Goal: Task Accomplishment & Management: Use online tool/utility

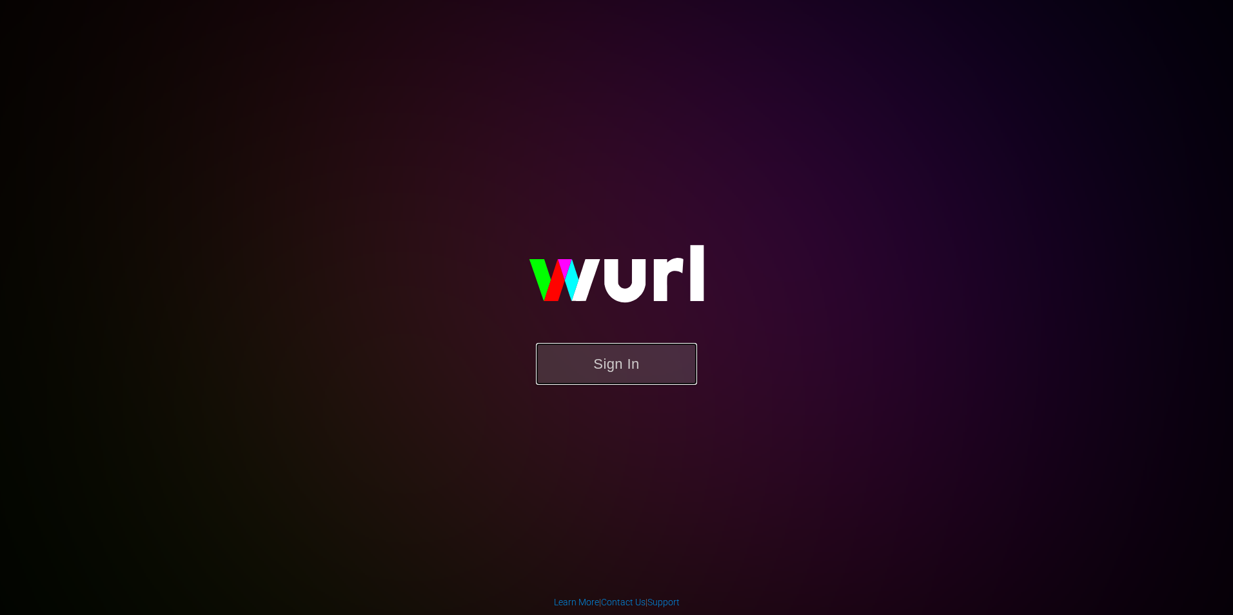
click at [651, 362] on button "Sign In" at bounding box center [616, 364] width 161 height 42
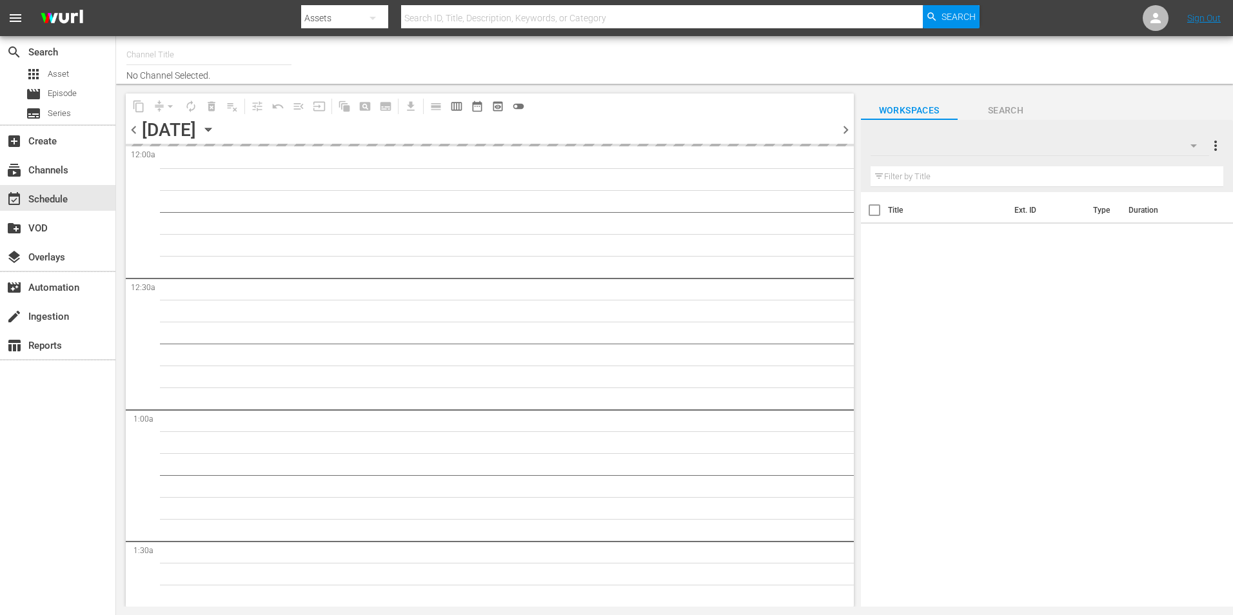
type input "Popflix (1068)"
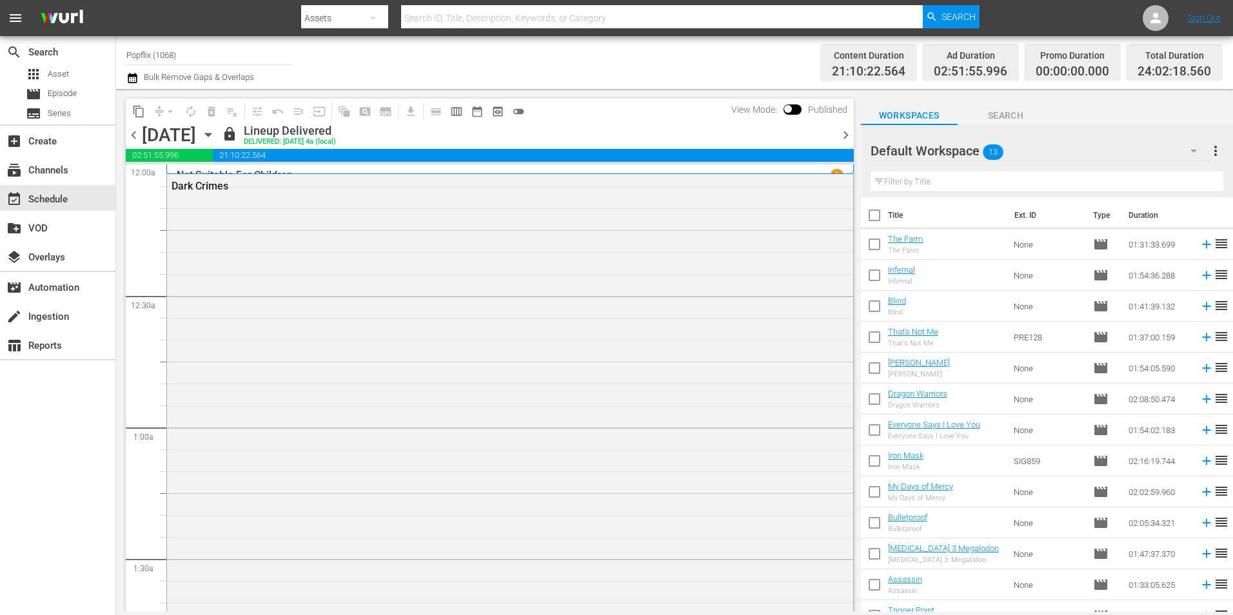
click at [841, 134] on span "chevron_right" at bounding box center [845, 135] width 16 height 16
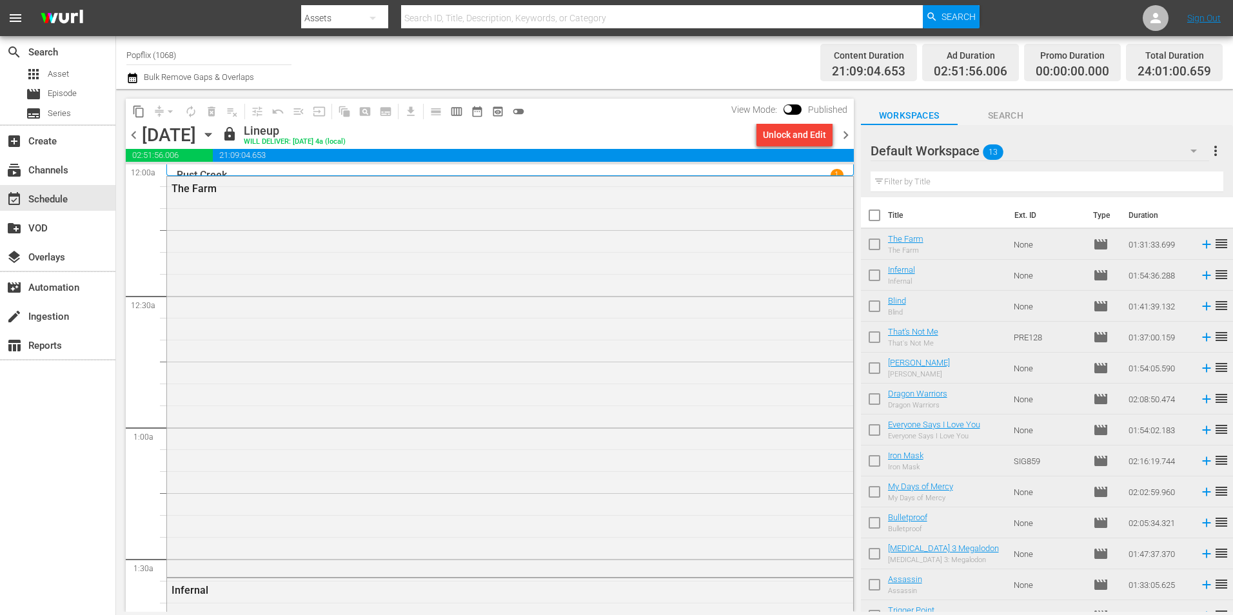
click at [841, 134] on span "chevron_right" at bounding box center [845, 135] width 16 height 16
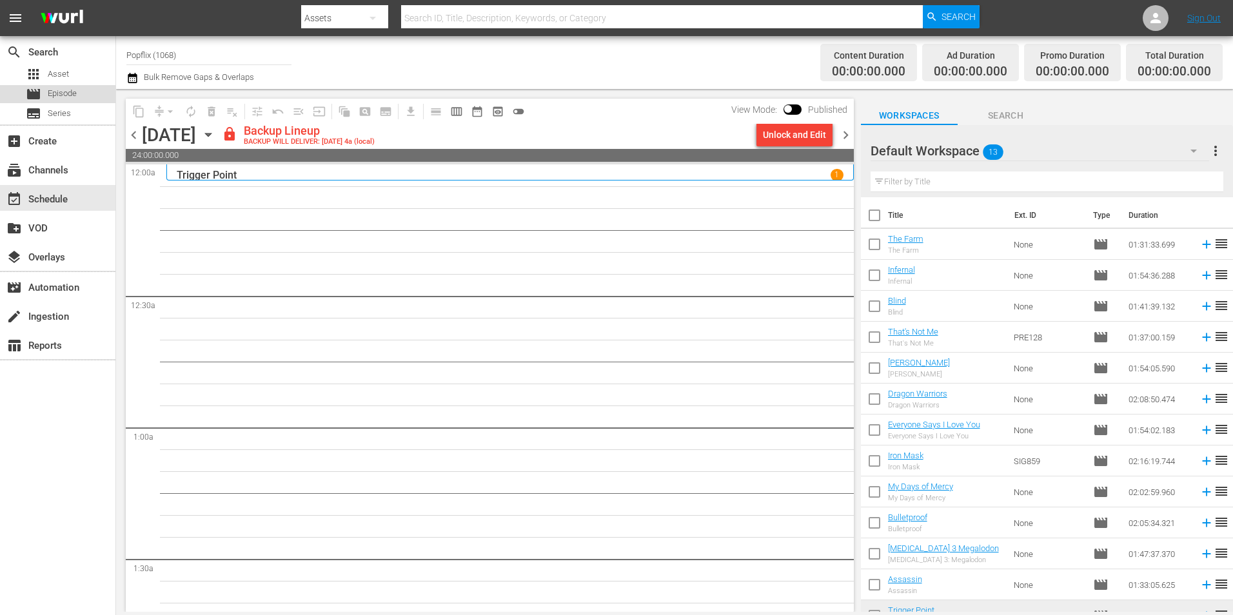
click at [52, 93] on span "Episode" at bounding box center [62, 93] width 29 height 13
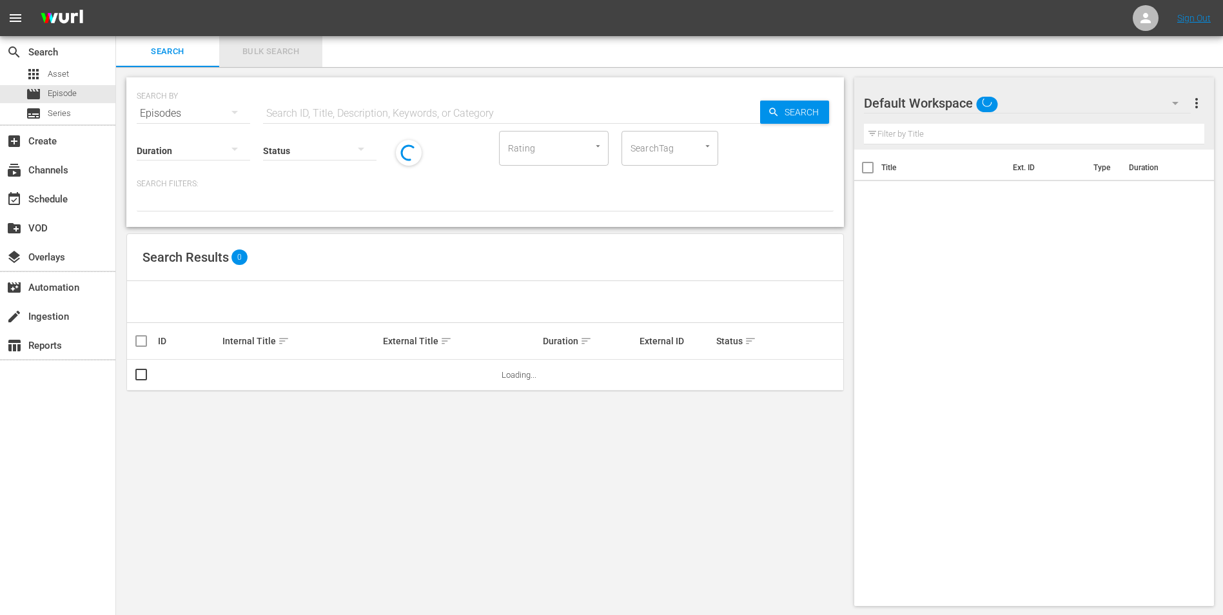
click at [284, 50] on span "Bulk Search" at bounding box center [271, 51] width 88 height 15
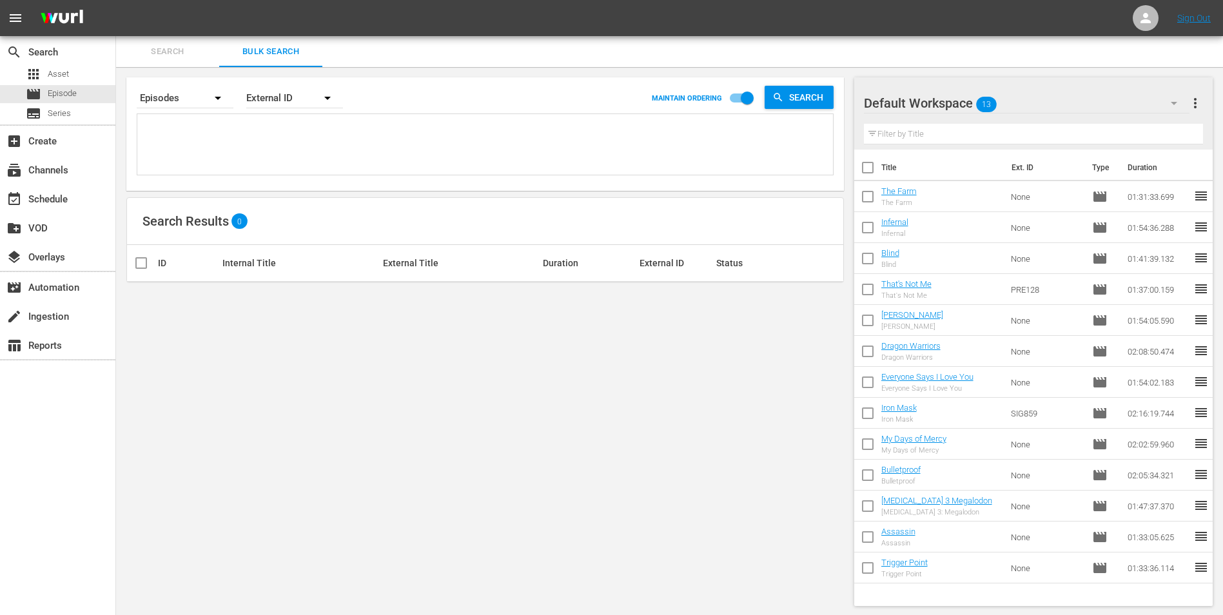
click at [246, 132] on textarea at bounding box center [487, 146] width 692 height 59
click at [371, 141] on textarea at bounding box center [487, 146] width 692 height 59
paste textarea "25971025 18058308 29886074 44408914 31911632 51444683 42517200 37586562 4501426…"
type textarea "25971025 18058308 29886074 44408914 31911632 51444683 42517200 37586562 4501426…"
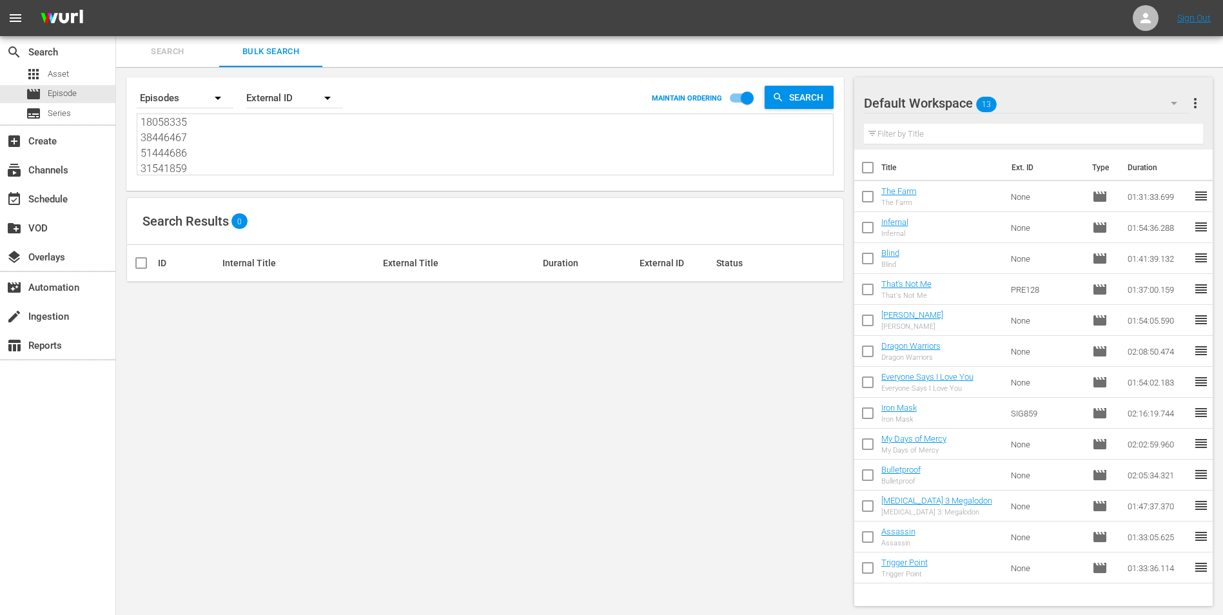
type textarea "25971025 18058308 29886074 44408914 31911632 51444683 42517200 37586562 4501426…"
click at [318, 94] on button "button" at bounding box center [327, 98] width 31 height 31
click at [306, 143] on div "External ID" at bounding box center [288, 134] width 52 height 21
click at [297, 100] on div "External ID" at bounding box center [294, 98] width 97 height 36
click at [298, 159] on div "Wurl ID" at bounding box center [288, 154] width 52 height 21
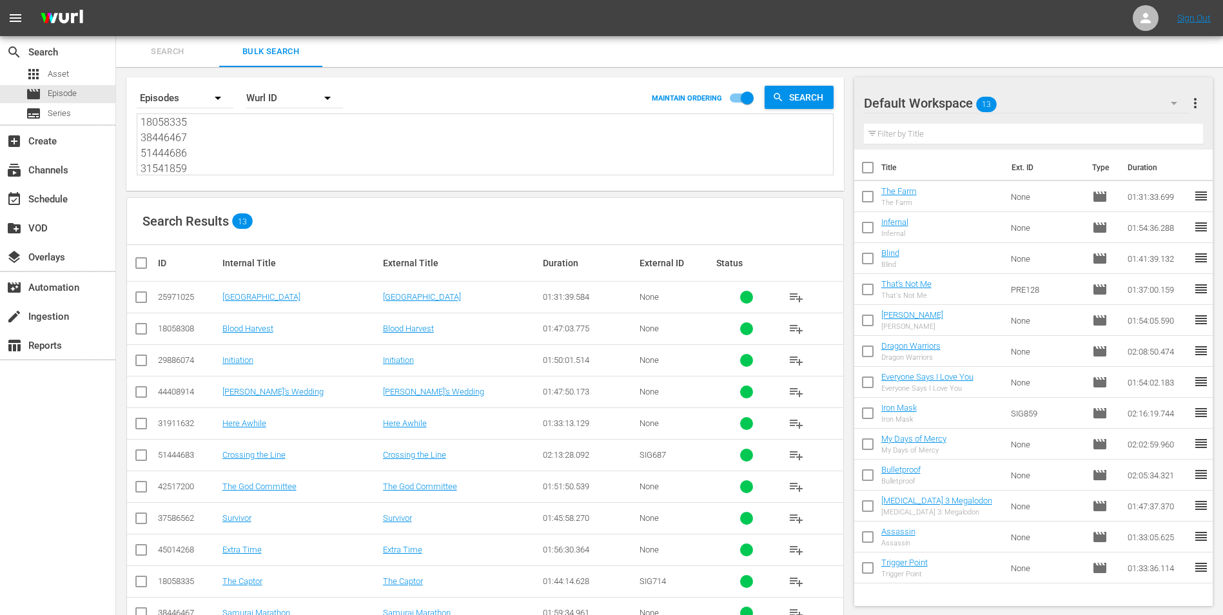
click at [1198, 100] on span "more_vert" at bounding box center [1194, 102] width 15 height 15
click at [1090, 124] on div "Clear All Workspace Items" at bounding box center [1111, 127] width 151 height 23
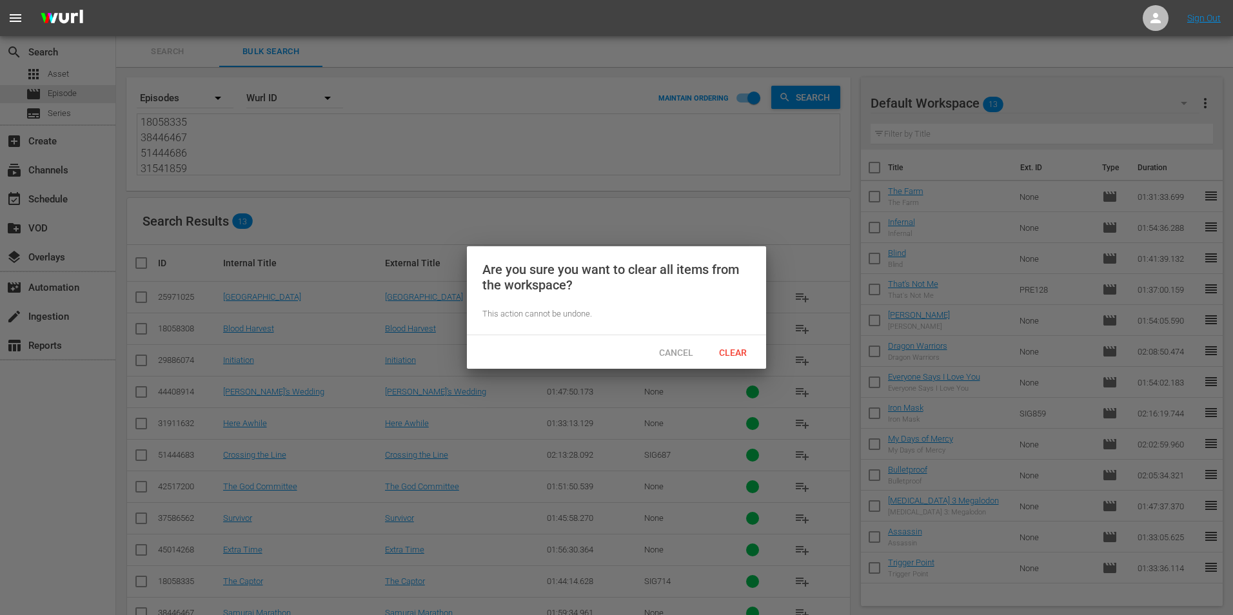
click at [738, 338] on div "Cancel Clear" at bounding box center [616, 352] width 299 height 34
click at [717, 347] on span "Clear" at bounding box center [732, 352] width 48 height 10
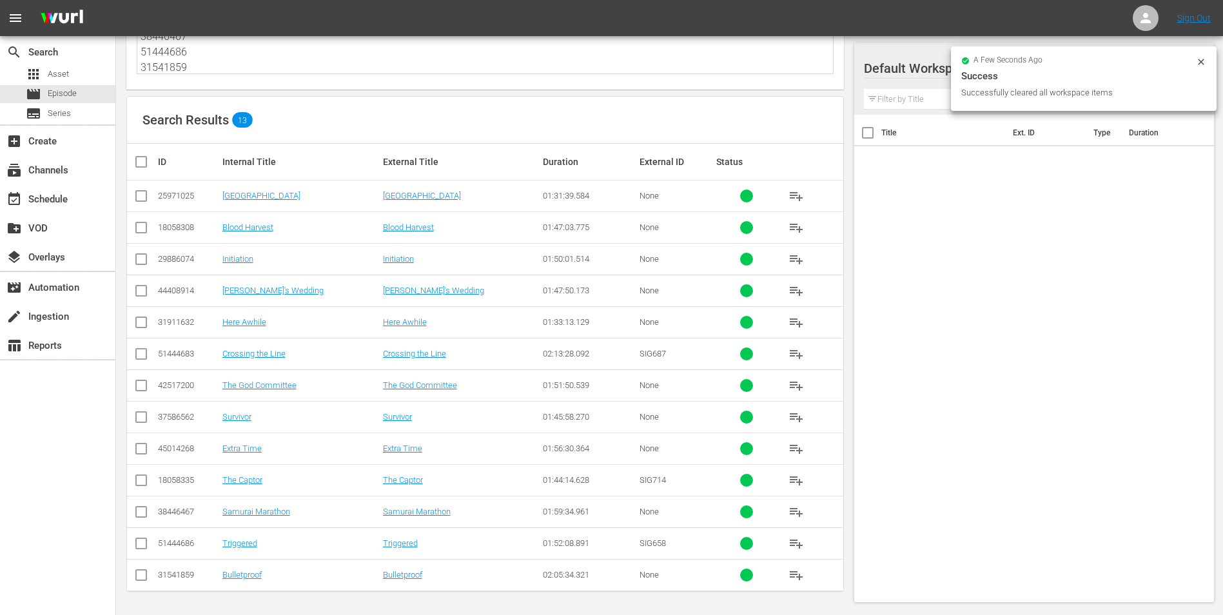
scroll to position [0, 0]
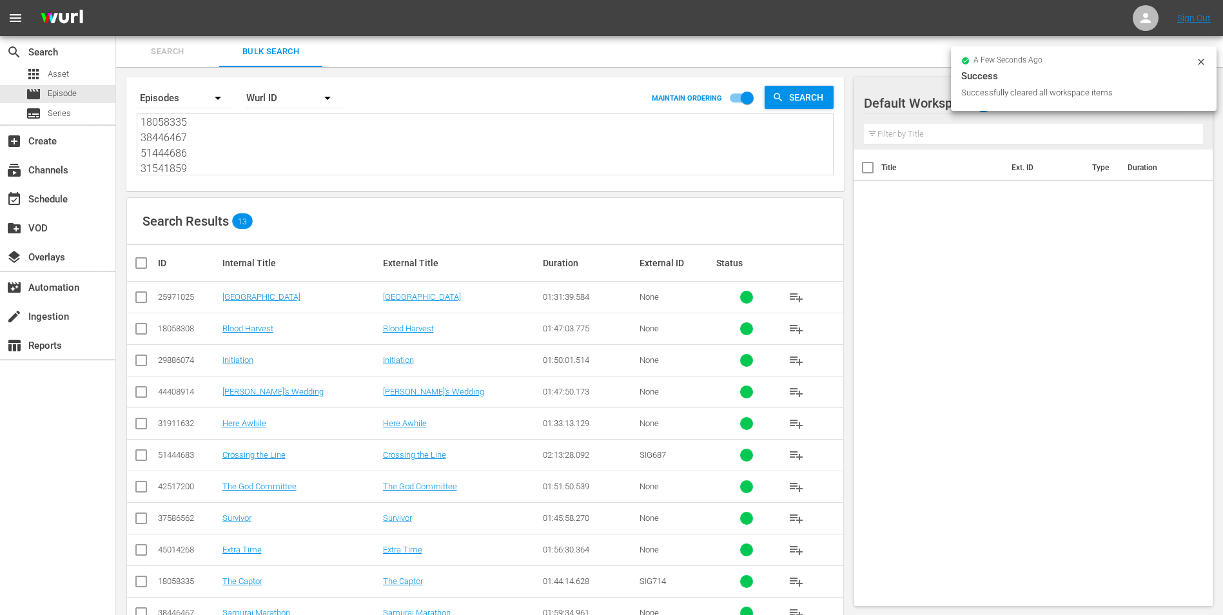
click at [132, 259] on th at bounding box center [141, 263] width 29 height 36
click at [140, 263] on input "checkbox" at bounding box center [146, 262] width 26 height 15
checkbox input "true"
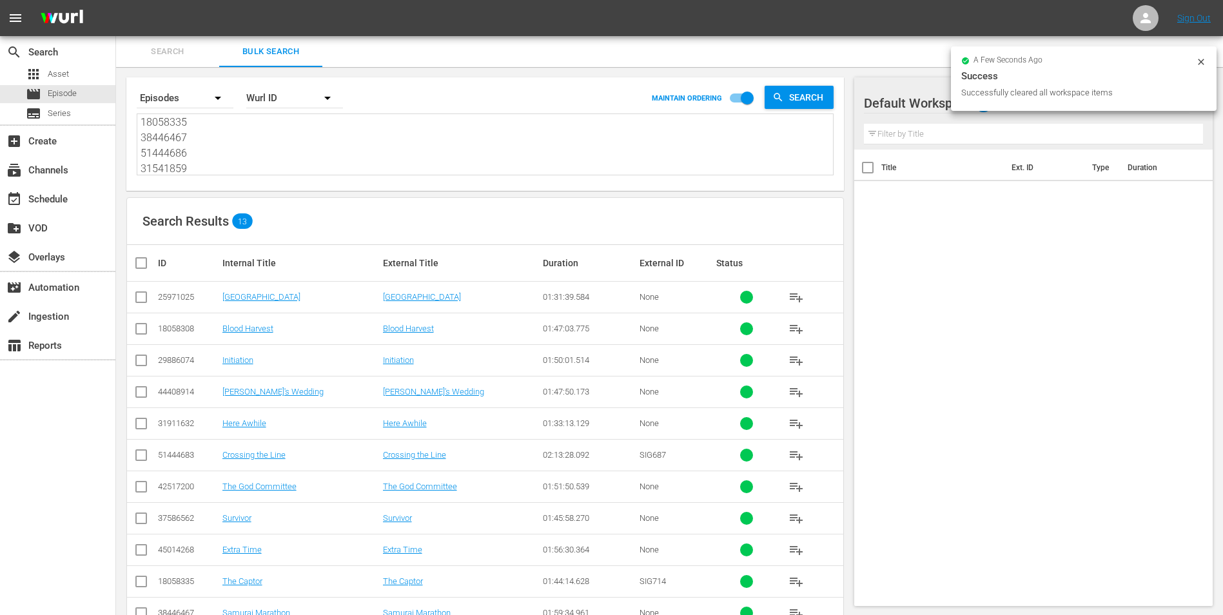
checkbox input "true"
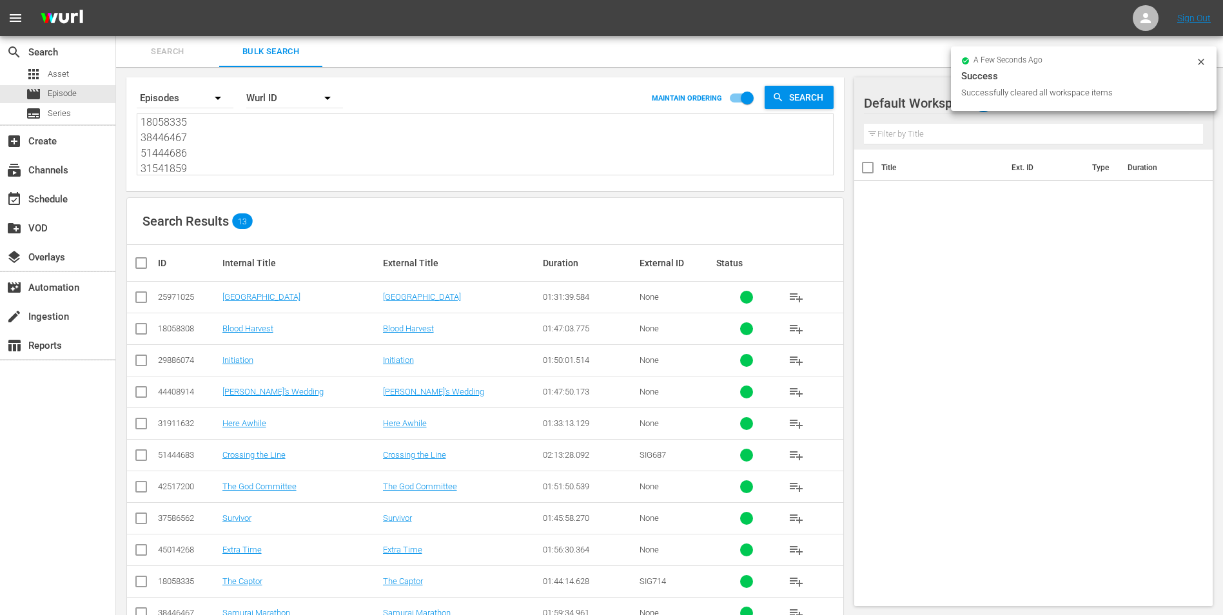
checkbox input "true"
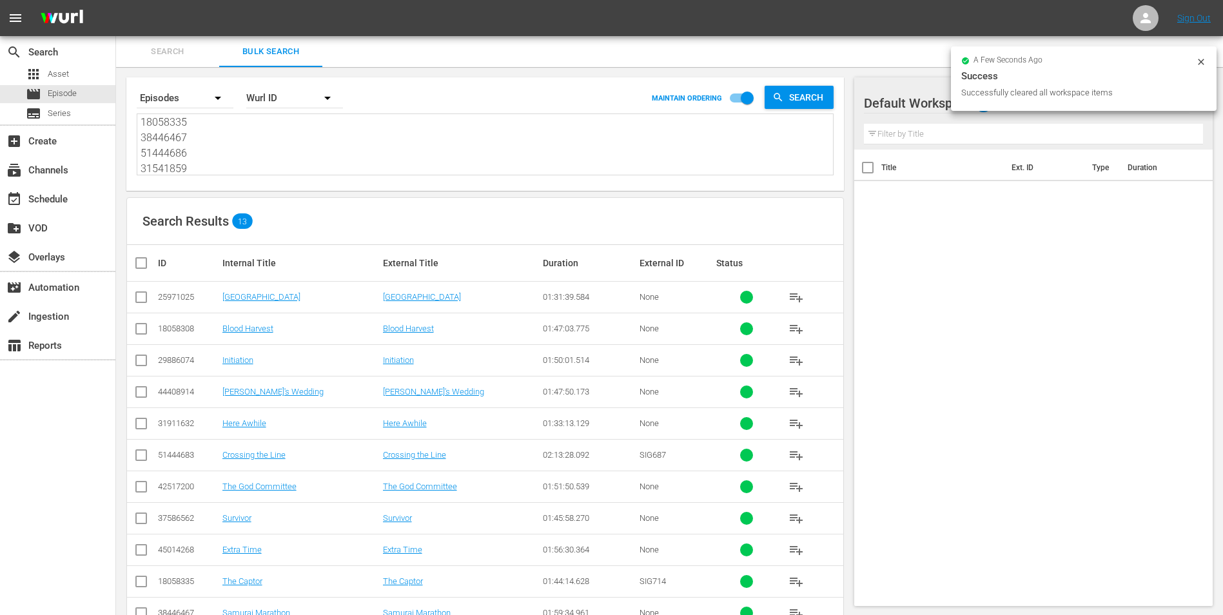
checkbox input "true"
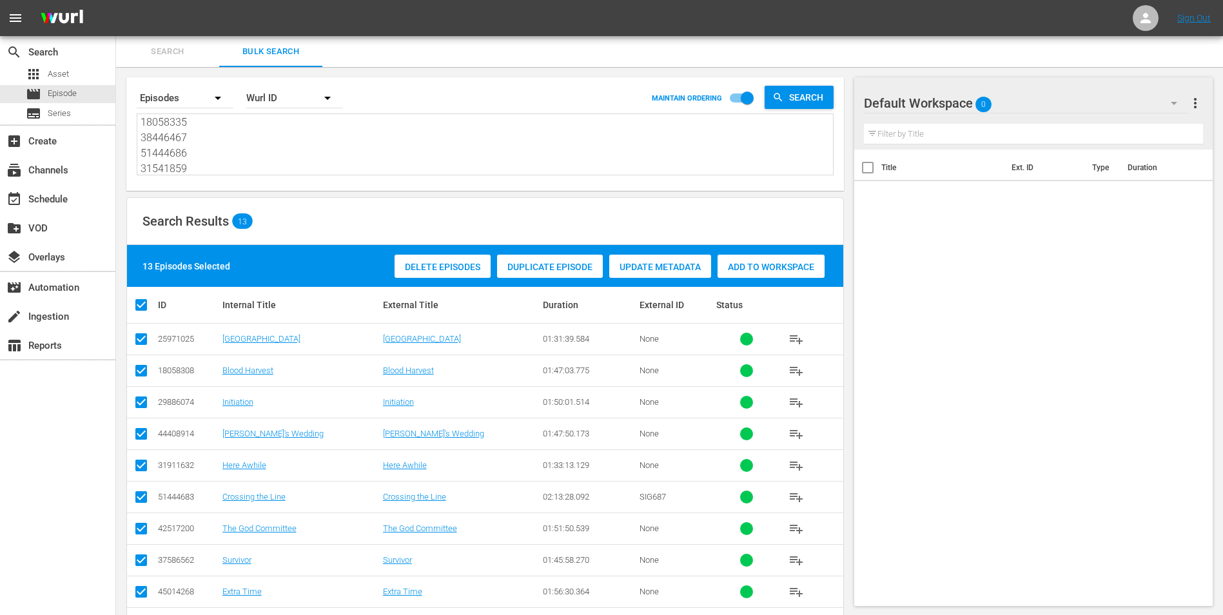
click at [766, 263] on span "Add to Workspace" at bounding box center [770, 267] width 107 height 10
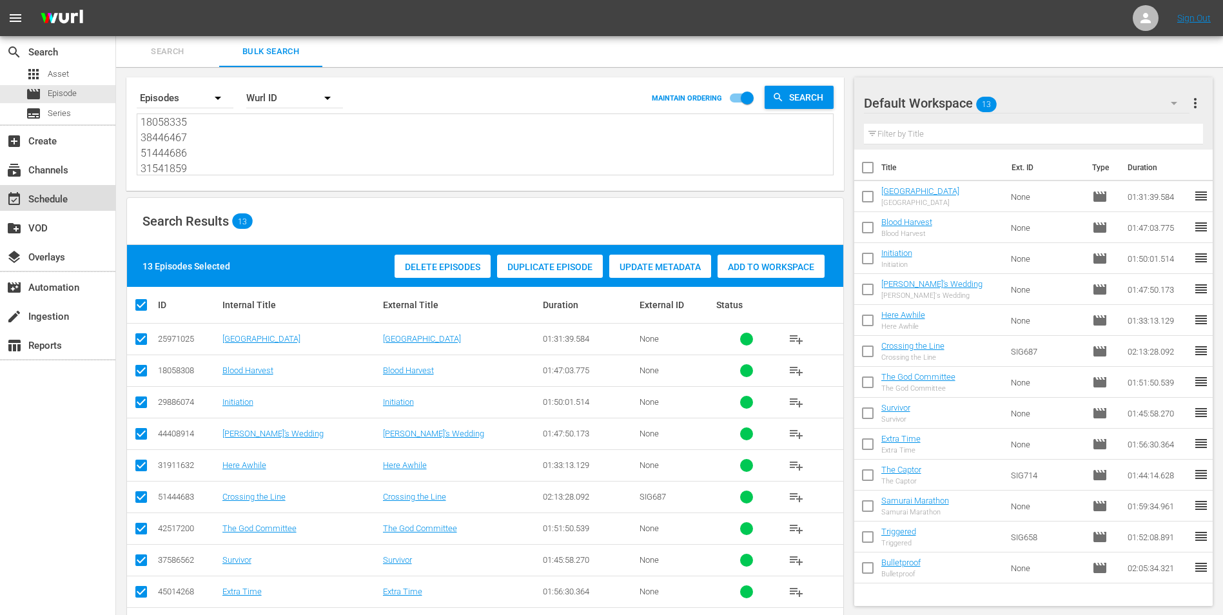
click at [79, 201] on div "event_available Schedule" at bounding box center [57, 198] width 115 height 26
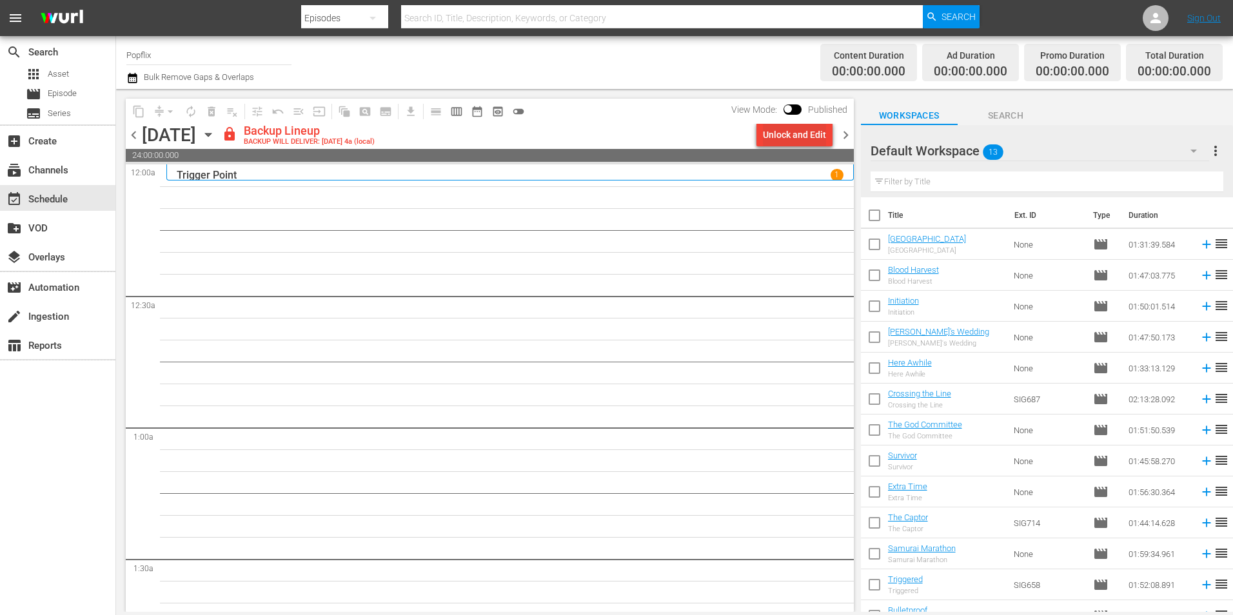
click at [794, 136] on div "Unlock and Edit" at bounding box center [794, 134] width 63 height 23
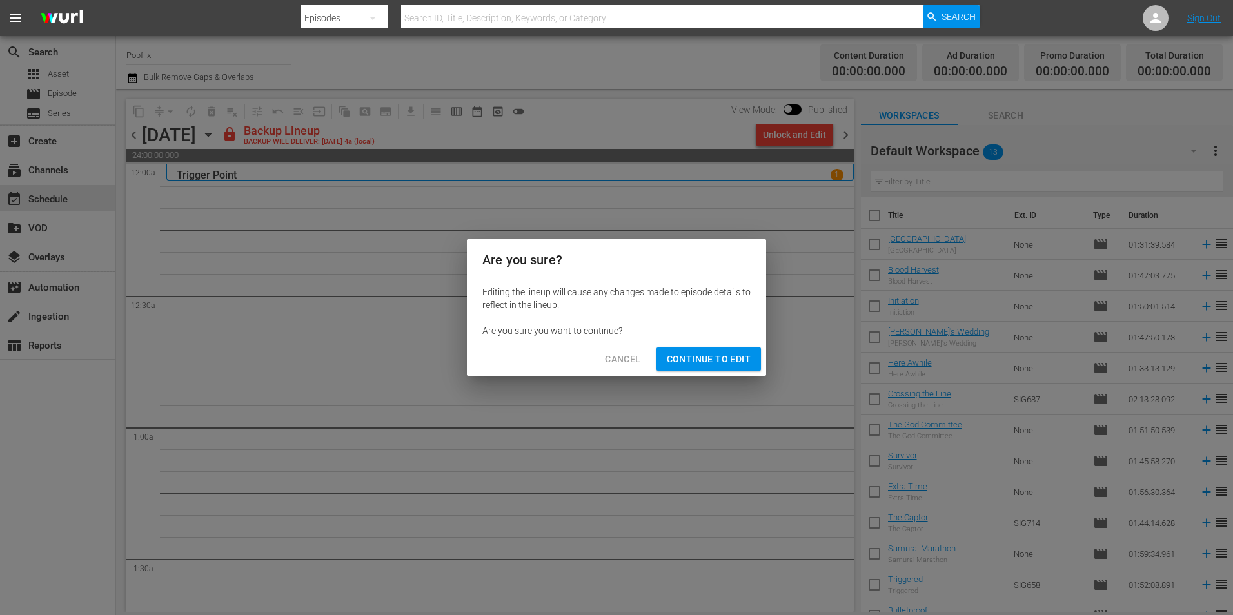
click at [693, 354] on span "Continue to Edit" at bounding box center [709, 359] width 84 height 16
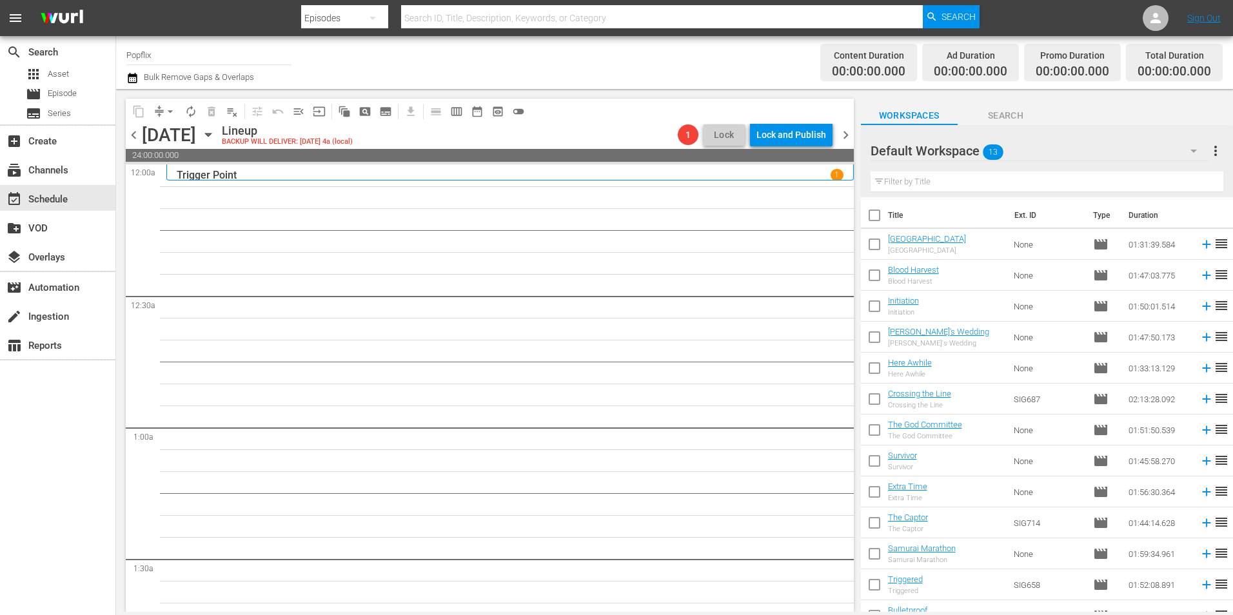
click at [867, 214] on input "checkbox" at bounding box center [874, 217] width 27 height 27
checkbox input "true"
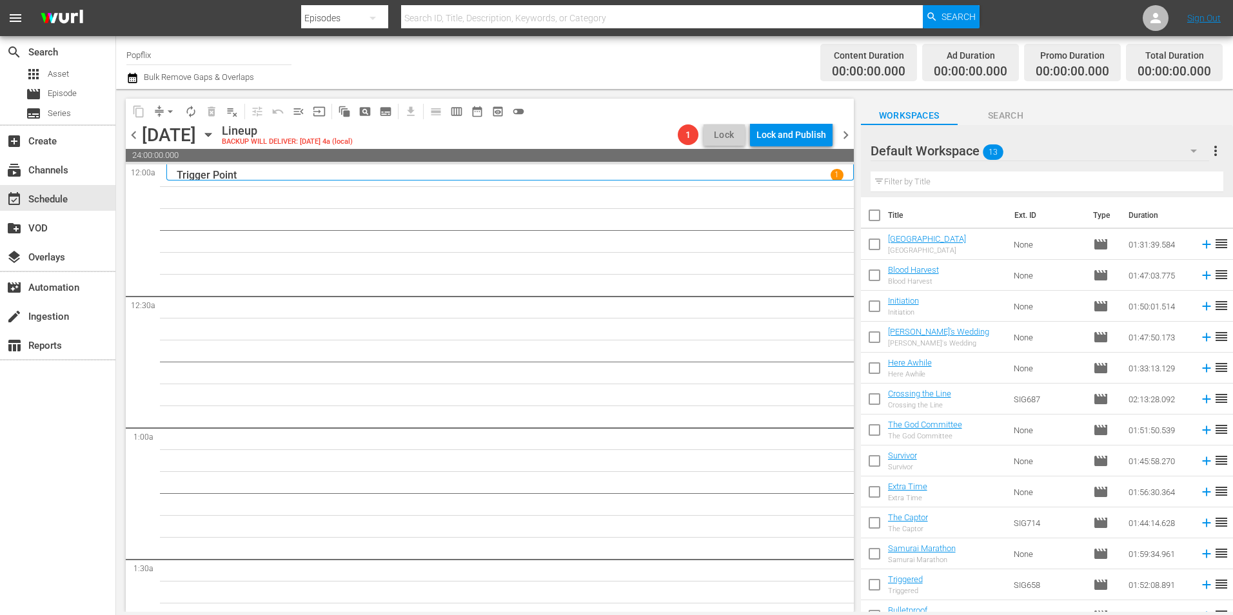
checkbox input "true"
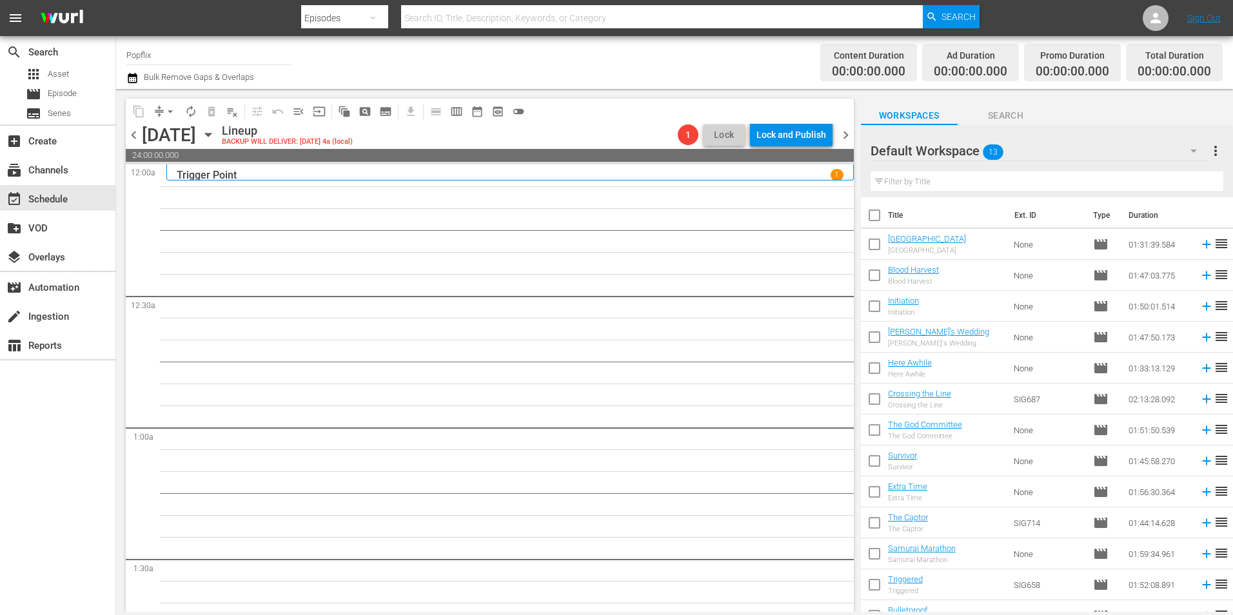
checkbox input "true"
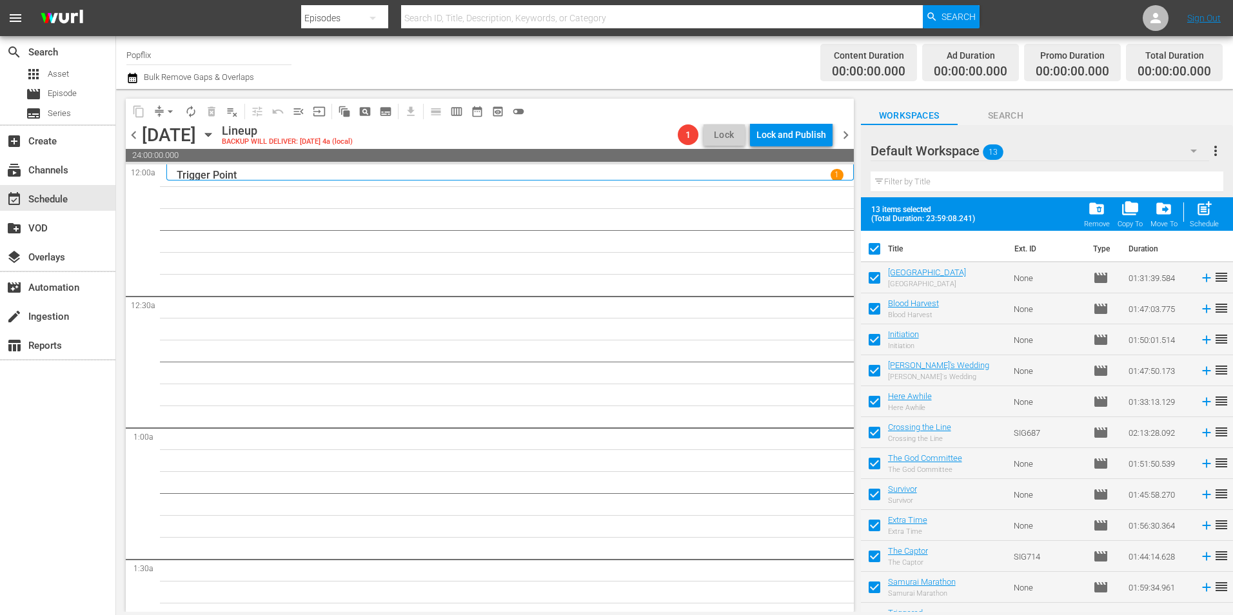
click at [1195, 213] on span "post_add" at bounding box center [1203, 208] width 17 height 17
checkbox input "false"
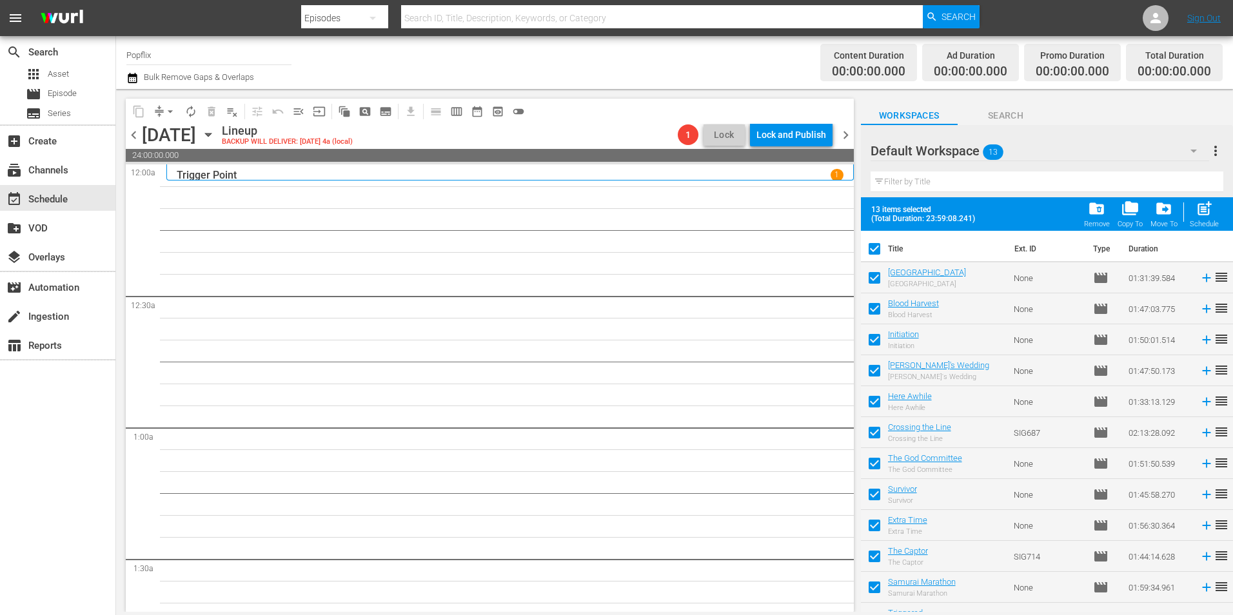
checkbox input "false"
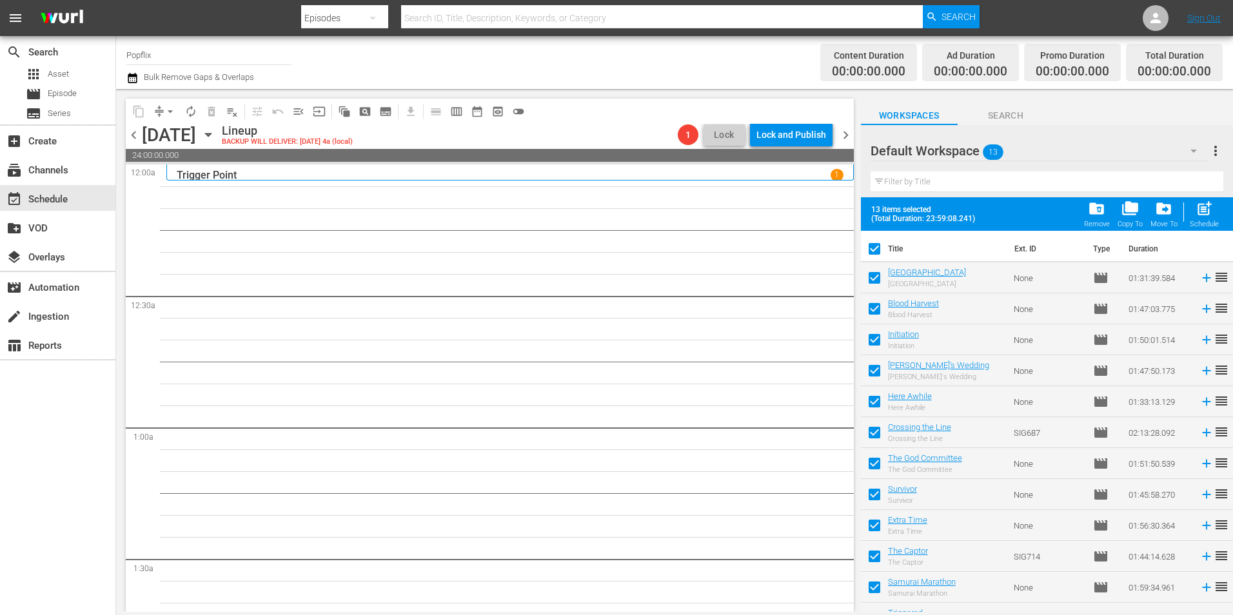
checkbox input "false"
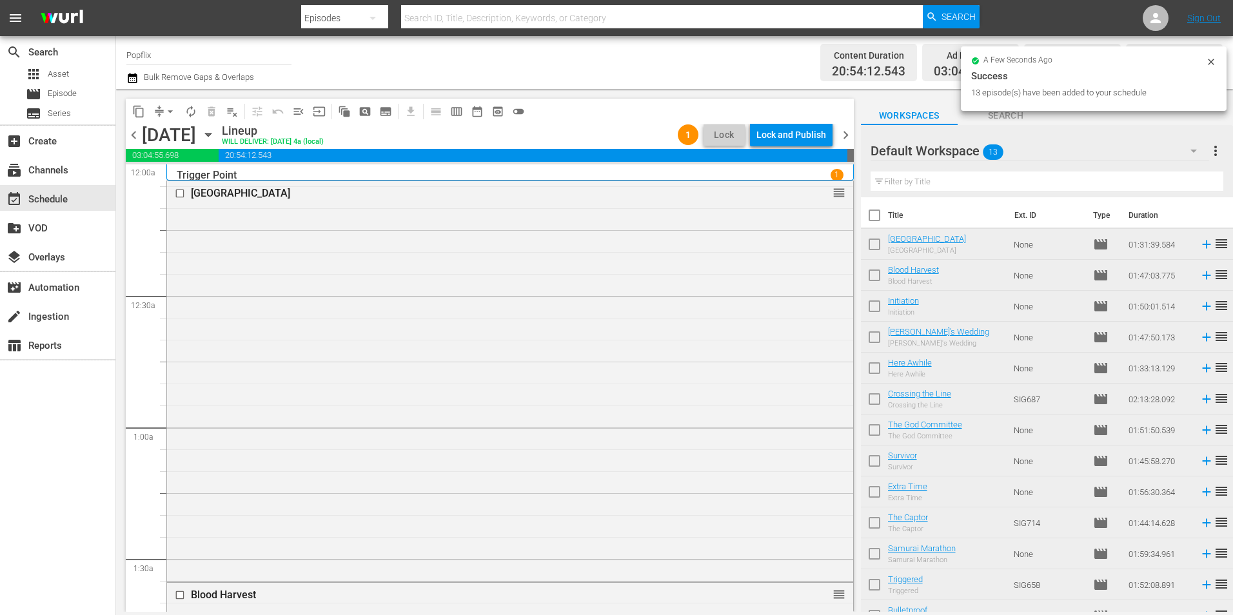
click at [844, 133] on span "chevron_right" at bounding box center [845, 135] width 16 height 16
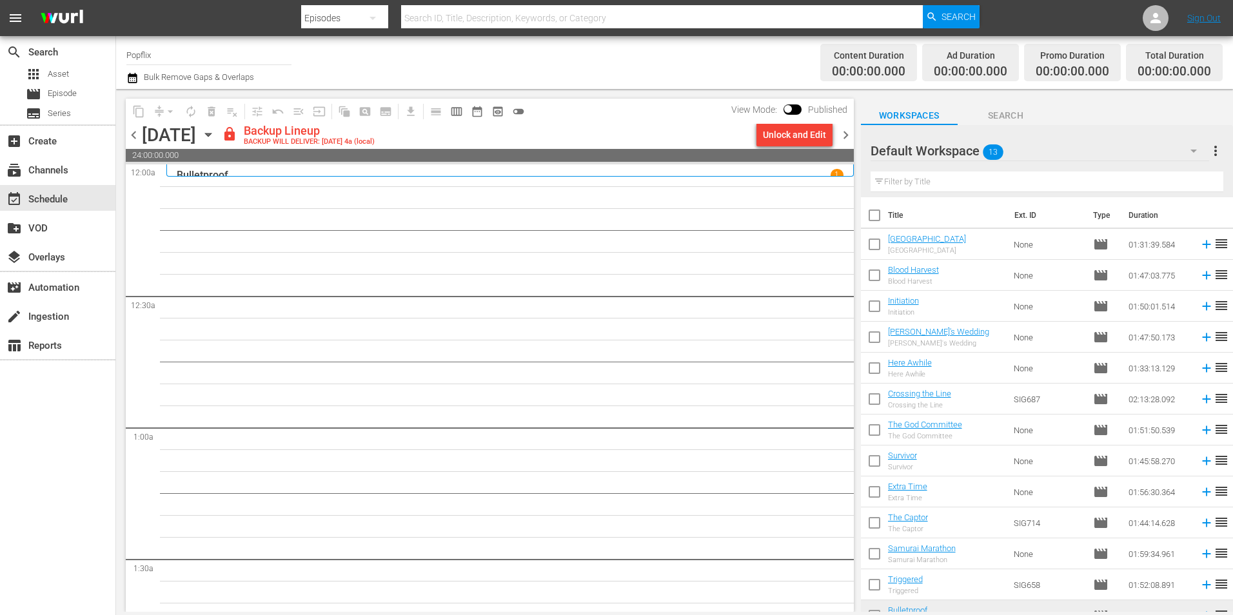
click at [1223, 152] on div "Default Workspace 13 Default more_vert Filter by Title" at bounding box center [1047, 161] width 372 height 72
click at [1217, 152] on span "more_vert" at bounding box center [1214, 150] width 15 height 15
click at [1088, 177] on div "Clear All Workspace Items" at bounding box center [1131, 175] width 151 height 23
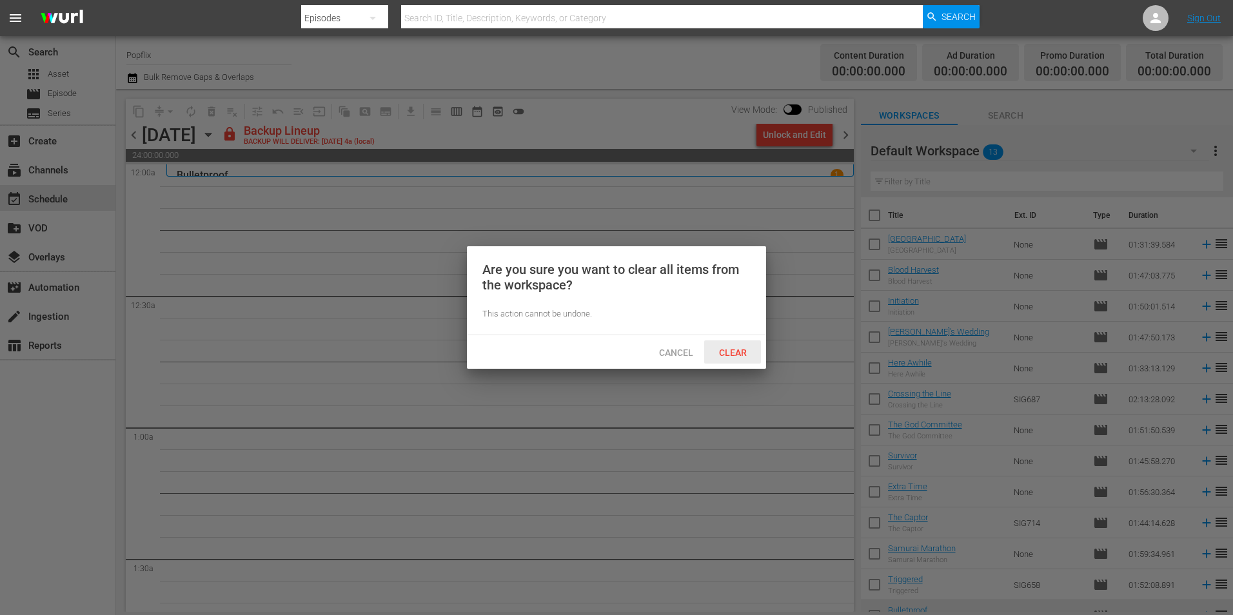
click at [734, 358] on div "Clear" at bounding box center [732, 352] width 57 height 24
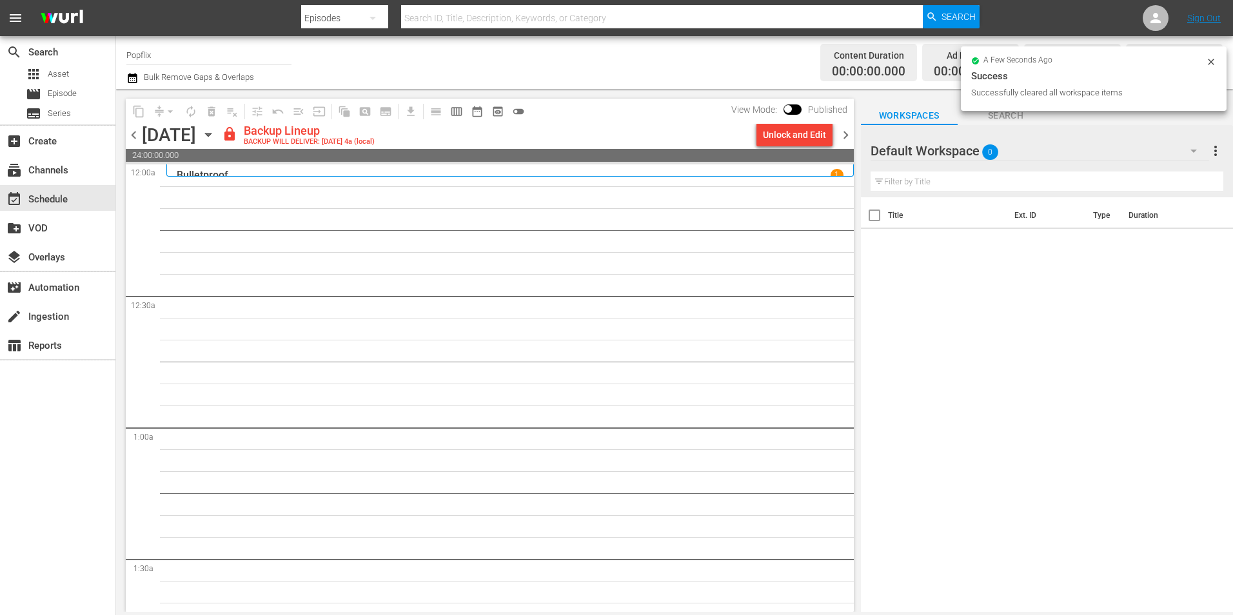
click at [53, 83] on div "apps Asset movie Episode subtitles Series" at bounding box center [57, 93] width 115 height 57
click at [77, 86] on div "movie Episode" at bounding box center [57, 94] width 115 height 18
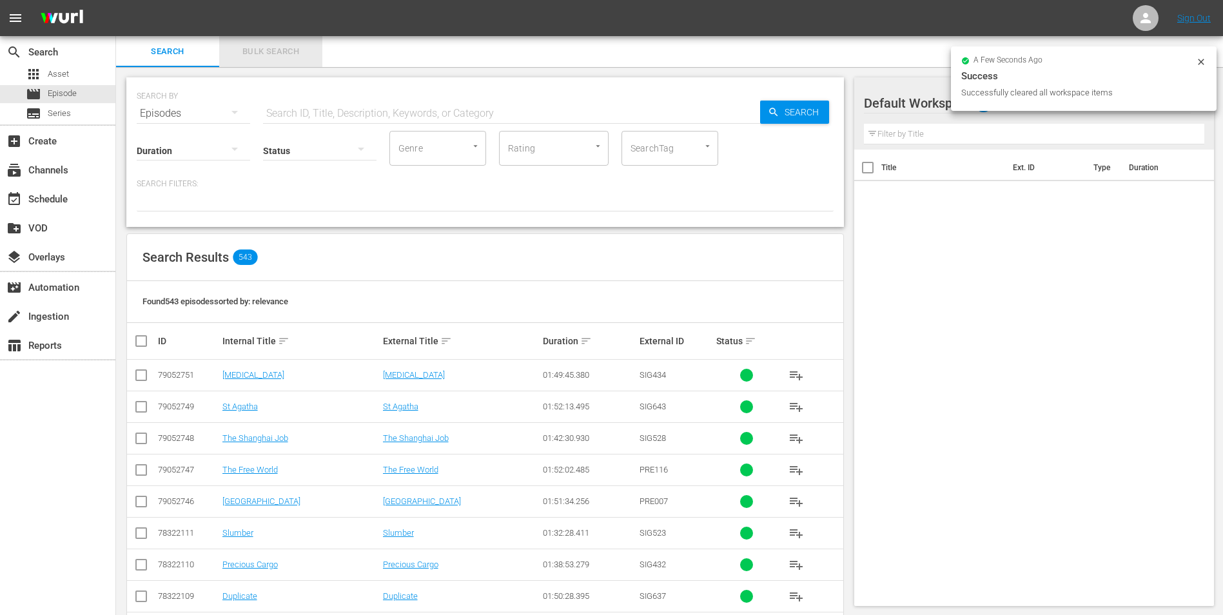
click at [301, 49] on span "Bulk Search" at bounding box center [271, 51] width 88 height 15
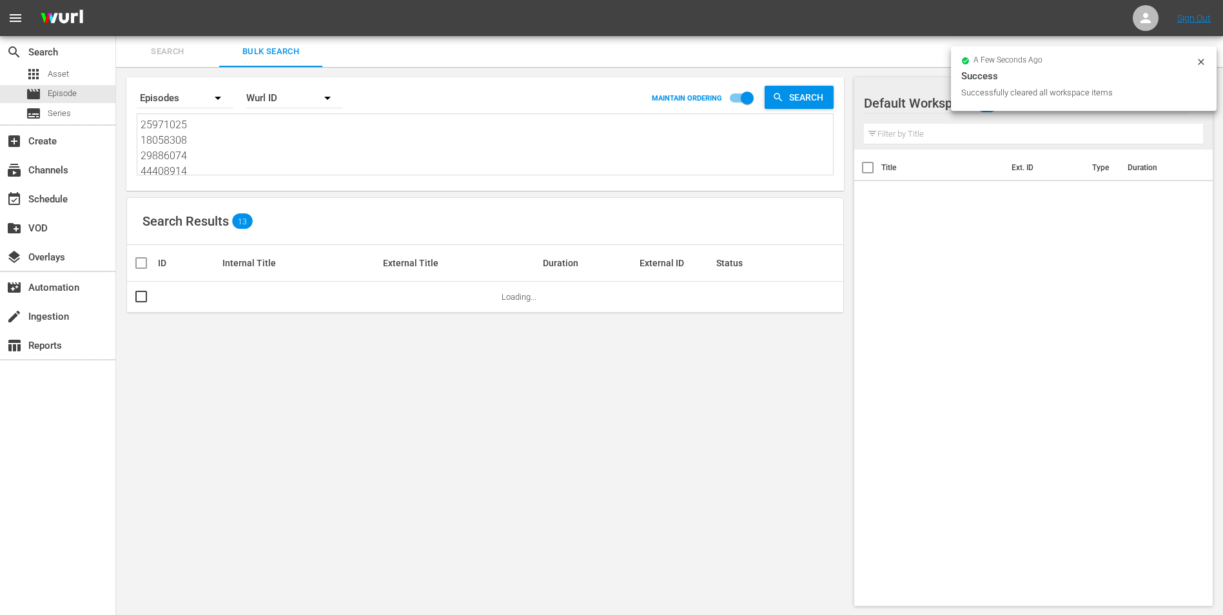
click at [225, 146] on textarea "25971025 18058308 29886074 44408914 31911632 51444683 42517200 37586562 4501426…" at bounding box center [487, 146] width 692 height 59
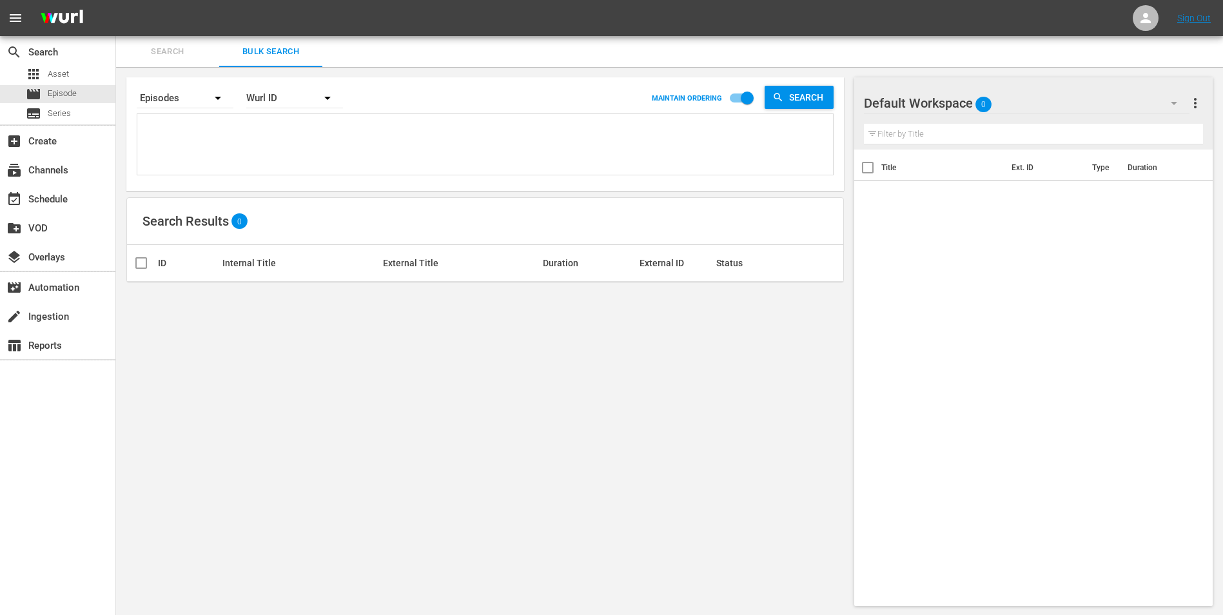
click at [395, 150] on textarea at bounding box center [487, 146] width 692 height 59
paste textarea "18058348 23776507 70175559 48513111 30136466 30136465 45759942 22191383 3013646…"
type textarea "18058348 23776507 70175559 48513111 30136466 30136465 45759942 22191383 3013646…"
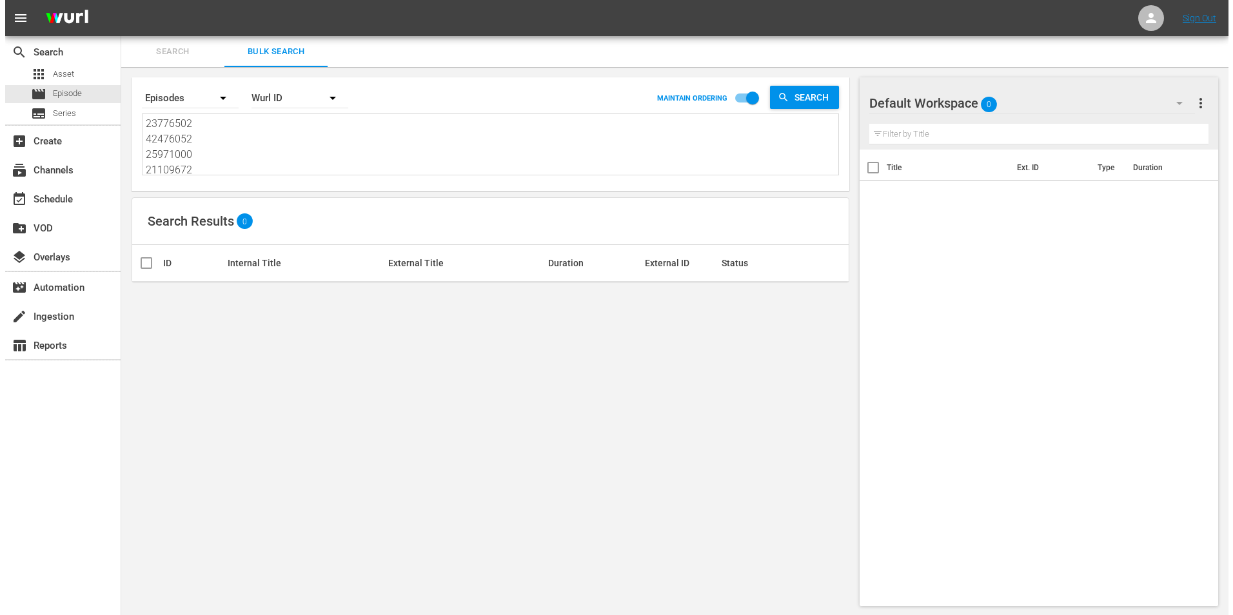
scroll to position [1, 0]
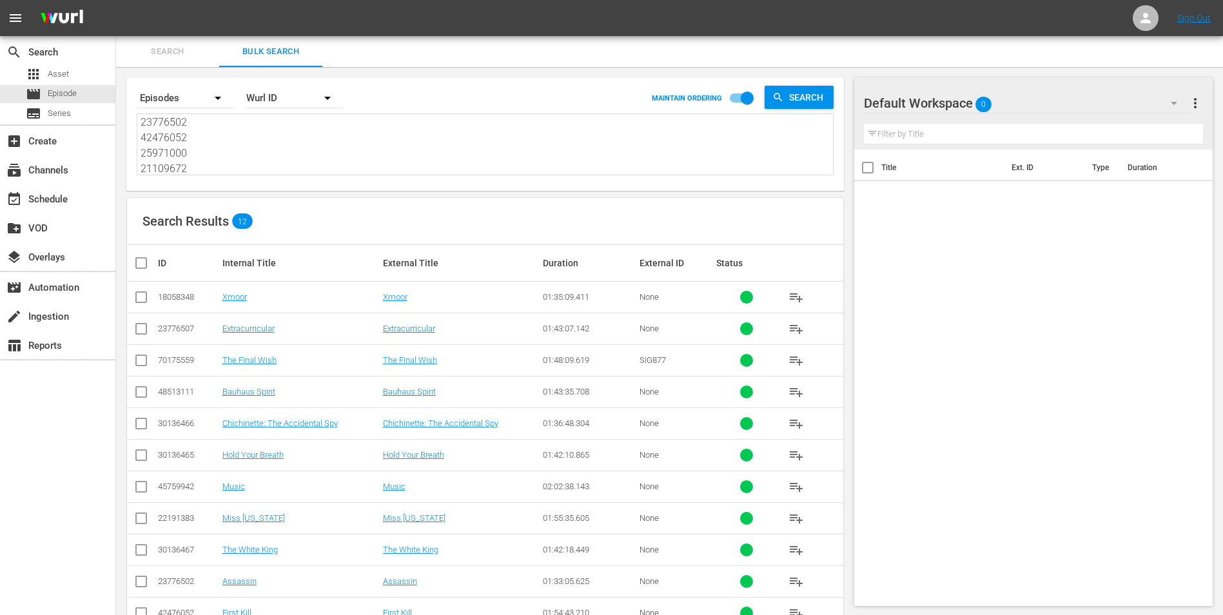
type textarea "18058348 23776507 70175559 48513111 30136466 30136465 45759942 22191383 3013646…"
click at [139, 260] on input "checkbox" at bounding box center [146, 262] width 26 height 15
checkbox input "true"
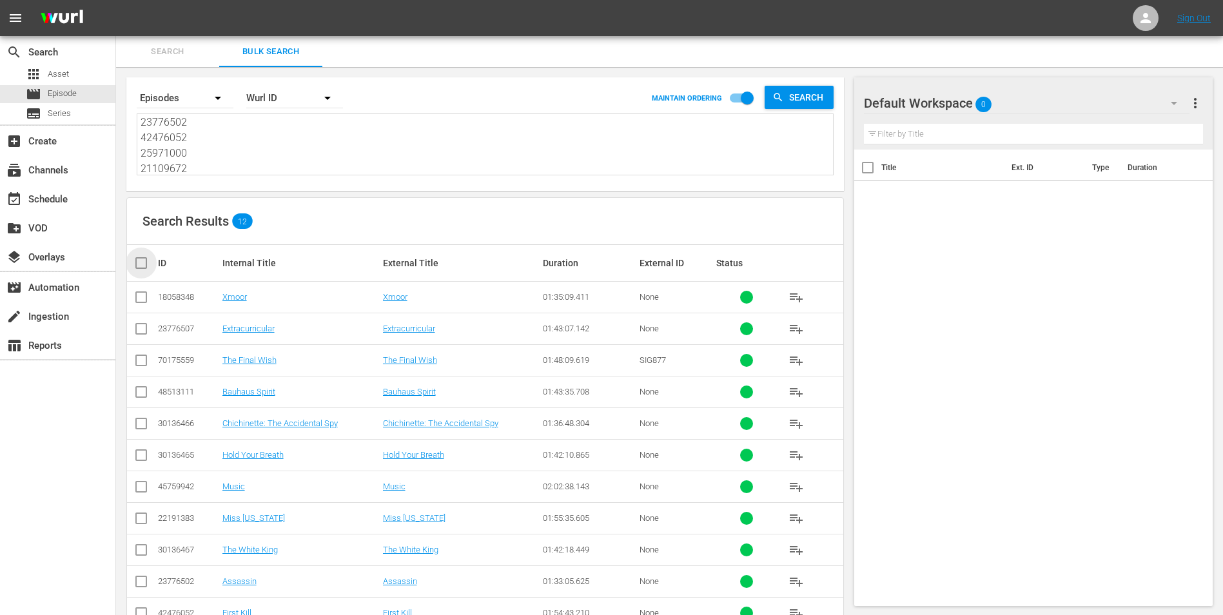
checkbox input "true"
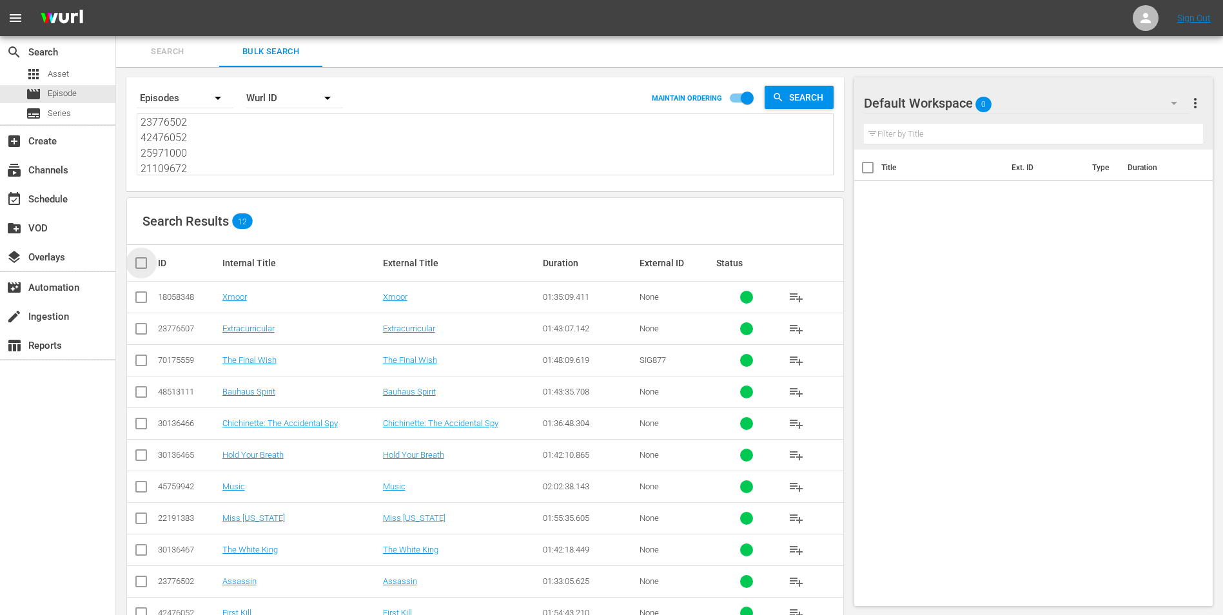
checkbox input "true"
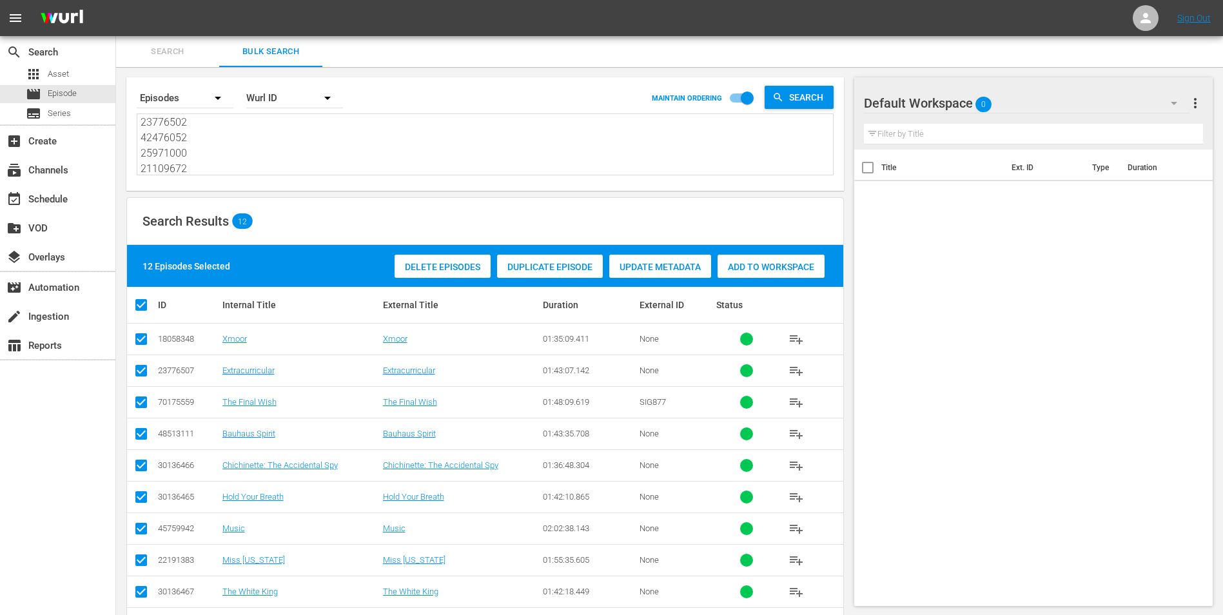
click at [776, 262] on span "Add to Workspace" at bounding box center [770, 267] width 107 height 10
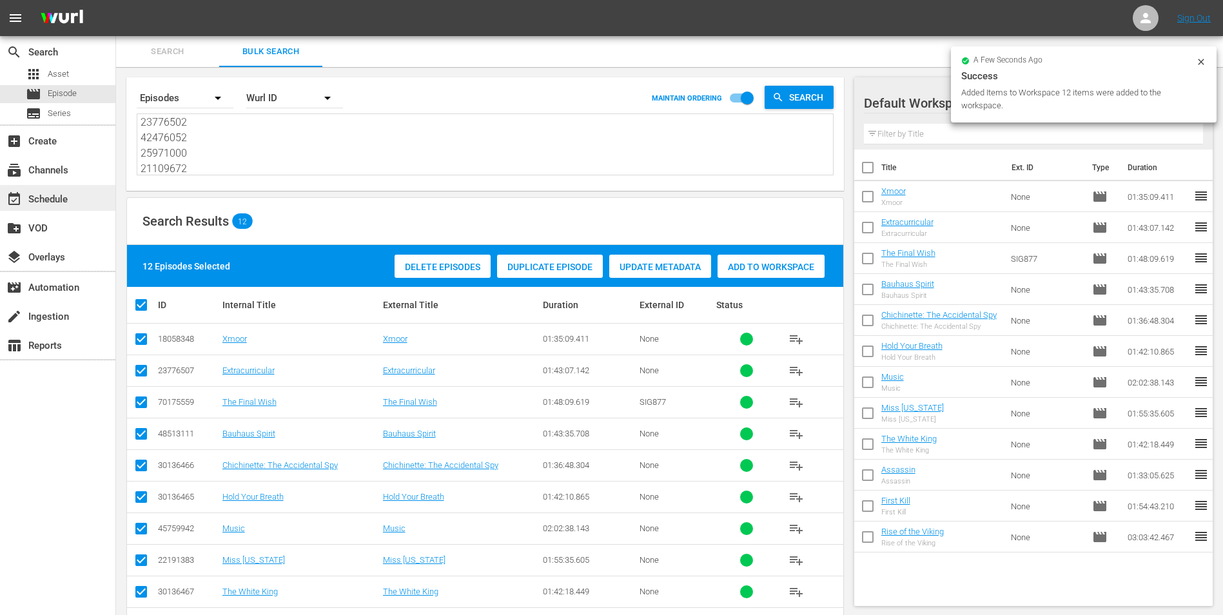
click at [80, 194] on div "event_available Schedule" at bounding box center [57, 198] width 115 height 26
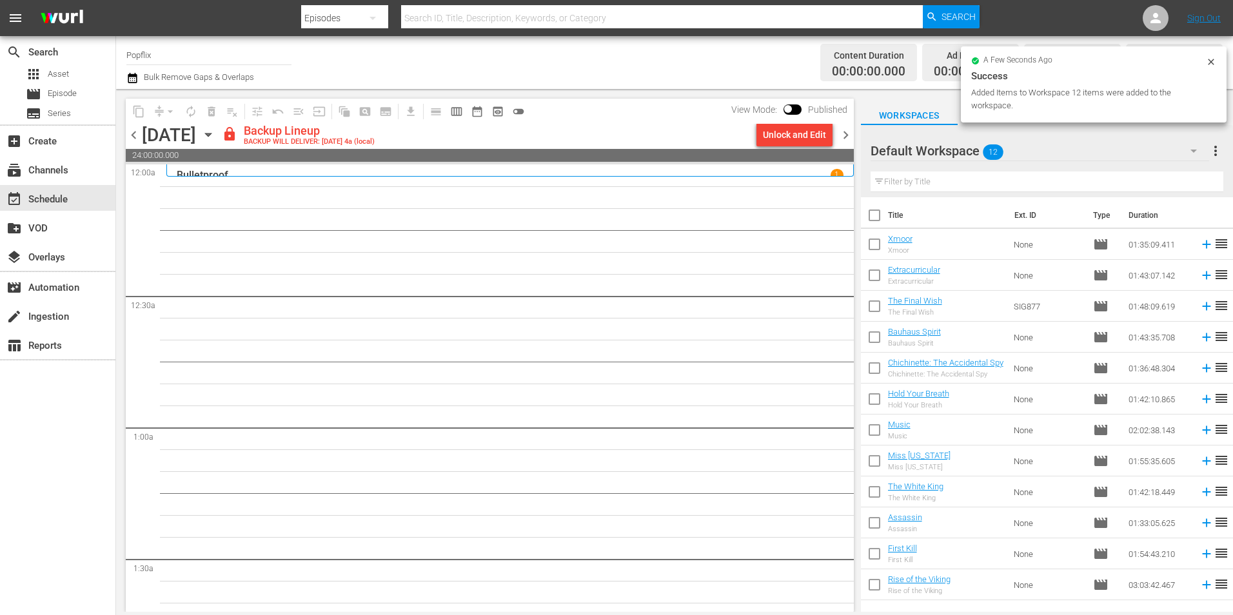
click at [769, 121] on div "content_copy compress arrow_drop_down autorenew_outlined delete_forever_outline…" at bounding box center [490, 111] width 728 height 25
click at [776, 132] on div "Unlock and Edit" at bounding box center [794, 134] width 63 height 23
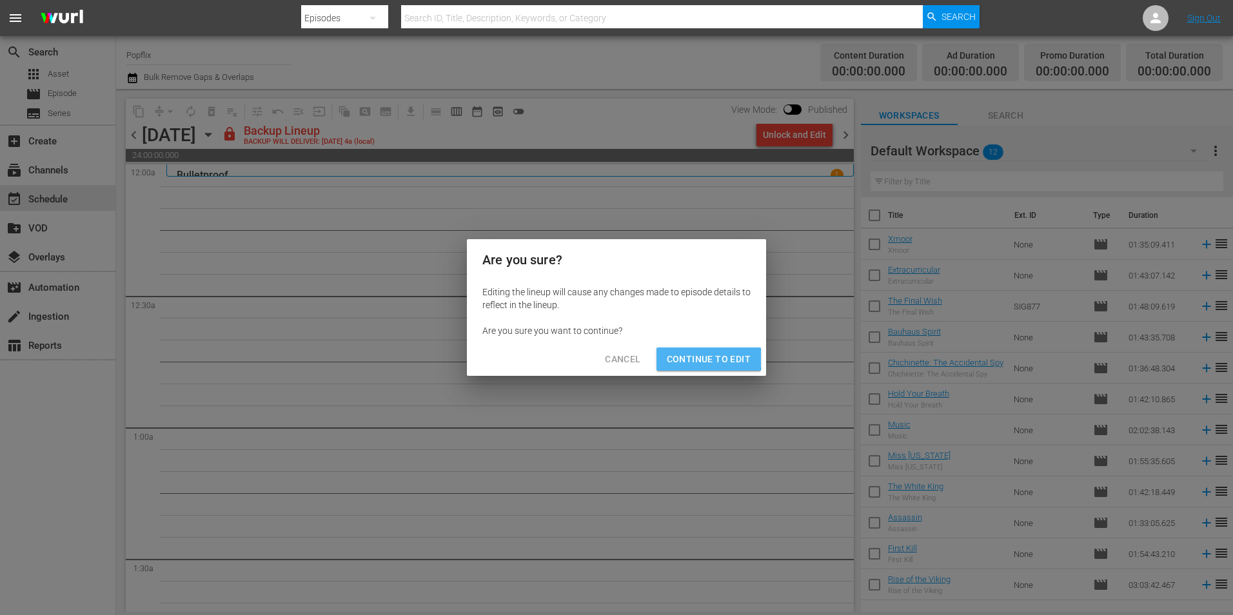
click at [708, 358] on span "Continue to Edit" at bounding box center [709, 359] width 84 height 16
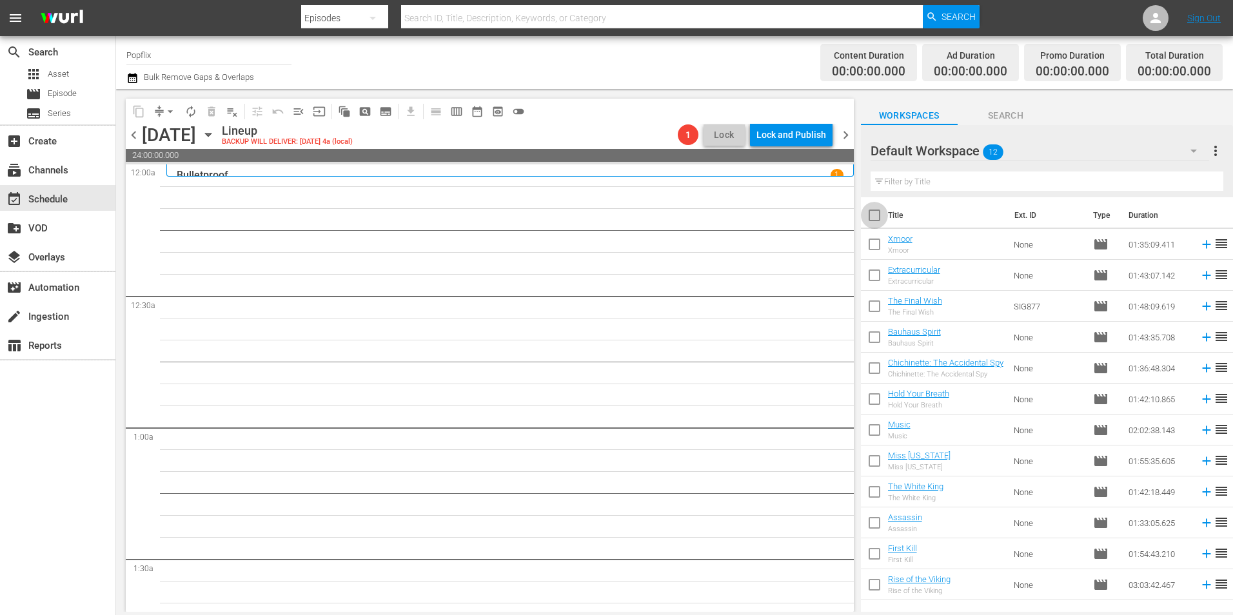
click at [877, 223] on input "checkbox" at bounding box center [874, 217] width 27 height 27
checkbox input "true"
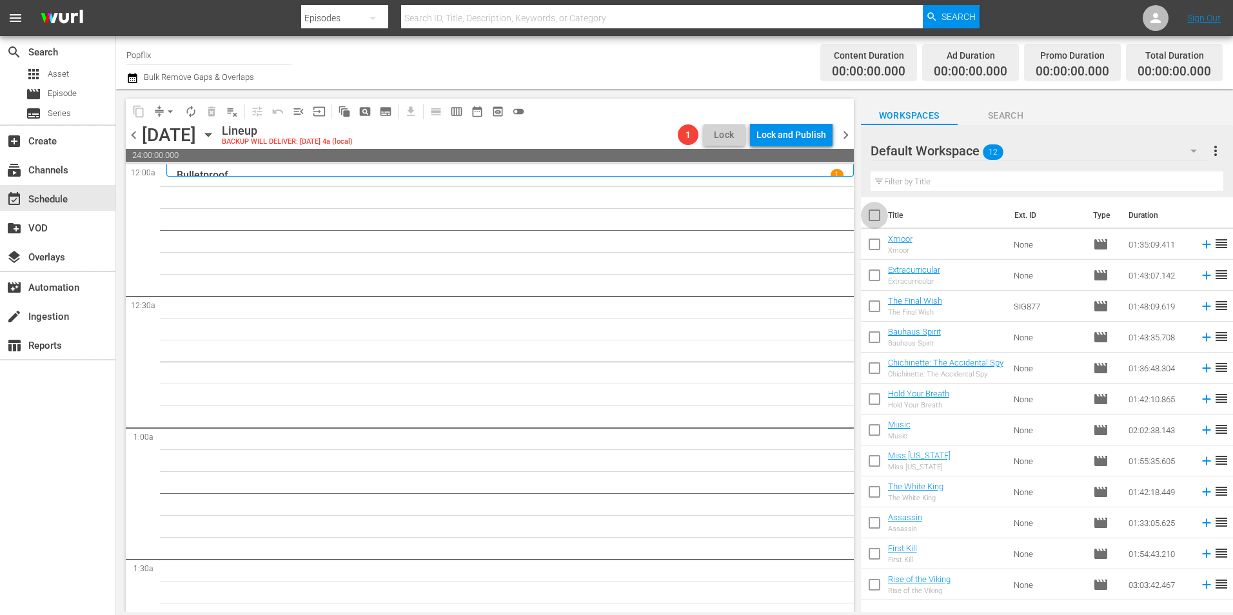
checkbox input "true"
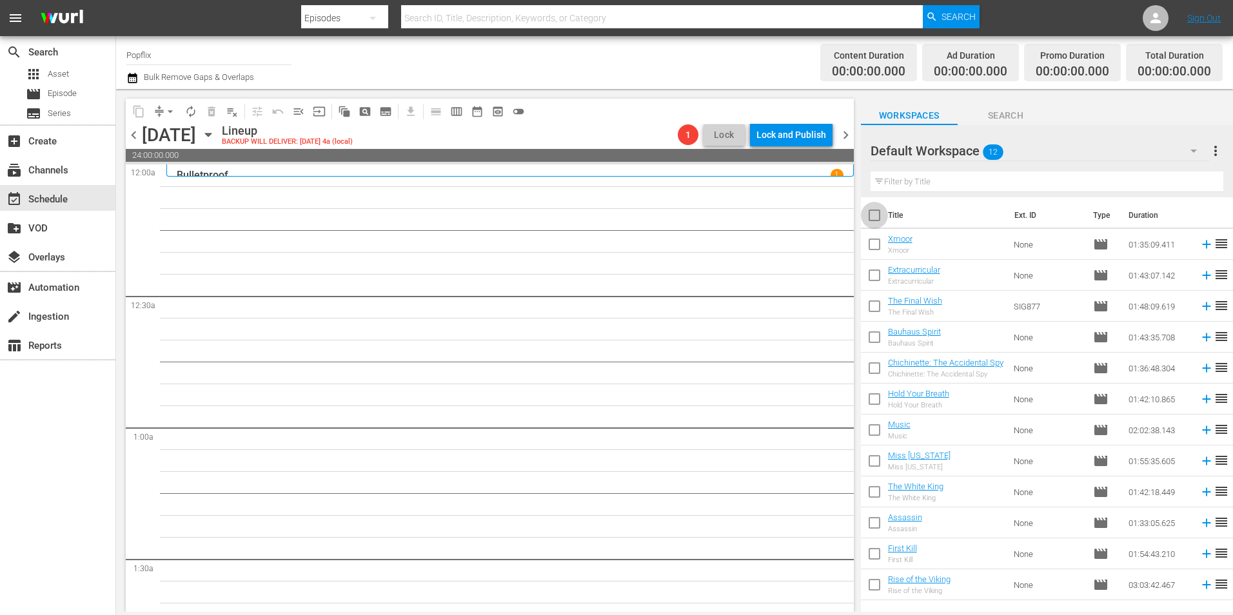
checkbox input "true"
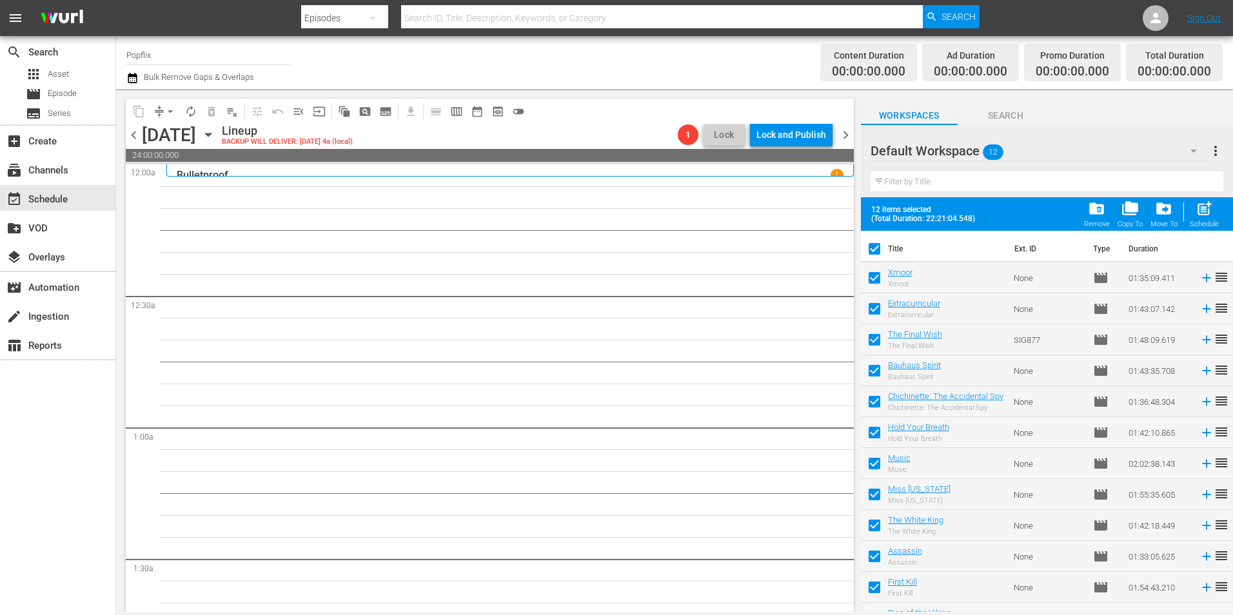
click at [1203, 211] on span "post_add" at bounding box center [1203, 208] width 17 height 17
checkbox input "false"
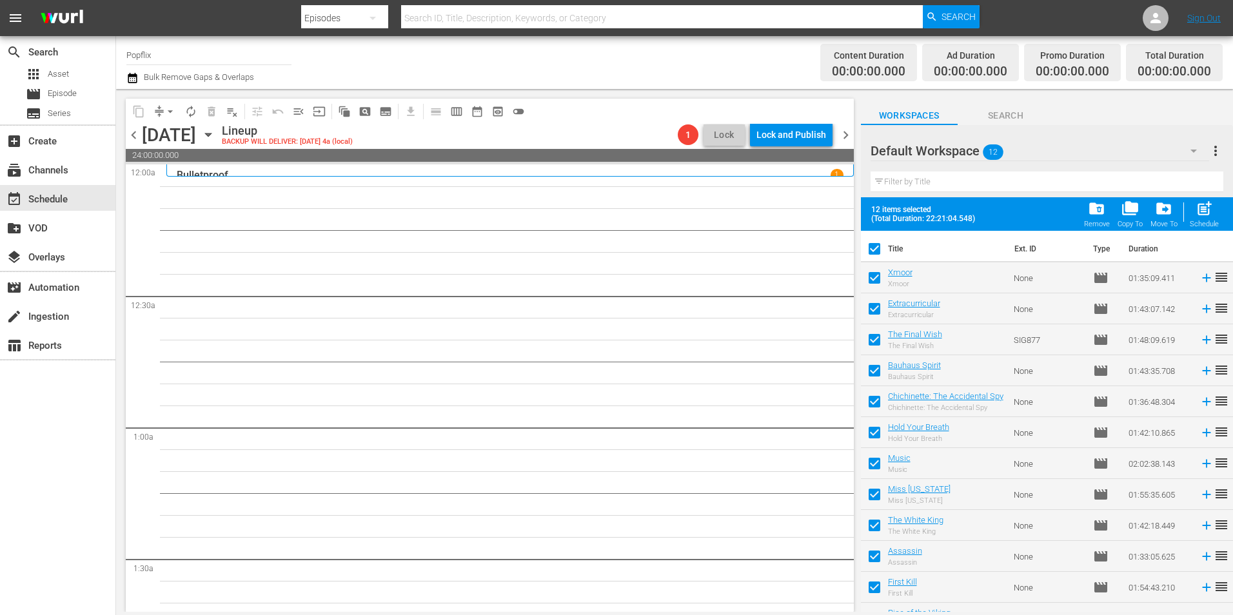
checkbox input "false"
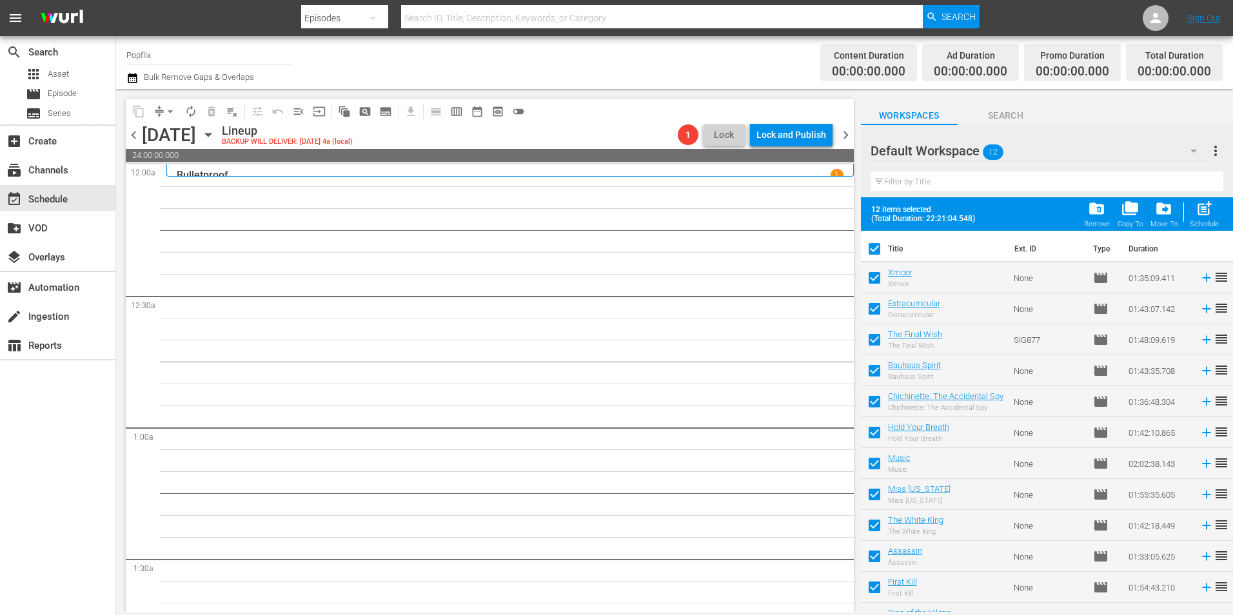
checkbox input "false"
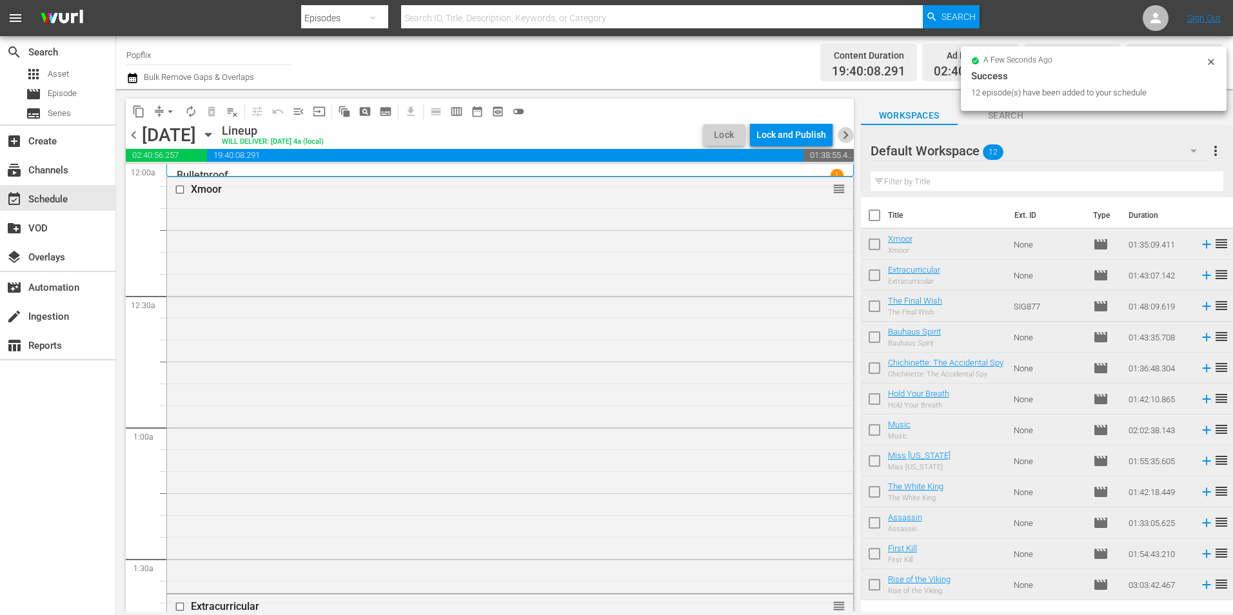
click at [851, 141] on span "chevron_right" at bounding box center [845, 135] width 16 height 16
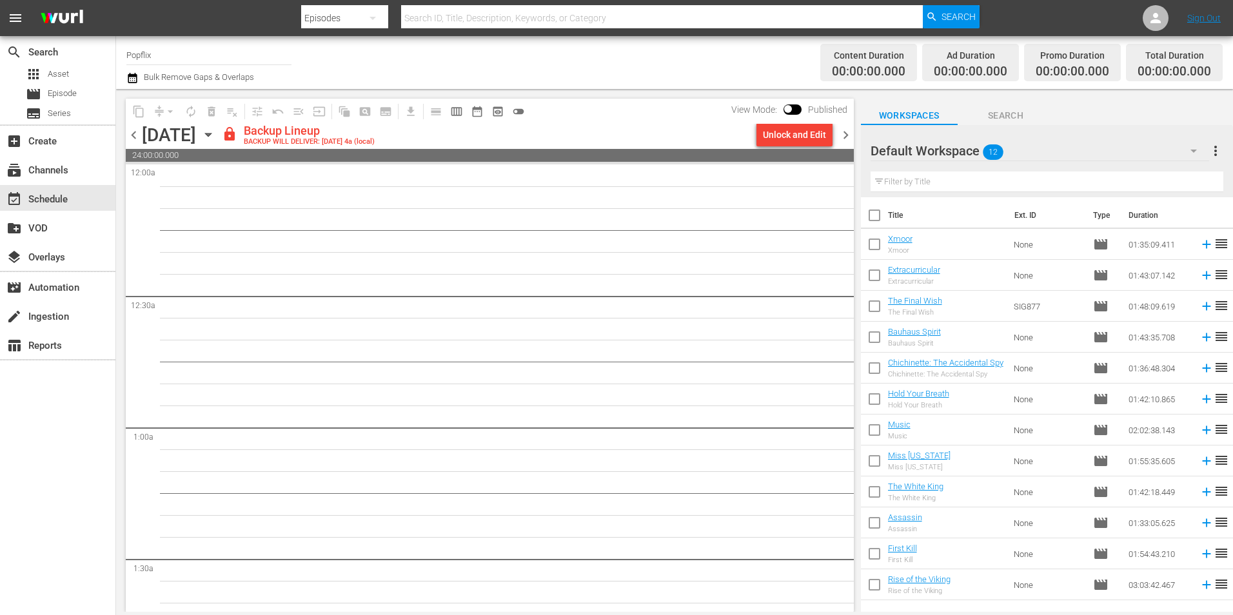
click at [140, 135] on span "chevron_left" at bounding box center [134, 135] width 16 height 16
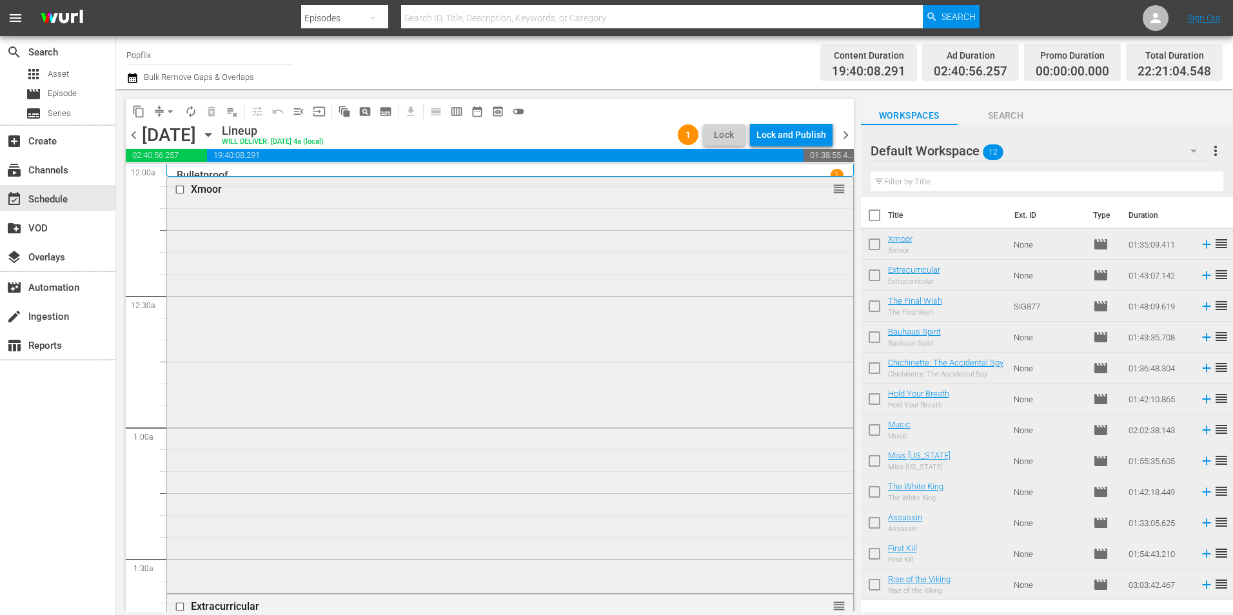
click at [286, 201] on div "Xmoor reorder" at bounding box center [510, 189] width 686 height 24
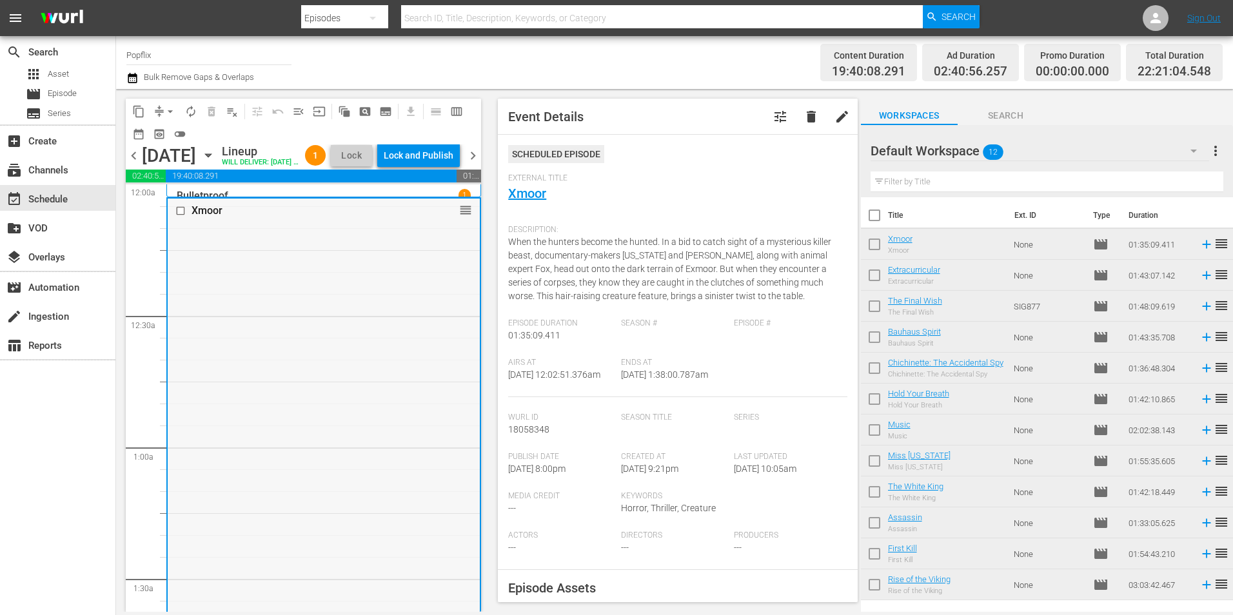
click at [181, 217] on input "checkbox" at bounding box center [182, 211] width 14 height 11
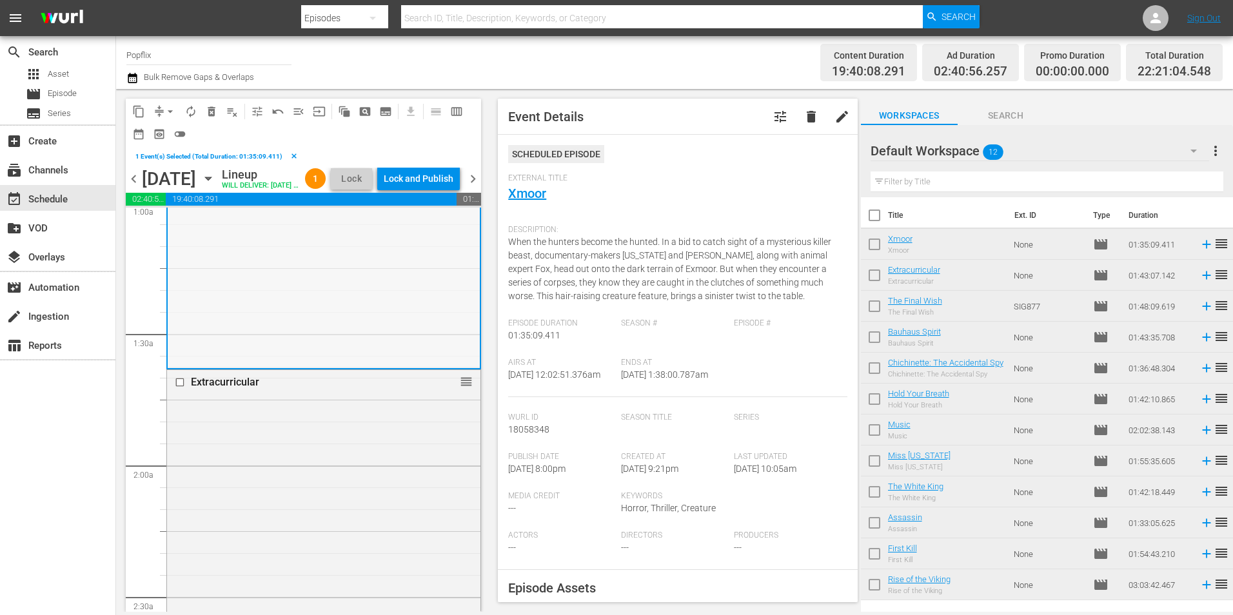
scroll to position [322, 0]
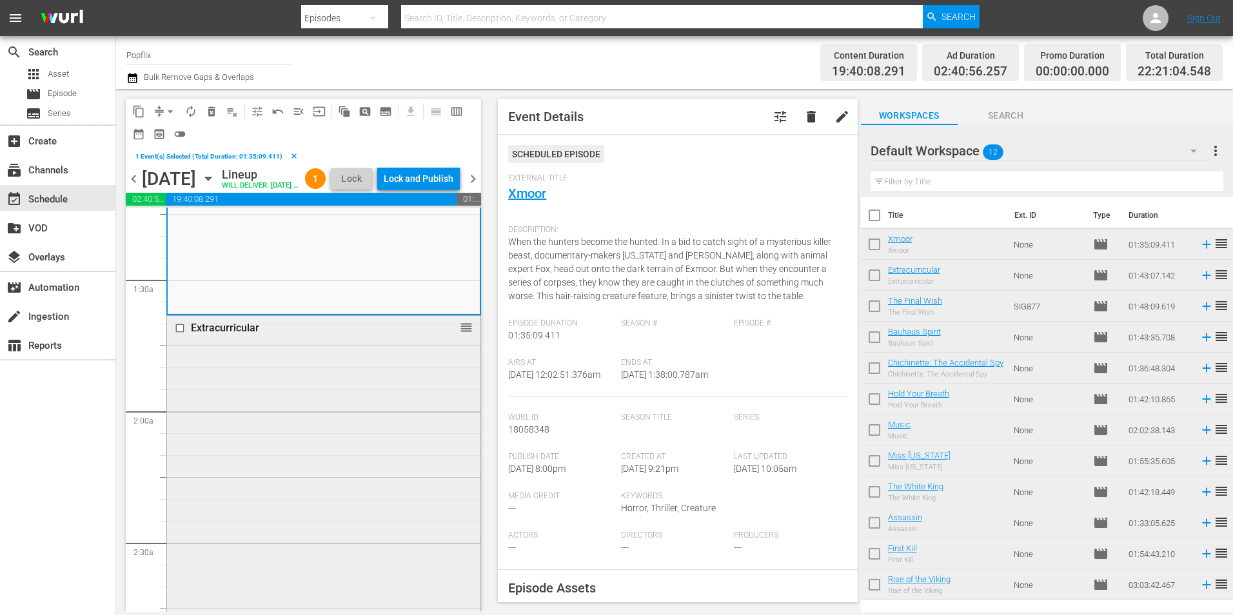
click at [180, 334] on input "checkbox" at bounding box center [182, 328] width 14 height 11
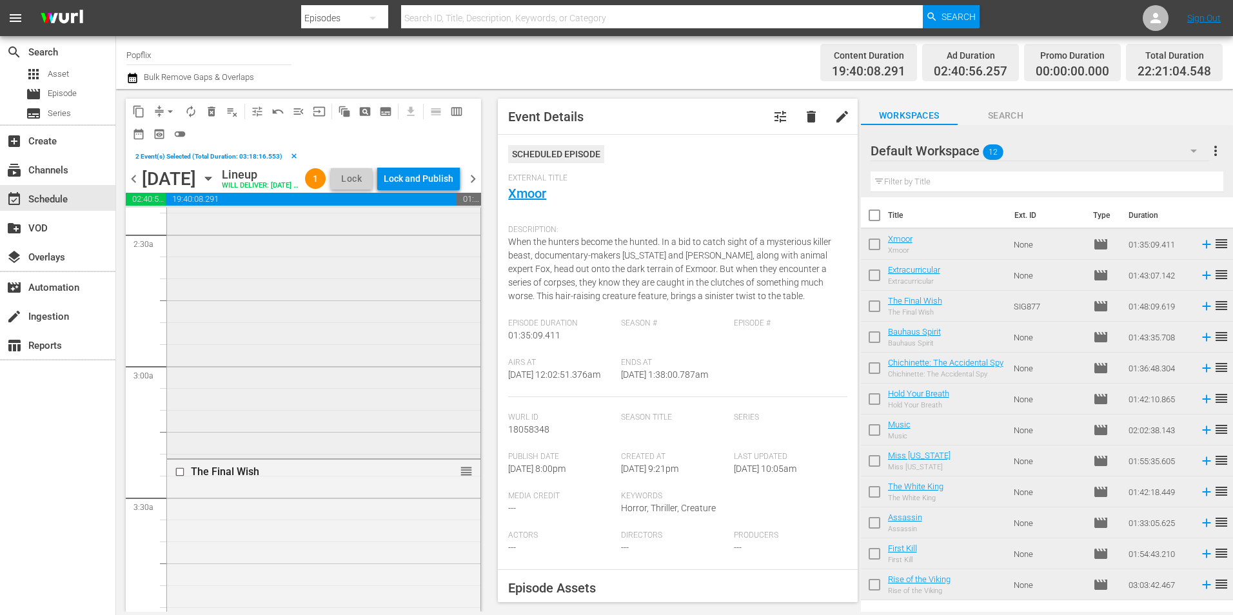
scroll to position [709, 0]
click at [181, 399] on input "checkbox" at bounding box center [182, 393] width 14 height 11
click at [179, 293] on input "checkbox" at bounding box center [182, 287] width 14 height 11
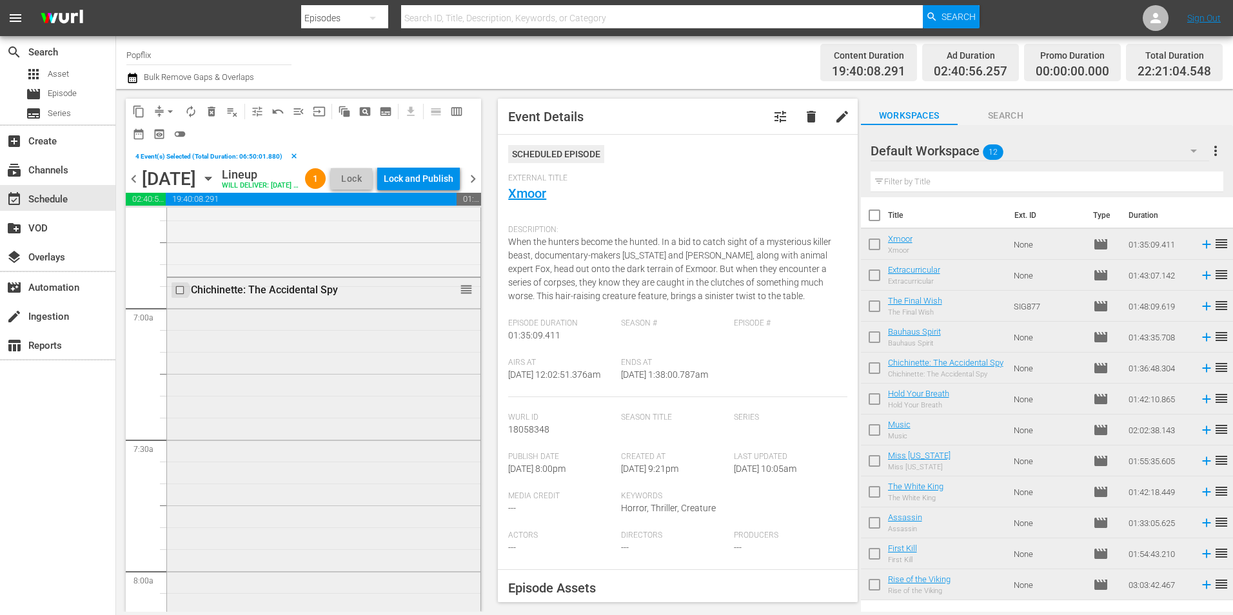
click at [180, 295] on input "checkbox" at bounding box center [182, 289] width 14 height 11
click at [178, 333] on input "checkbox" at bounding box center [182, 327] width 14 height 11
click at [179, 265] on input "checkbox" at bounding box center [182, 259] width 14 height 11
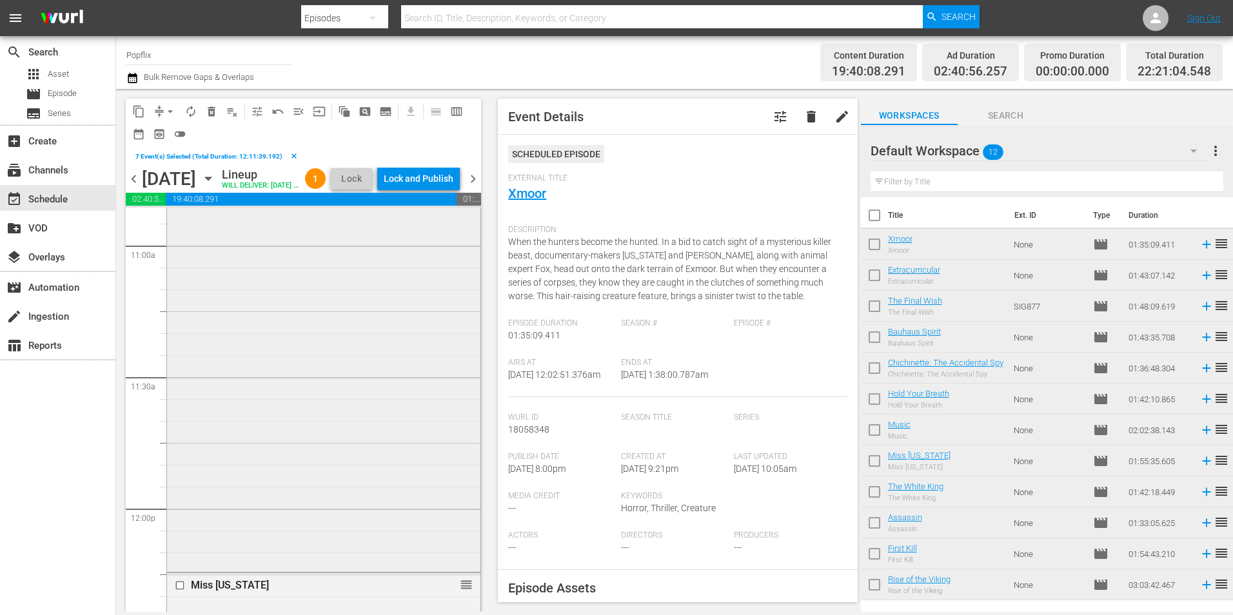
scroll to position [3030, 0]
click at [185, 416] on input "checkbox" at bounding box center [182, 410] width 14 height 11
click at [182, 342] on input "checkbox" at bounding box center [182, 336] width 14 height 11
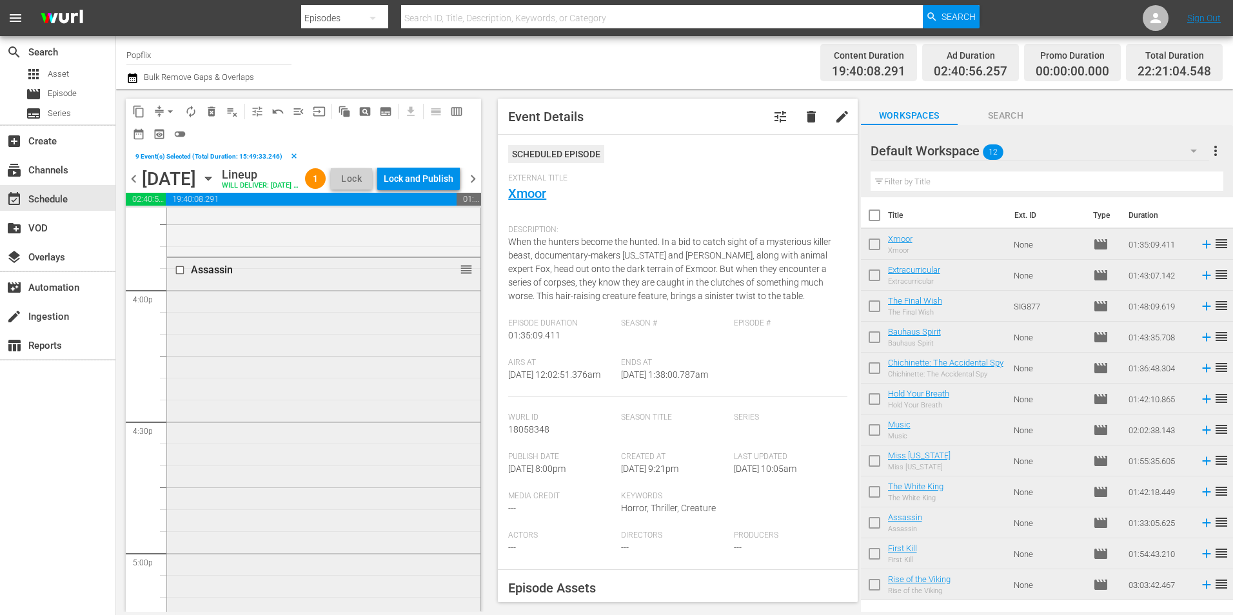
click at [178, 275] on input "checkbox" at bounding box center [182, 269] width 14 height 11
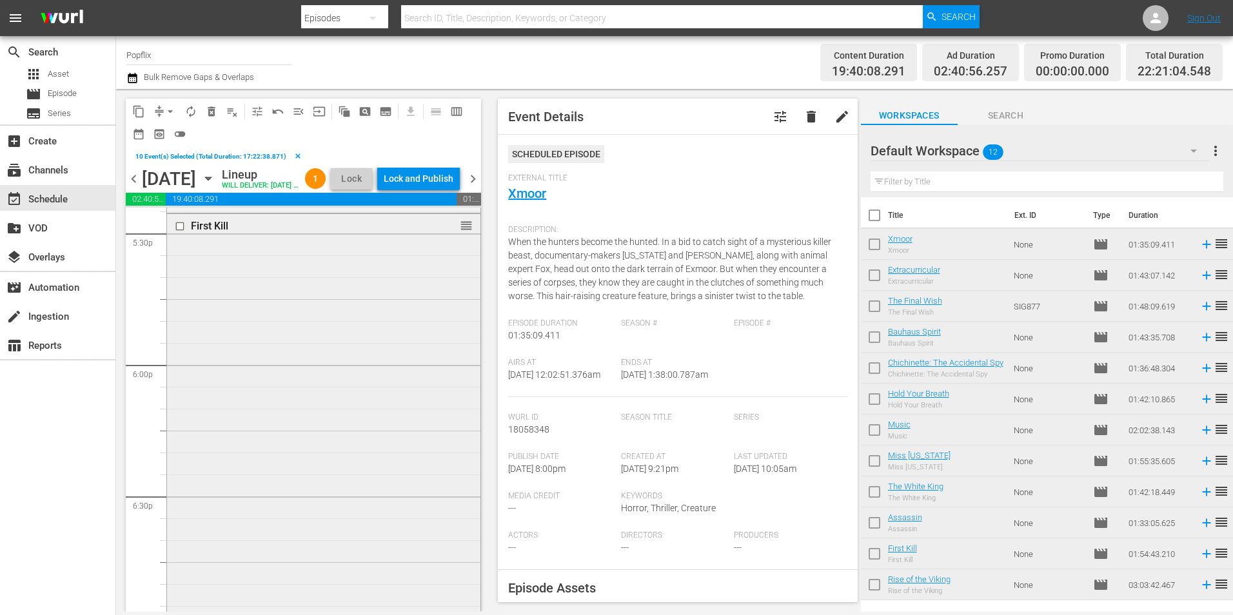
click at [176, 232] on input "checkbox" at bounding box center [182, 226] width 14 height 11
click at [177, 219] on input "checkbox" at bounding box center [182, 213] width 14 height 11
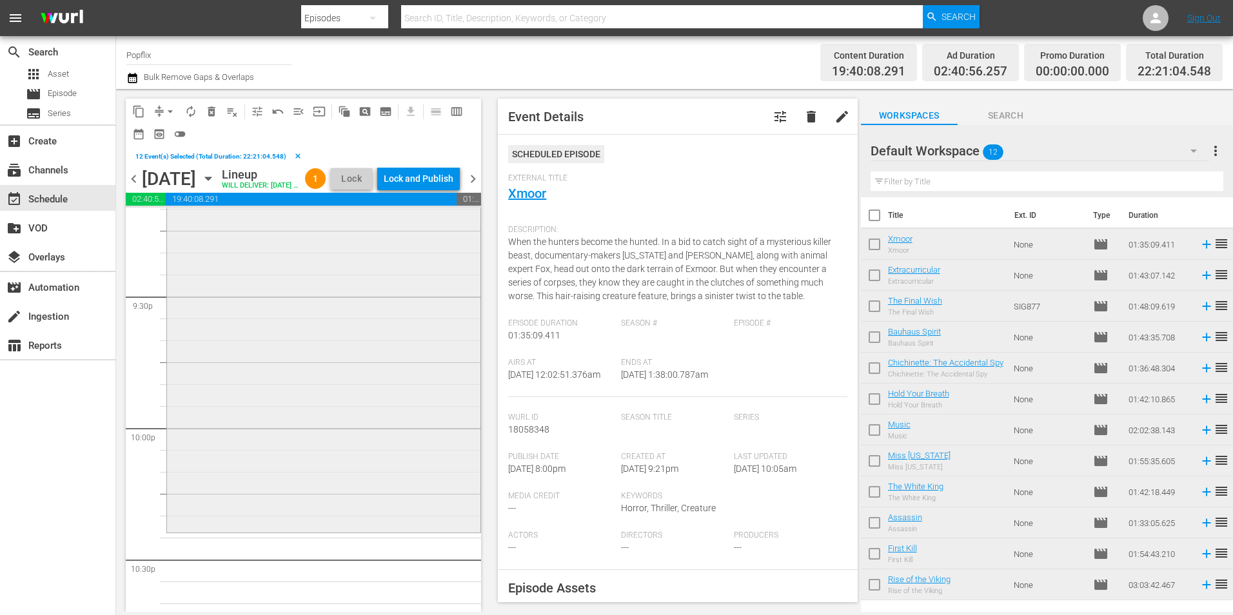
scroll to position [5544, 0]
click at [1210, 137] on button "more_vert" at bounding box center [1214, 150] width 15 height 31
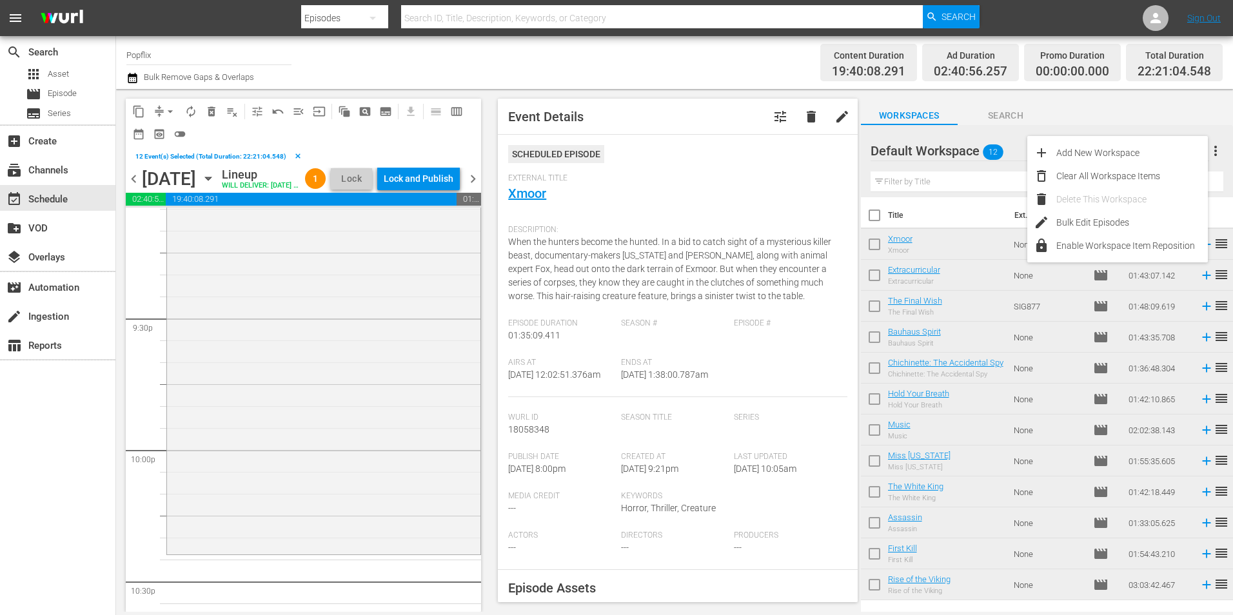
click at [1215, 144] on span "more_vert" at bounding box center [1214, 150] width 15 height 15
click at [1110, 173] on div "Clear All Workspace Items" at bounding box center [1131, 175] width 151 height 23
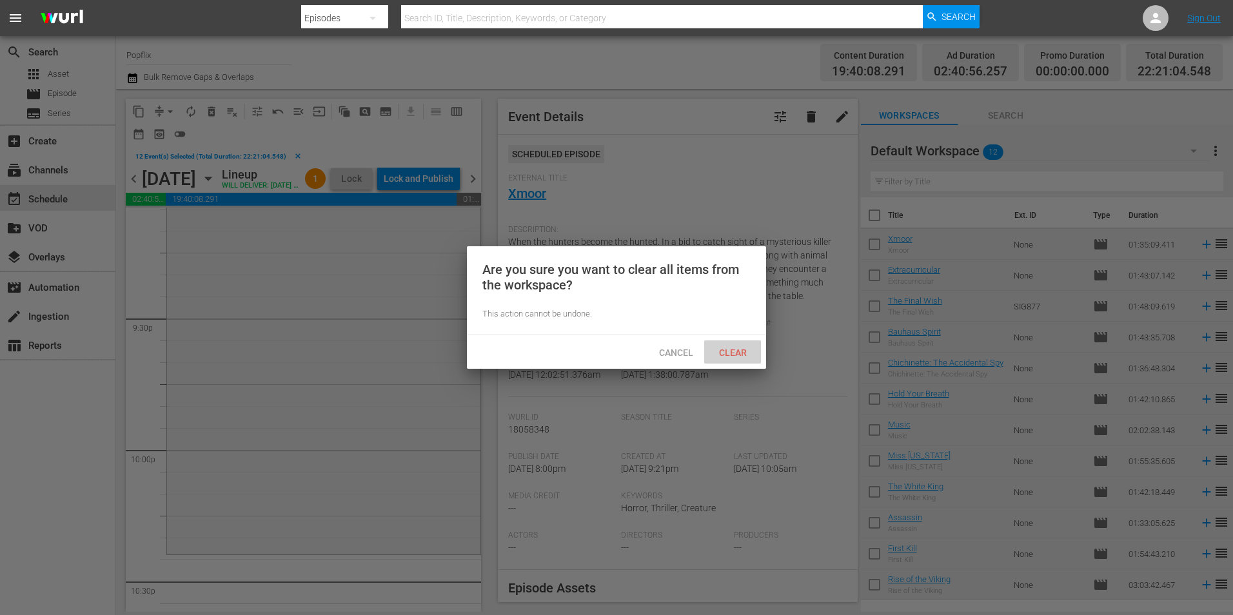
click at [742, 351] on span "Clear" at bounding box center [732, 352] width 48 height 10
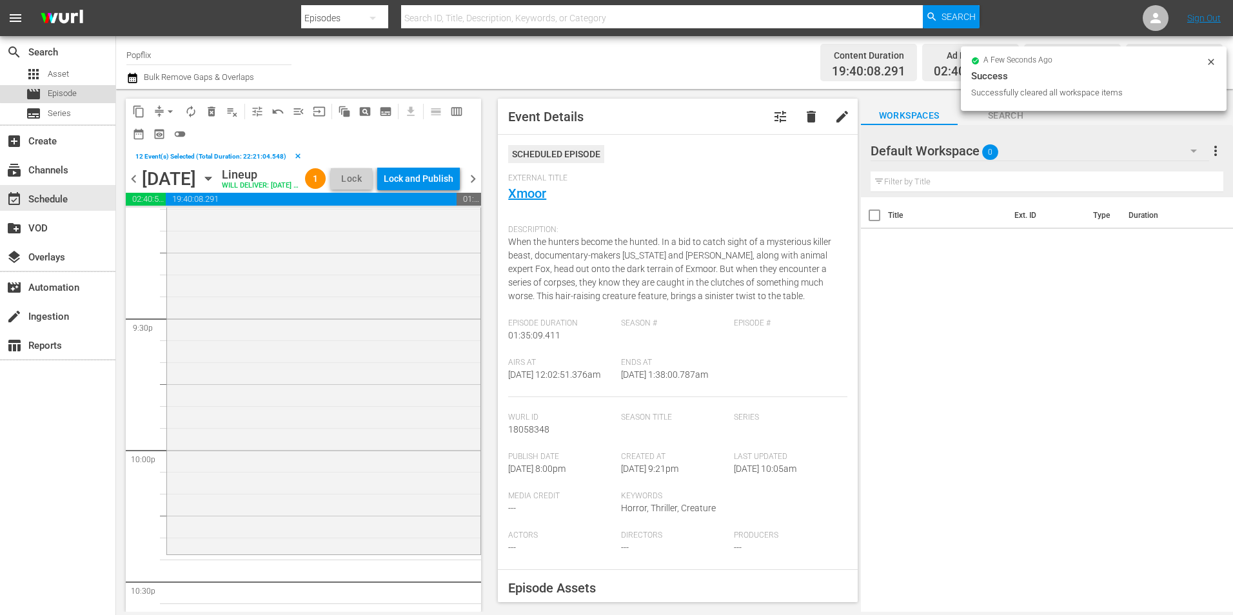
click at [66, 93] on span "Episode" at bounding box center [62, 93] width 29 height 13
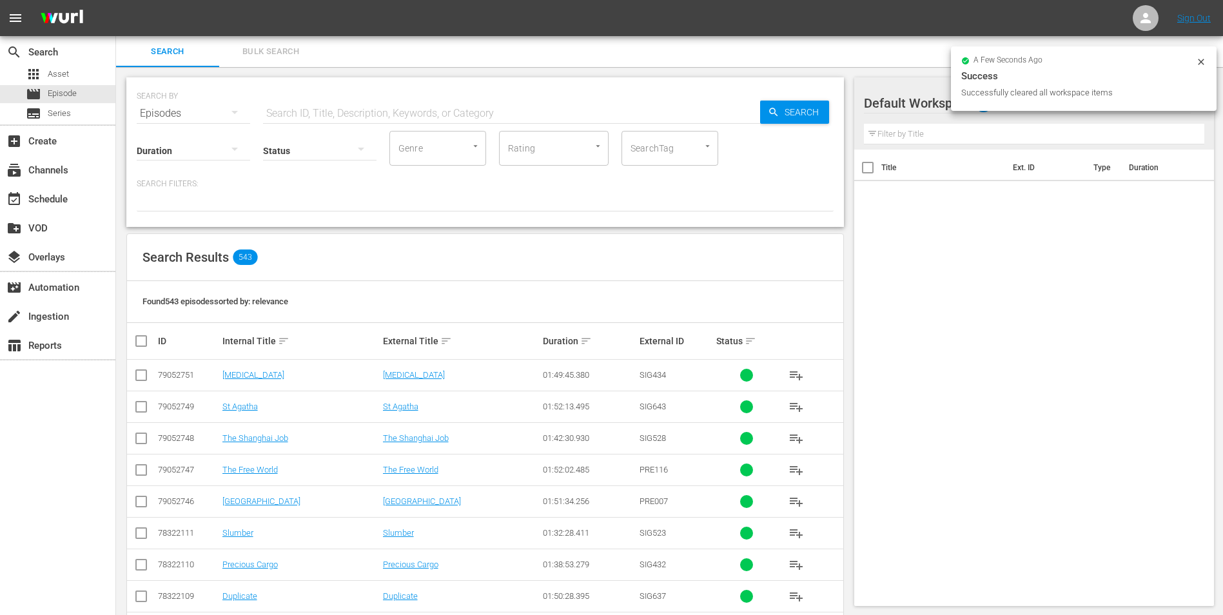
click at [277, 63] on button "Bulk Search" at bounding box center [270, 51] width 103 height 31
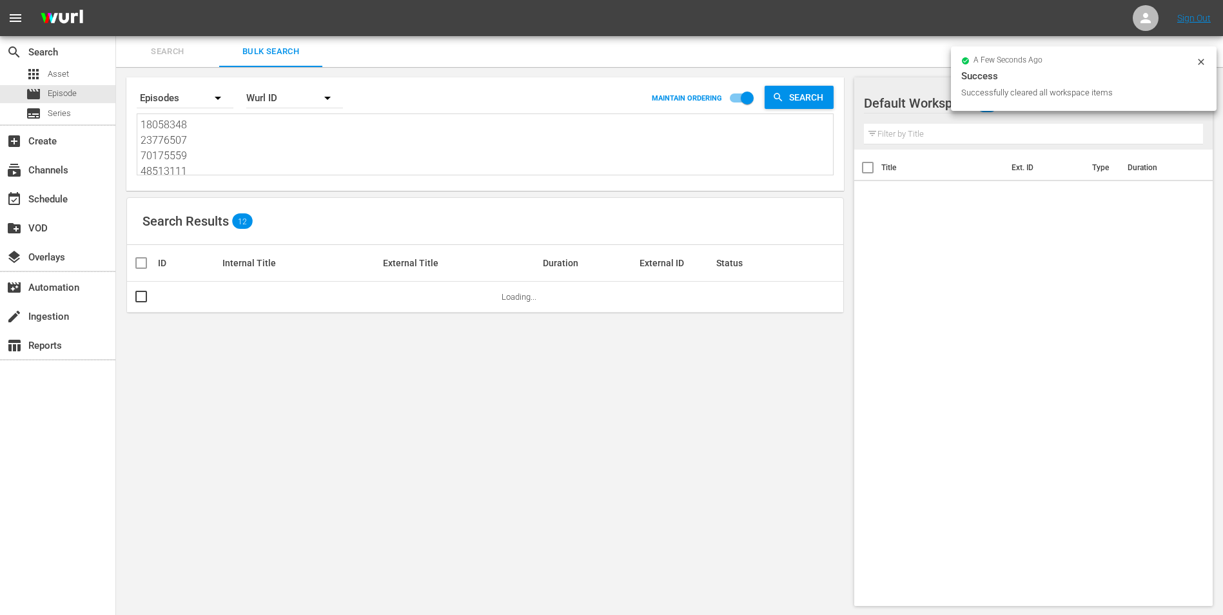
click at [251, 149] on textarea "18058348 23776507 70175559 48513111 30136466 30136465 45759942 22191383 3013646…" at bounding box center [487, 146] width 692 height 59
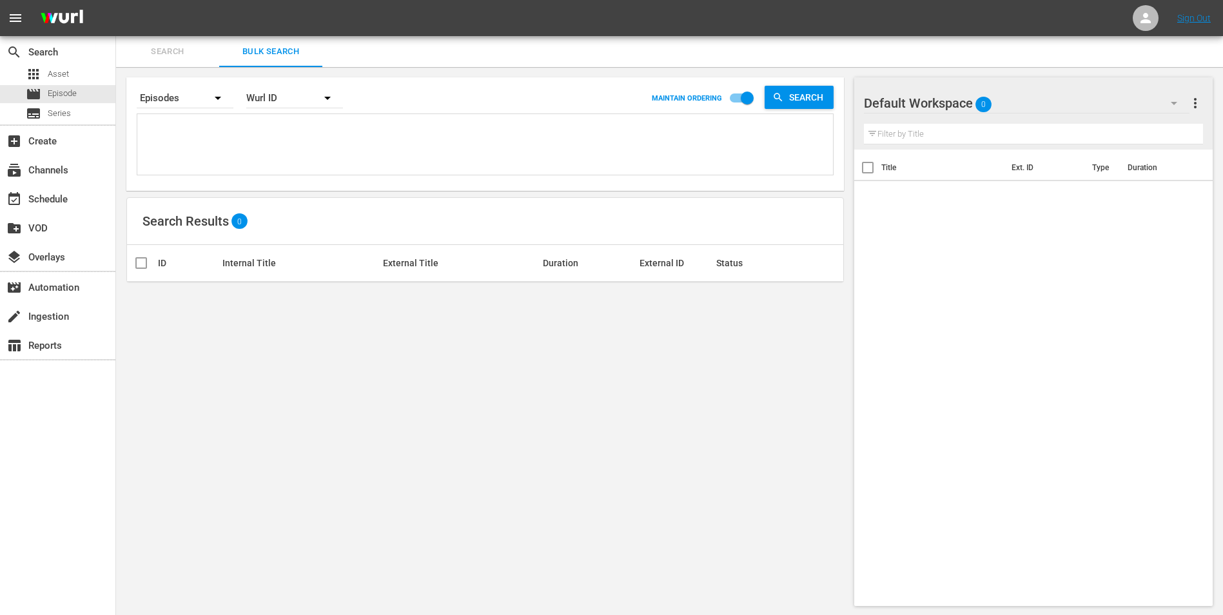
click at [176, 133] on textarea at bounding box center [487, 146] width 692 height 59
click at [309, 95] on div "Wurl ID" at bounding box center [294, 98] width 97 height 36
click at [304, 117] on div "External ID [PERSON_NAME] ID Title" at bounding box center [287, 154] width 83 height 83
click at [295, 144] on div "Wurl ID" at bounding box center [288, 154] width 52 height 21
click at [247, 133] on div "External ID [PERSON_NAME] ID Title" at bounding box center [611, 307] width 1223 height 615
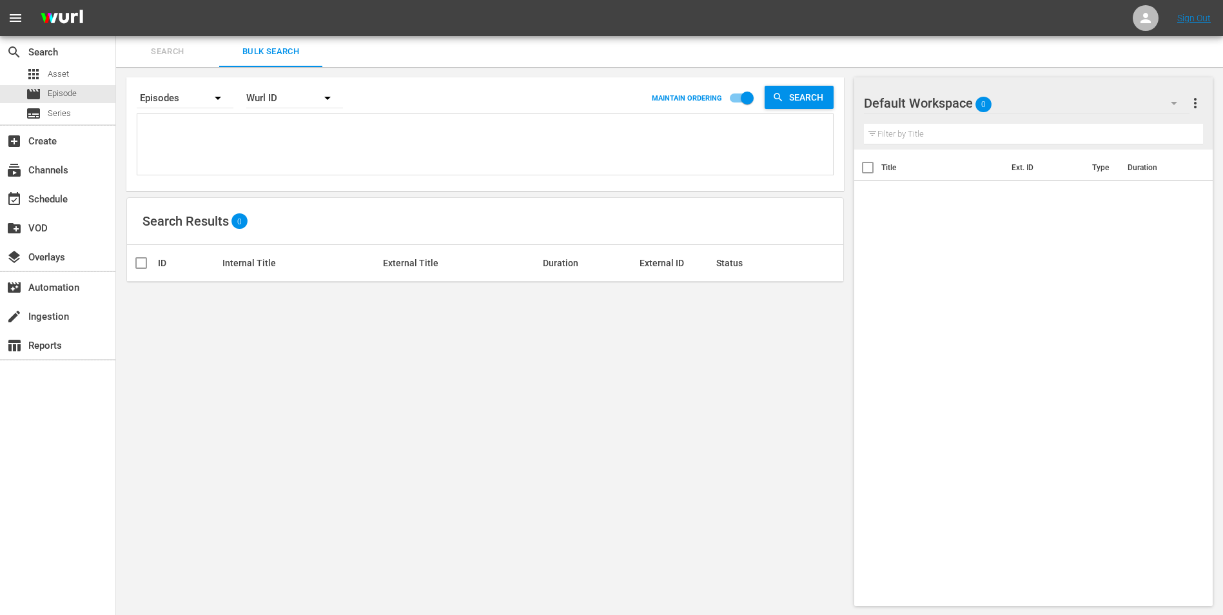
click at [240, 132] on textarea at bounding box center [487, 146] width 692 height 59
paste textarea "46920305"
type textarea "46920305"
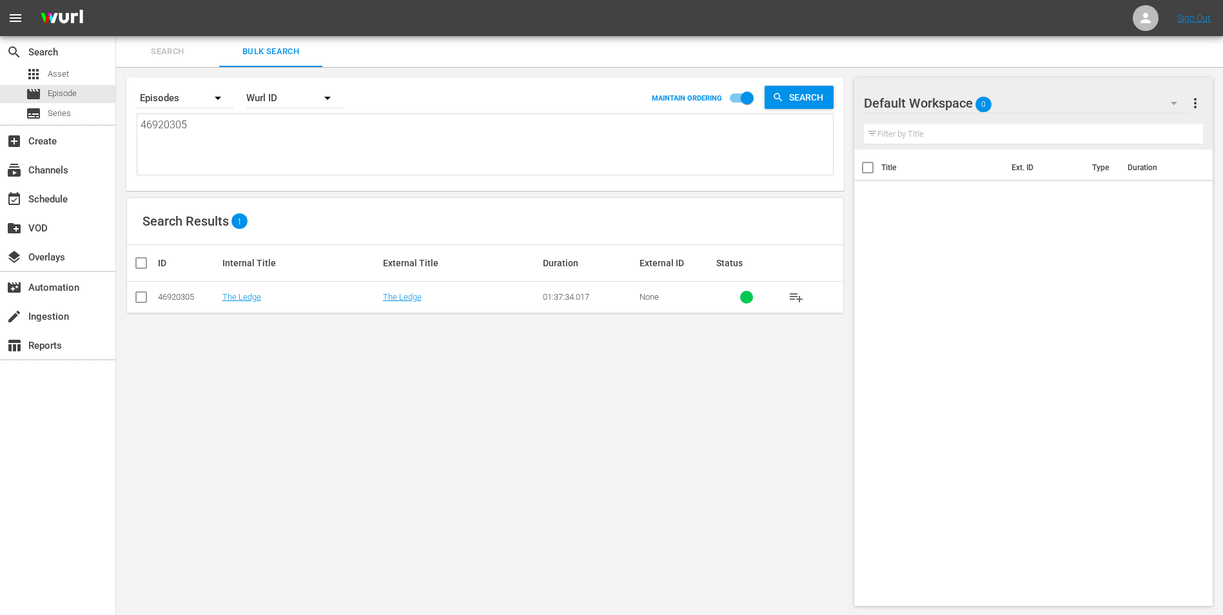
type textarea "46920305"
click at [138, 269] on input "checkbox" at bounding box center [146, 262] width 26 height 15
checkbox input "true"
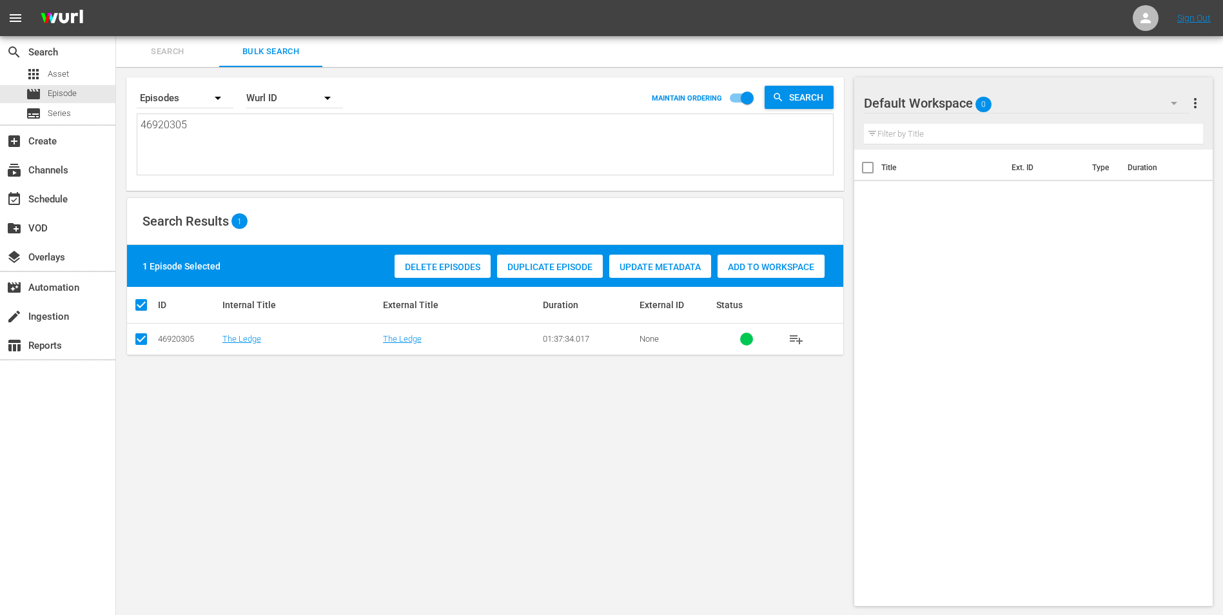
click at [808, 266] on span "Add to Workspace" at bounding box center [770, 267] width 107 height 10
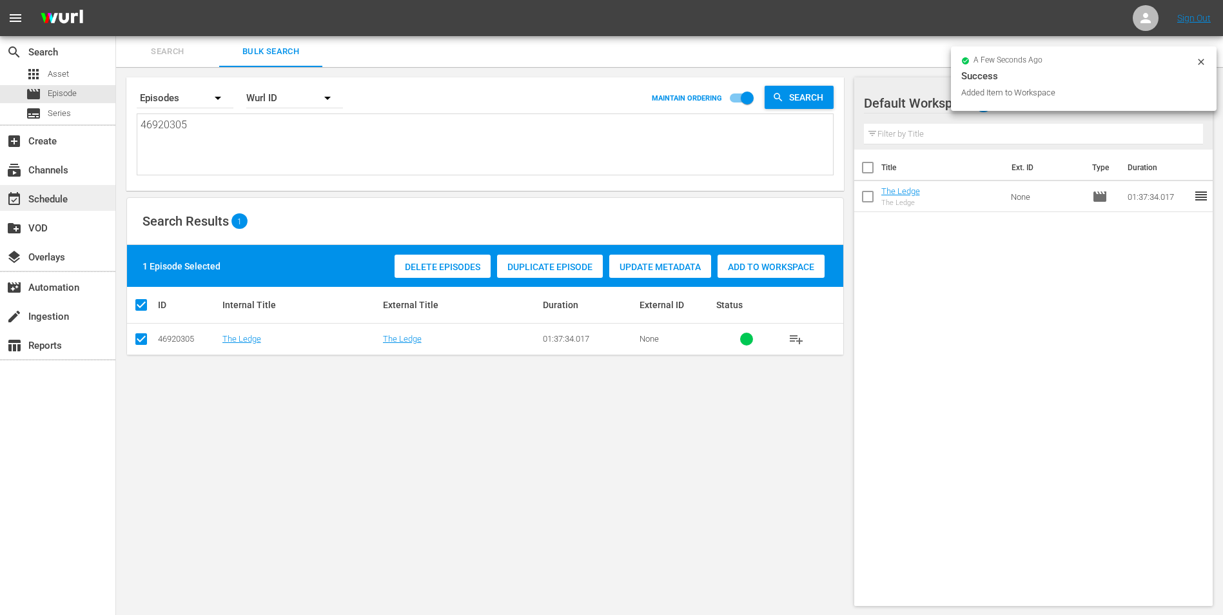
click at [81, 197] on div "event_available Schedule" at bounding box center [57, 198] width 115 height 26
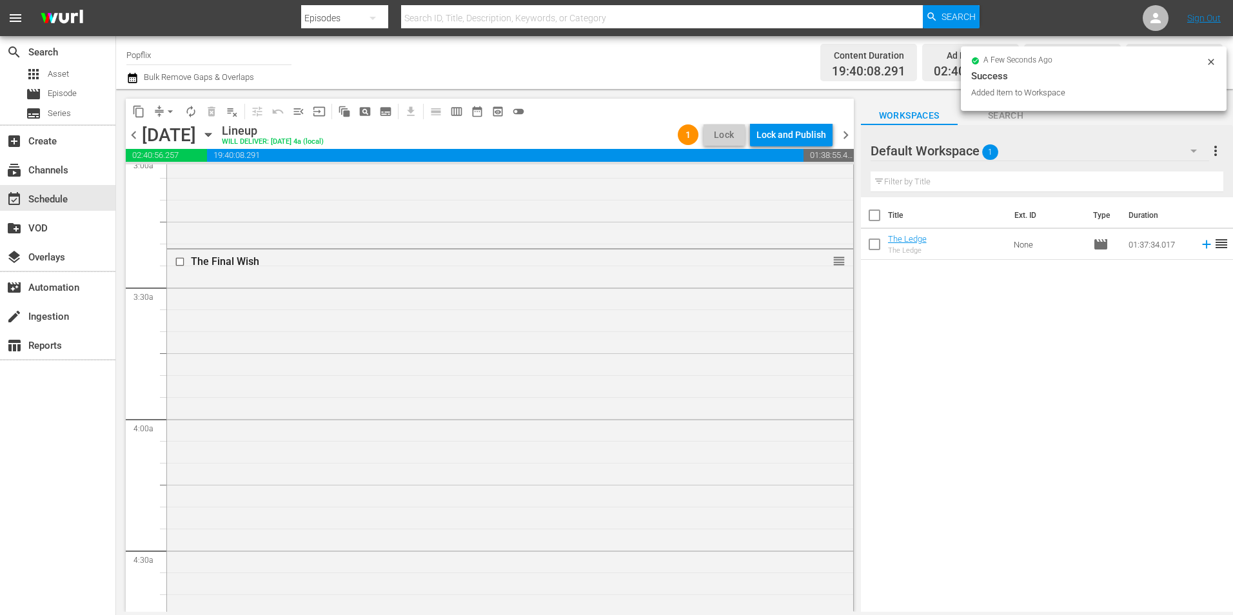
scroll to position [1031, 0]
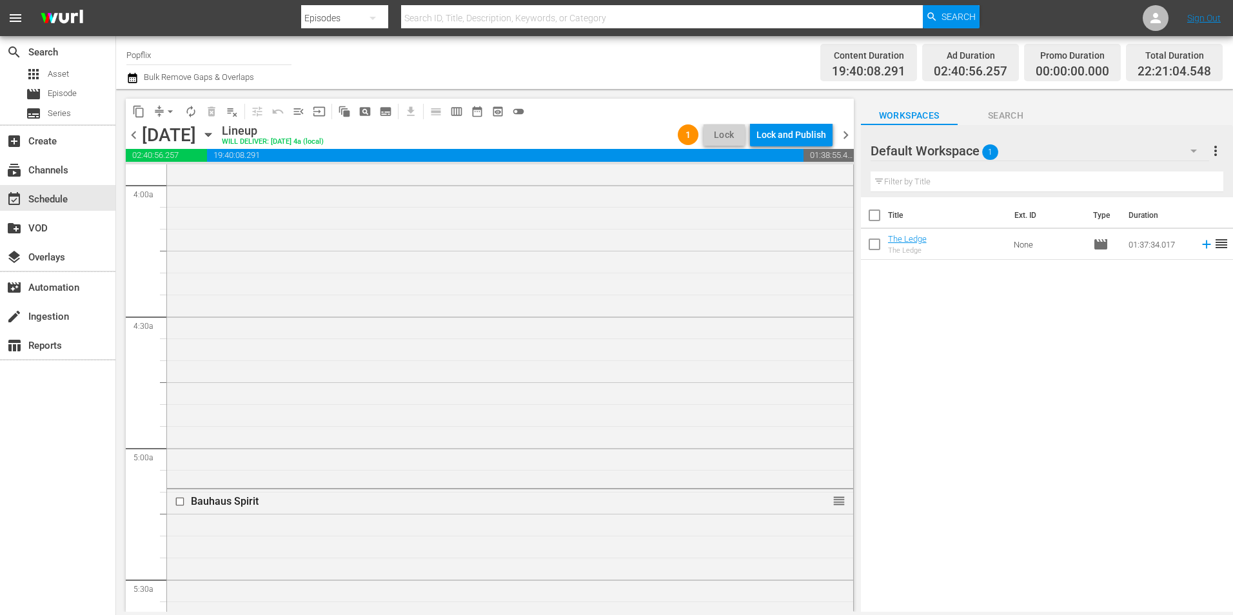
click at [854, 258] on div "content_copy compress arrow_drop_down autorenew_outlined delete_forever_outline…" at bounding box center [486, 350] width 741 height 523
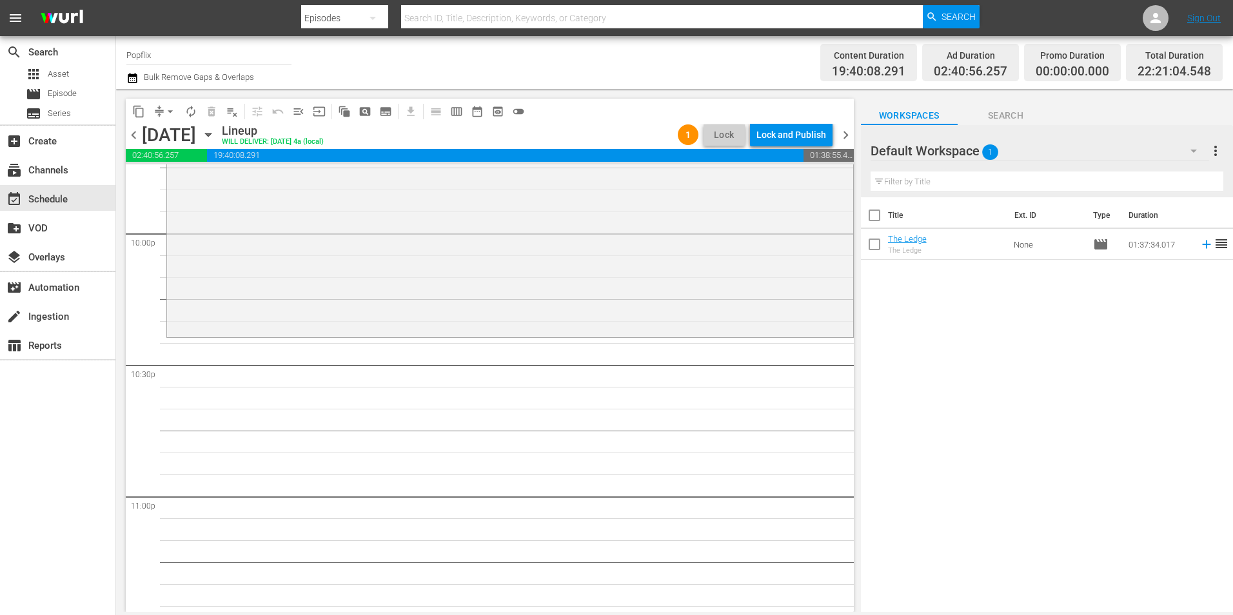
scroll to position [5844, 0]
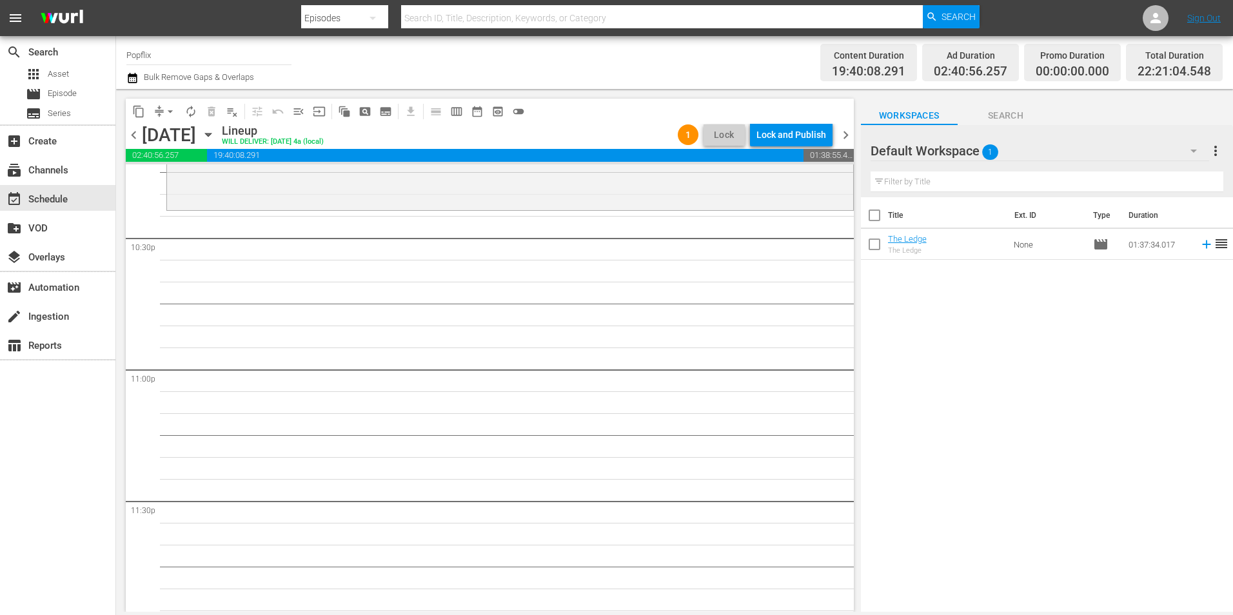
click at [871, 211] on input "checkbox" at bounding box center [874, 217] width 27 height 27
checkbox input "true"
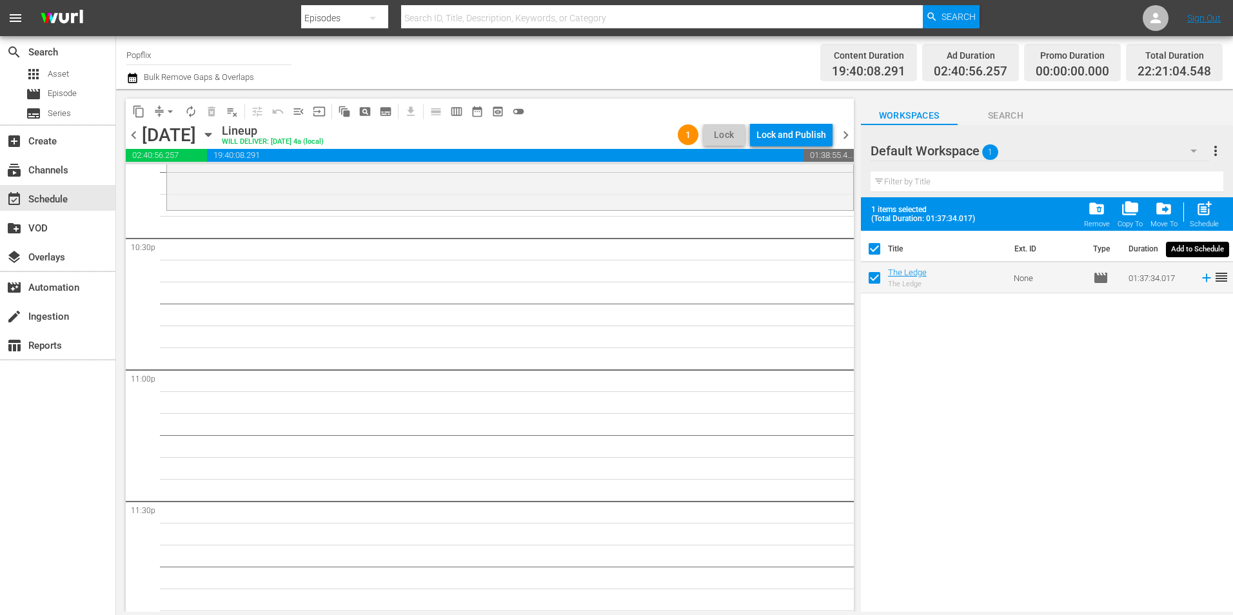
click at [1202, 218] on div "post_add Schedule" at bounding box center [1203, 214] width 29 height 28
checkbox input "false"
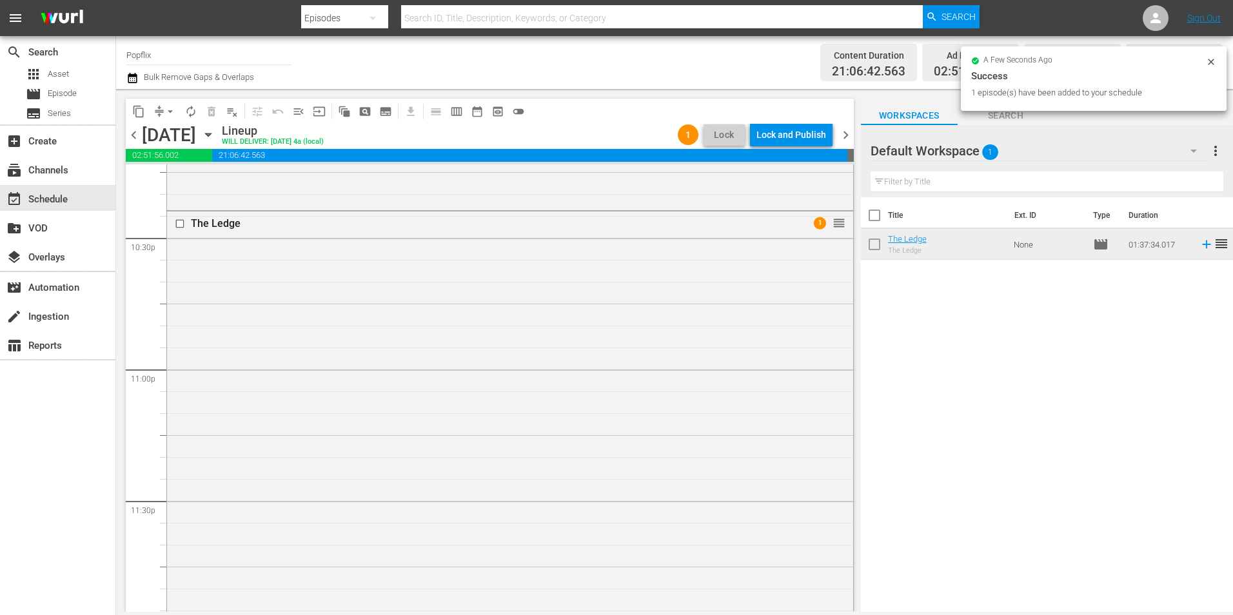
click at [844, 137] on span "chevron_right" at bounding box center [845, 135] width 16 height 16
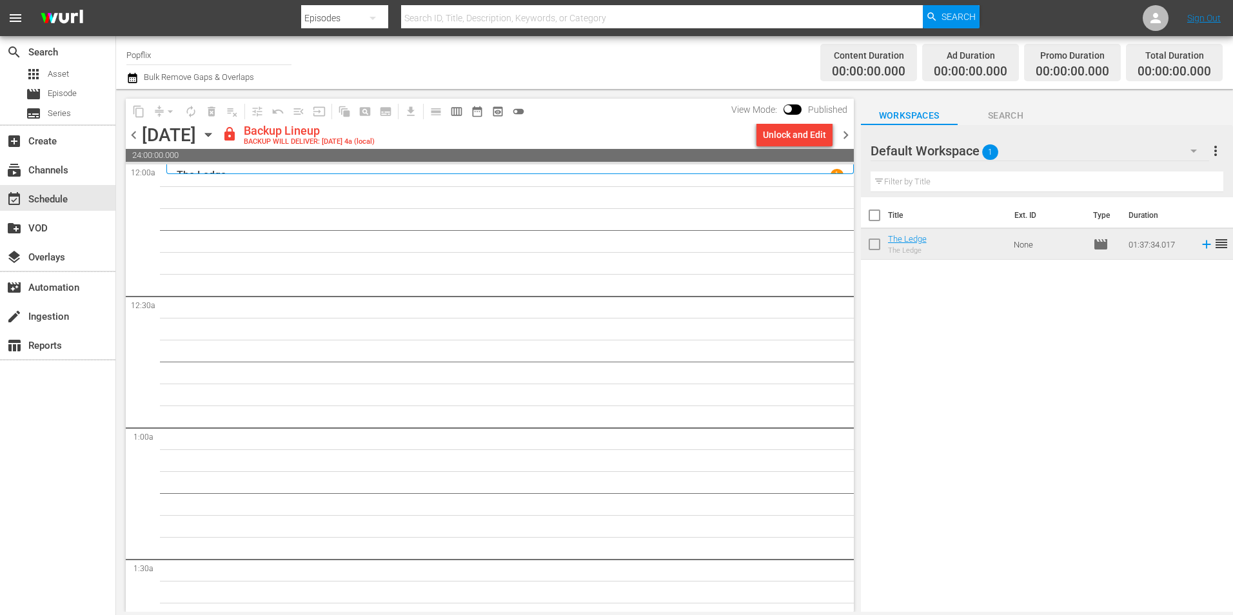
click at [1214, 154] on span "more_vert" at bounding box center [1214, 150] width 15 height 15
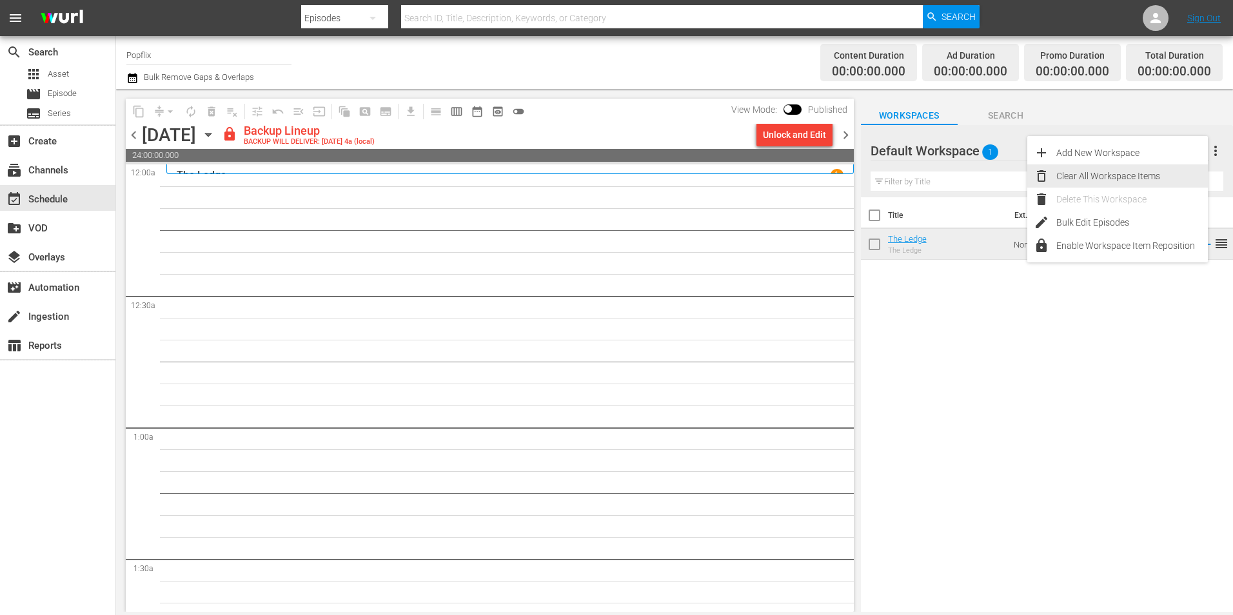
click at [1085, 182] on div "Clear All Workspace Items" at bounding box center [1131, 175] width 151 height 23
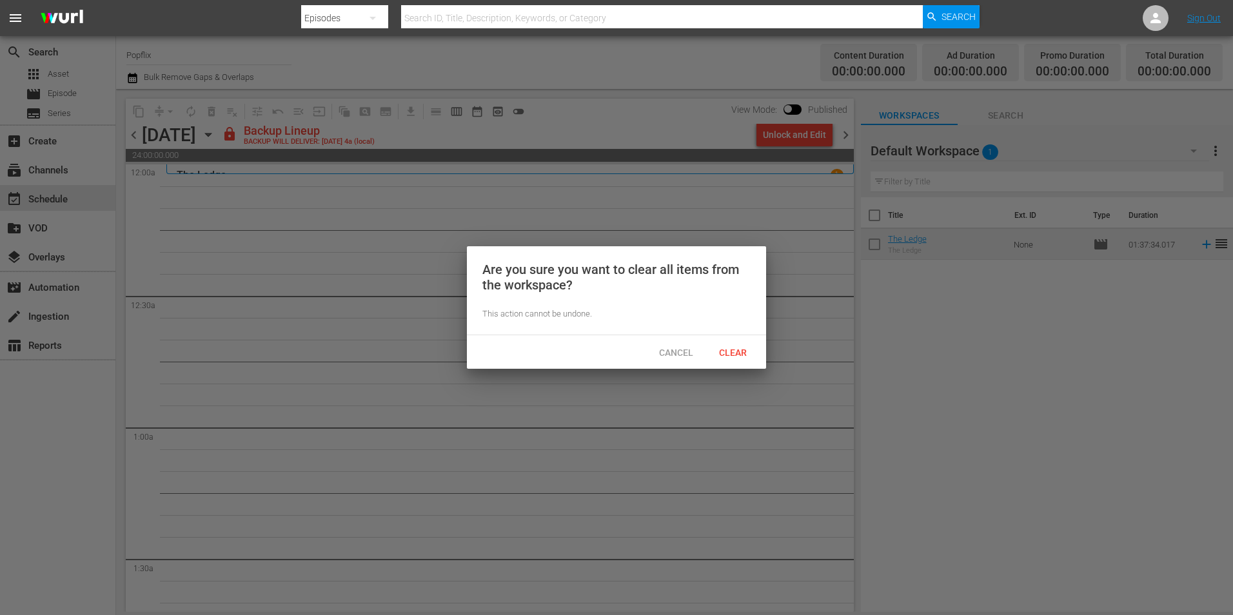
click at [733, 338] on div "Cancel Clear" at bounding box center [616, 352] width 299 height 34
click at [737, 345] on div "Clear" at bounding box center [732, 352] width 57 height 24
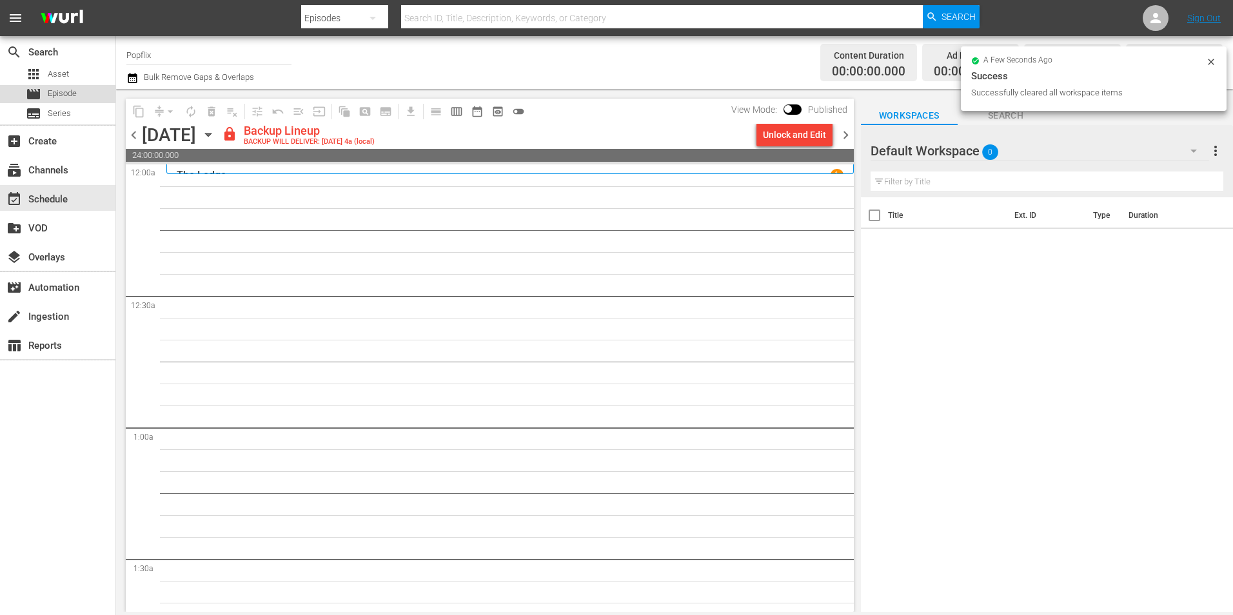
click at [86, 95] on div "movie Episode" at bounding box center [57, 94] width 115 height 18
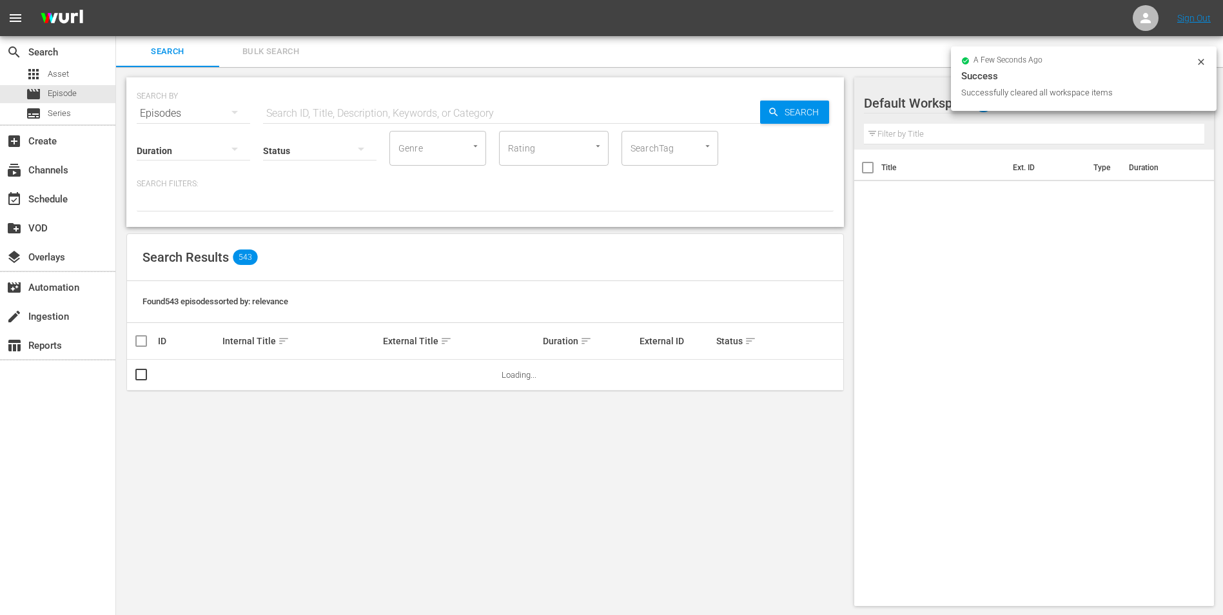
click at [284, 54] on span "Bulk Search" at bounding box center [271, 51] width 88 height 15
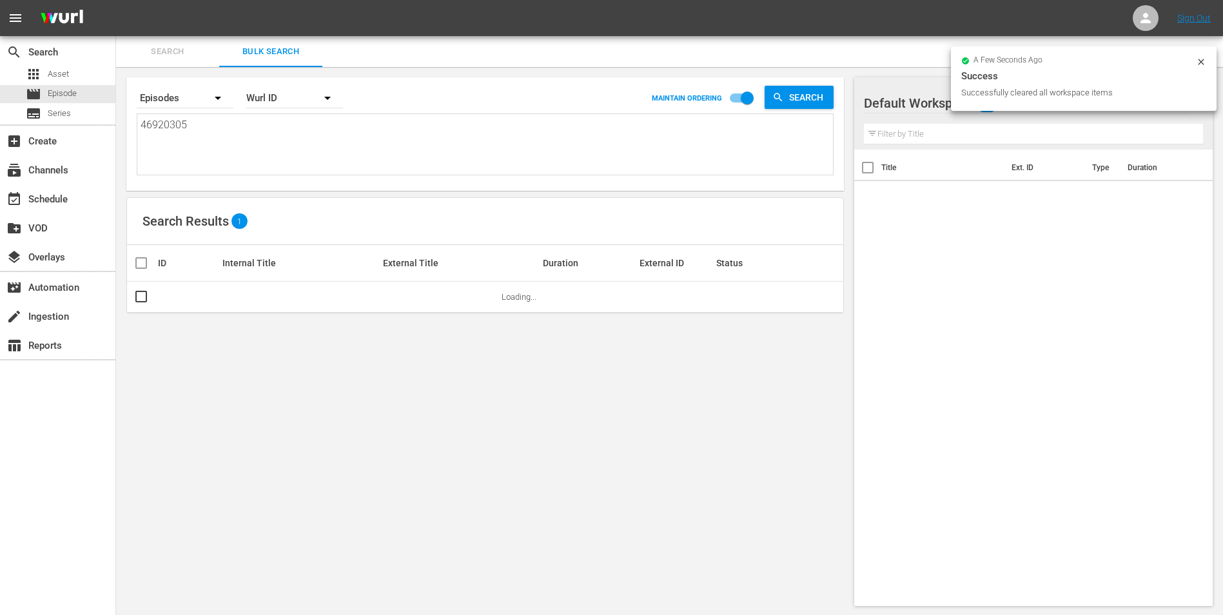
click at [266, 135] on textarea "46920305" at bounding box center [487, 146] width 692 height 59
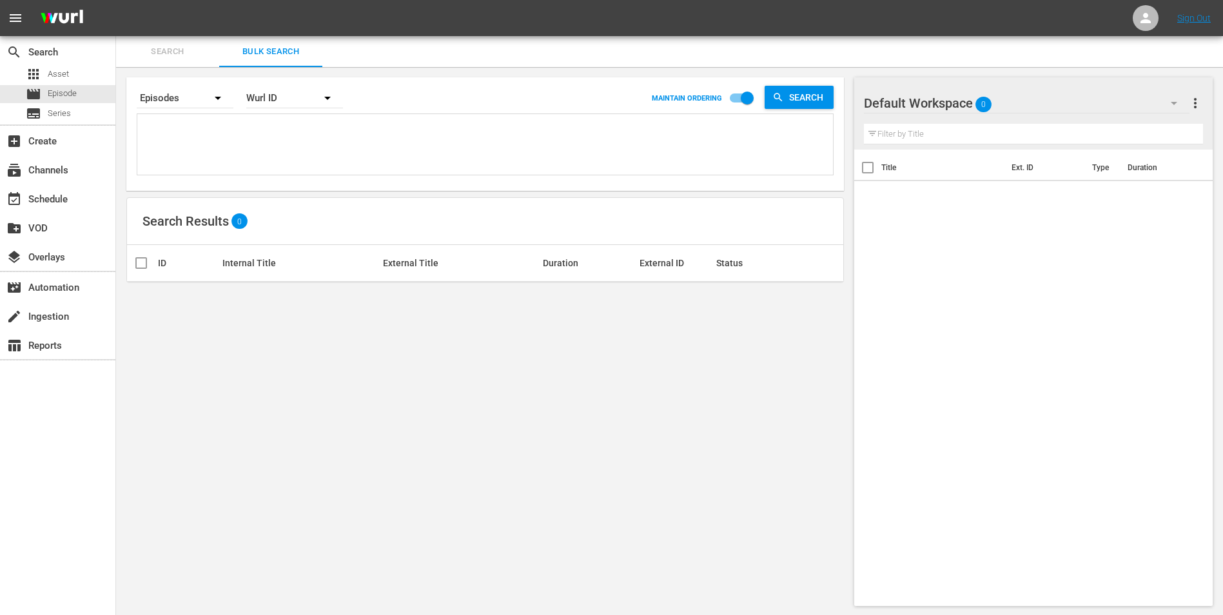
click at [415, 139] on textarea at bounding box center [487, 146] width 692 height 59
paste textarea "53982952 18058342 55144059 31911635 18058347 29886070 44034205 35593850 1805832…"
type textarea "53982952 18058342 55144059 31911635 18058347 29886070 44034205 35593850 1805832…"
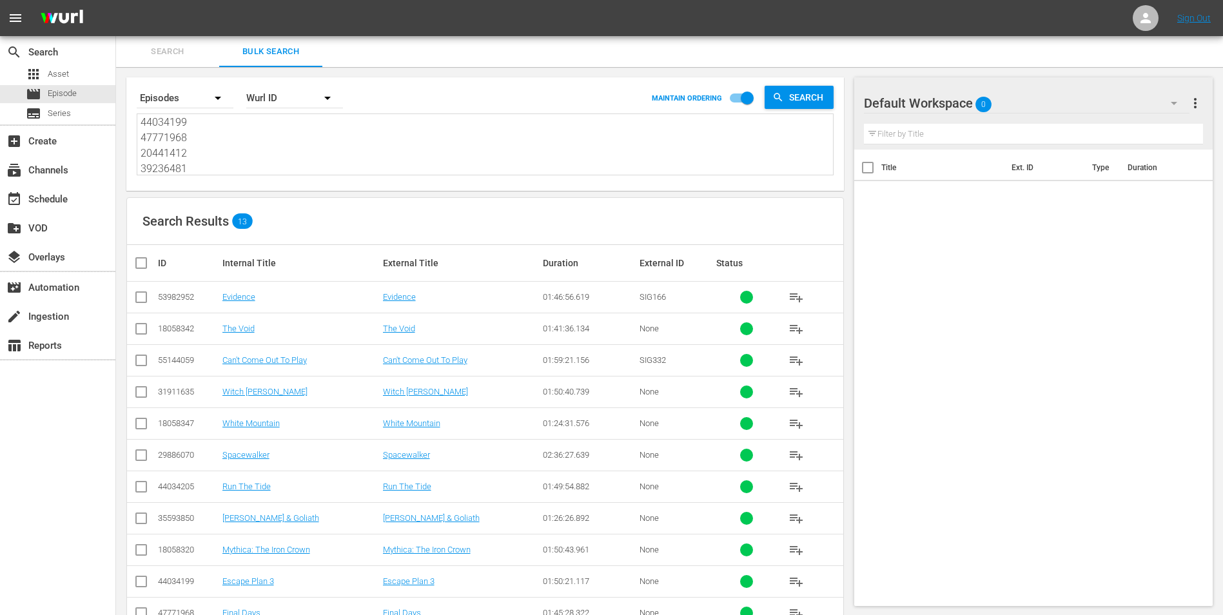
type textarea "53982952 18058342 55144059 31911635 18058347 29886070 44034205 35593850 1805832…"
click at [146, 251] on th at bounding box center [141, 263] width 29 height 36
click at [130, 273] on th at bounding box center [141, 263] width 29 height 36
click at [139, 270] on input "checkbox" at bounding box center [146, 262] width 26 height 15
checkbox input "true"
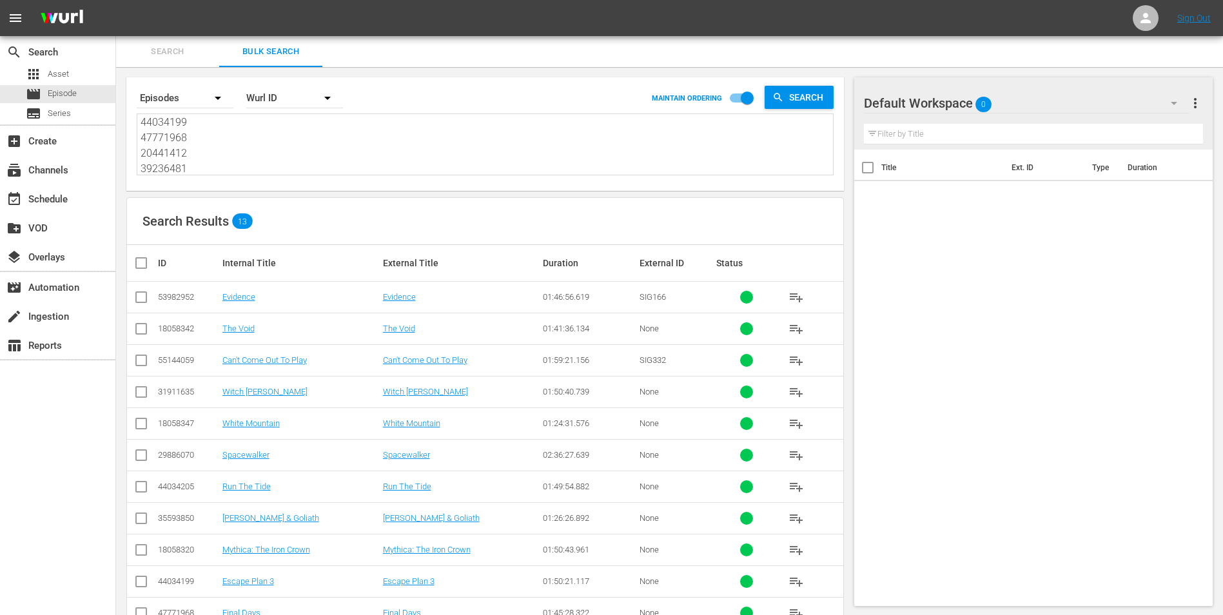
checkbox input "true"
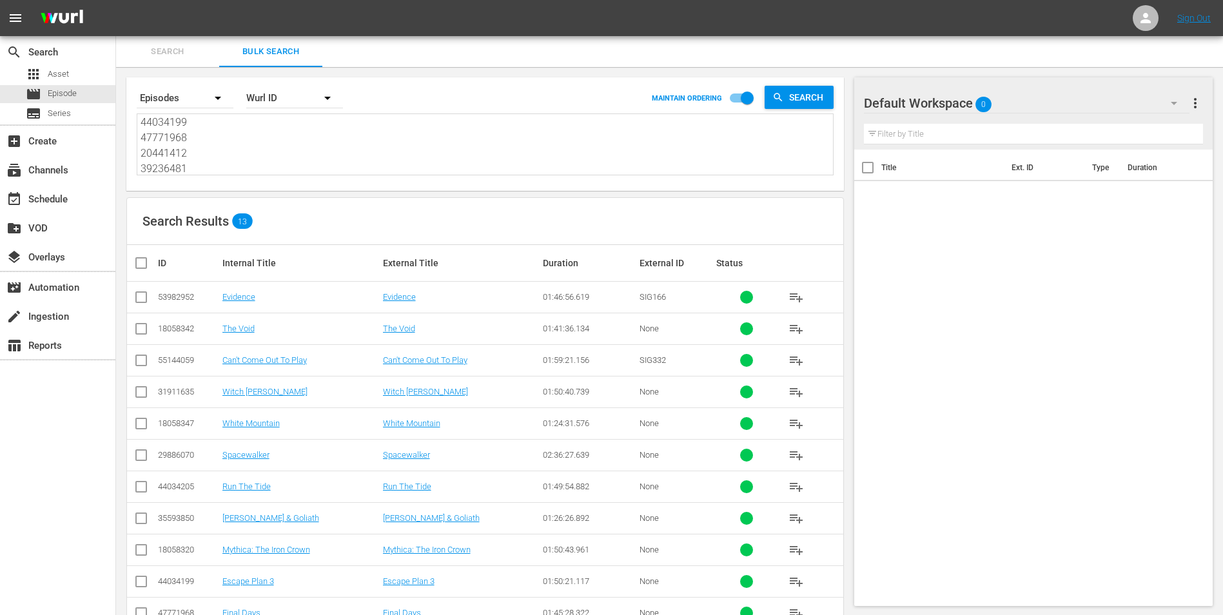
checkbox input "true"
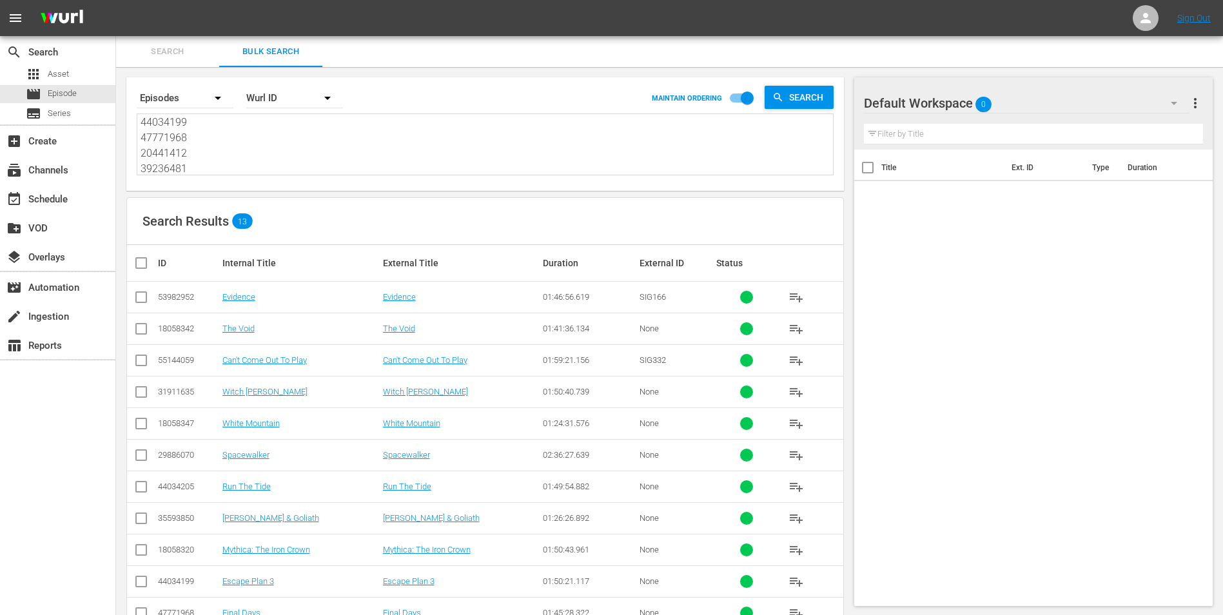
checkbox input "true"
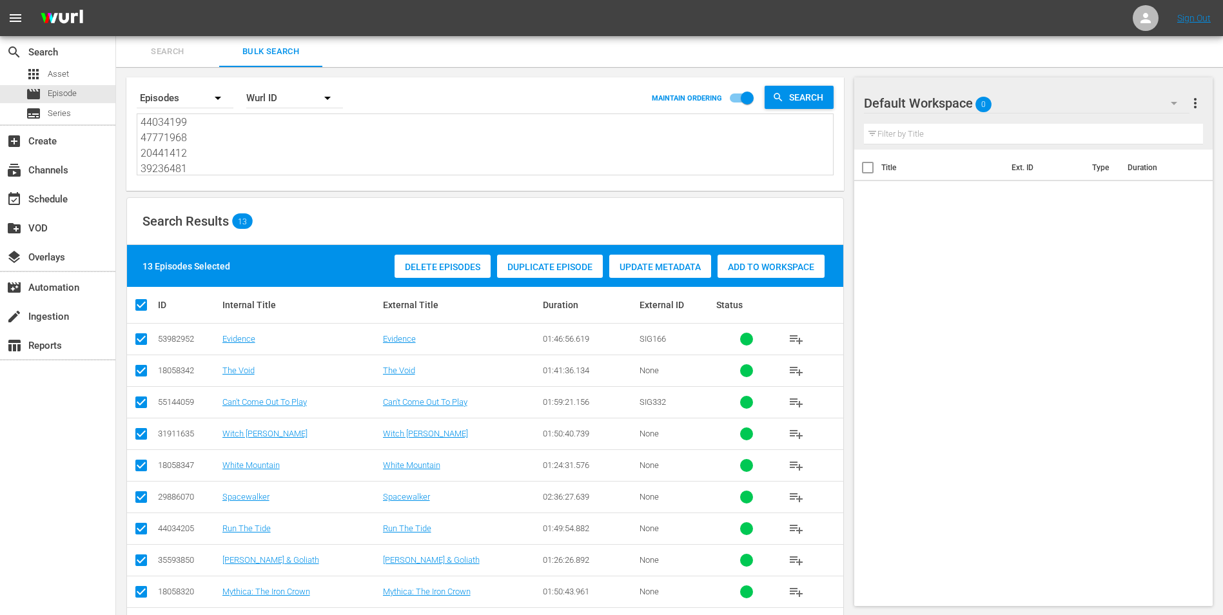
click at [736, 262] on span "Add to Workspace" at bounding box center [770, 267] width 107 height 10
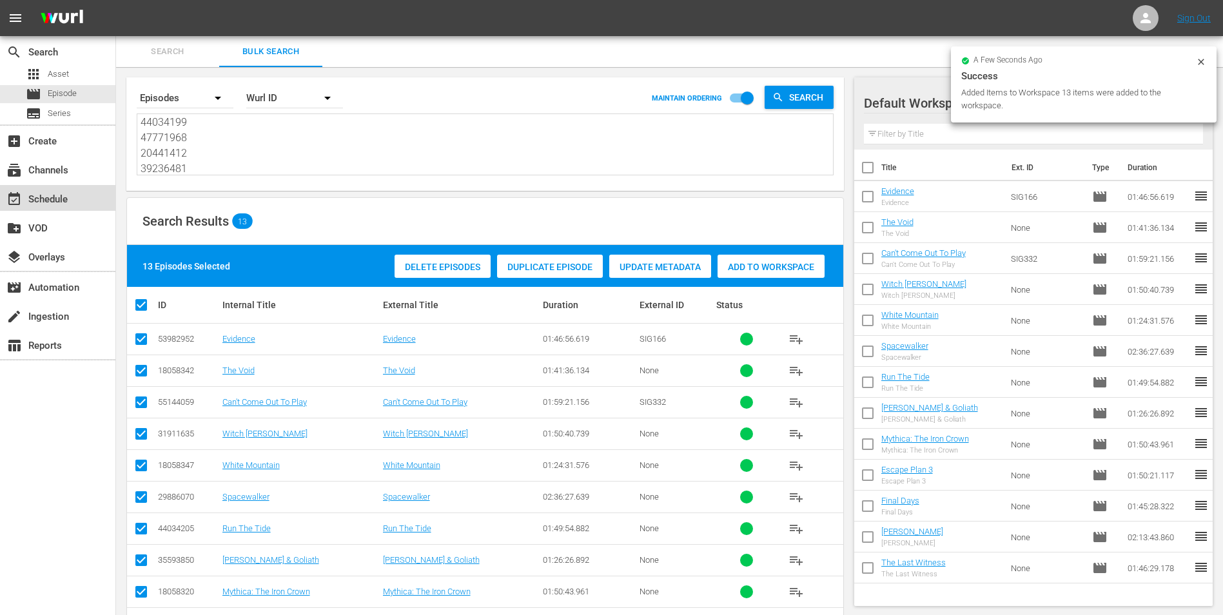
click at [41, 202] on div "event_available Schedule" at bounding box center [36, 197] width 72 height 12
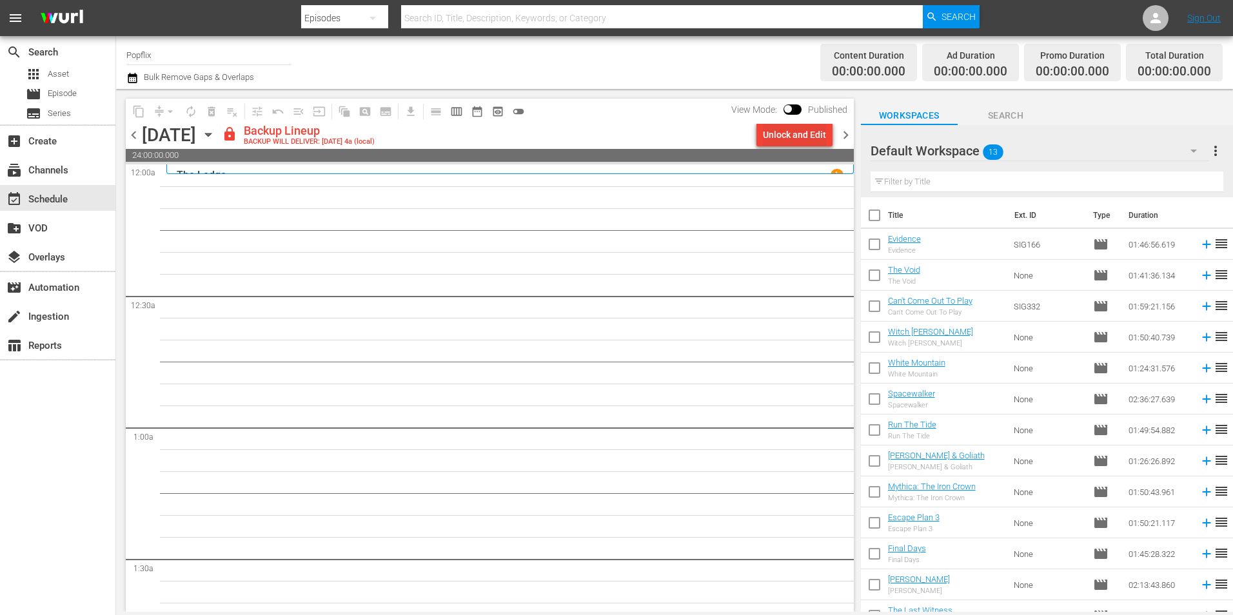
click at [789, 141] on div "Unlock and Edit" at bounding box center [794, 134] width 63 height 23
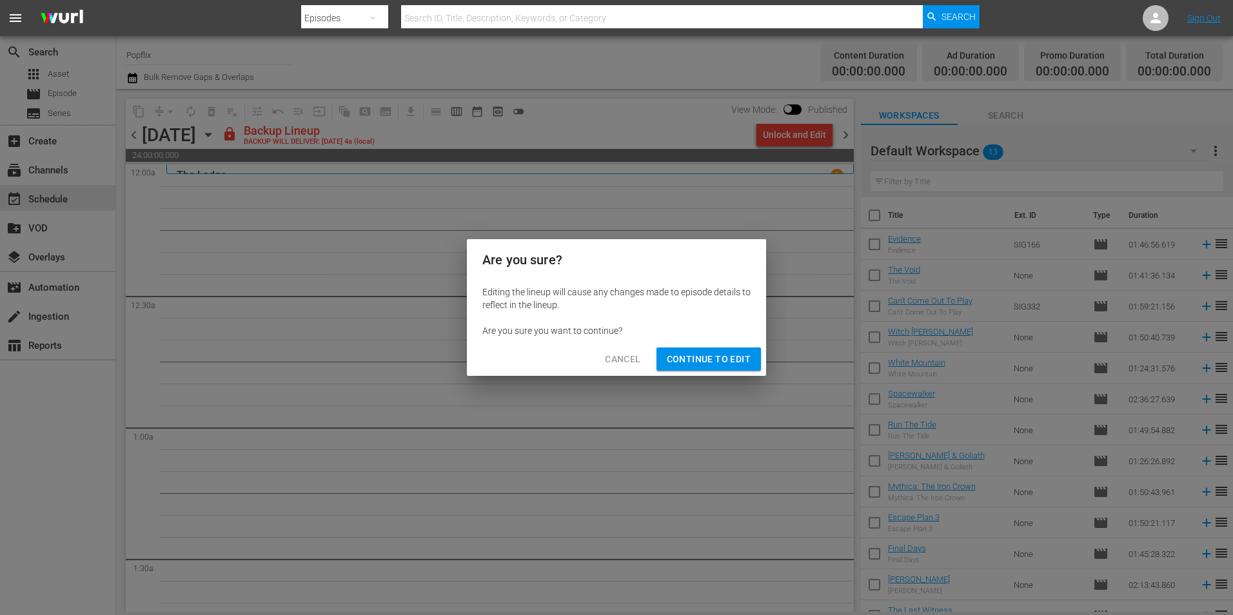
click at [716, 372] on div "Cancel Continue to Edit" at bounding box center [616, 359] width 299 height 34
click at [715, 369] on button "Continue to Edit" at bounding box center [708, 359] width 104 height 24
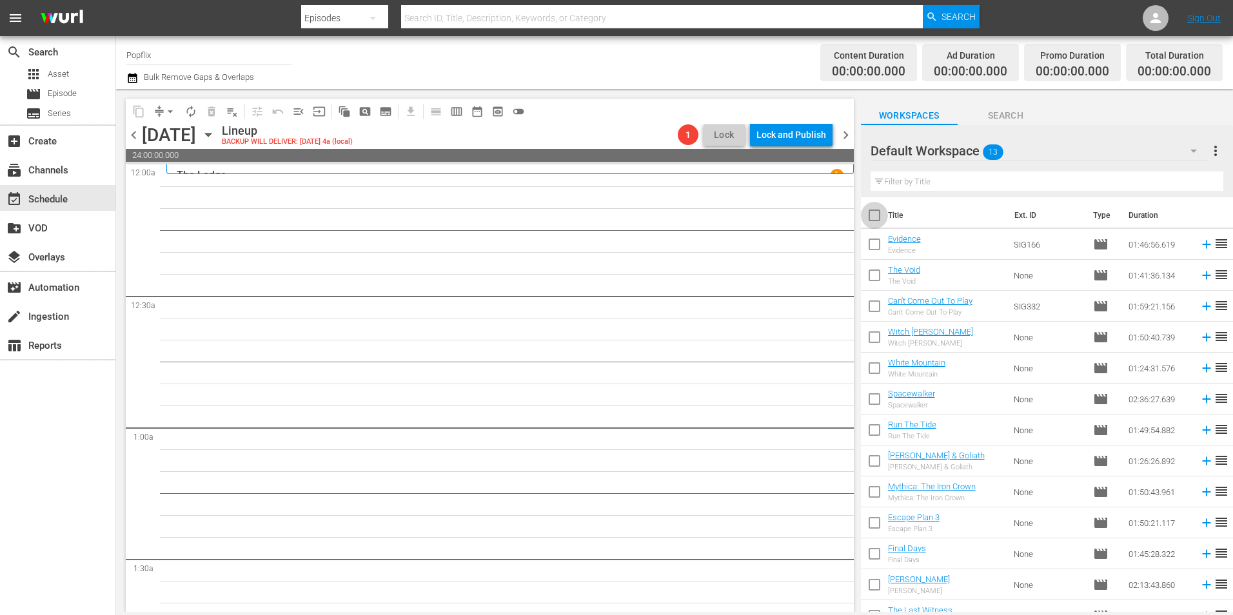
click at [881, 211] on input "checkbox" at bounding box center [874, 217] width 27 height 27
checkbox input "true"
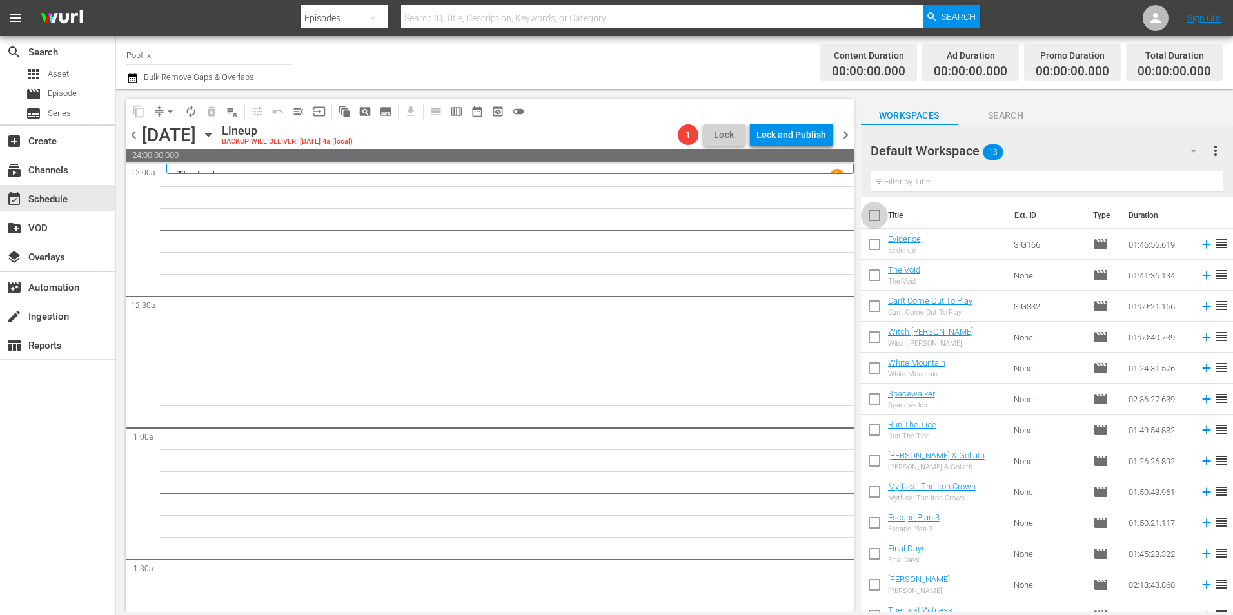
checkbox input "true"
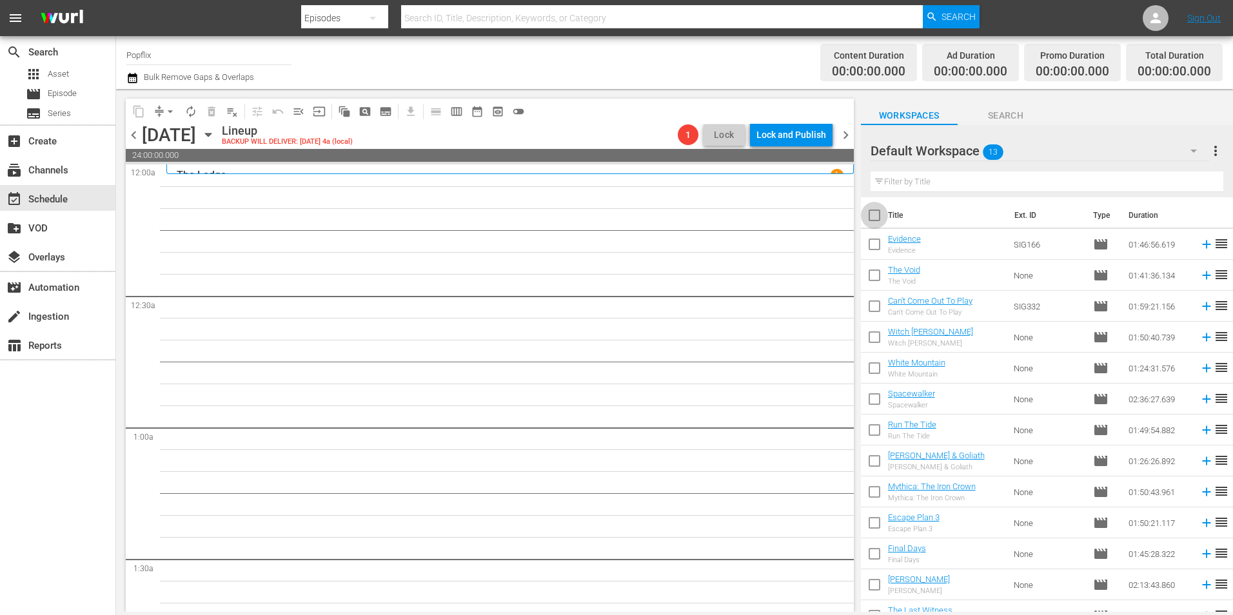
checkbox input "true"
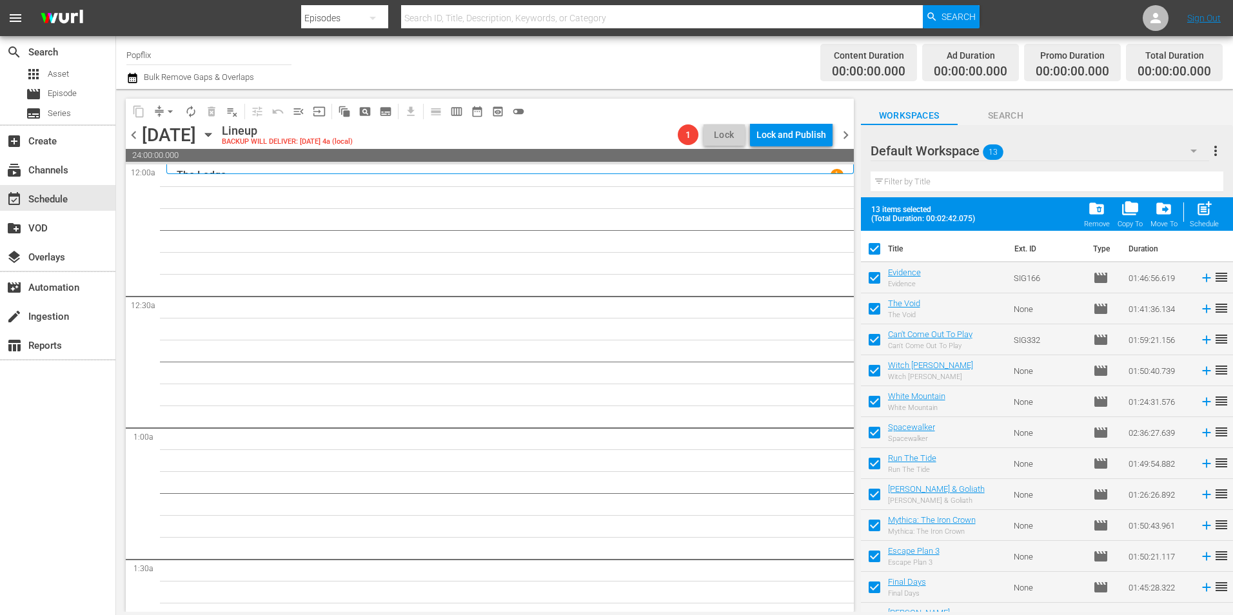
click at [1208, 220] on div "Schedule" at bounding box center [1203, 224] width 29 height 8
checkbox input "false"
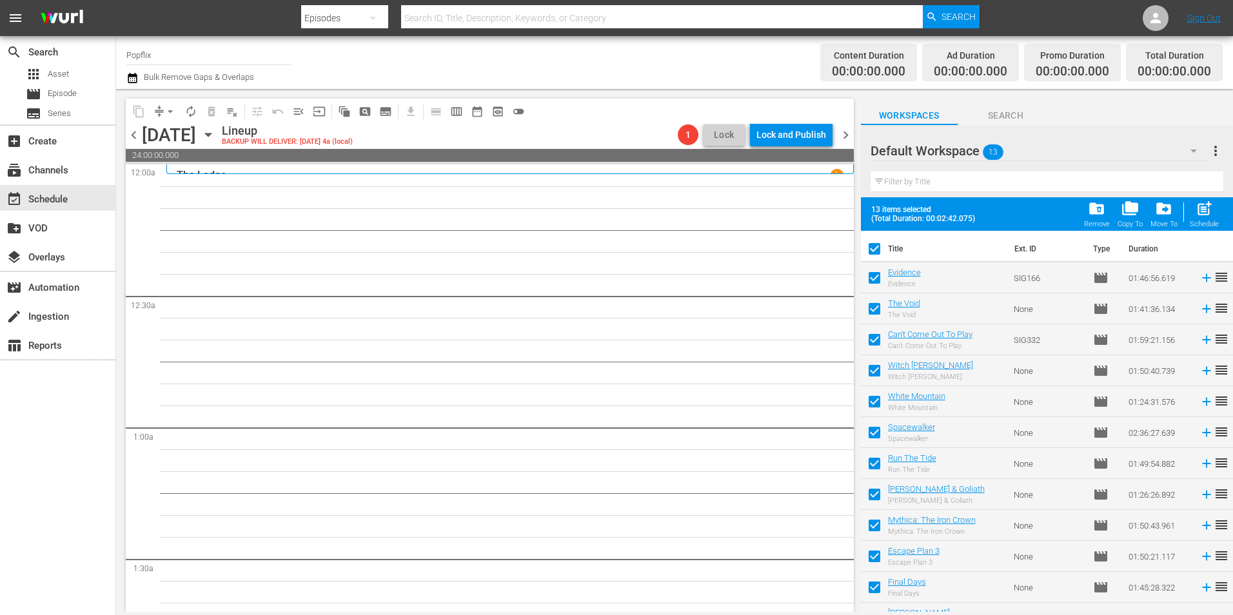
checkbox input "false"
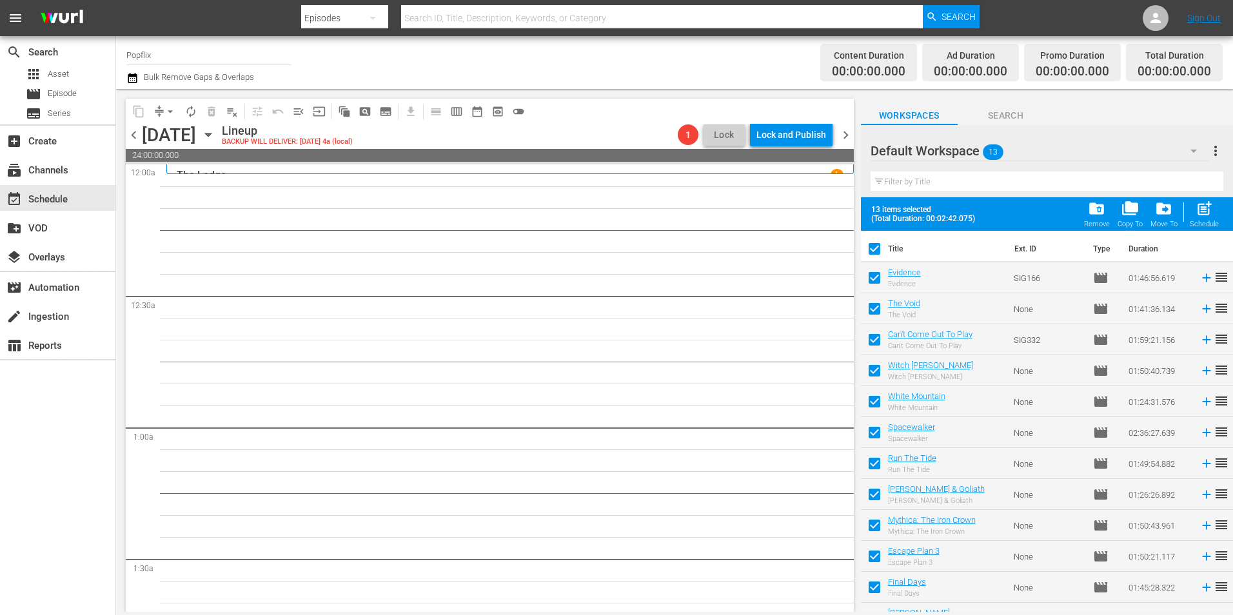
checkbox input "false"
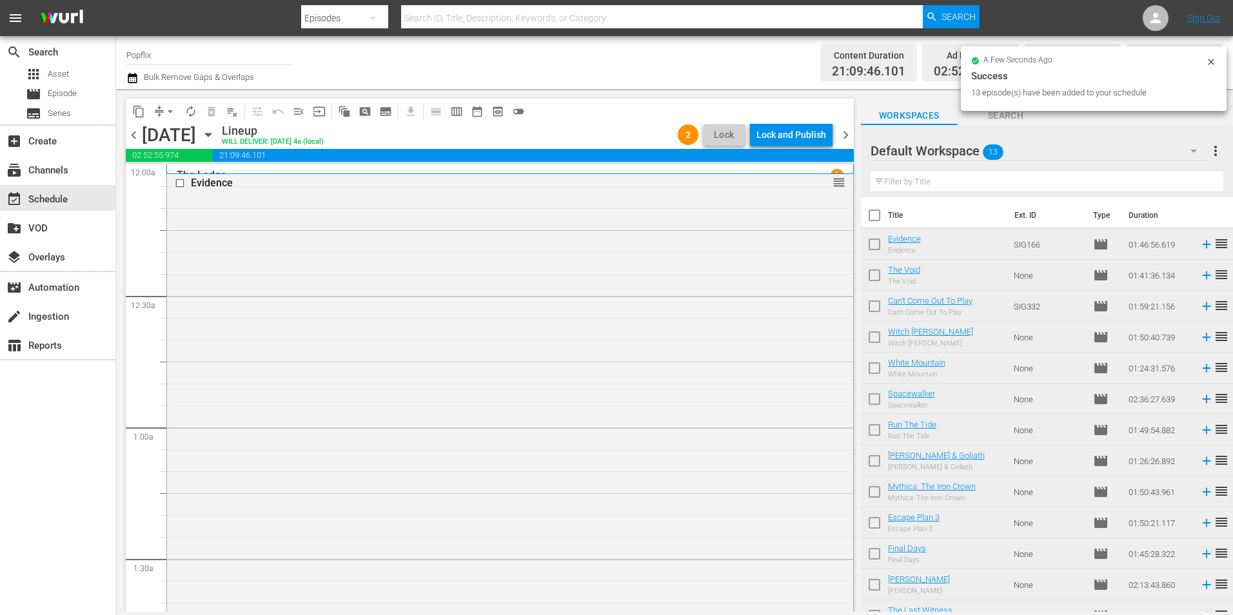
click at [846, 129] on span "chevron_right" at bounding box center [845, 135] width 16 height 16
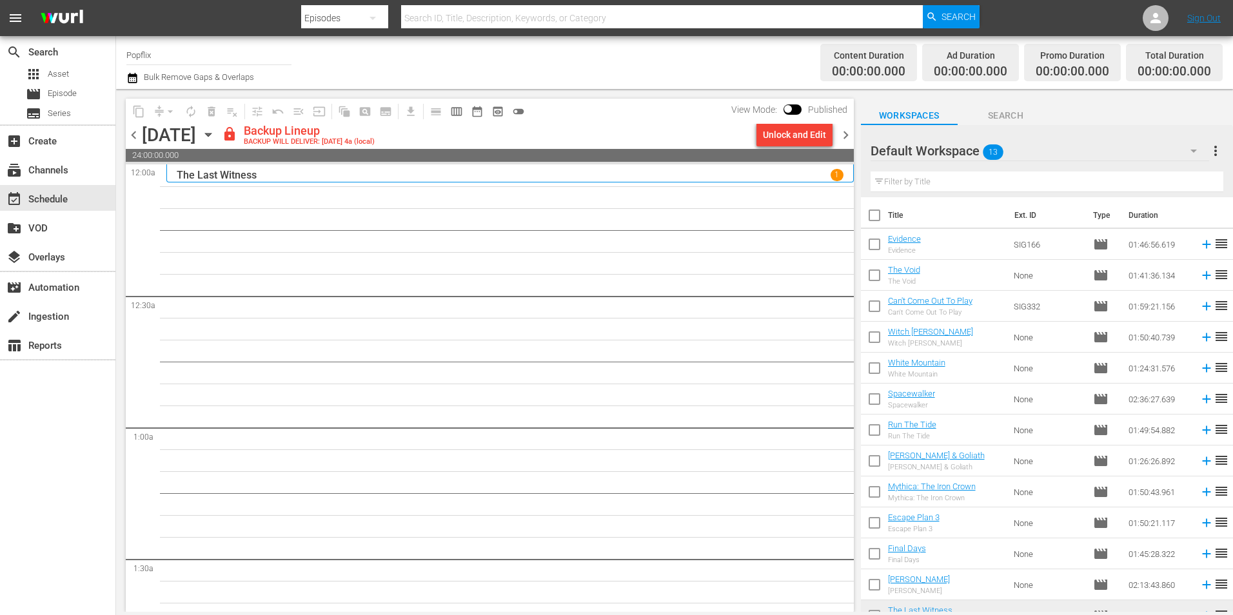
click at [1216, 151] on span "more_vert" at bounding box center [1214, 150] width 15 height 15
click at [1068, 177] on div "Clear All Workspace Items" at bounding box center [1131, 175] width 151 height 23
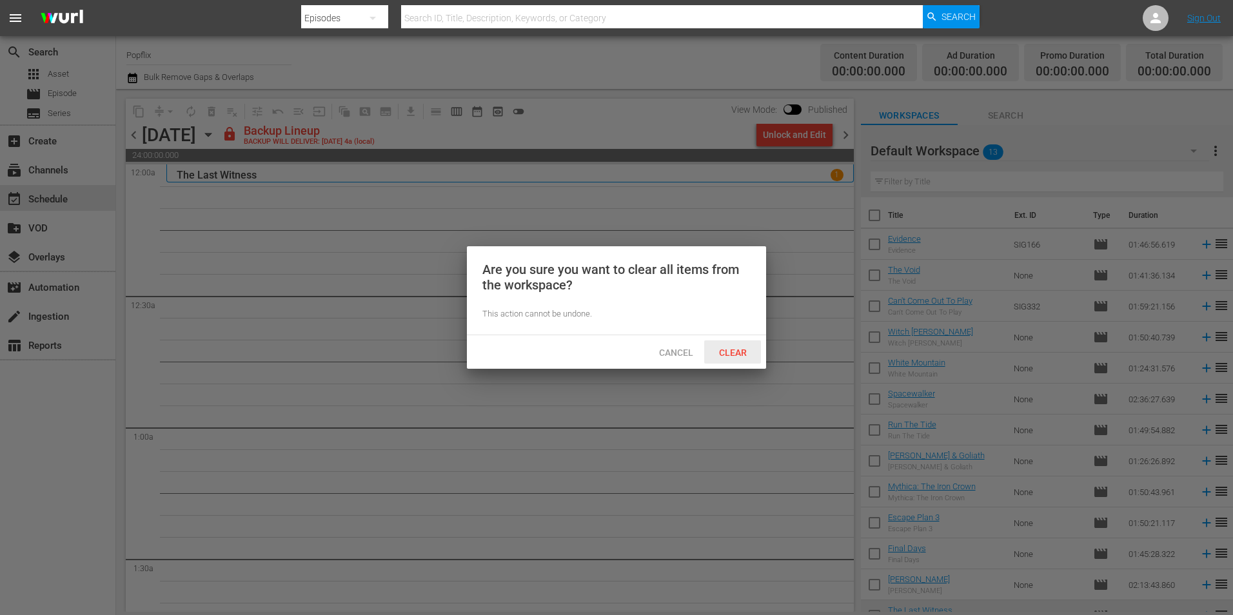
click at [750, 349] on span "Clear" at bounding box center [732, 352] width 48 height 10
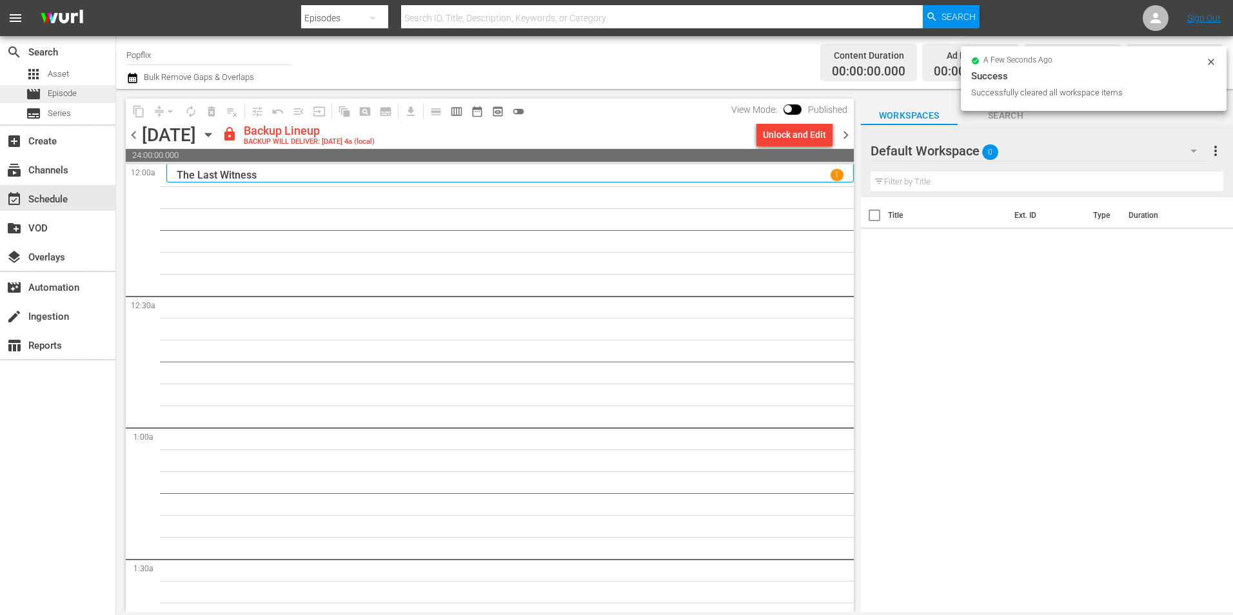
click at [45, 95] on div "movie Episode" at bounding box center [51, 94] width 51 height 18
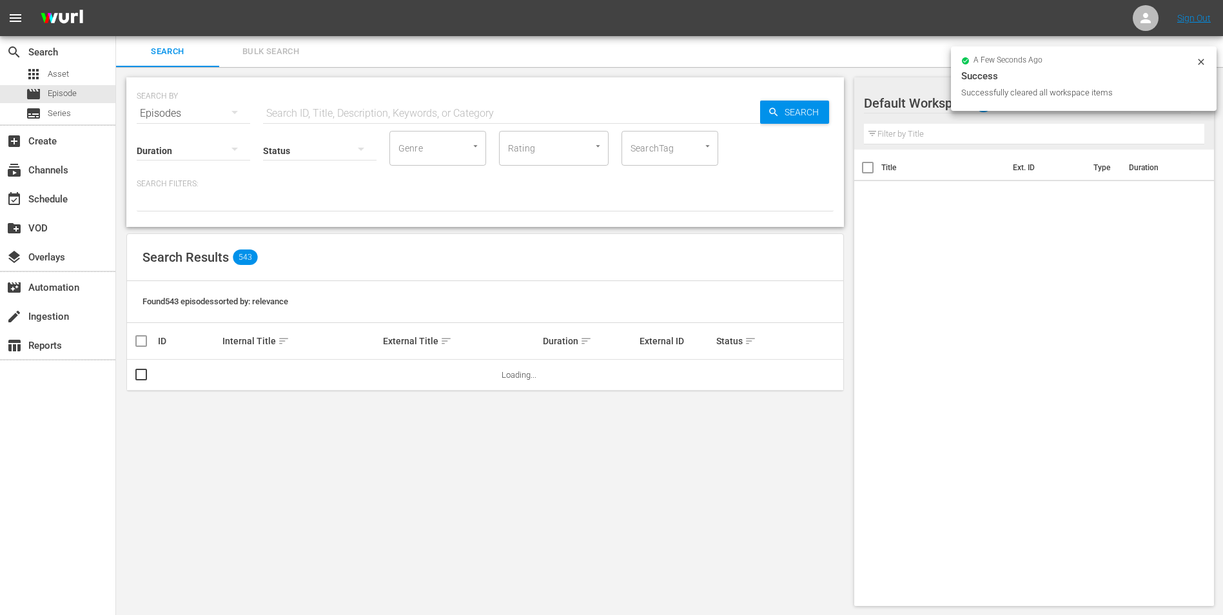
click at [300, 66] on button "Bulk Search" at bounding box center [270, 51] width 103 height 31
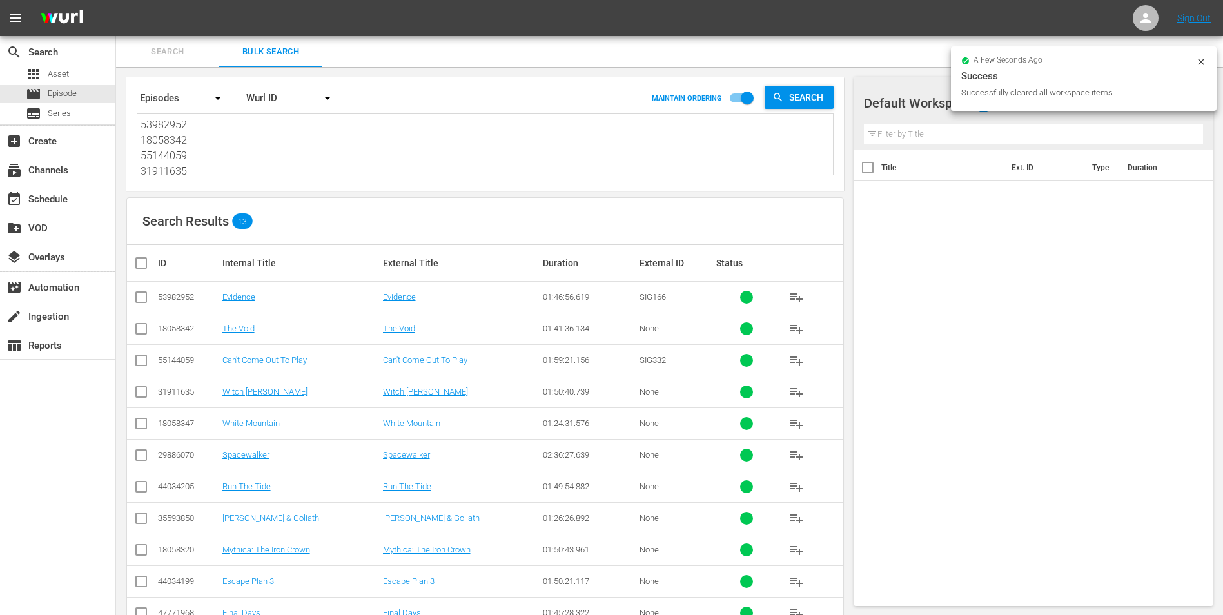
click at [276, 133] on textarea "53982952 18058342 55144059 31911635 18058347 29886070 44034205 35593850 1805832…" at bounding box center [487, 146] width 692 height 59
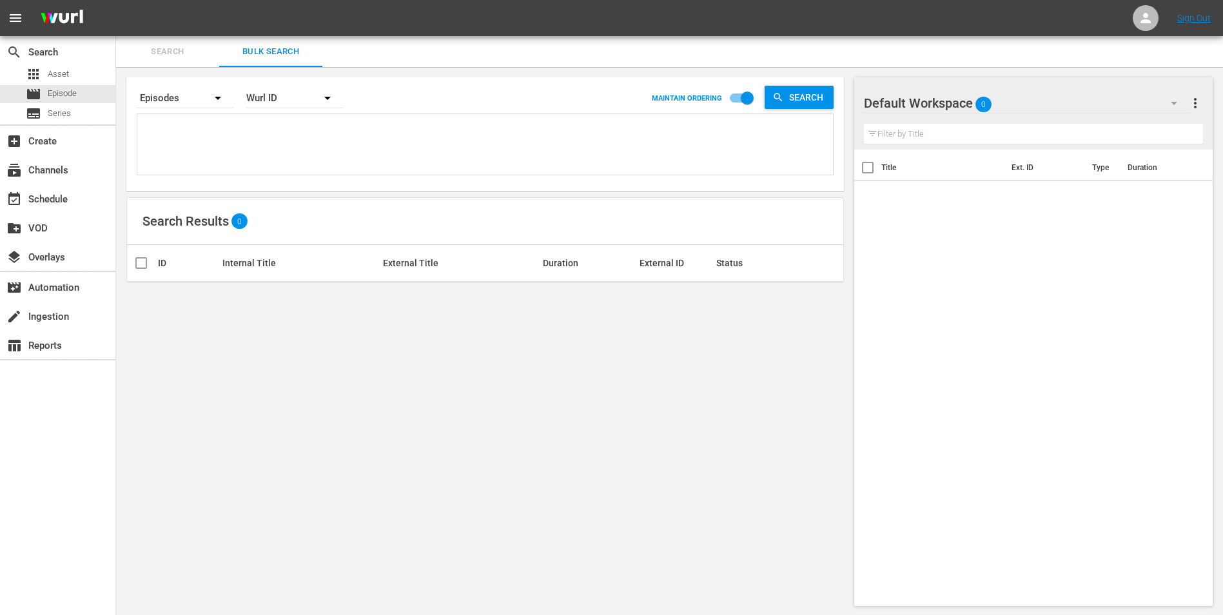
click at [164, 132] on textarea at bounding box center [487, 146] width 692 height 59
paste textarea "70175557 29886059 70993825 50399259 30136449 22191393 40502407 25970969 5685118…"
type textarea "70175557 29886059 70993825 50399259 30136449 22191393 40502407 25970969 5685118…"
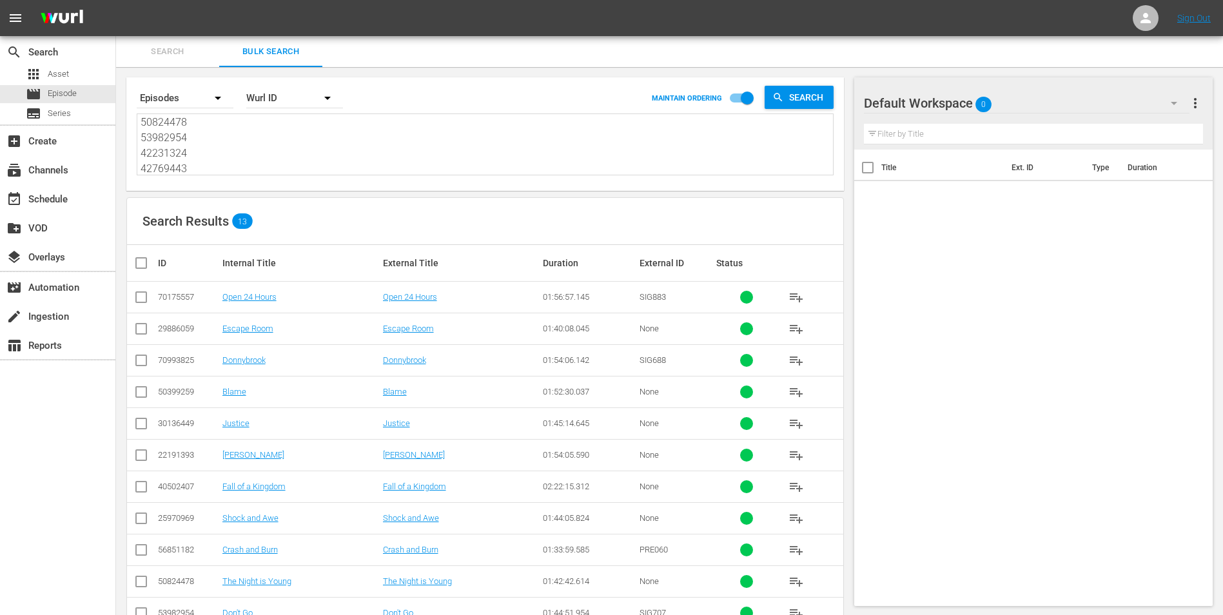
type textarea "70175557 29886059 70993825 50399259 30136449 22191393 40502407 25970969 5685118…"
click at [135, 264] on input "checkbox" at bounding box center [146, 262] width 26 height 15
checkbox input "true"
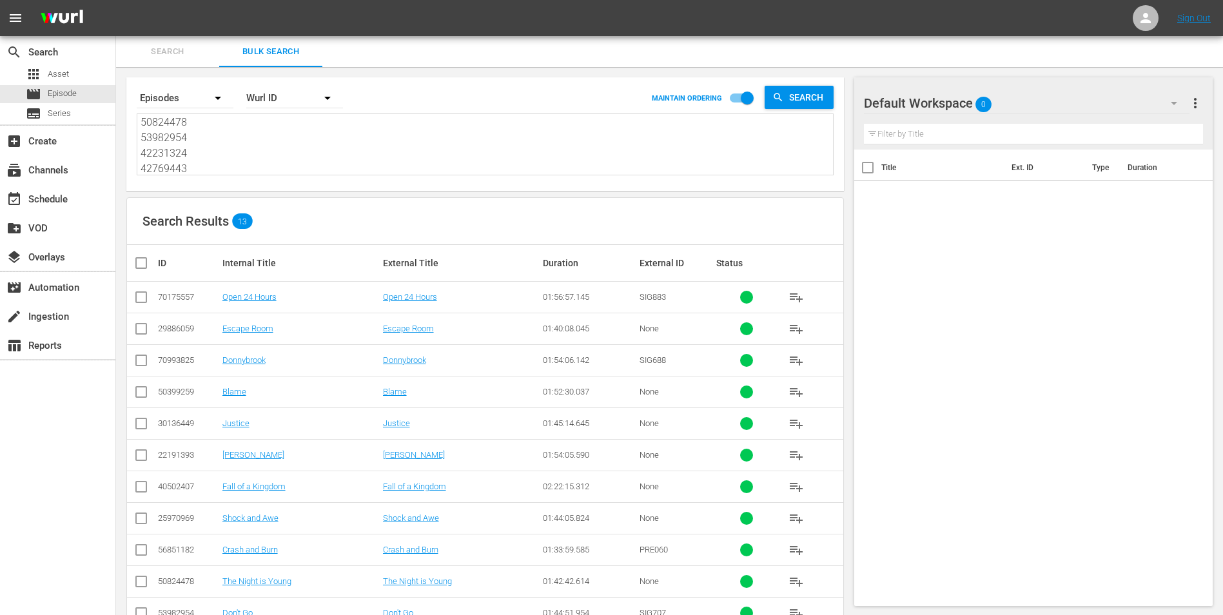
checkbox input "true"
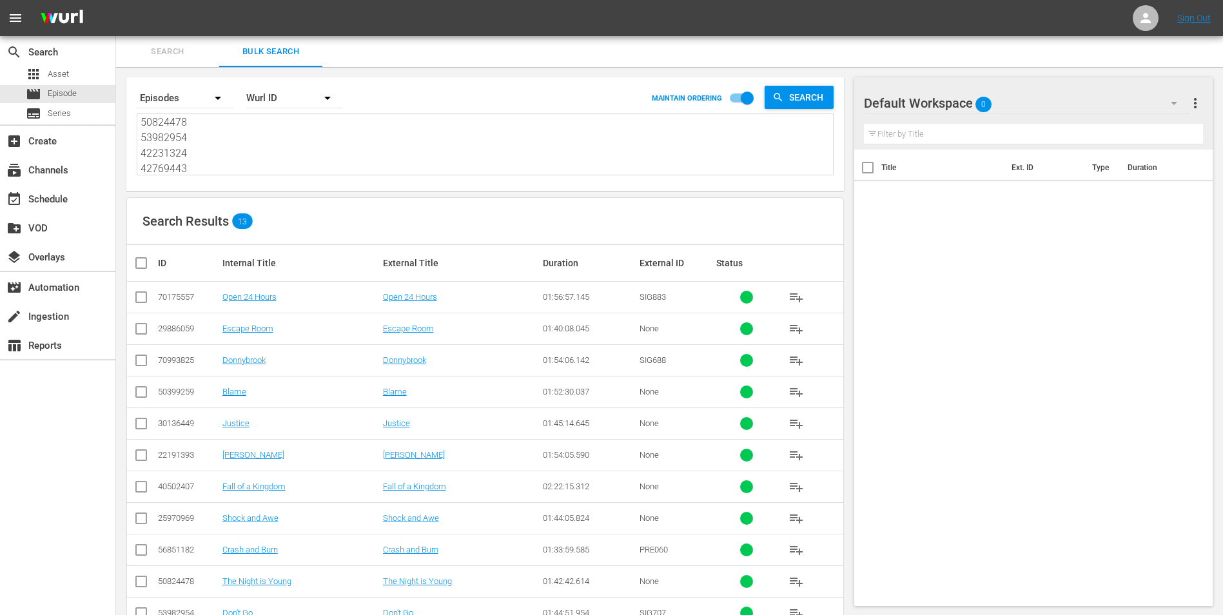
checkbox input "true"
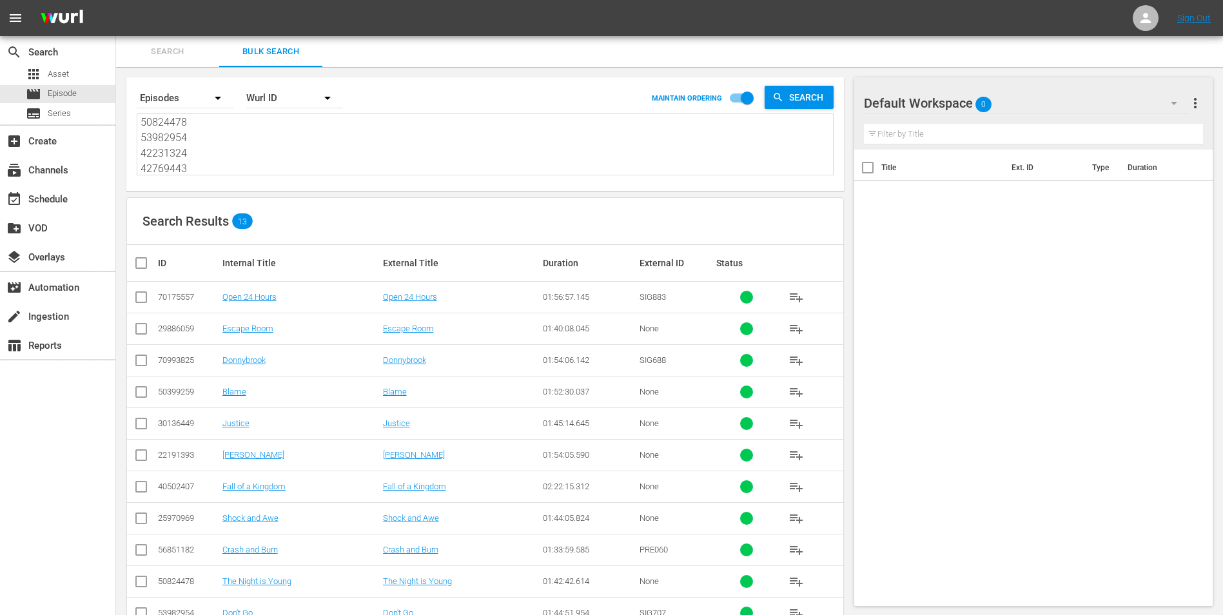
checkbox input "true"
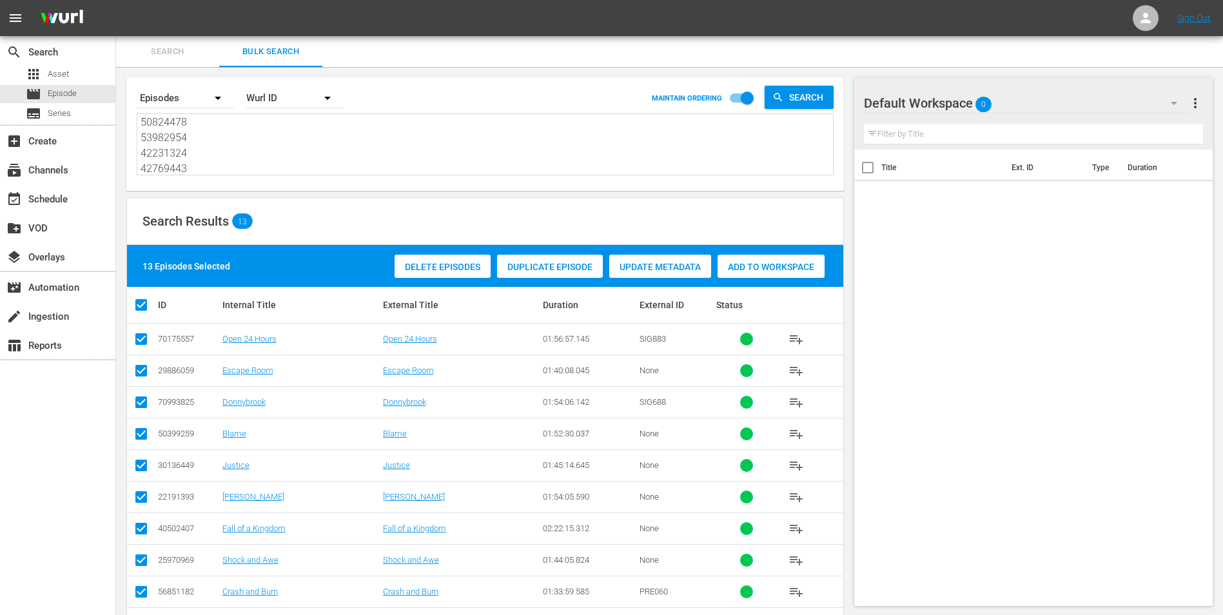
click at [744, 264] on span "Add to Workspace" at bounding box center [770, 267] width 107 height 10
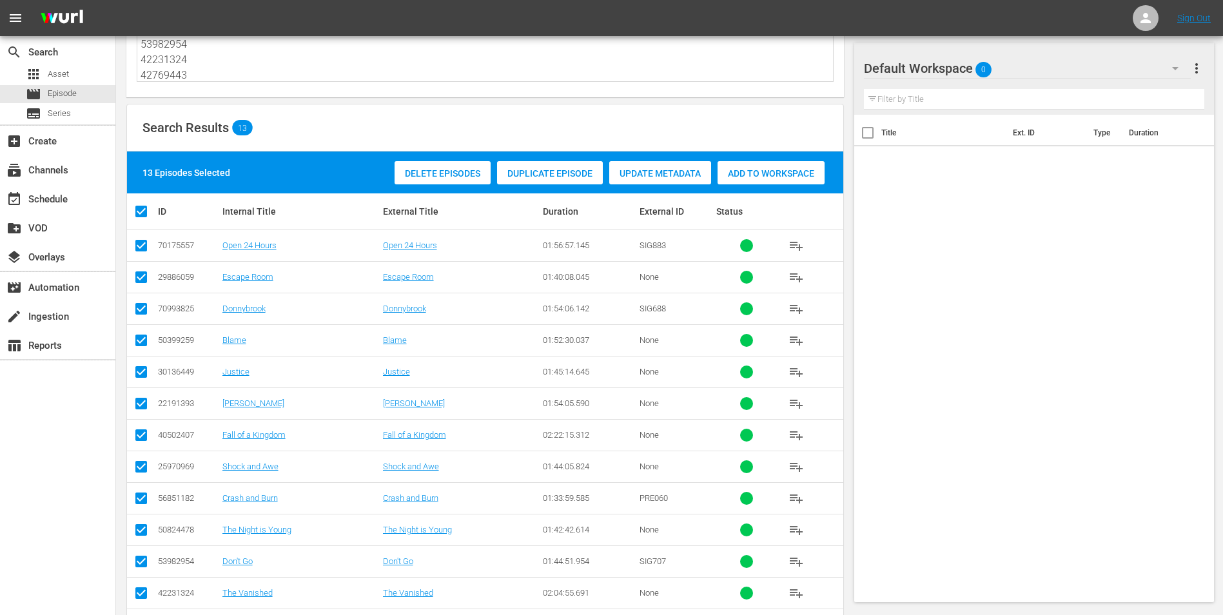
scroll to position [143, 0]
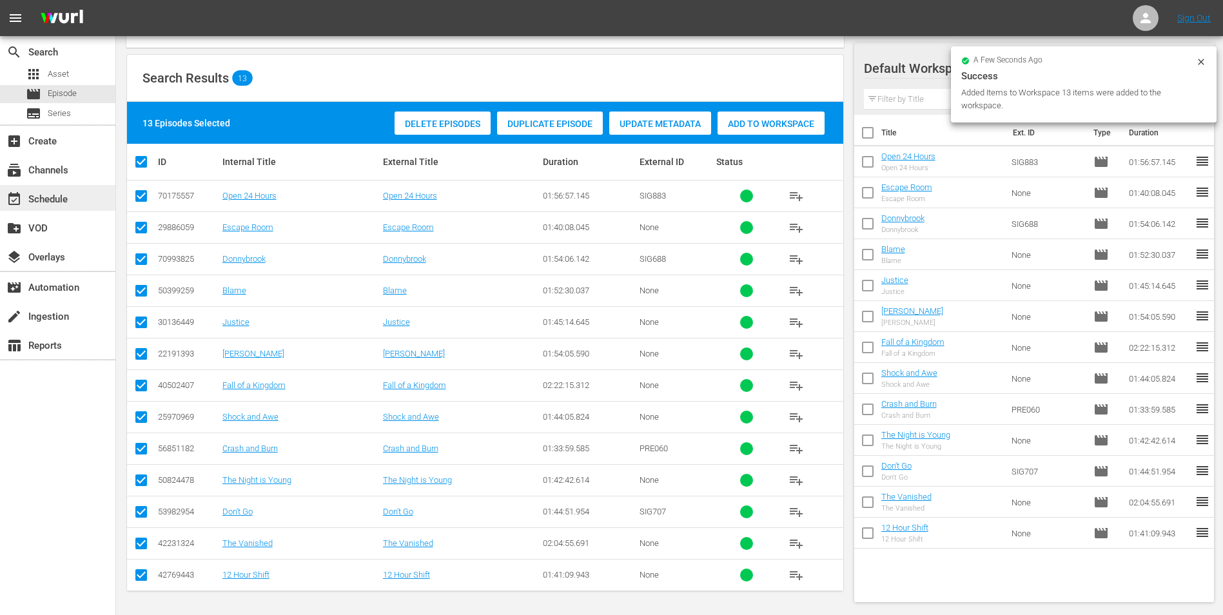
click at [55, 202] on div "event_available Schedule" at bounding box center [36, 197] width 72 height 12
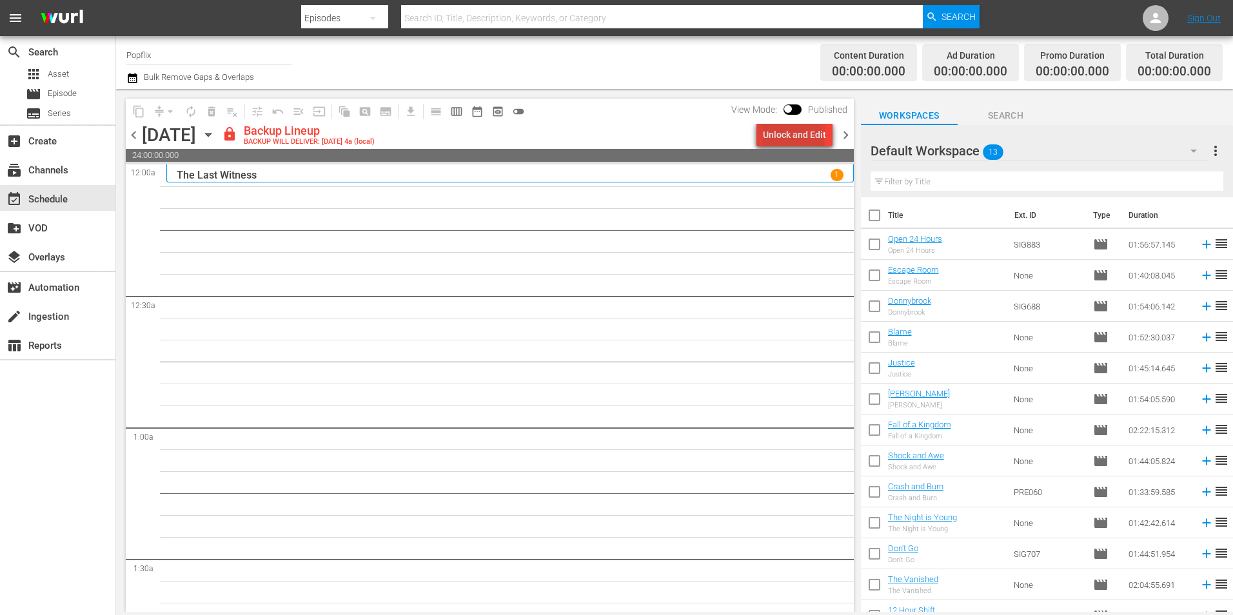
click at [788, 144] on div "Unlock and Edit" at bounding box center [794, 134] width 63 height 23
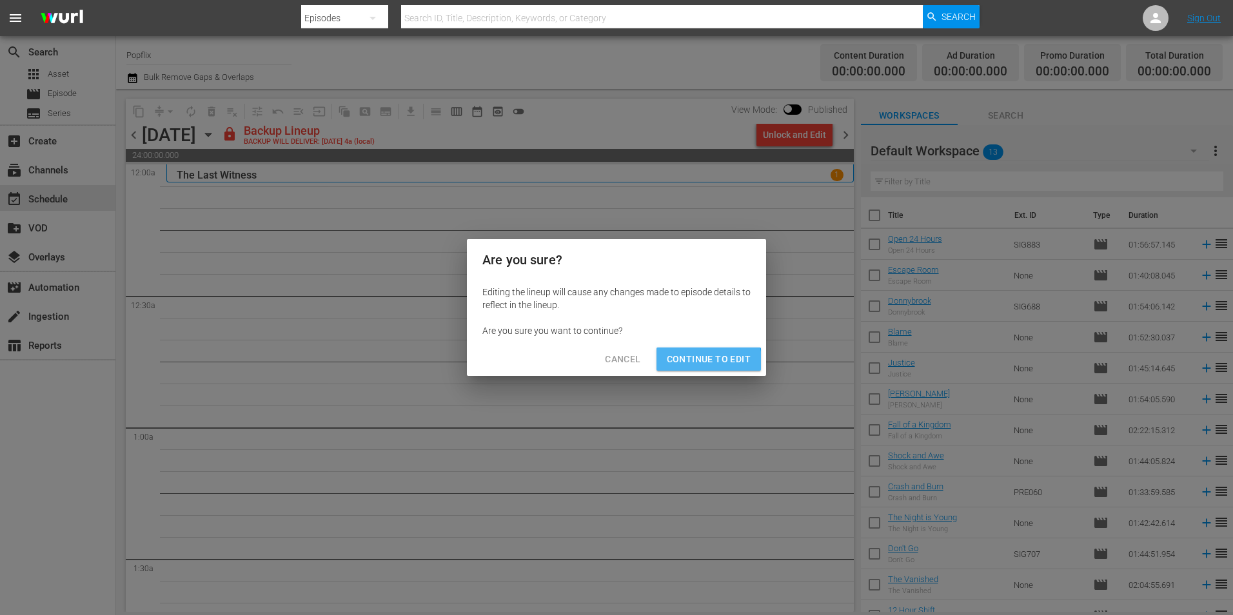
click at [665, 368] on button "Continue to Edit" at bounding box center [708, 359] width 104 height 24
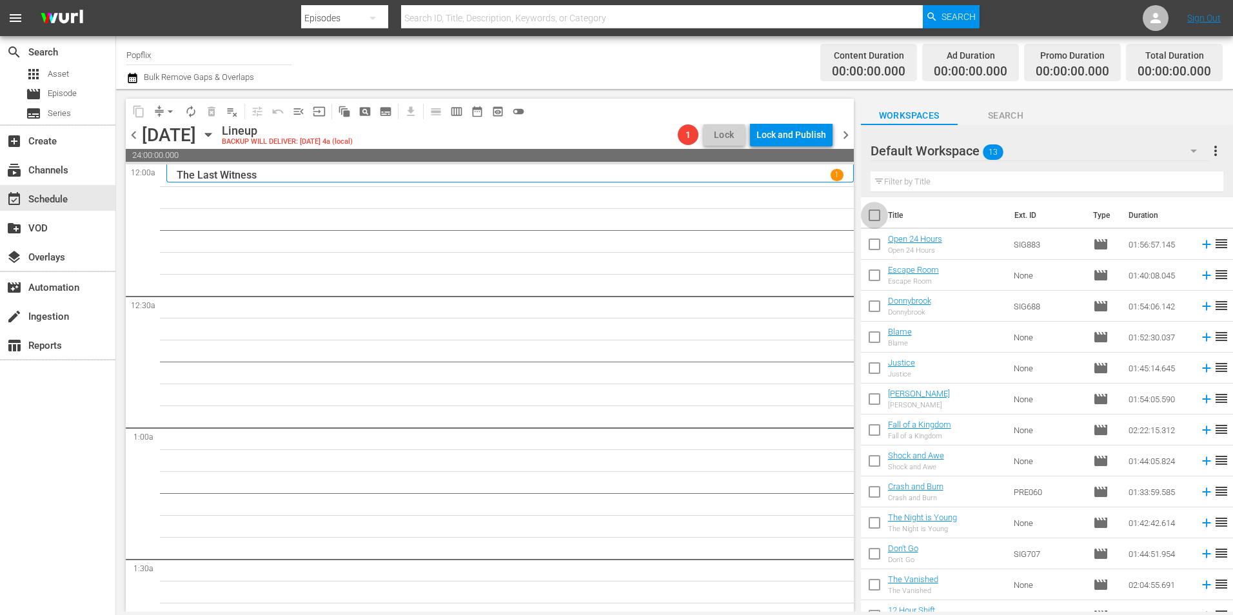
click at [877, 205] on input "checkbox" at bounding box center [874, 217] width 27 height 27
checkbox input "true"
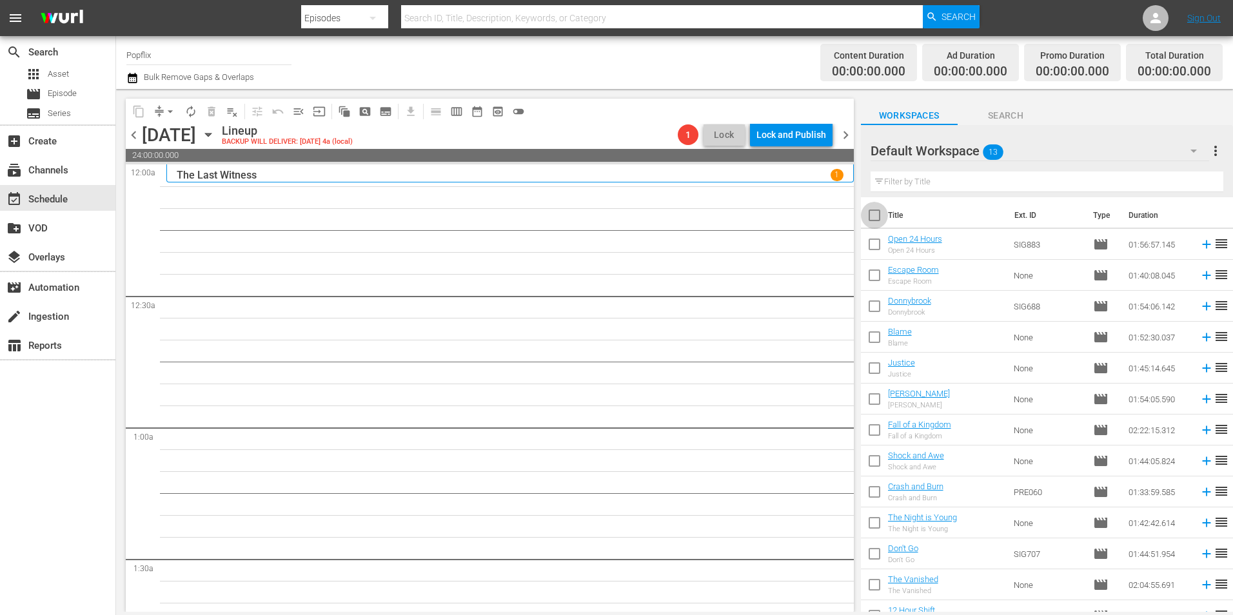
checkbox input "true"
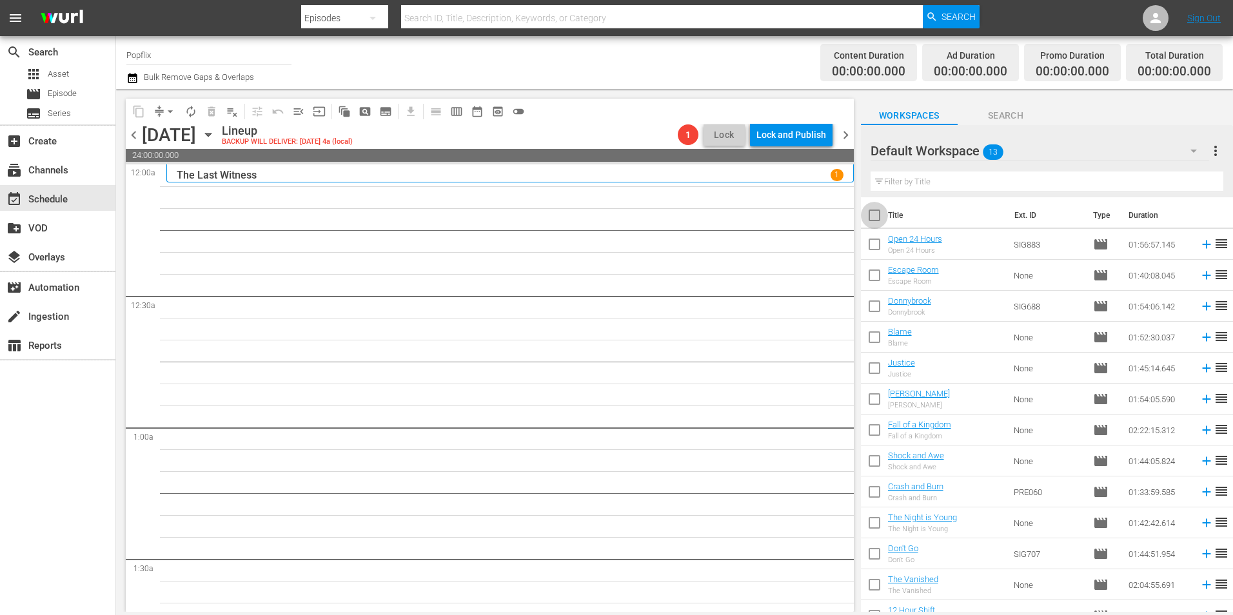
checkbox input "true"
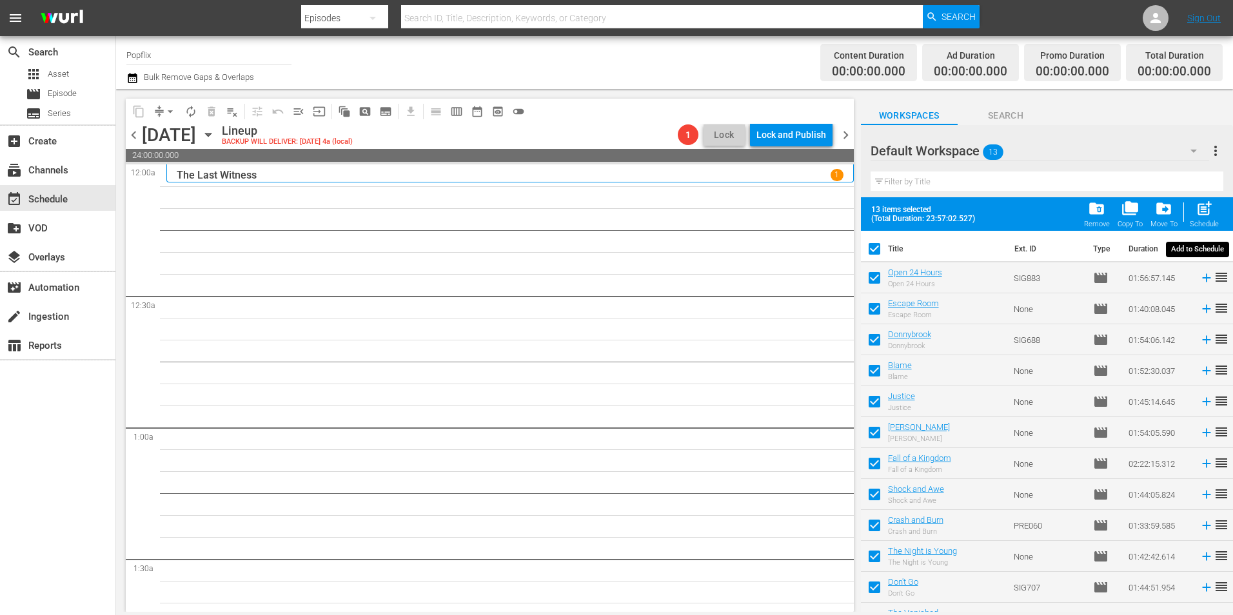
click at [1211, 215] on span "post_add" at bounding box center [1203, 208] width 17 height 17
checkbox input "false"
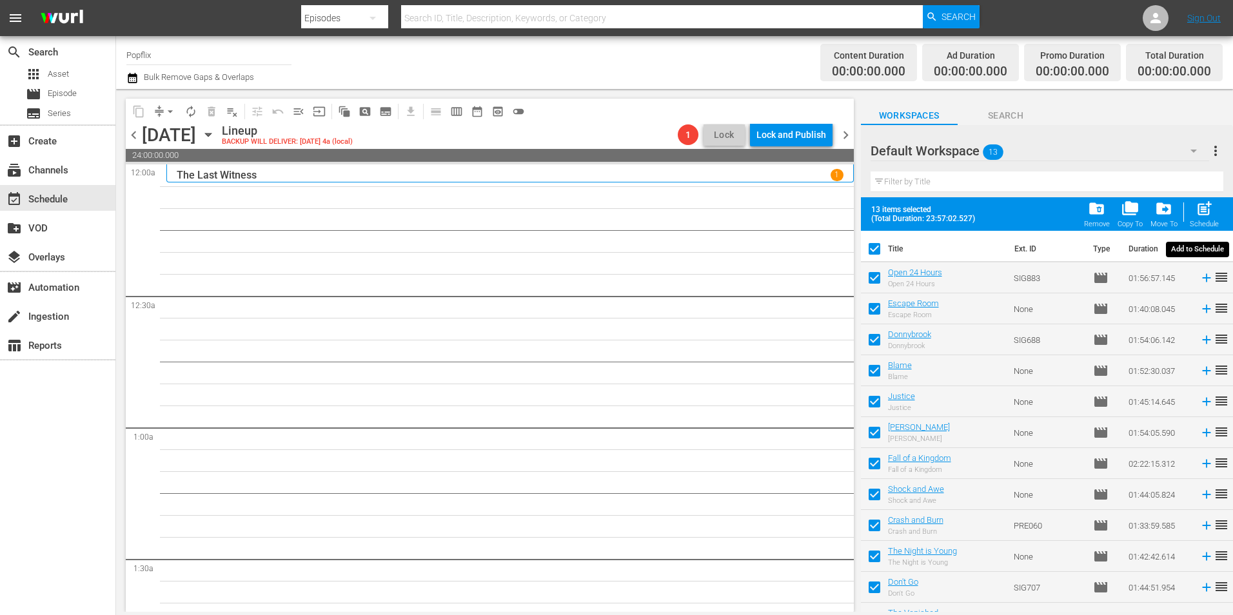
checkbox input "false"
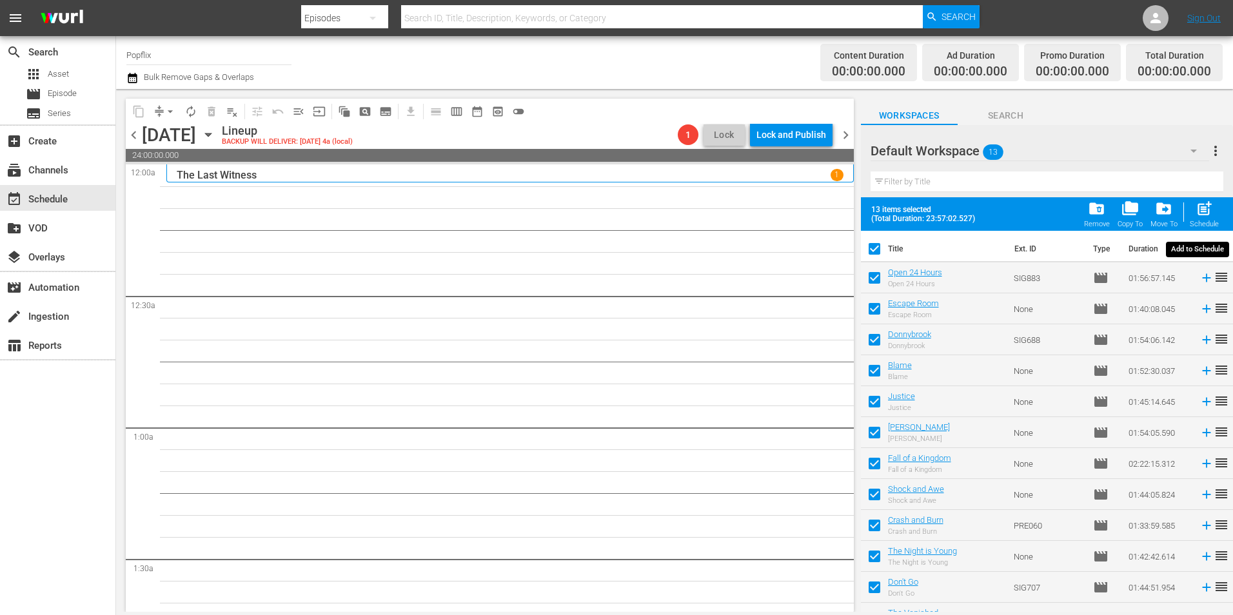
checkbox input "false"
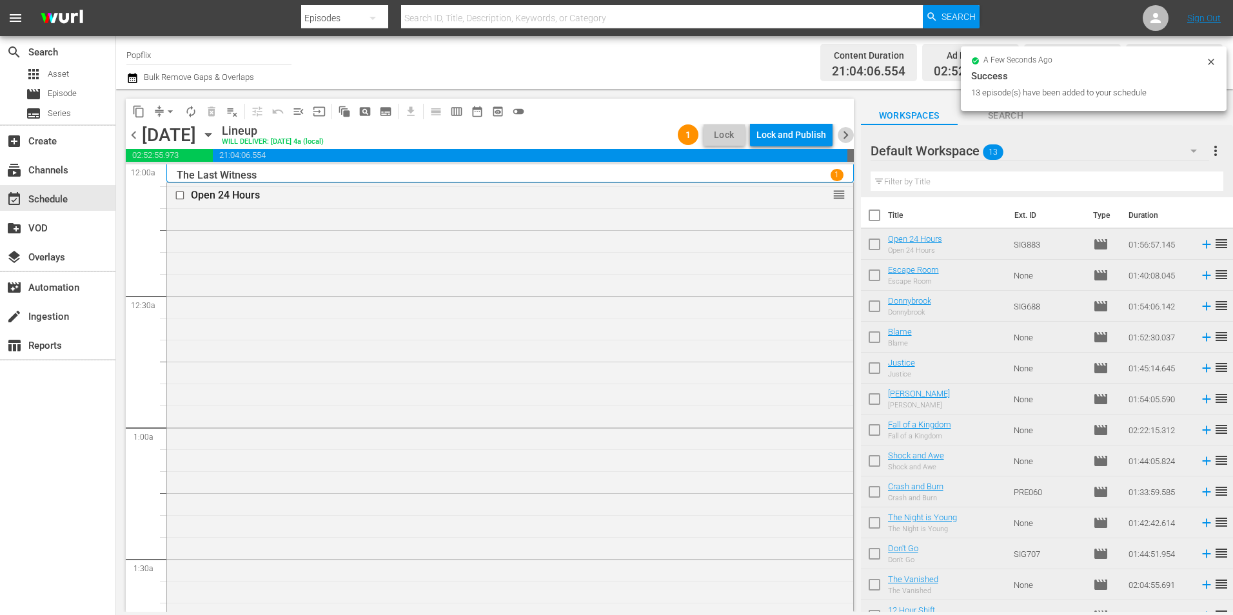
click at [845, 137] on span "chevron_right" at bounding box center [845, 135] width 16 height 16
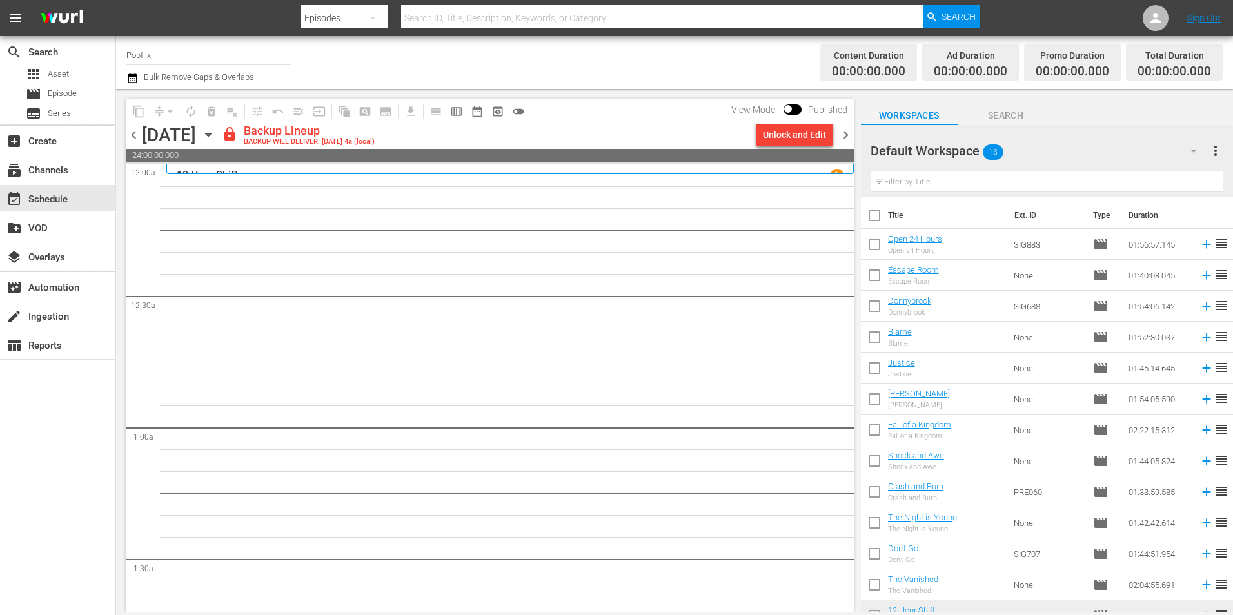
click at [1220, 154] on span "more_vert" at bounding box center [1214, 150] width 15 height 15
click at [1067, 184] on div "Clear All Workspace Items" at bounding box center [1131, 175] width 151 height 23
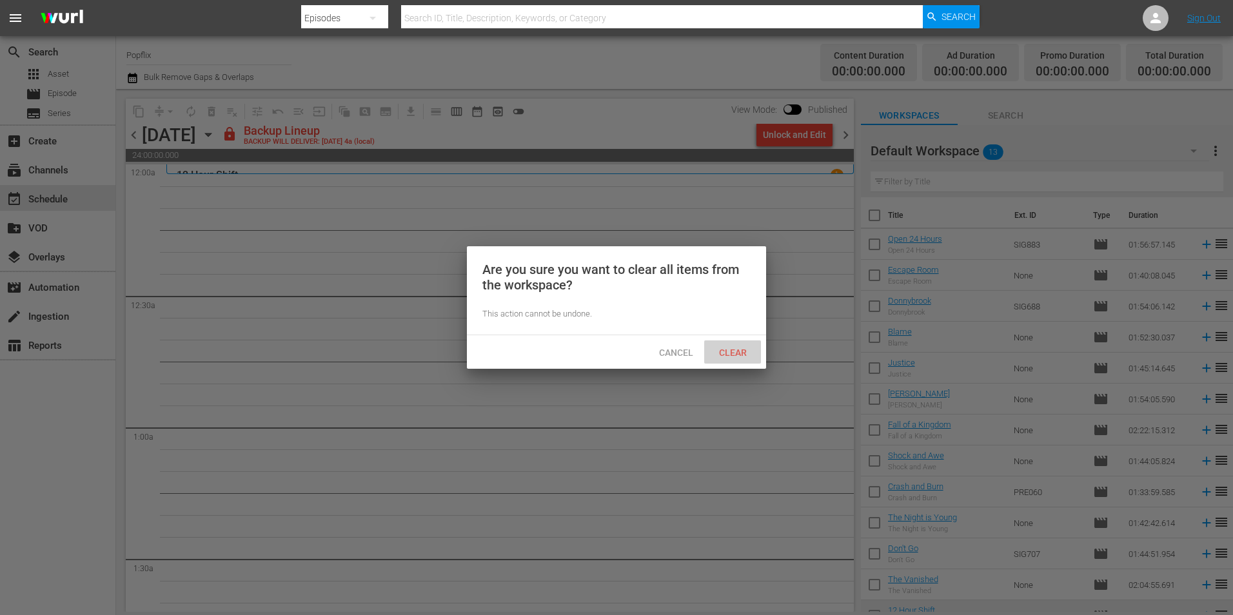
click at [740, 345] on div "Clear" at bounding box center [732, 352] width 57 height 24
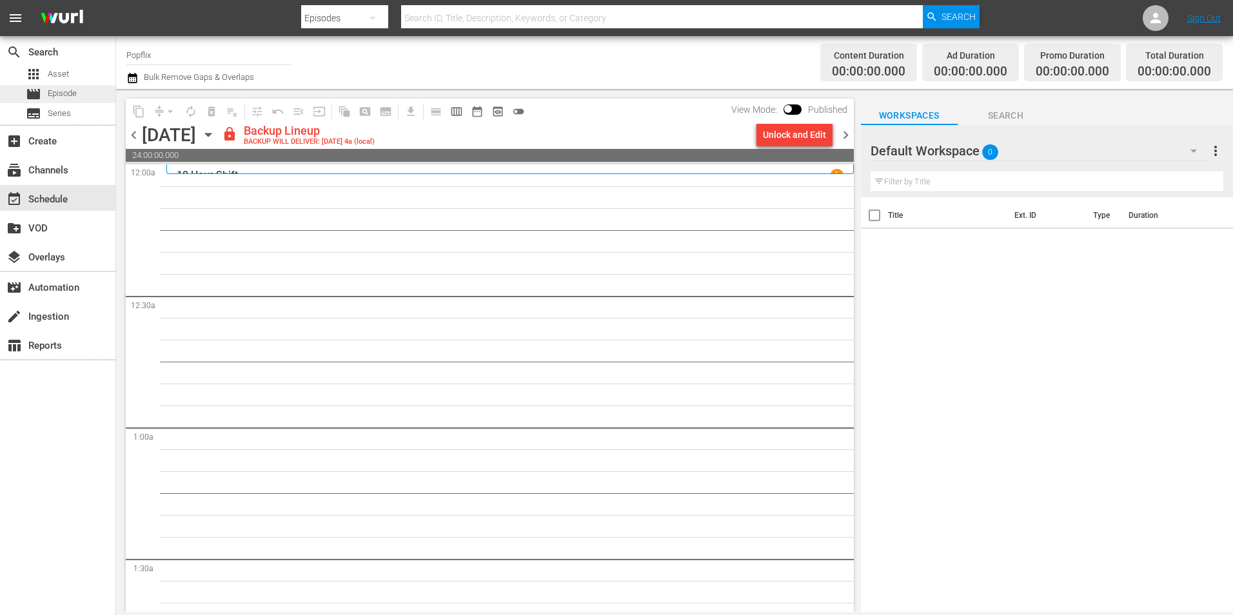
click at [84, 85] on div "movie Episode" at bounding box center [57, 94] width 115 height 18
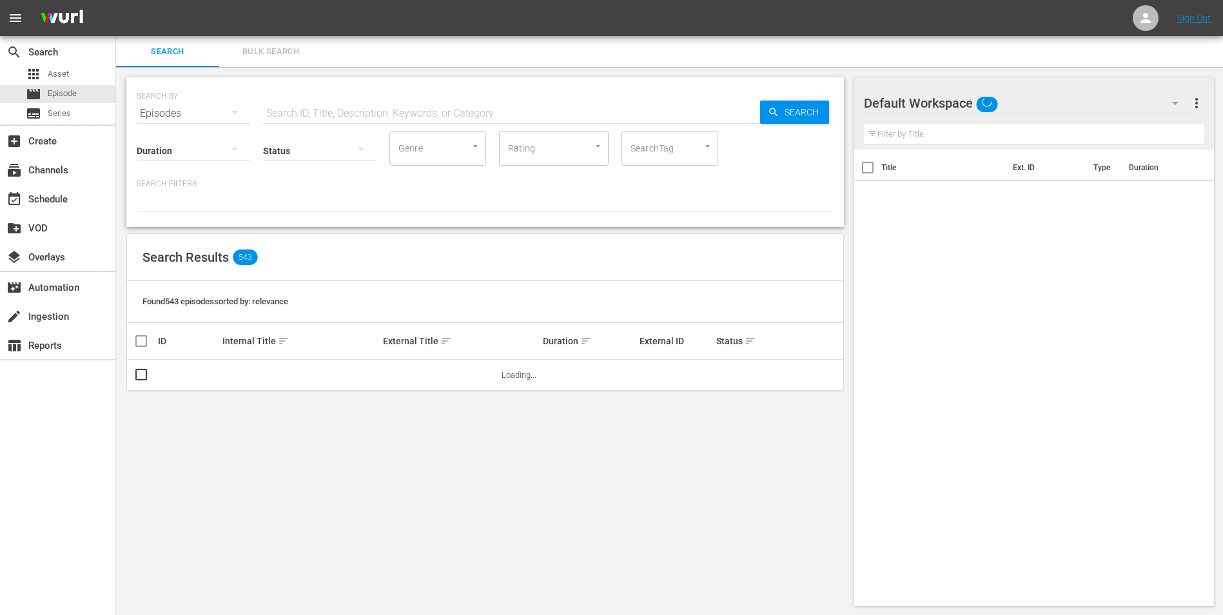
click at [309, 48] on span "Bulk Search" at bounding box center [271, 51] width 88 height 15
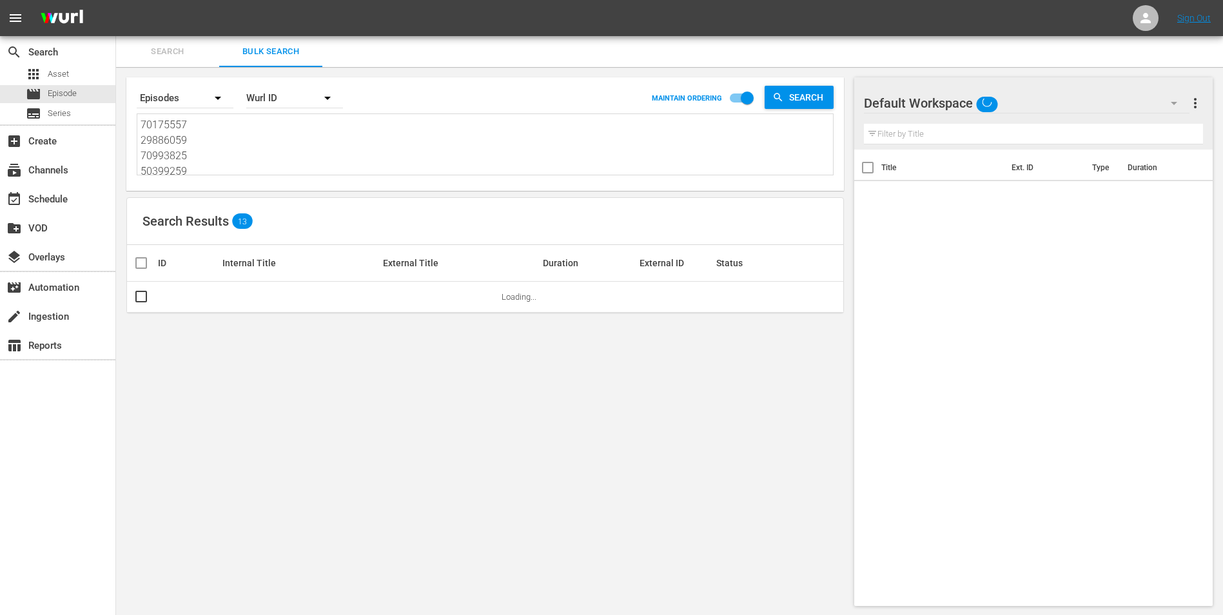
click at [233, 164] on textarea "70175557 29886059 70993825 50399259 30136449 22191393 40502407 25970969 5685118…" at bounding box center [487, 146] width 692 height 59
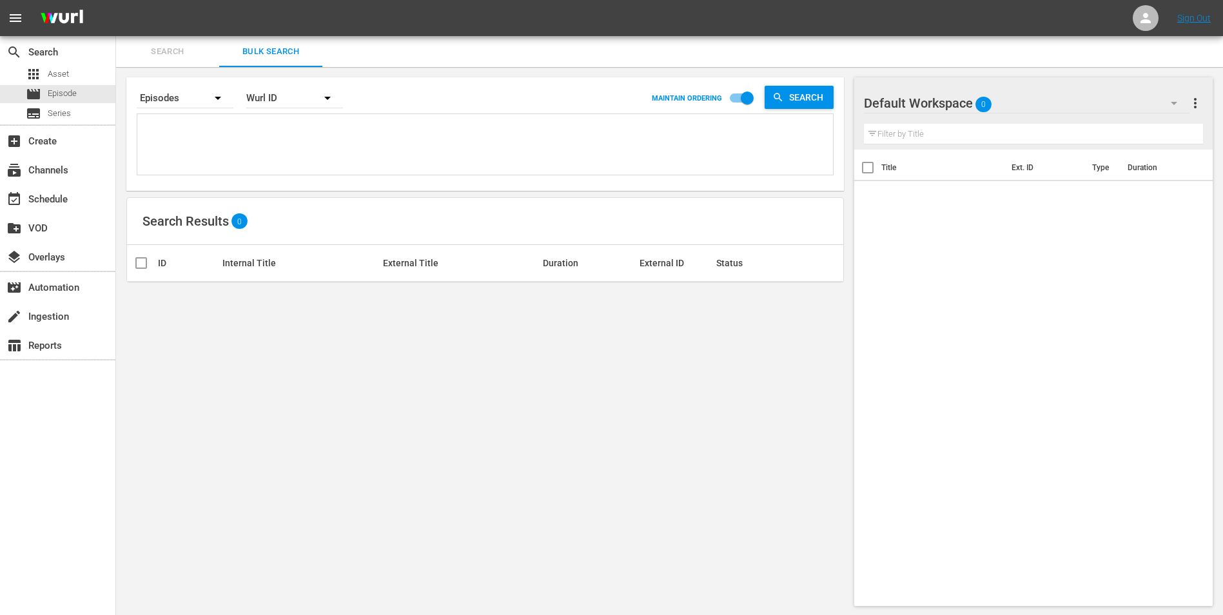
click at [162, 125] on textarea at bounding box center [487, 146] width 692 height 59
paste textarea "30136447 30136448 30719867 53982944 19813605 55144056 30136462 70175554 6009430…"
type textarea "30136447 30136448 30719867 53982944 19813605 55144056 30136462 70175554 6009430…"
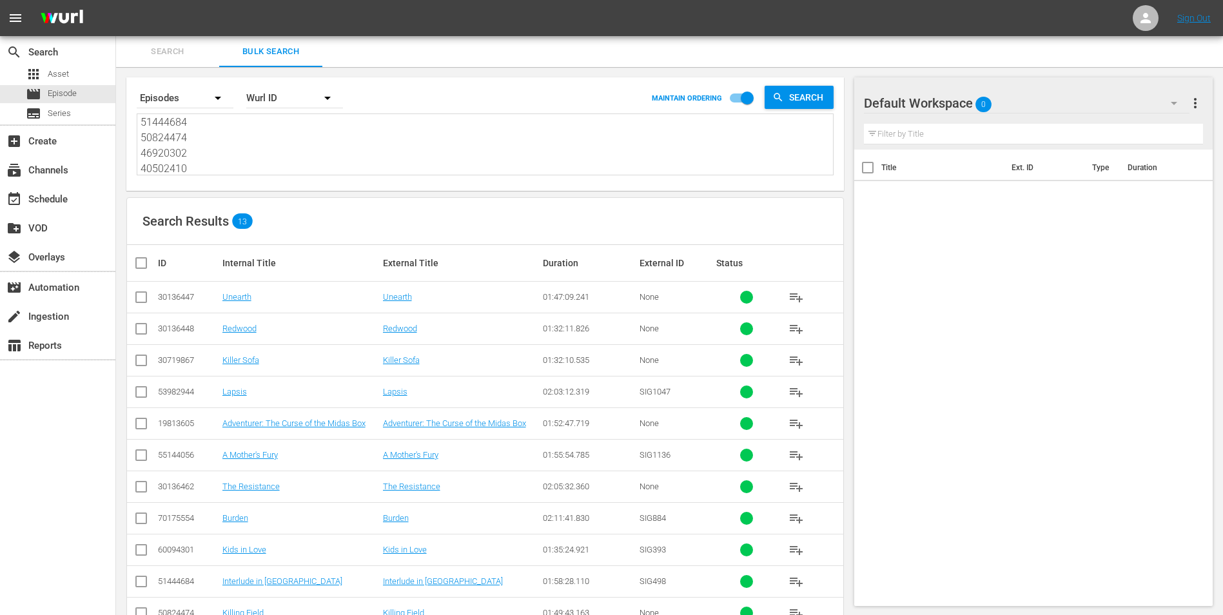
type textarea "30136447 30136448 30719867 53982944 19813605 55144056 30136462 70175554 6009430…"
click at [137, 265] on input "checkbox" at bounding box center [146, 262] width 26 height 15
checkbox input "true"
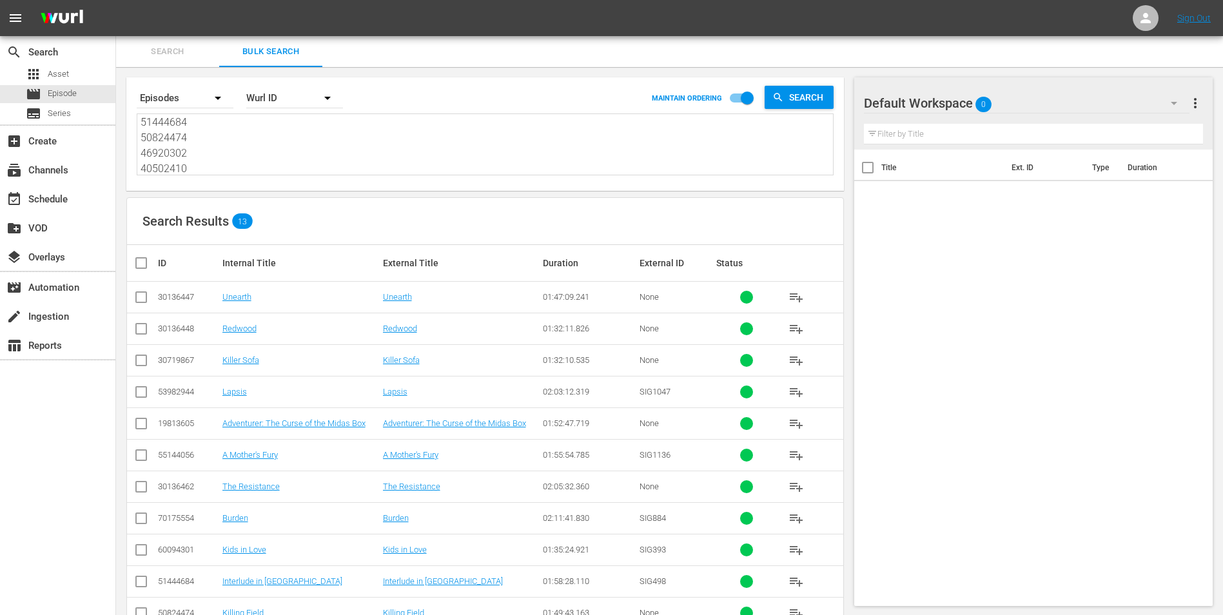
checkbox input "true"
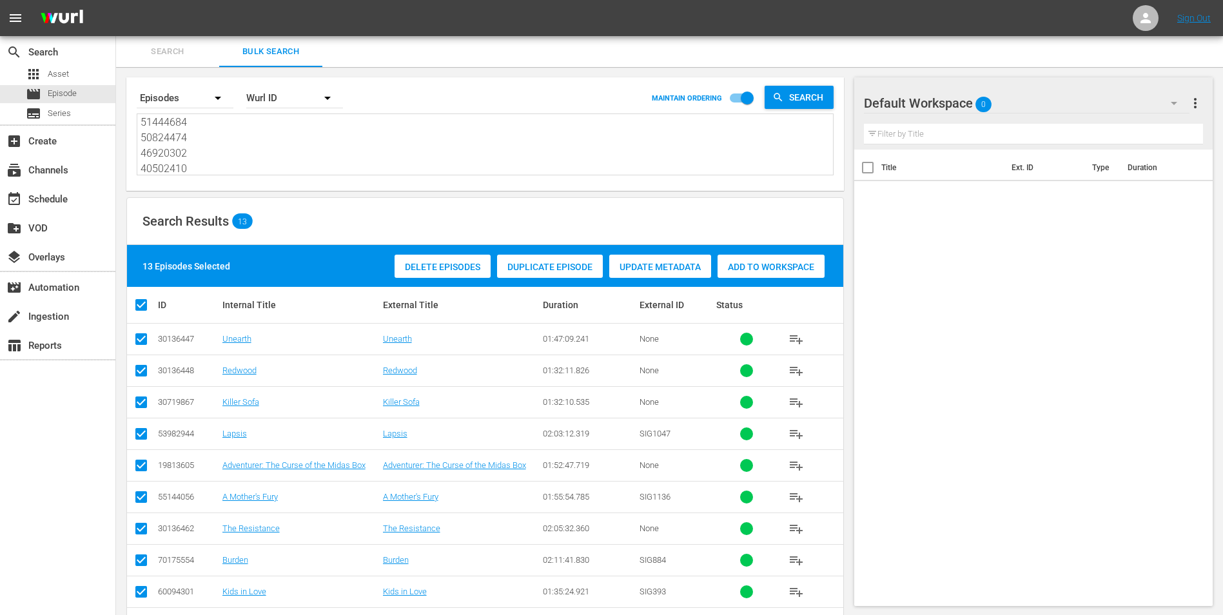
click at [757, 265] on span "Add to Workspace" at bounding box center [770, 267] width 107 height 10
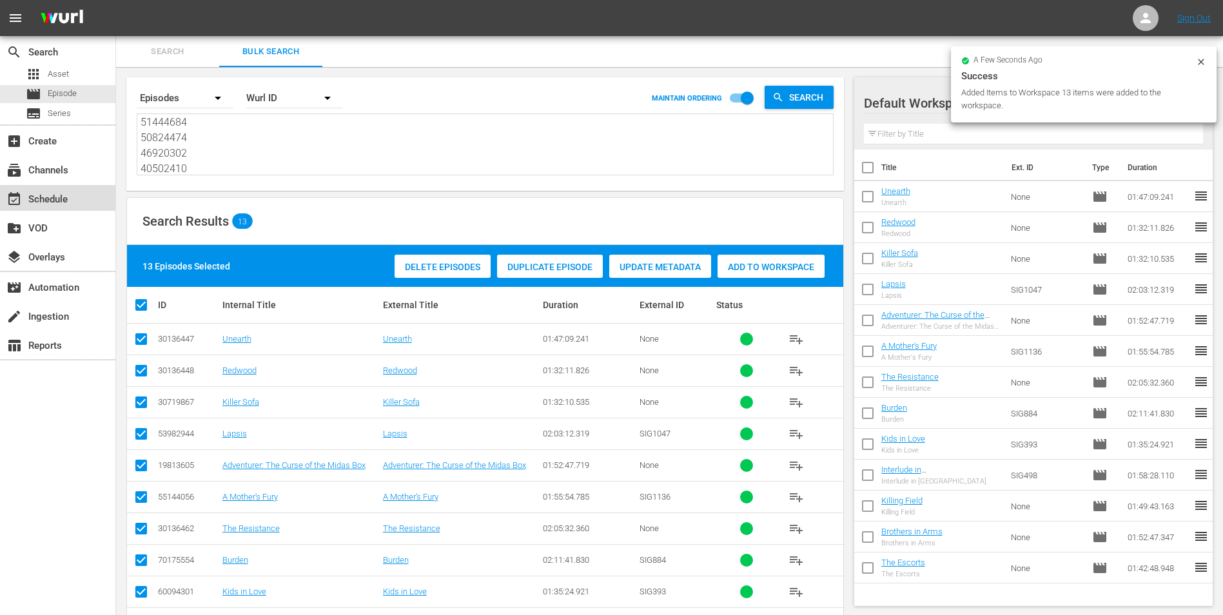
click at [56, 203] on div "event_available Schedule" at bounding box center [36, 197] width 72 height 12
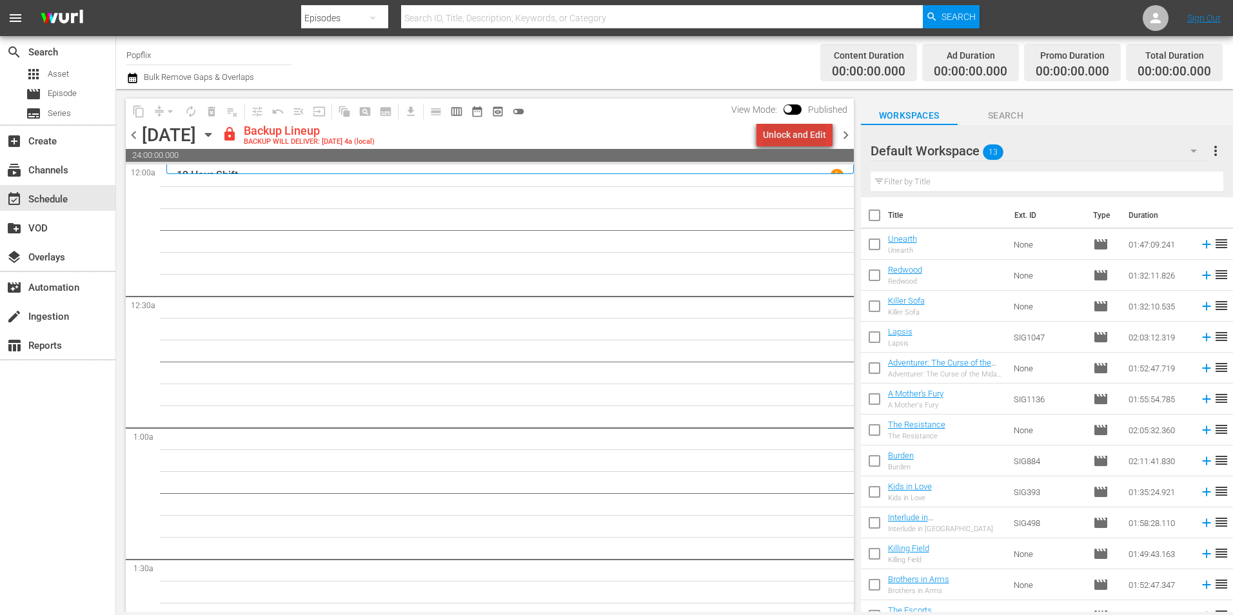
click at [803, 130] on div "Unlock and Edit" at bounding box center [794, 134] width 63 height 23
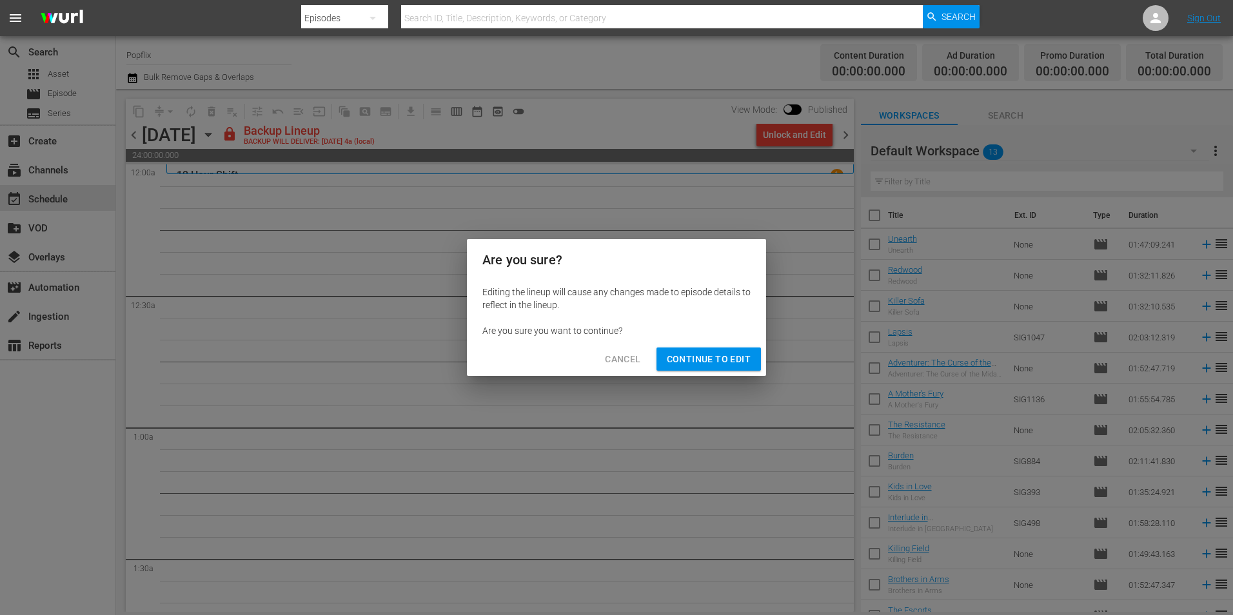
click at [673, 356] on span "Continue to Edit" at bounding box center [709, 359] width 84 height 16
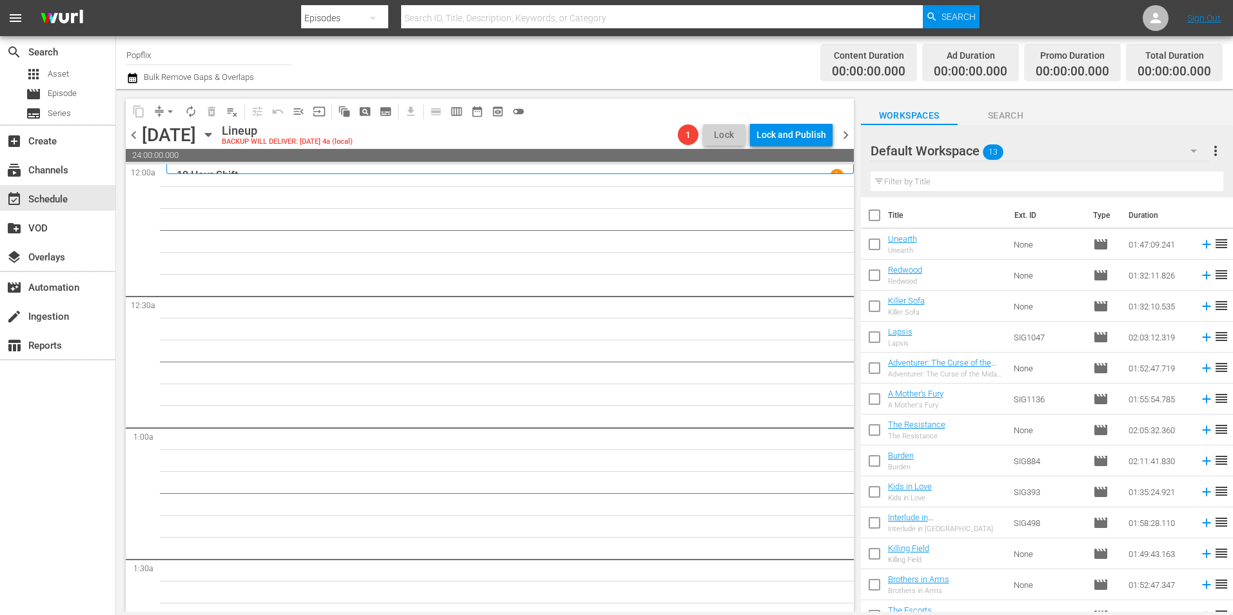
click at [878, 215] on input "checkbox" at bounding box center [874, 217] width 27 height 27
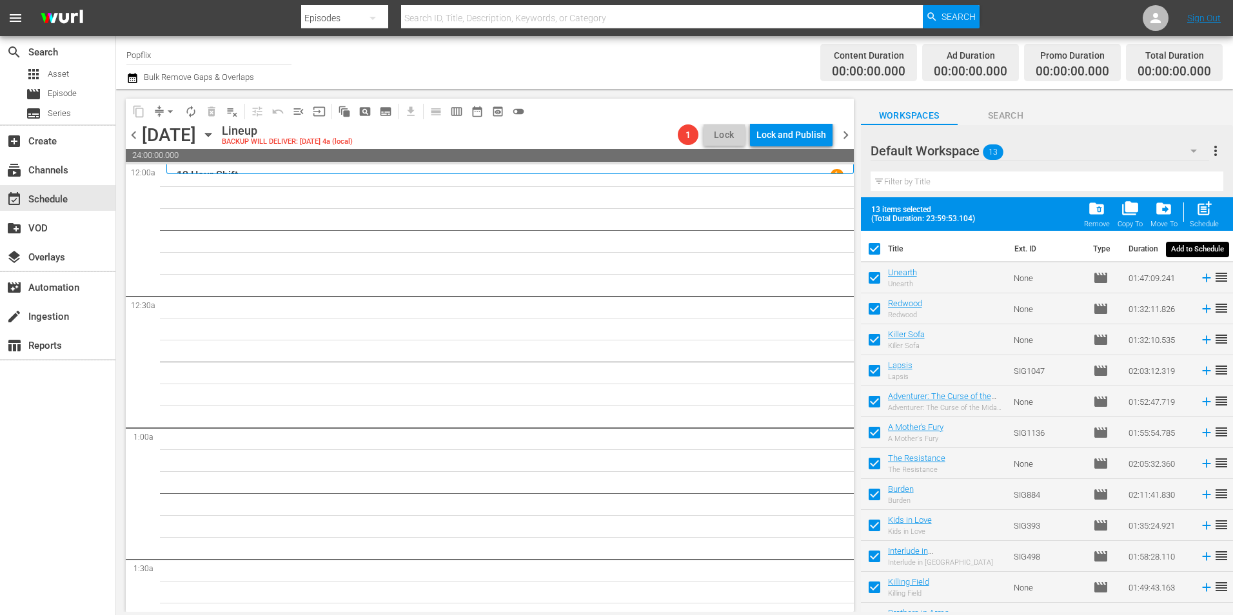
click at [1203, 213] on span "post_add" at bounding box center [1203, 208] width 17 height 17
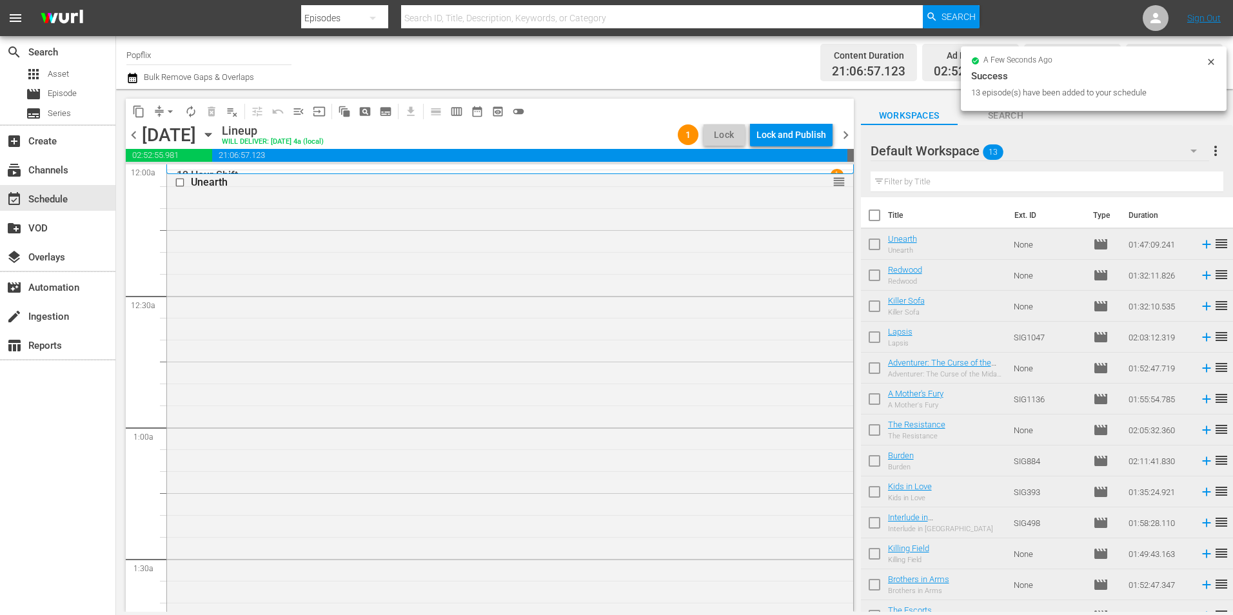
click at [843, 141] on span "chevron_right" at bounding box center [845, 135] width 16 height 16
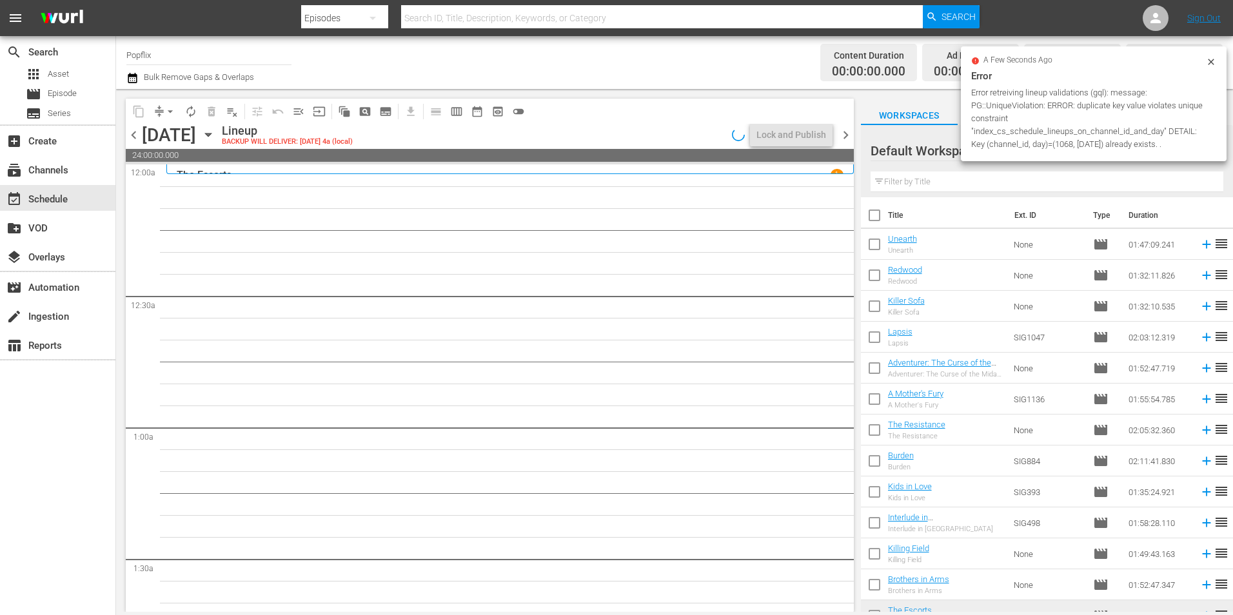
click at [1212, 61] on icon at bounding box center [1210, 62] width 6 height 6
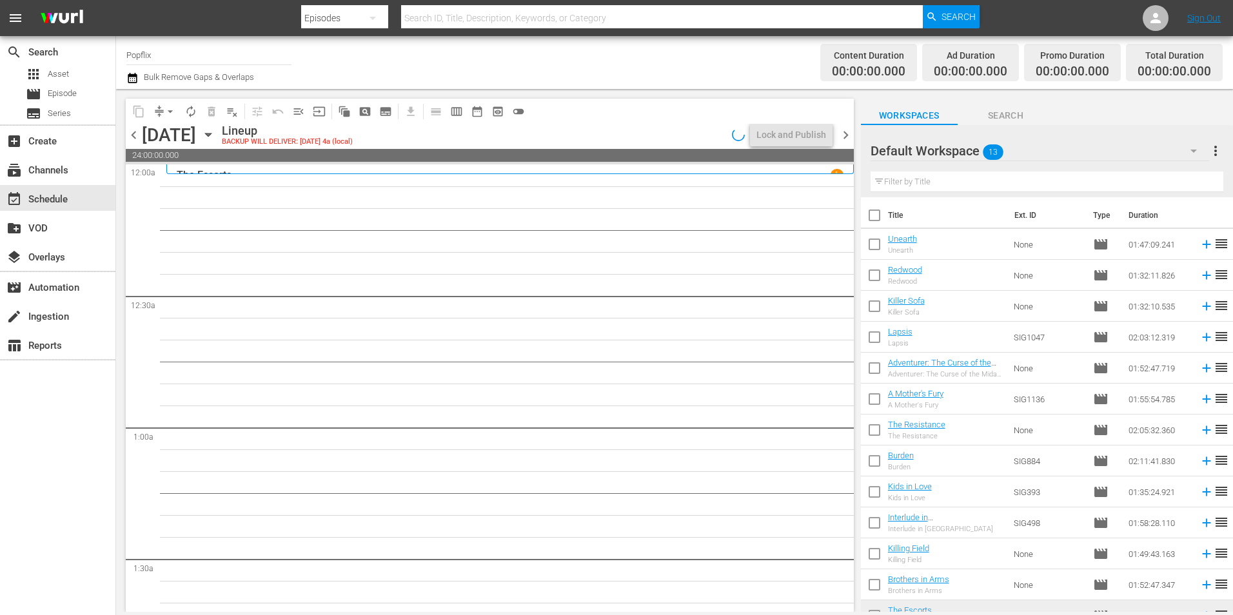
click at [1207, 149] on span "more_vert" at bounding box center [1214, 150] width 15 height 15
click at [1120, 166] on div "Clear All Workspace Items" at bounding box center [1131, 175] width 151 height 23
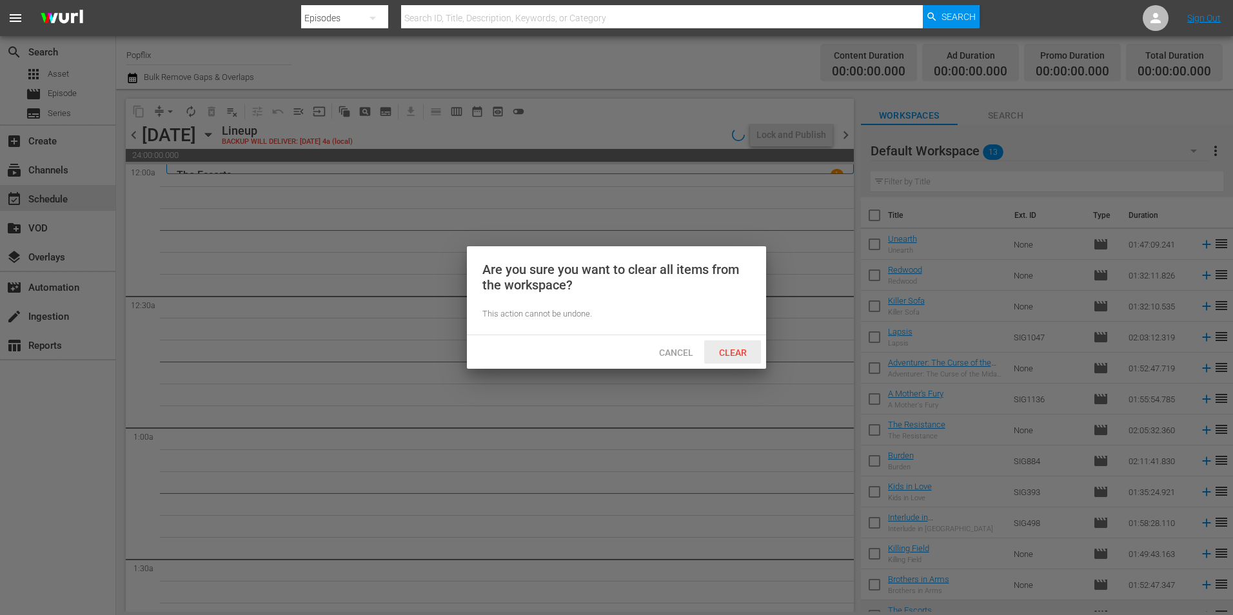
click at [727, 353] on span "Clear" at bounding box center [732, 352] width 48 height 10
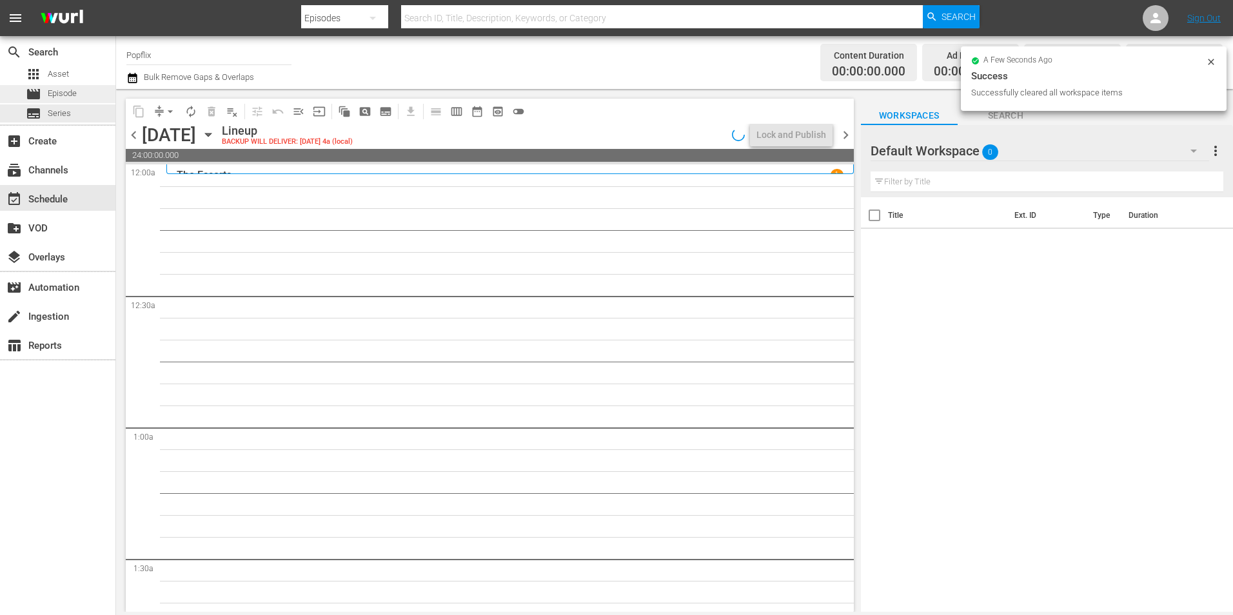
click at [70, 97] on span "Episode" at bounding box center [62, 93] width 29 height 13
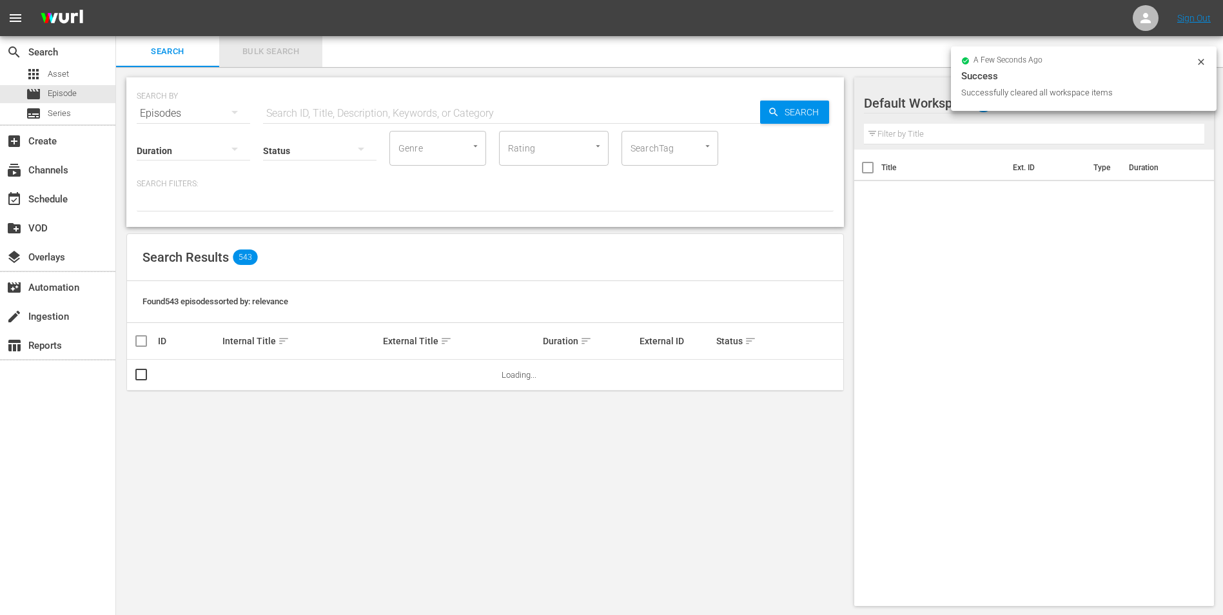
click at [266, 46] on span "Bulk Search" at bounding box center [271, 51] width 88 height 15
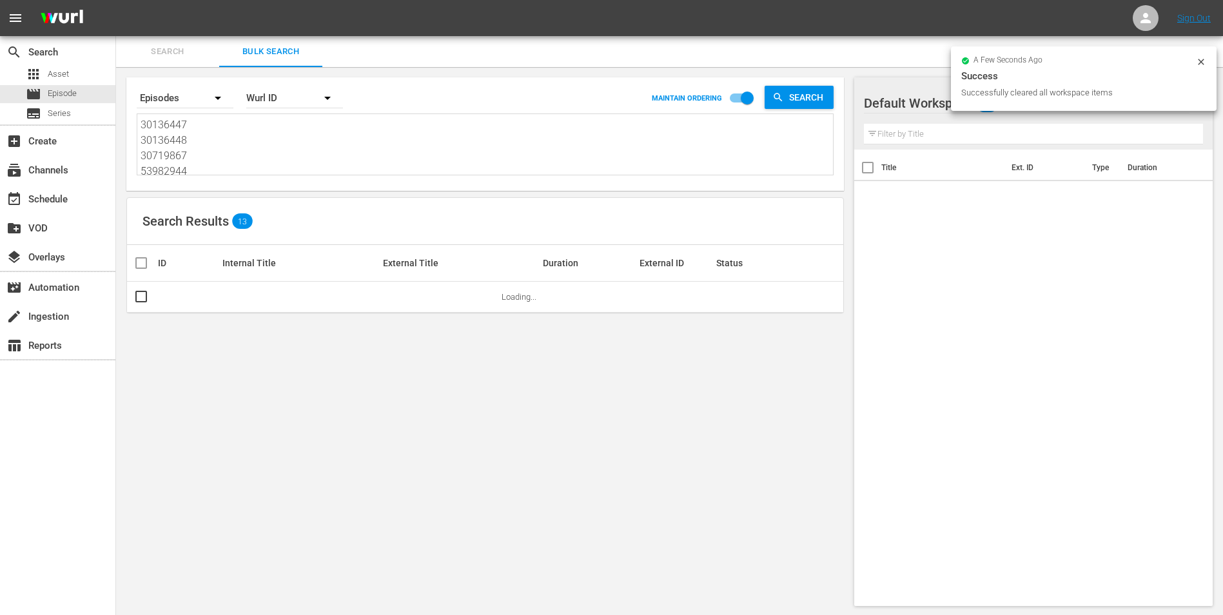
click at [269, 145] on textarea "30136447 30136448 30719867 53982944 19813605 55144056 30136462 70175554 6009430…" at bounding box center [487, 146] width 692 height 59
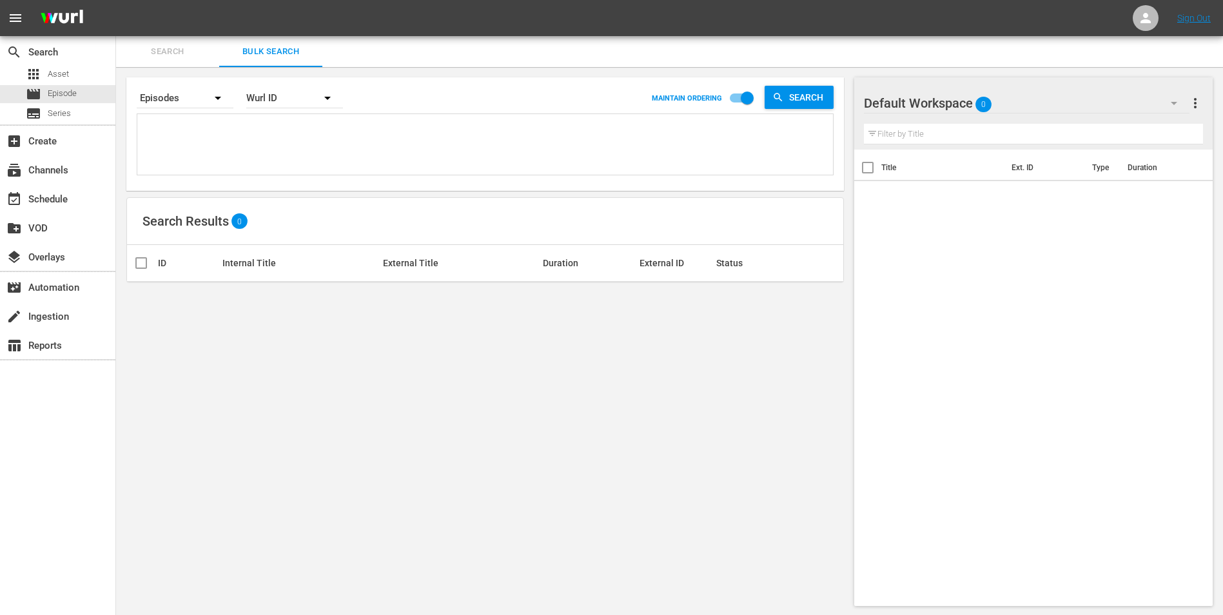
click at [342, 126] on textarea at bounding box center [487, 146] width 692 height 59
paste textarea "35593852 29761214 68784242 29886056 21421643 44715284 53982958 29886071 5039925…"
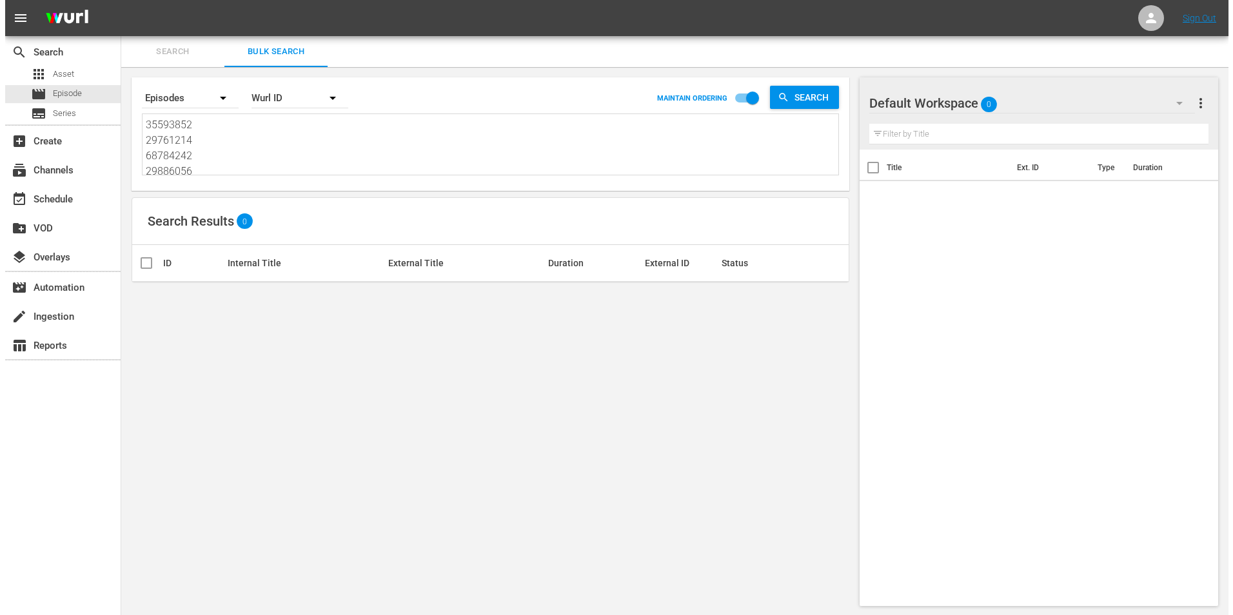
scroll to position [1, 0]
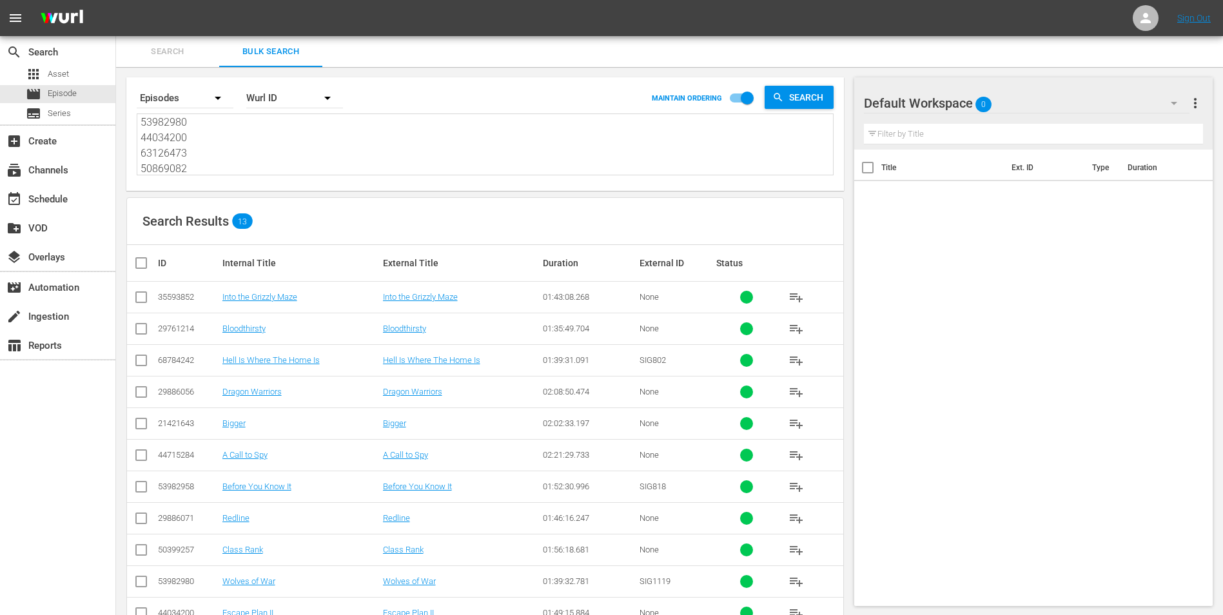
click at [141, 258] on input "checkbox" at bounding box center [146, 262] width 26 height 15
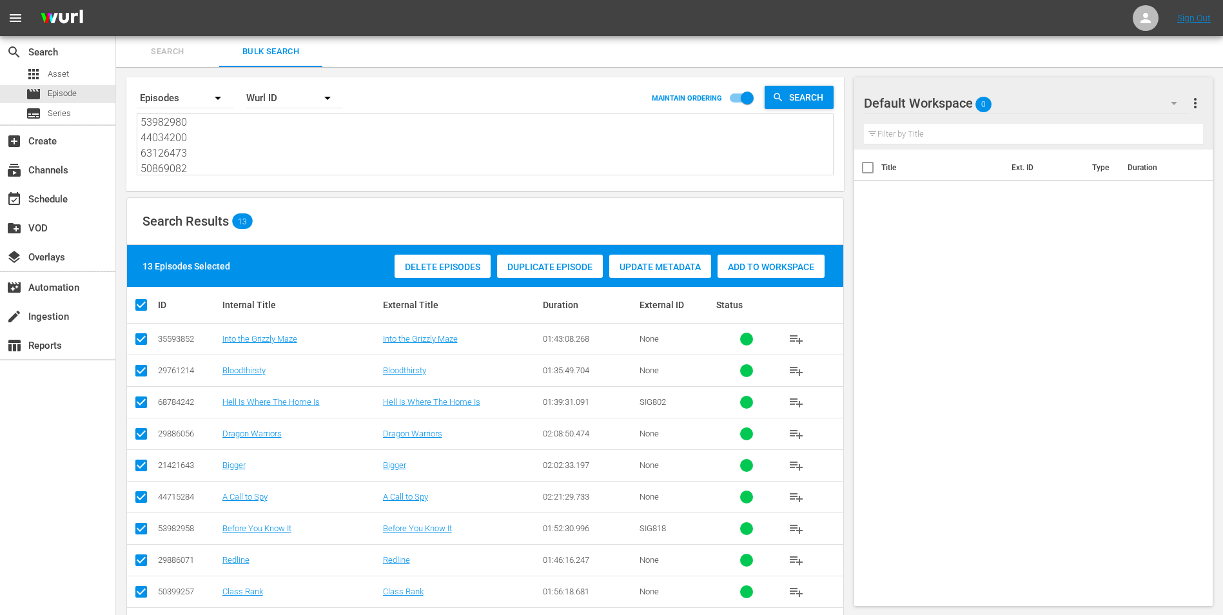
click at [777, 259] on div "Add to Workspace" at bounding box center [770, 267] width 107 height 24
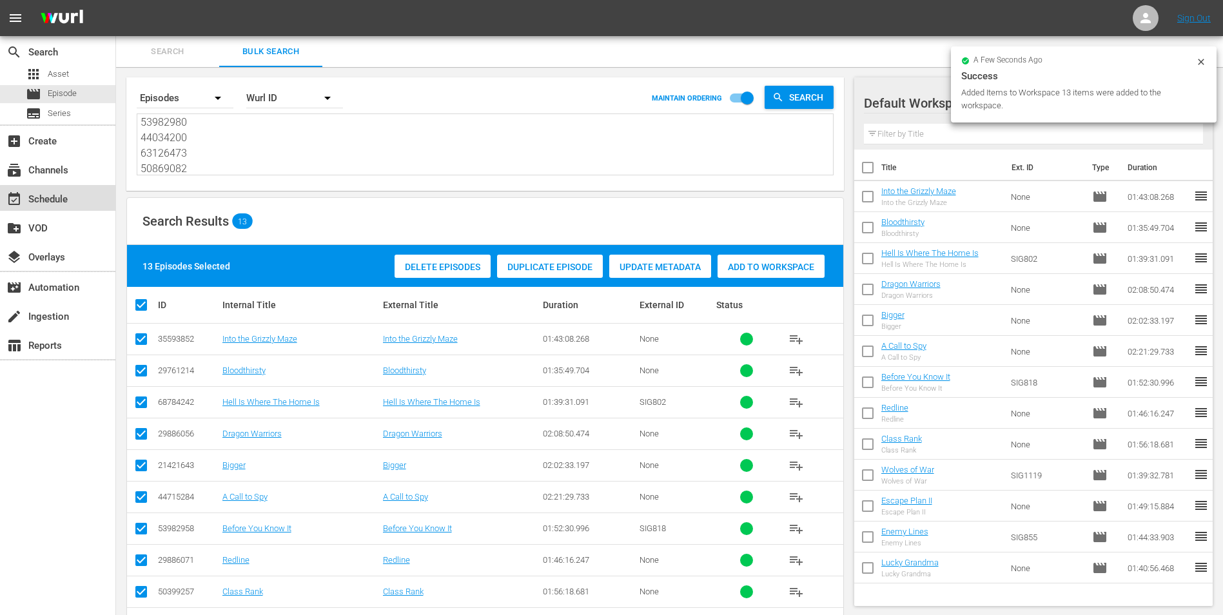
click at [63, 199] on div "event_available Schedule" at bounding box center [36, 197] width 72 height 12
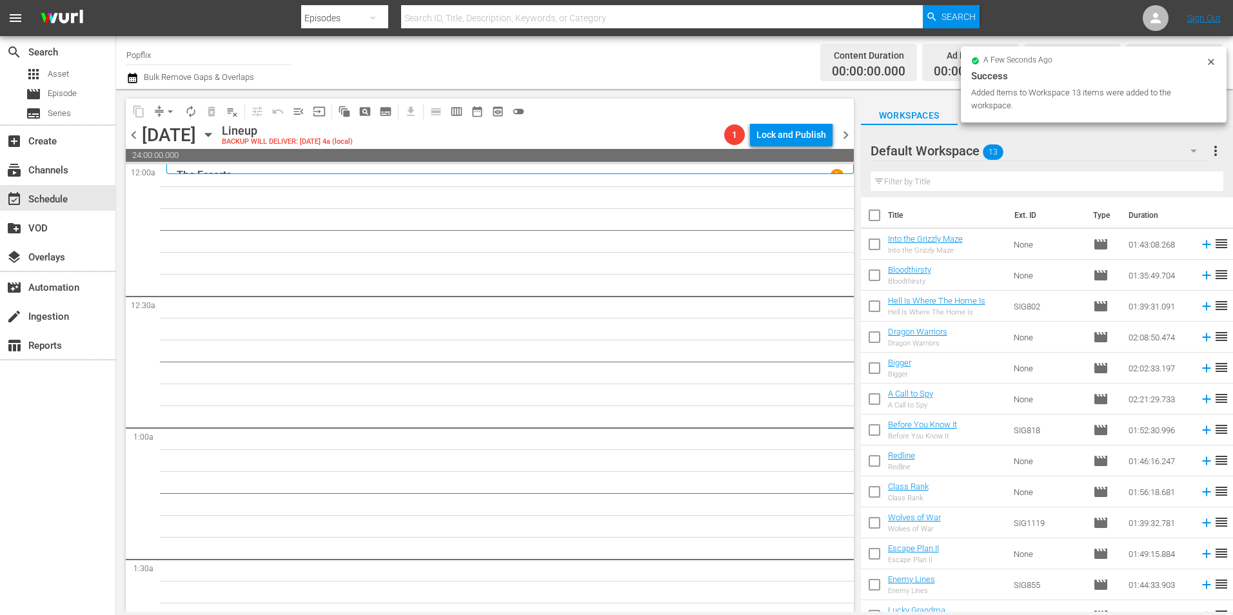
click at [872, 210] on input "checkbox" at bounding box center [874, 217] width 27 height 27
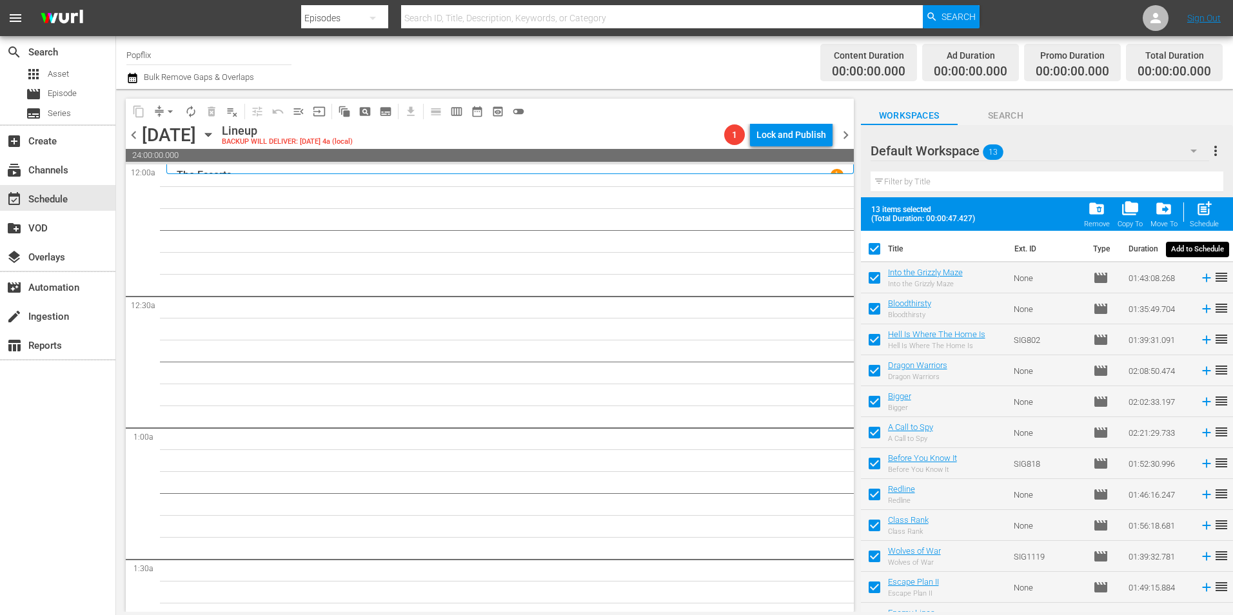
click at [1199, 204] on span "post_add" at bounding box center [1203, 208] width 17 height 17
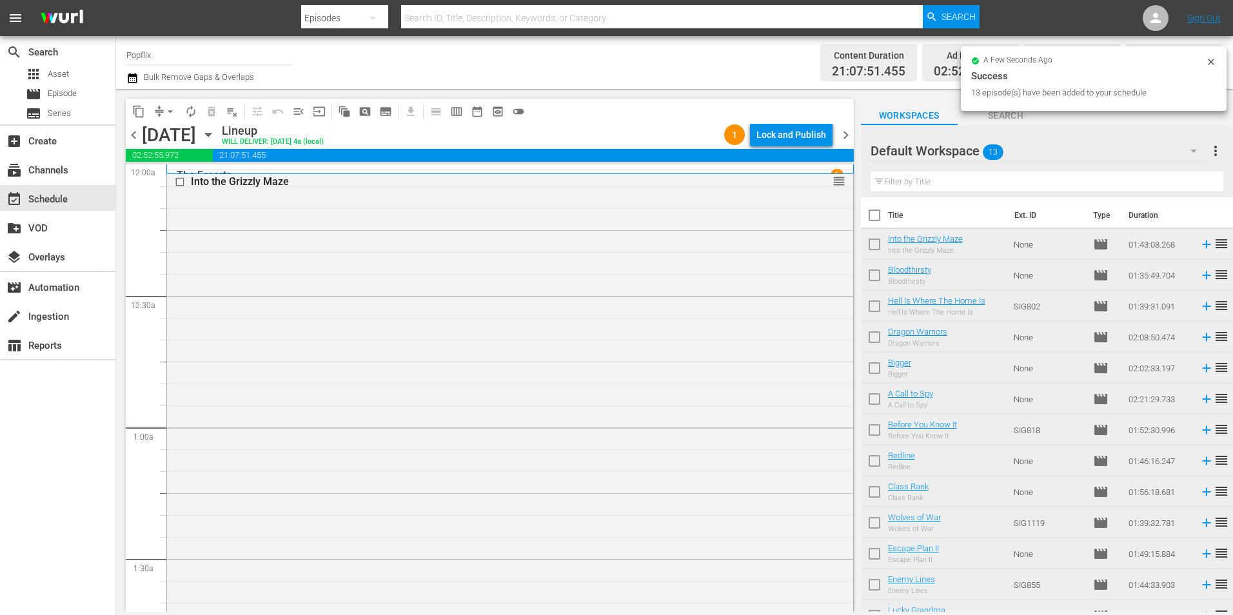
click at [848, 135] on span "chevron_right" at bounding box center [845, 135] width 16 height 16
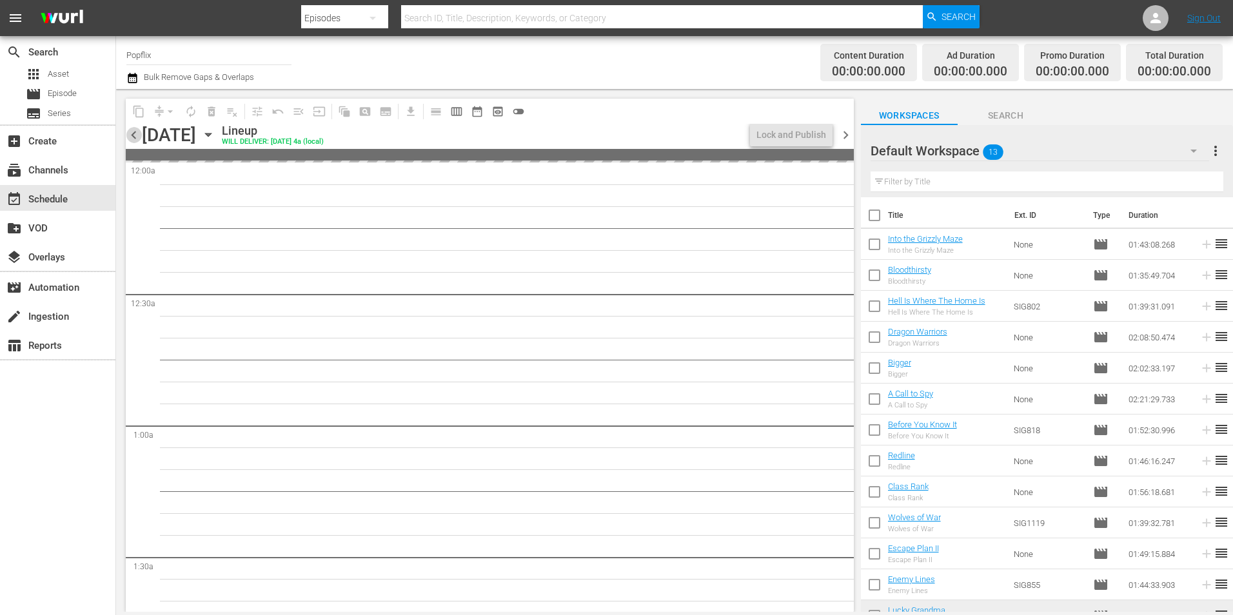
click at [132, 135] on span "chevron_left" at bounding box center [134, 135] width 16 height 16
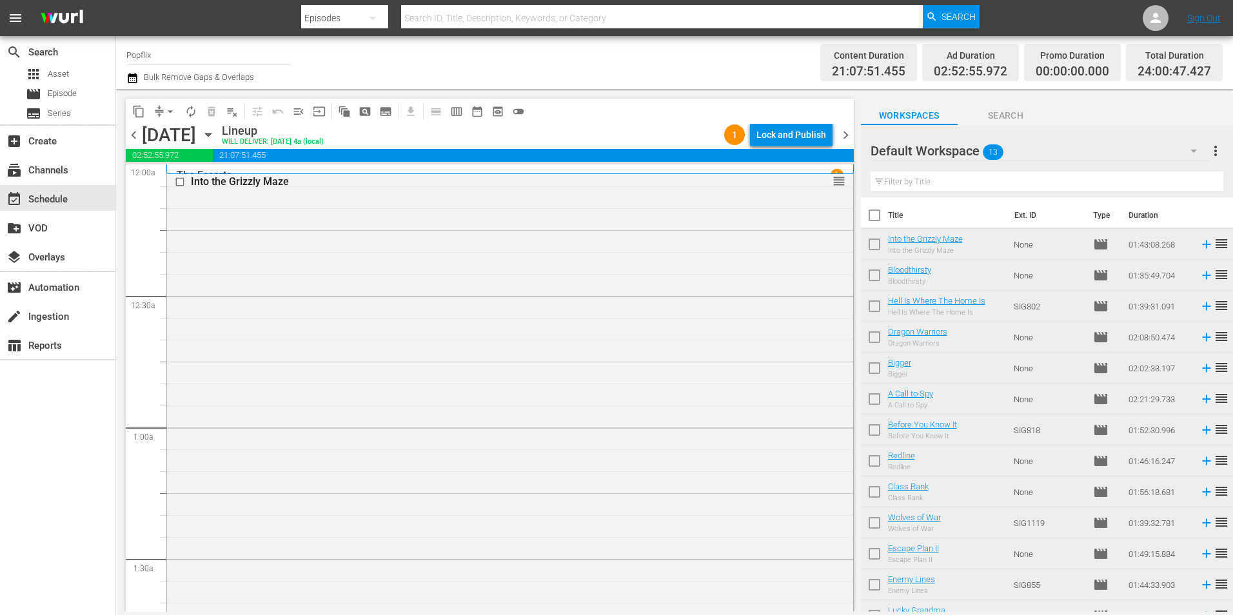
click at [845, 130] on span "chevron_right" at bounding box center [845, 135] width 16 height 16
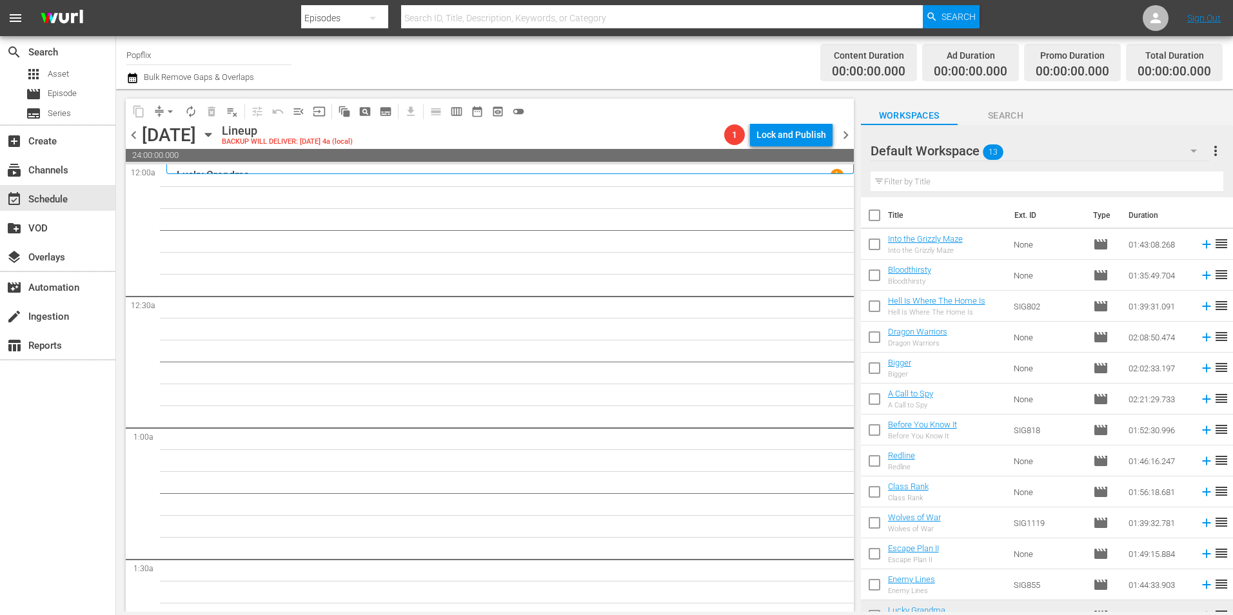
click at [1200, 158] on icon "button" at bounding box center [1193, 150] width 15 height 15
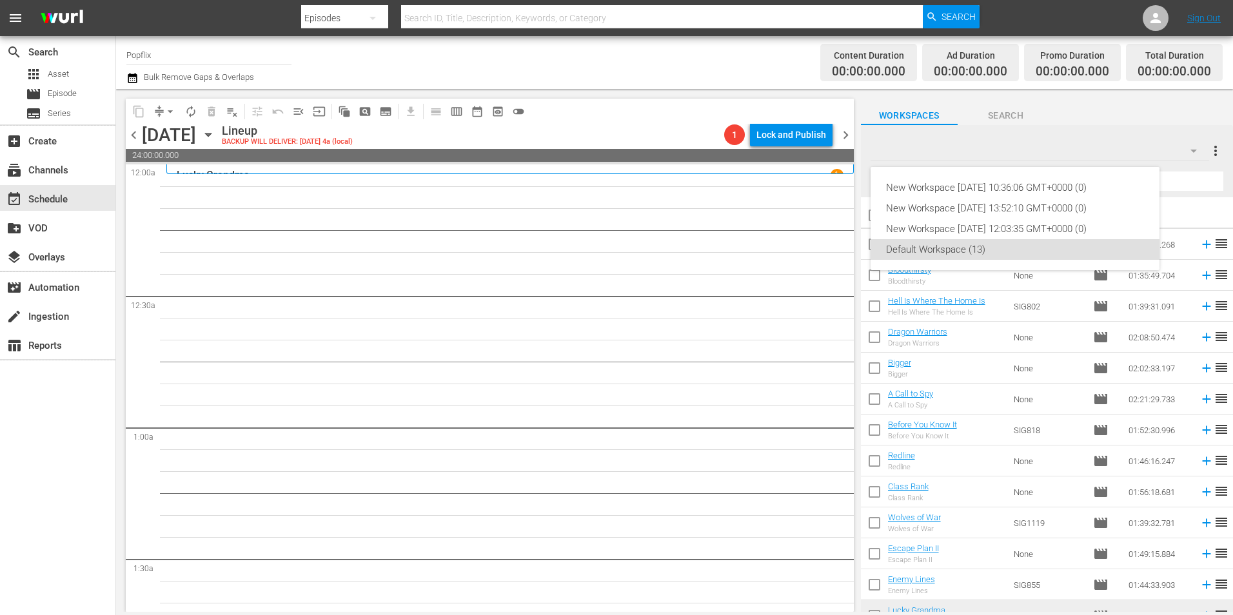
click at [1211, 153] on div "New Workspace [DATE] 10:36:06 GMT+0000 (0) New Workspace [DATE] 13:52:10 GMT+00…" at bounding box center [616, 307] width 1233 height 615
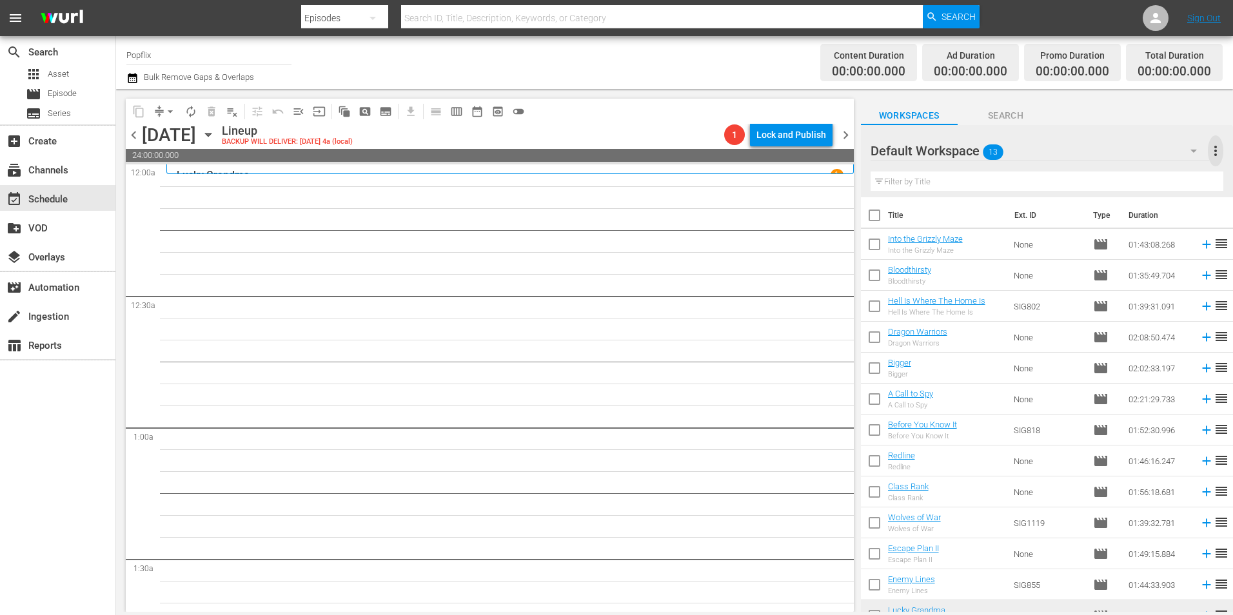
click at [1220, 144] on span "more_vert" at bounding box center [1214, 150] width 15 height 15
click at [1146, 164] on div "Add New Workspace" at bounding box center [1131, 152] width 151 height 23
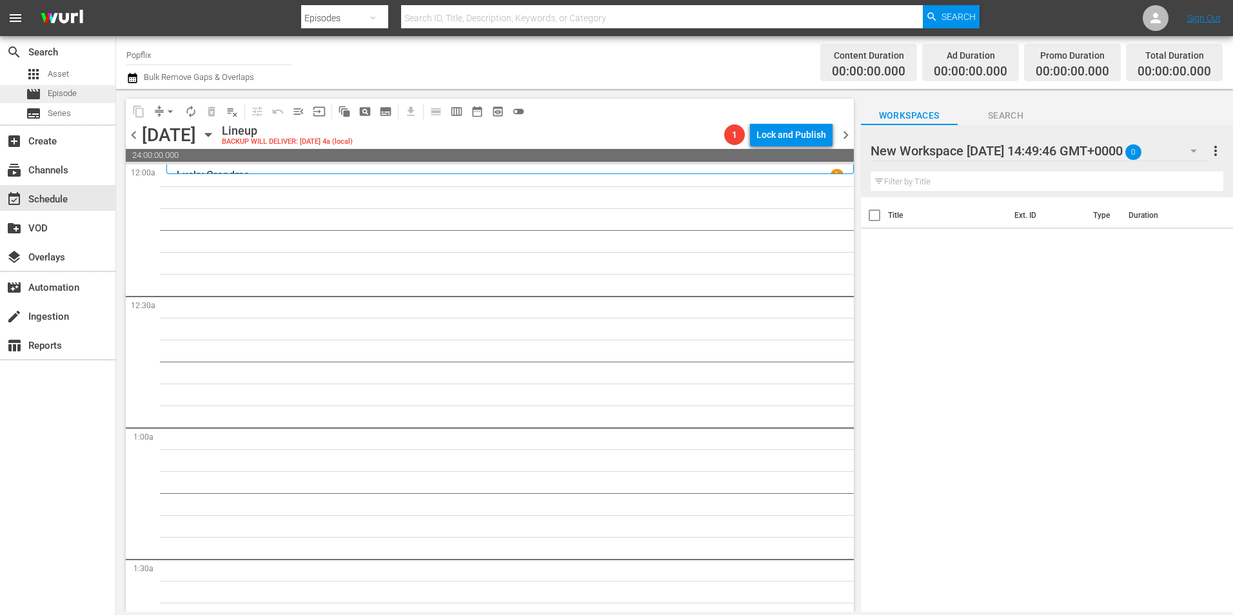
click at [86, 99] on div "movie Episode" at bounding box center [57, 94] width 115 height 18
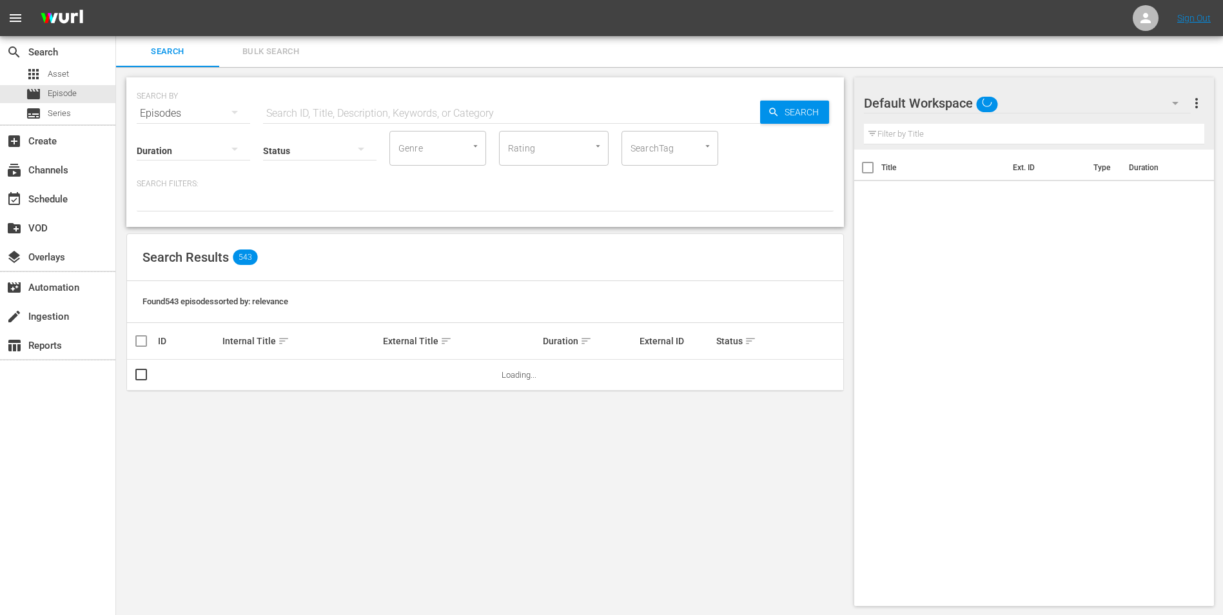
click at [280, 57] on span "Bulk Search" at bounding box center [271, 51] width 88 height 15
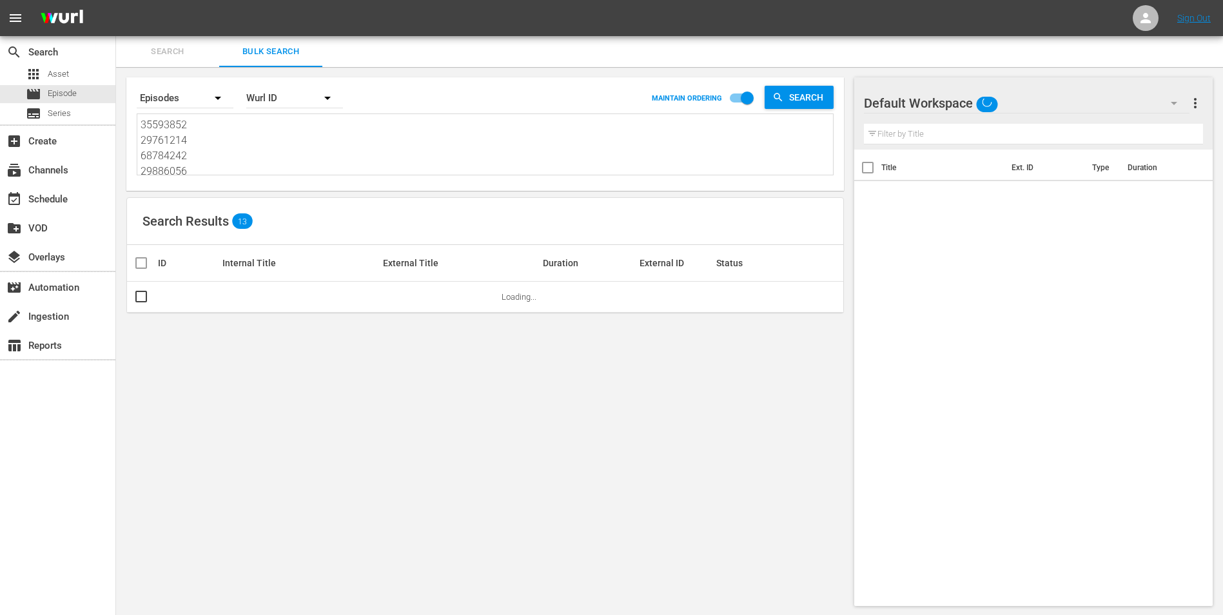
click at [218, 156] on textarea "35593852 29761214 68784242 29886056 21421643 44715284 53982958 29886071 5039925…" at bounding box center [487, 146] width 692 height 59
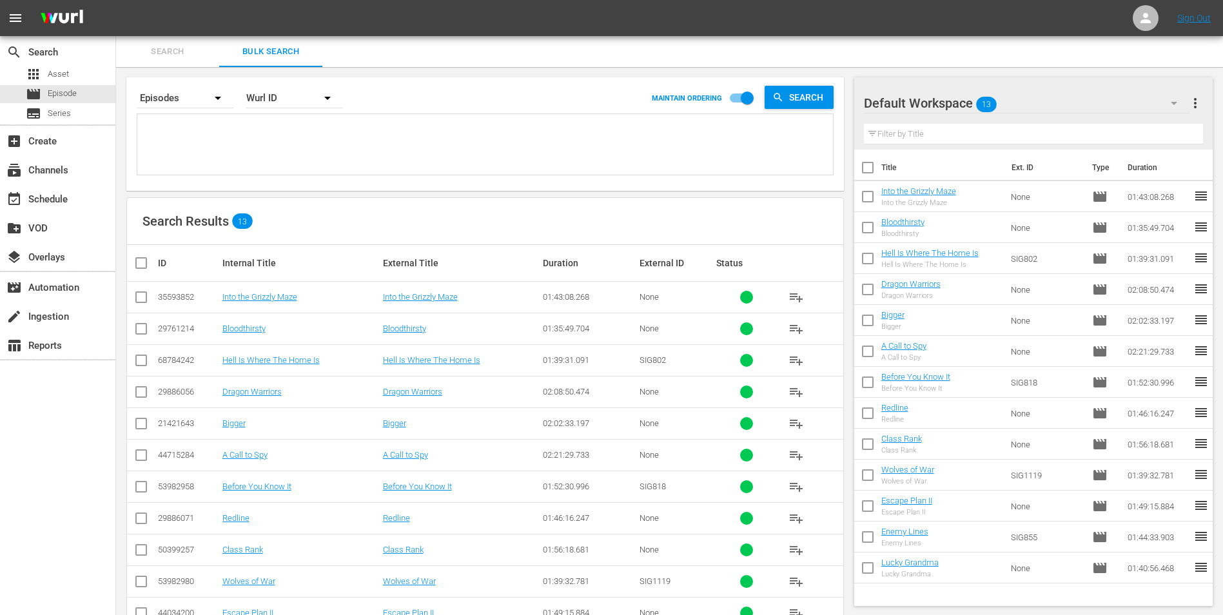
paste textarea "53982976 30136444 25971023 22191386 37997322 29886072 53982973 38446466 3013646…"
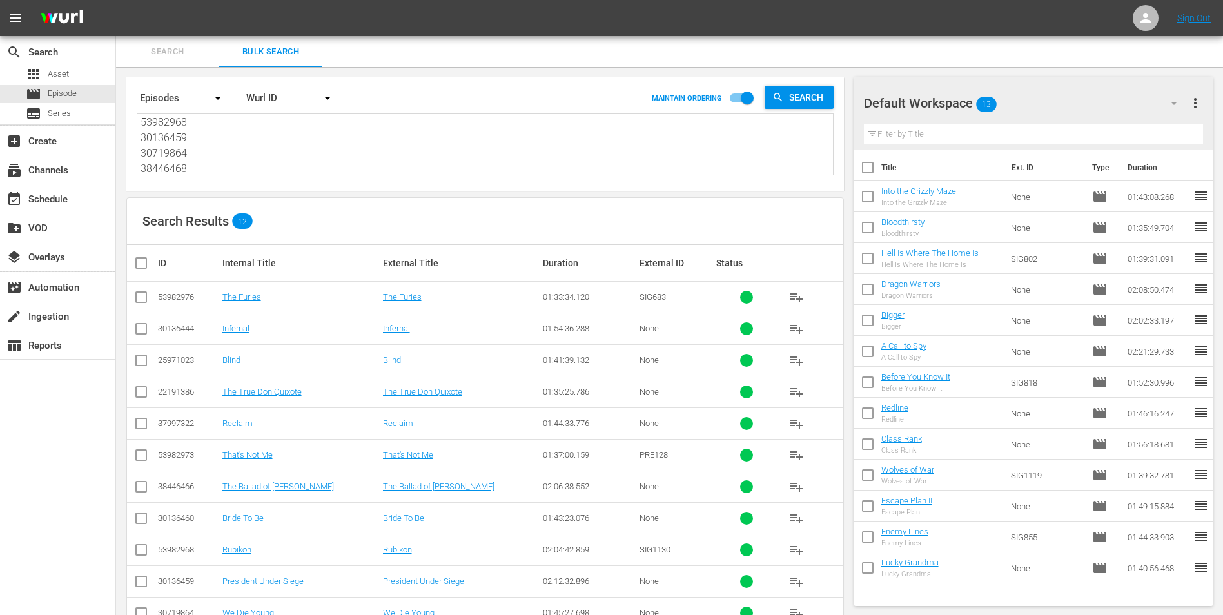
click at [141, 264] on input "checkbox" at bounding box center [146, 262] width 26 height 15
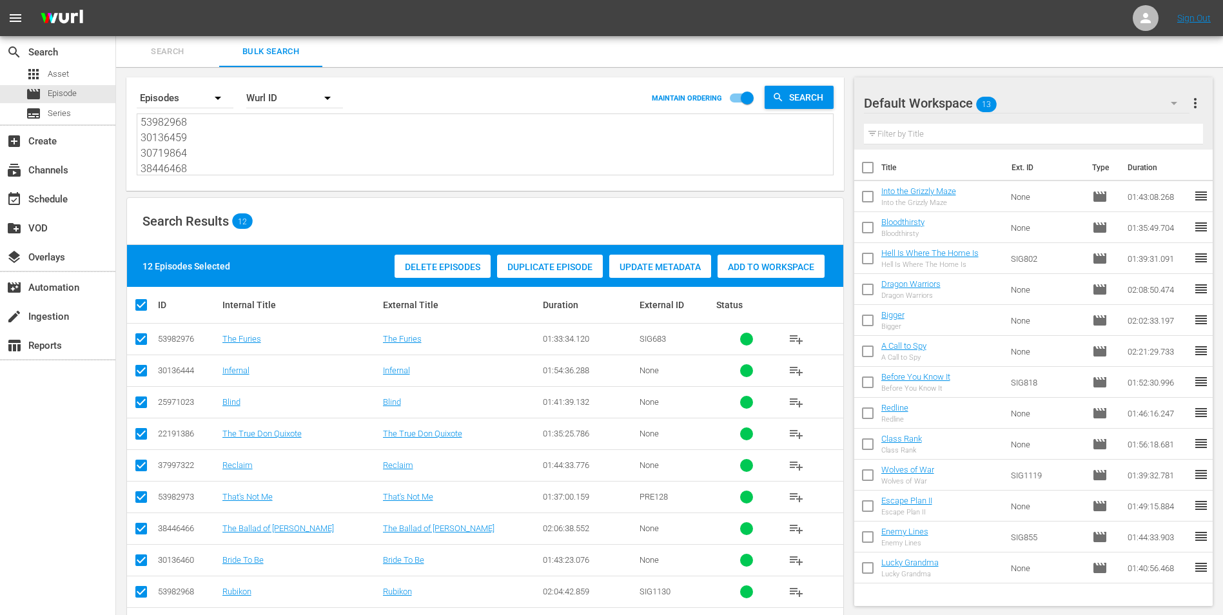
drag, startPoint x: 1189, startPoint y: 107, endPoint x: 1197, endPoint y: 109, distance: 8.6
click at [1193, 107] on span "more_vert" at bounding box center [1194, 102] width 15 height 15
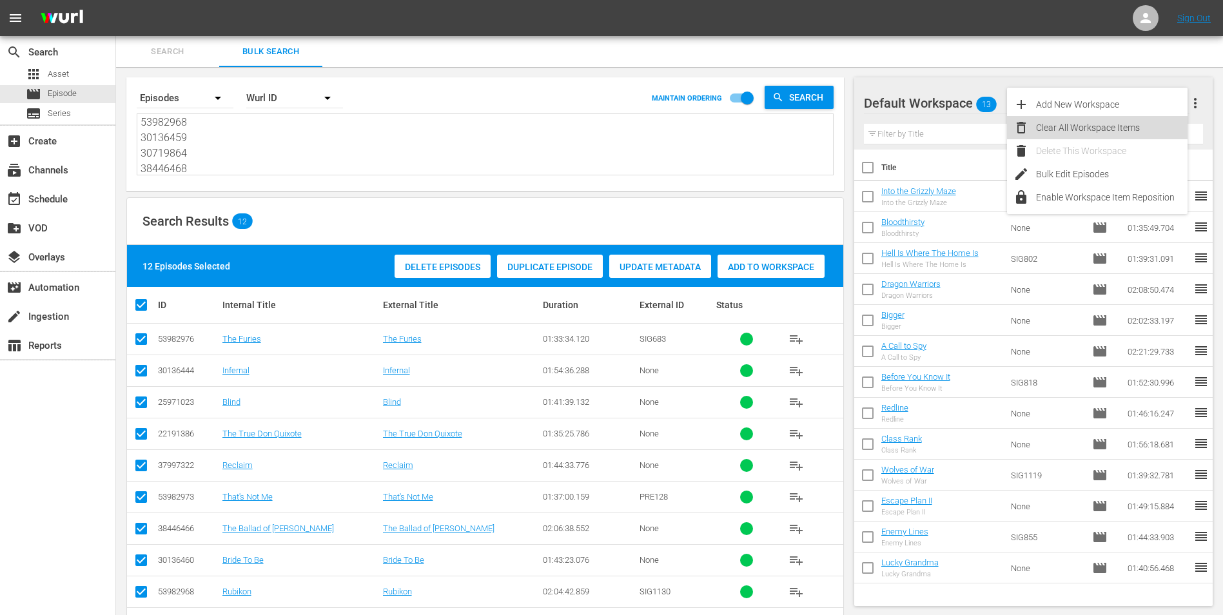
click at [1131, 120] on div "Clear All Workspace Items" at bounding box center [1111, 127] width 151 height 23
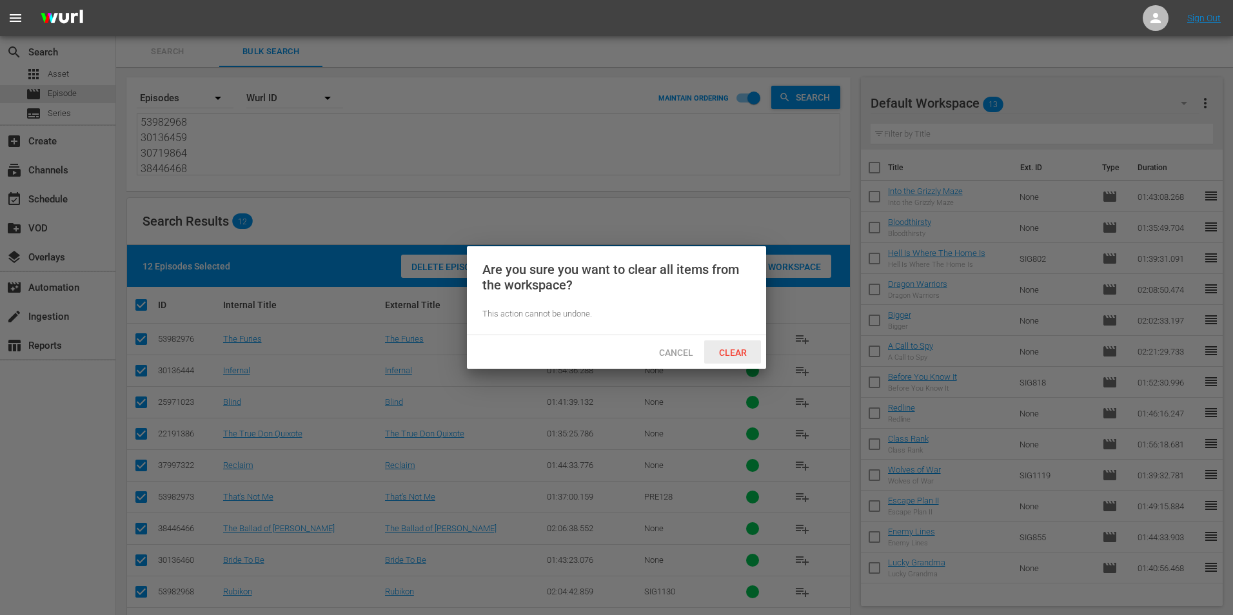
click at [743, 360] on div "Clear" at bounding box center [732, 352] width 57 height 24
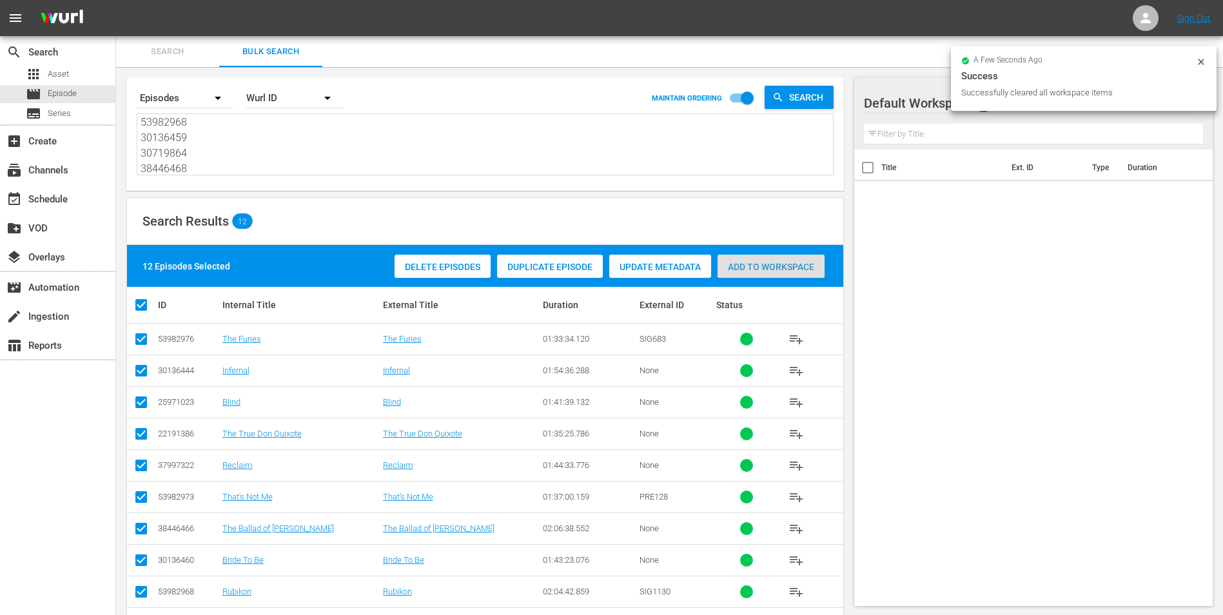
click at [792, 269] on span "Add to Workspace" at bounding box center [770, 267] width 107 height 10
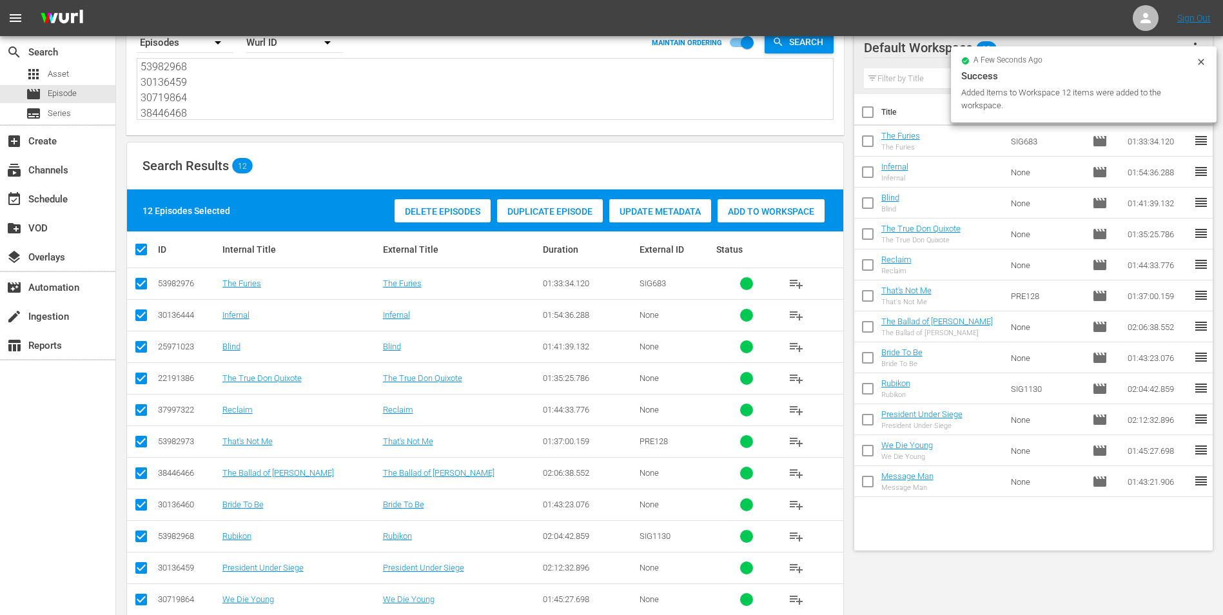
scroll to position [112, 0]
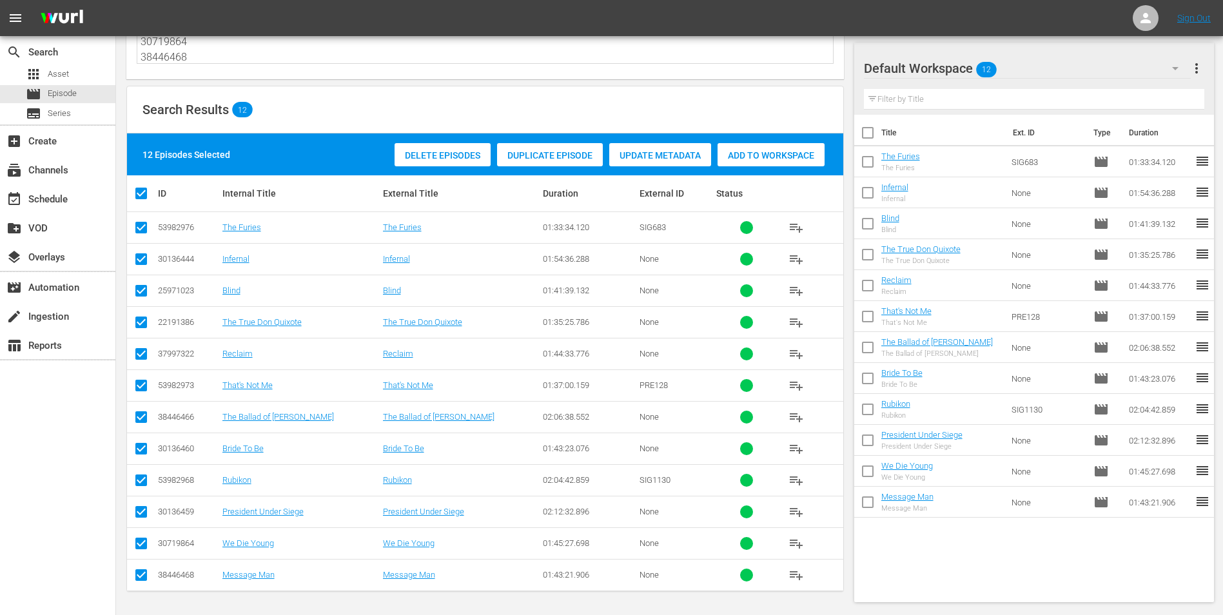
click at [1189, 68] on span "more_vert" at bounding box center [1196, 68] width 15 height 15
click at [1057, 100] on div "Clear All Workspace Items" at bounding box center [1112, 92] width 151 height 23
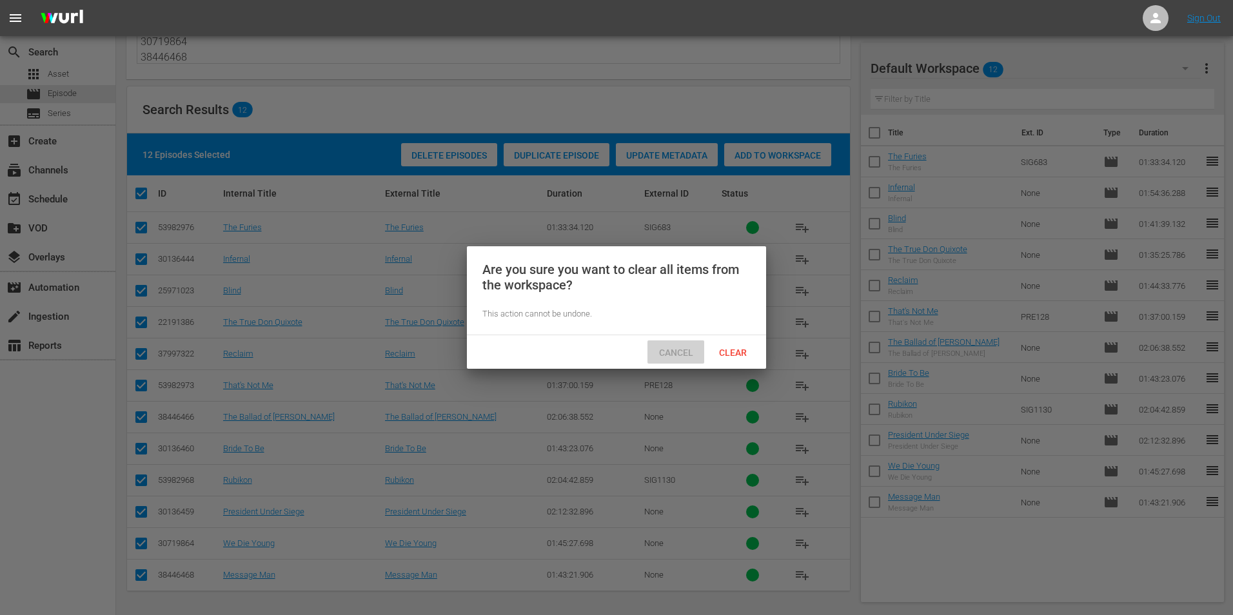
click at [685, 355] on span "Cancel" at bounding box center [676, 352] width 55 height 10
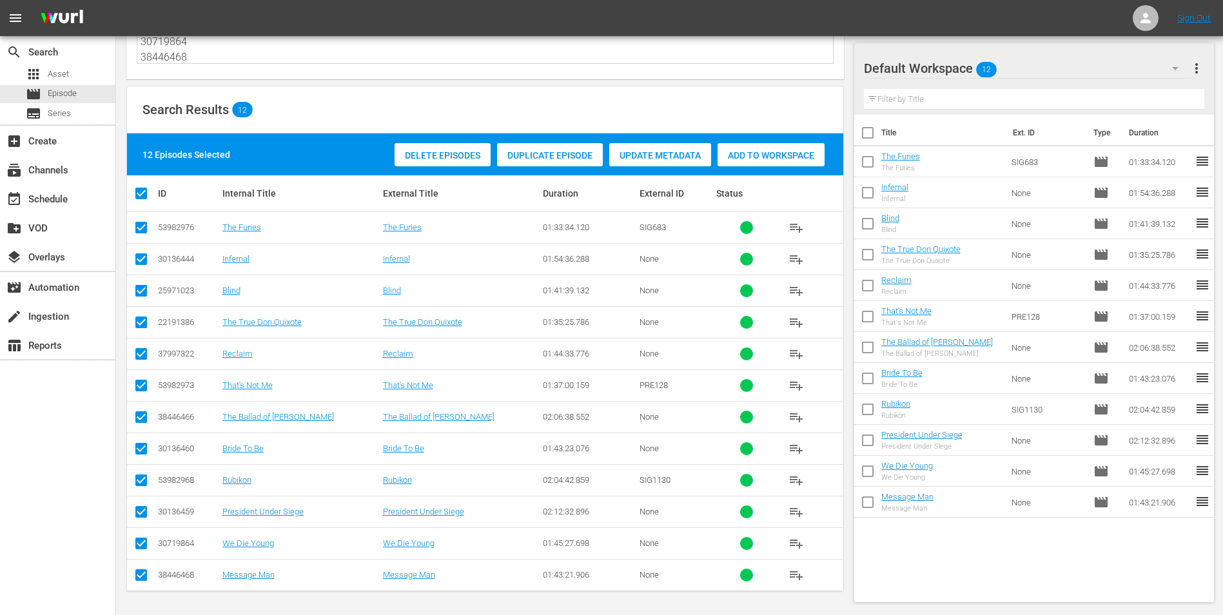
click at [1200, 75] on span "more_vert" at bounding box center [1196, 68] width 15 height 15
click at [1052, 97] on div "Clear All Workspace Items" at bounding box center [1112, 92] width 151 height 23
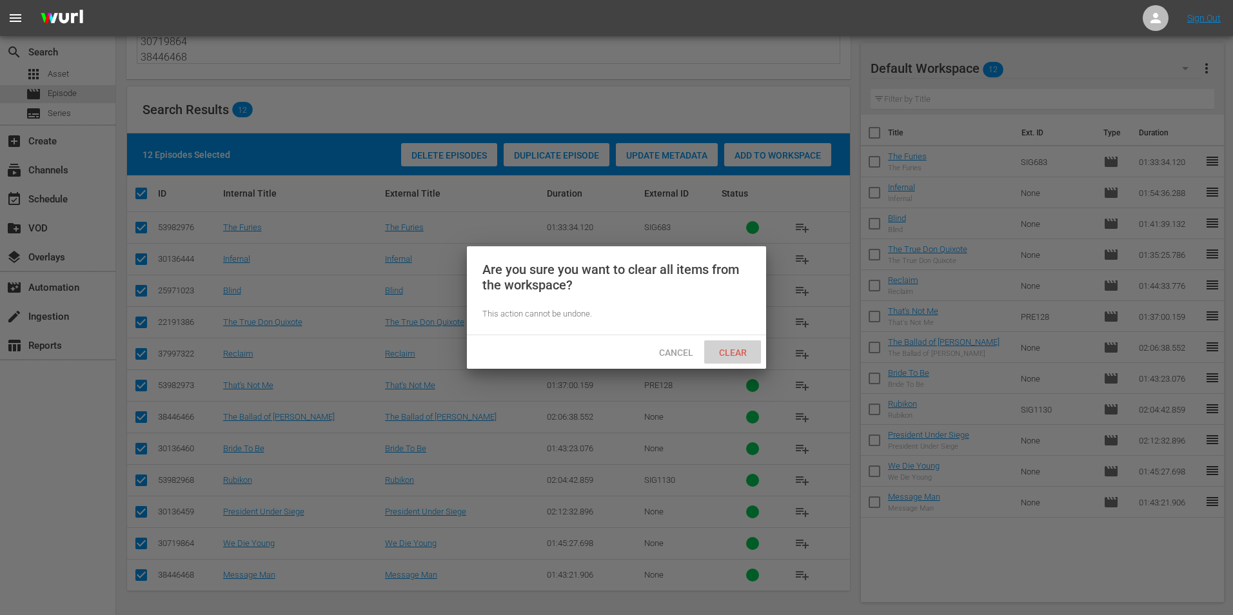
click at [742, 354] on span "Clear" at bounding box center [732, 352] width 48 height 10
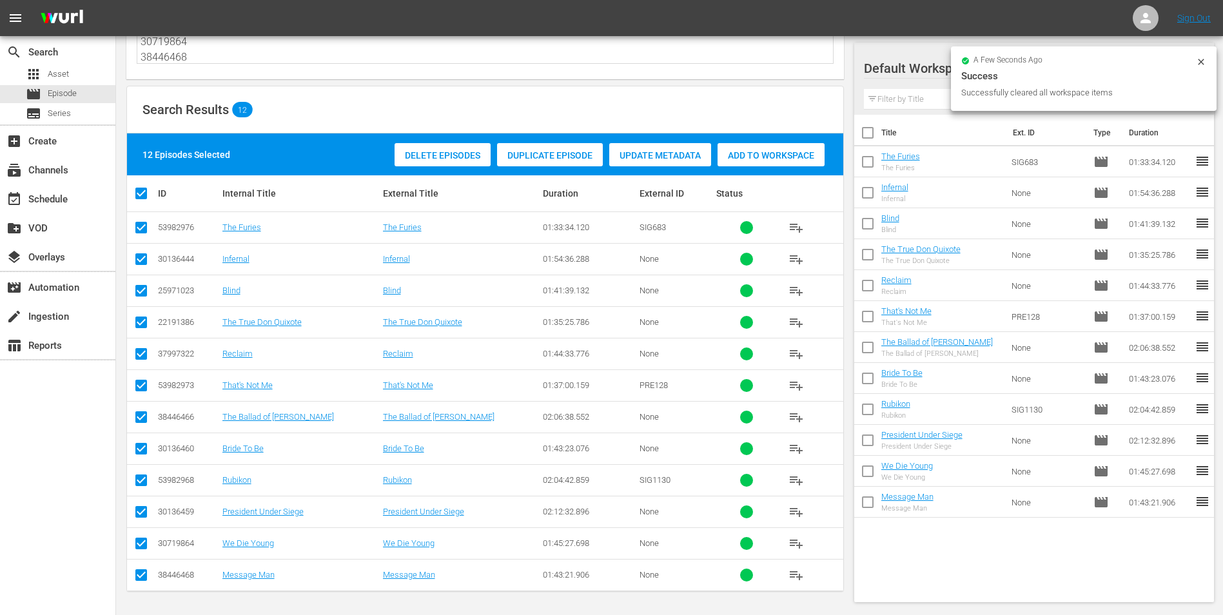
scroll to position [0, 0]
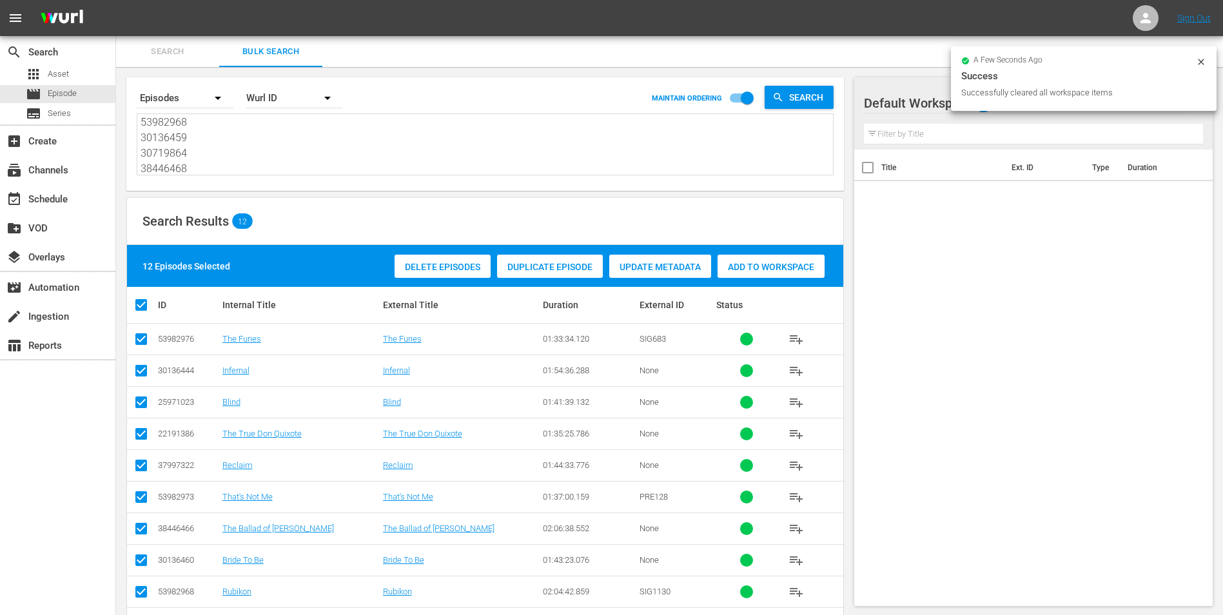
click at [213, 144] on textarea "53982976 30136444 25971023 22191386 37997322 29886072 53982973 38446466 3013646…" at bounding box center [487, 145] width 692 height 59
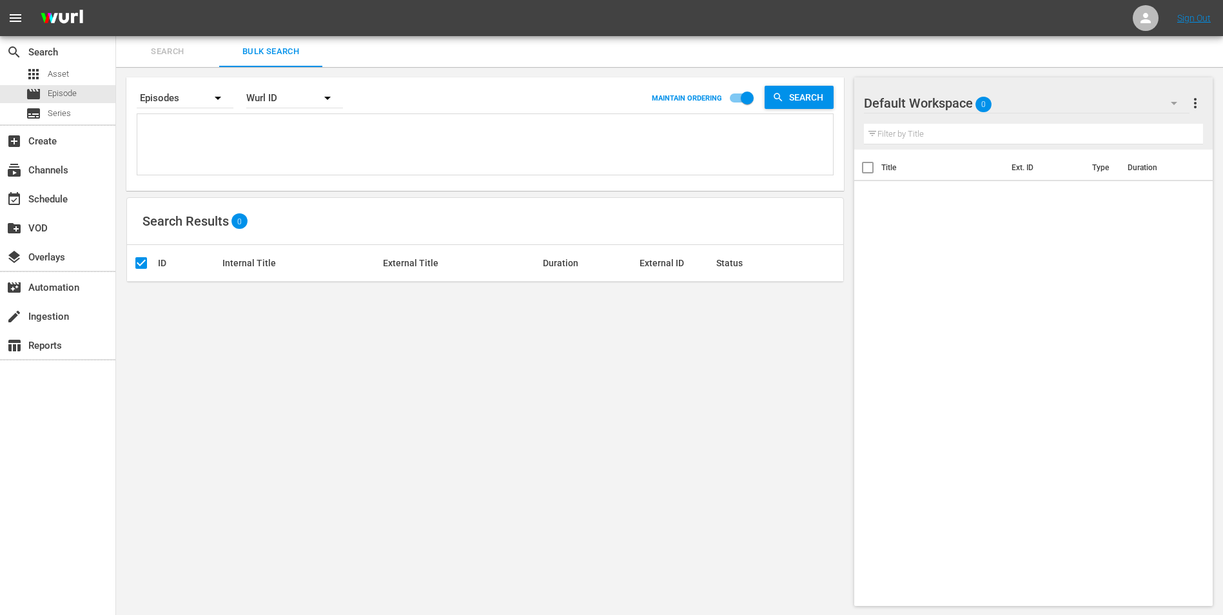
click at [235, 98] on div "Search By Episodes Order By [PERSON_NAME] ID MAINTAIN ORDERING Search" at bounding box center [485, 98] width 697 height 31
click at [212, 130] on textarea at bounding box center [487, 145] width 692 height 59
paste textarea "53982976 30136444 25971023 22191386 37997322 44034204 53982973 38446466 3013646…"
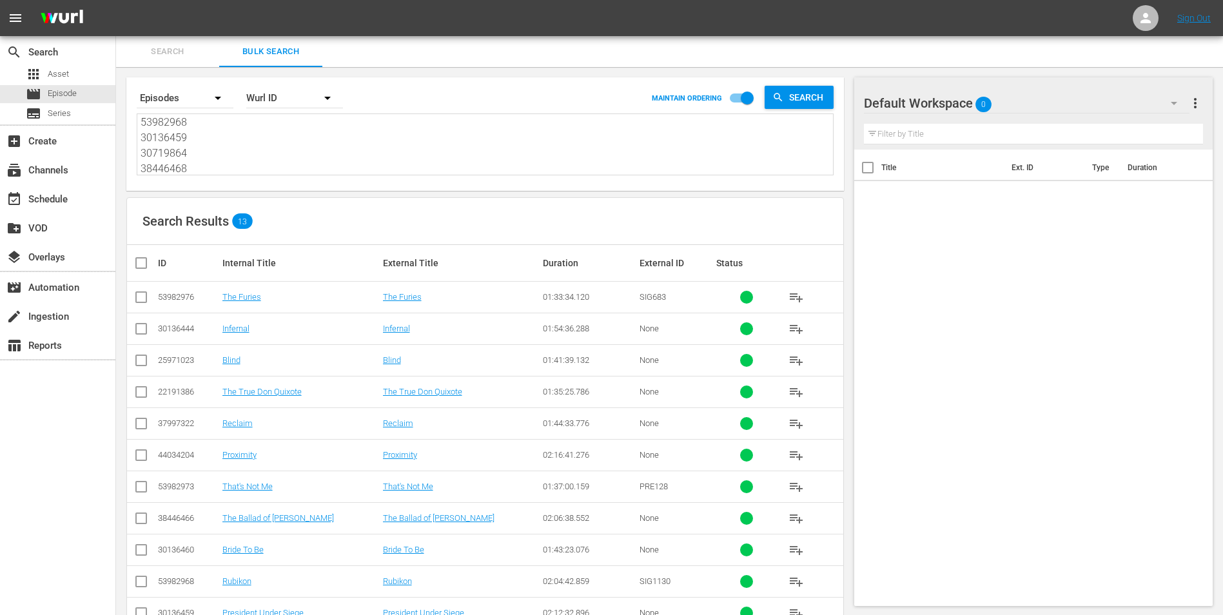
click at [140, 268] on input "checkbox" at bounding box center [146, 262] width 26 height 15
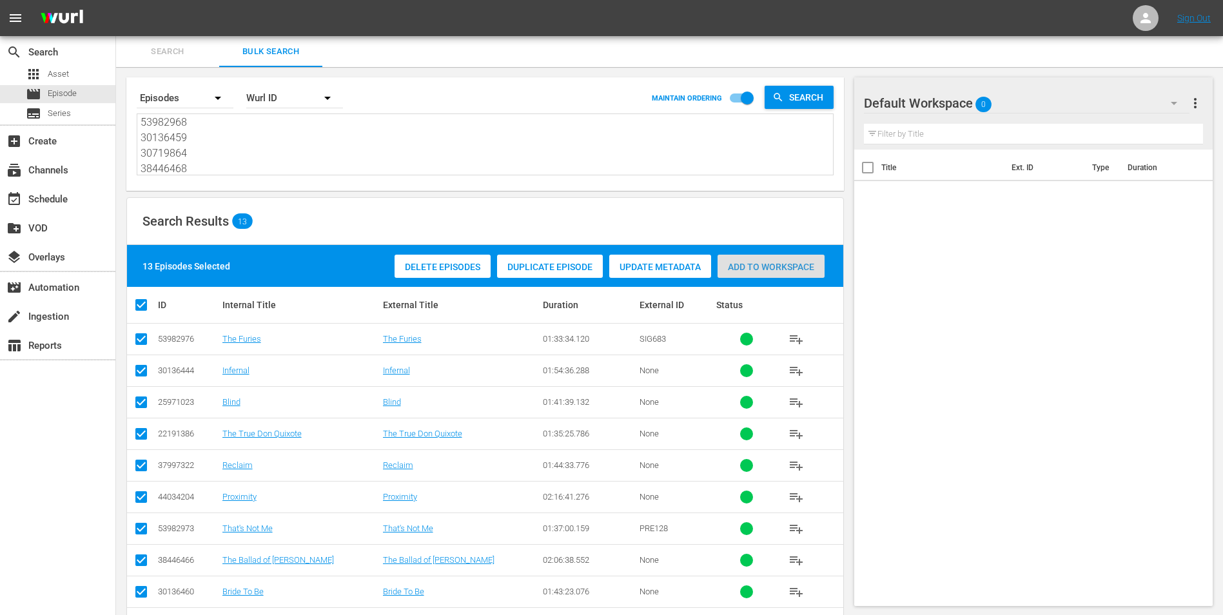
click at [770, 264] on span "Add to Workspace" at bounding box center [770, 267] width 107 height 10
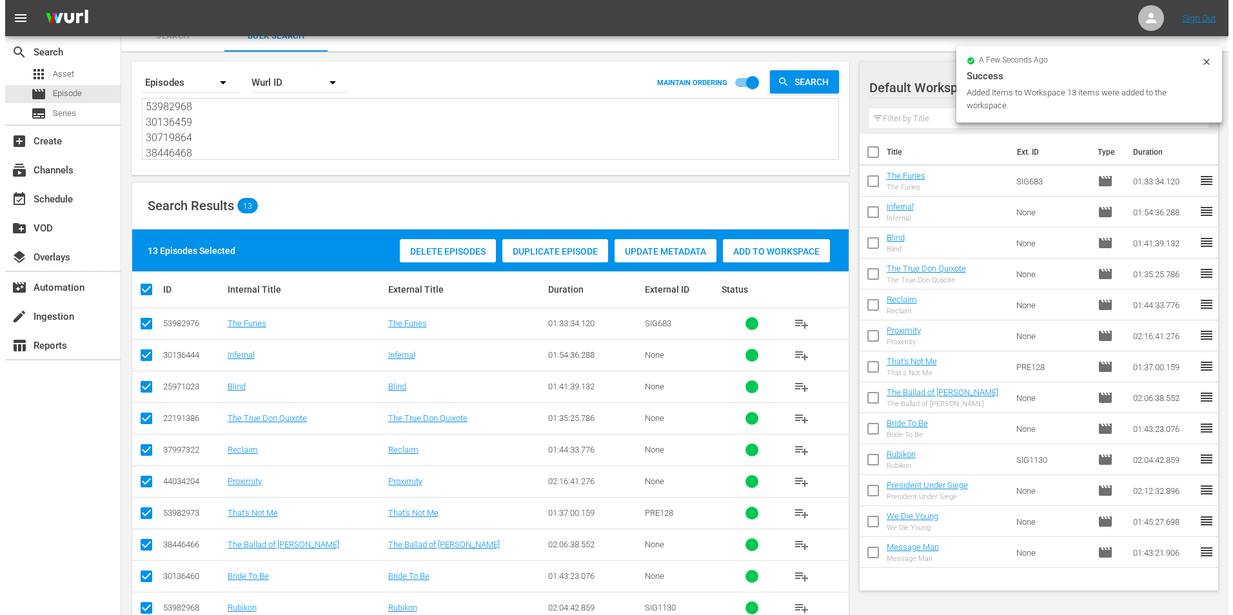
scroll to position [0, 0]
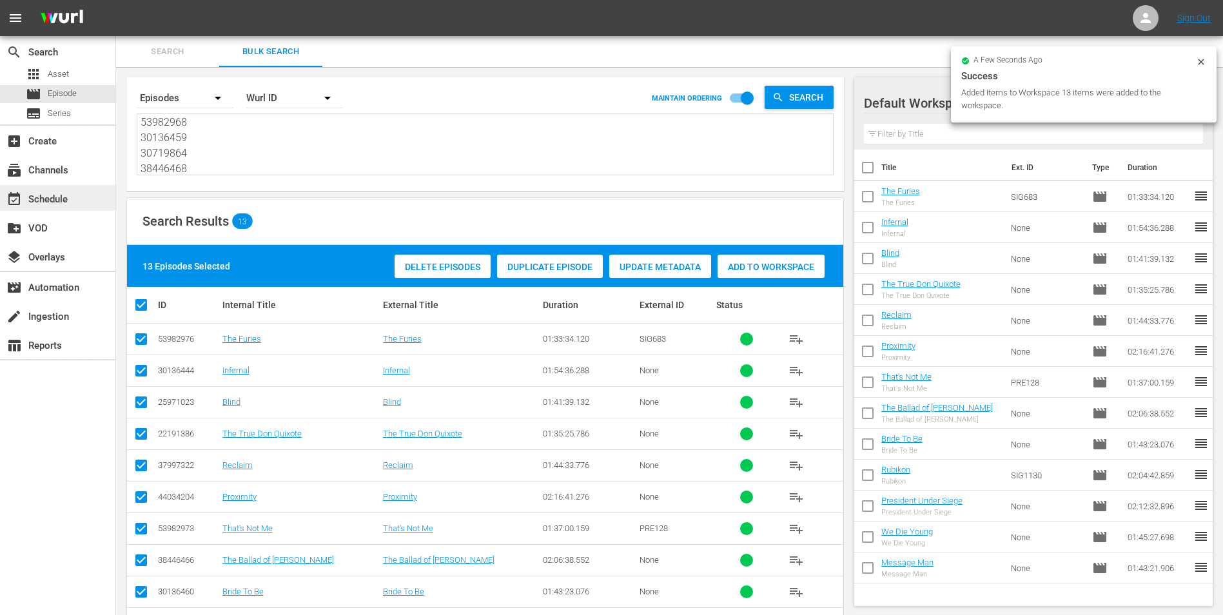
click at [42, 197] on div "event_available Schedule" at bounding box center [36, 197] width 72 height 12
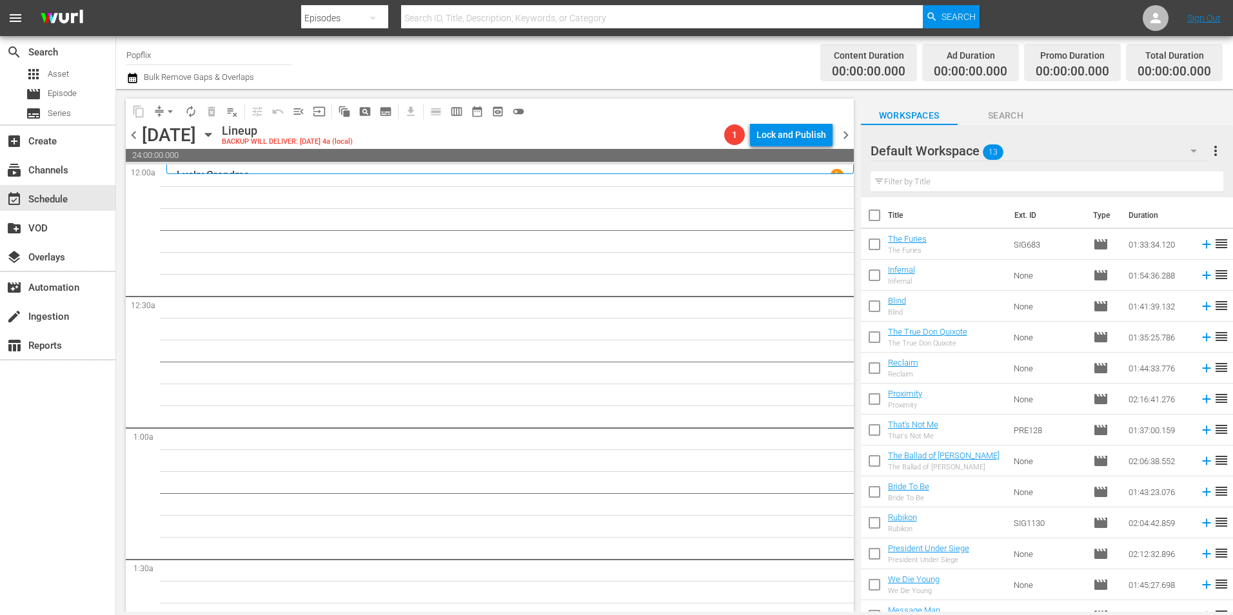
click at [869, 204] on span at bounding box center [874, 215] width 27 height 27
click at [881, 216] on input "checkbox" at bounding box center [874, 217] width 27 height 27
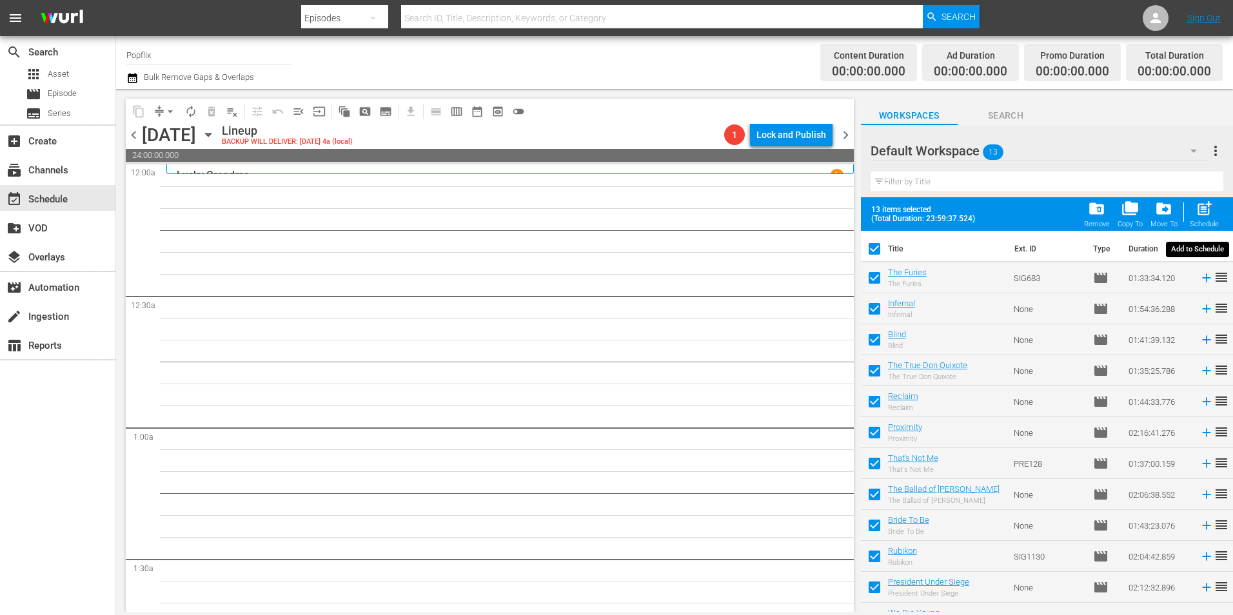
click at [1204, 220] on div "Schedule" at bounding box center [1203, 224] width 29 height 8
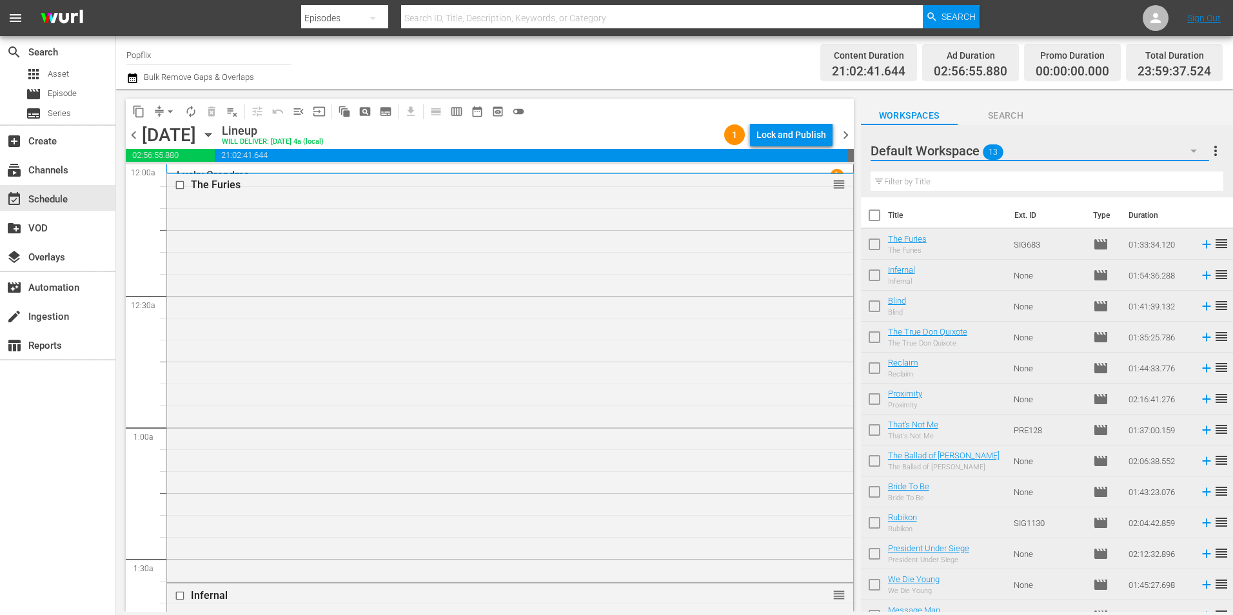
click at [1204, 155] on button "button" at bounding box center [1193, 150] width 31 height 31
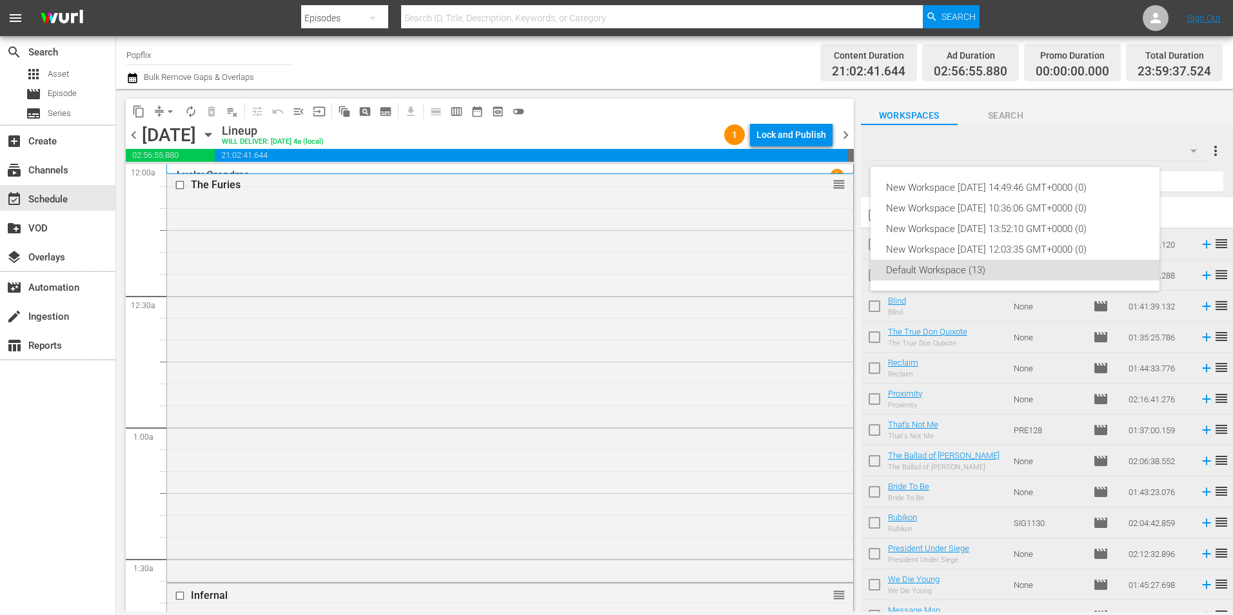
click at [1213, 155] on div "New Workspace [DATE] 14:49:46 GMT+0000 (0) New Workspace [DATE] 10:36:06 GMT+00…" at bounding box center [616, 307] width 1233 height 615
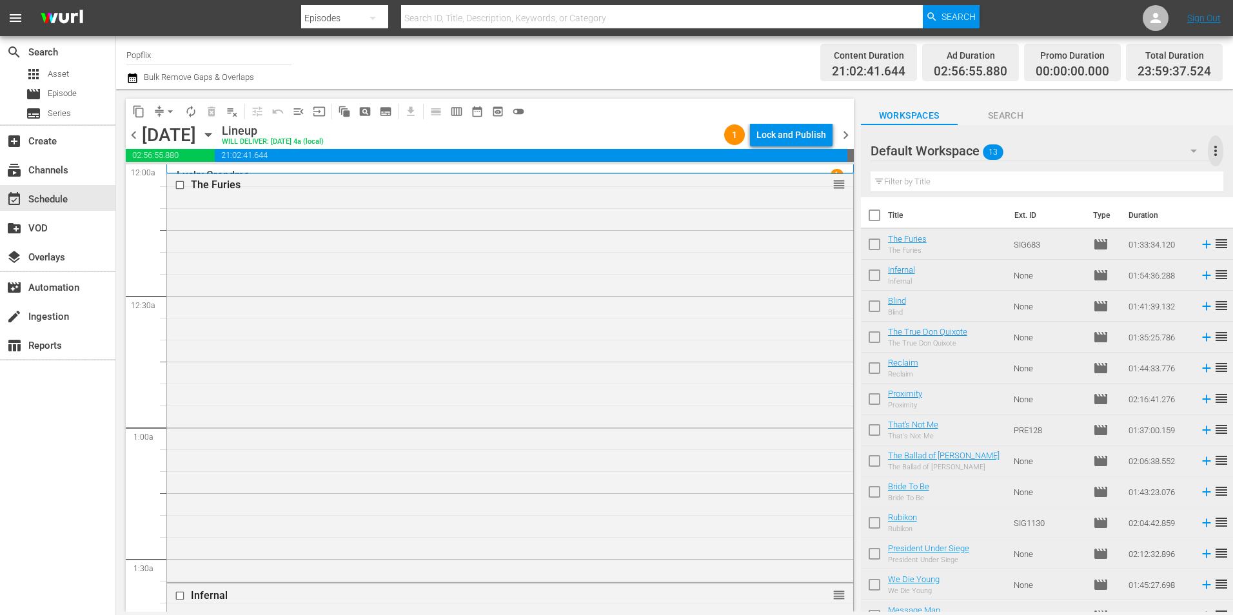
click at [1211, 155] on span "more_vert" at bounding box center [1214, 150] width 15 height 15
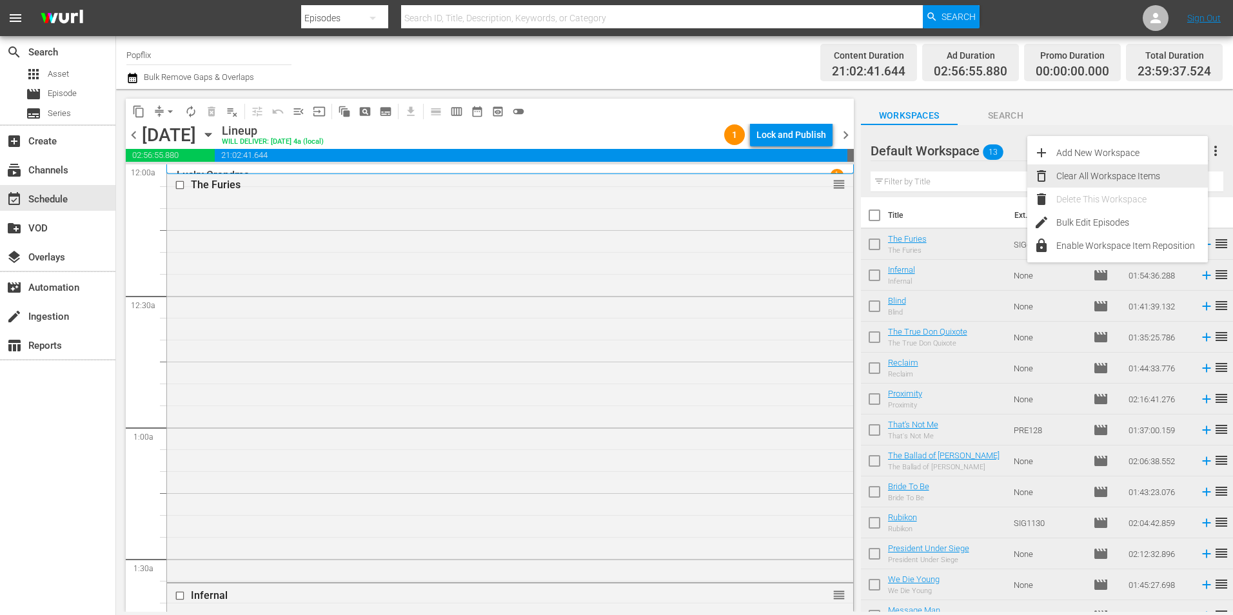
click at [1124, 170] on div "Clear All Workspace Items" at bounding box center [1131, 175] width 151 height 23
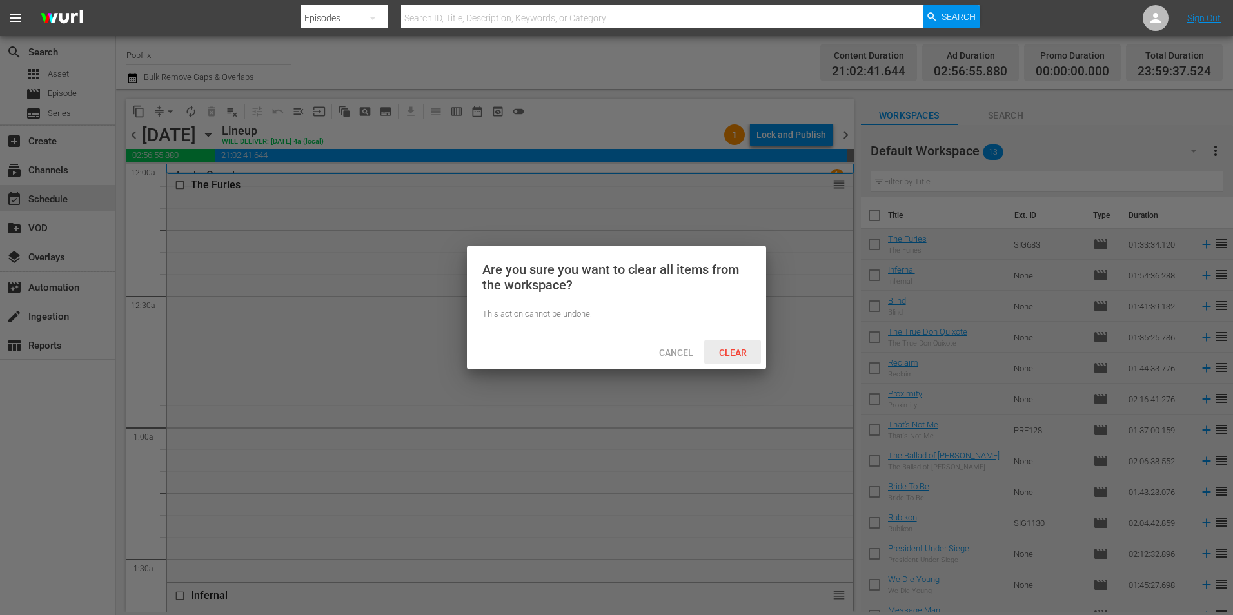
click at [721, 342] on div "Clear" at bounding box center [732, 352] width 57 height 24
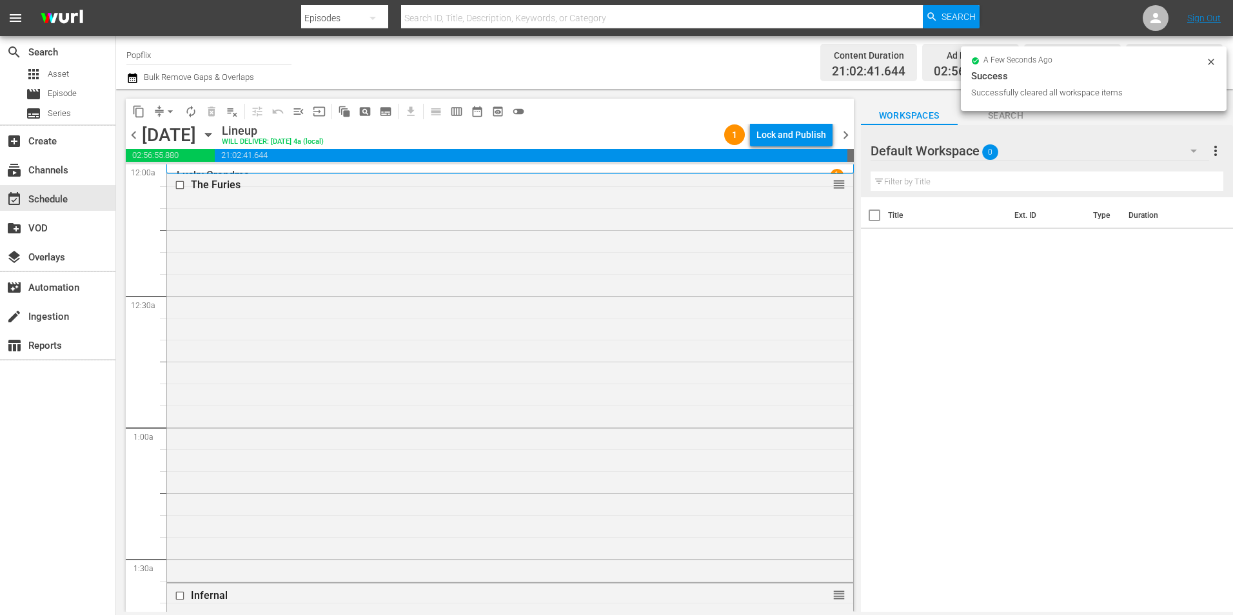
click at [845, 131] on span "chevron_right" at bounding box center [845, 135] width 16 height 16
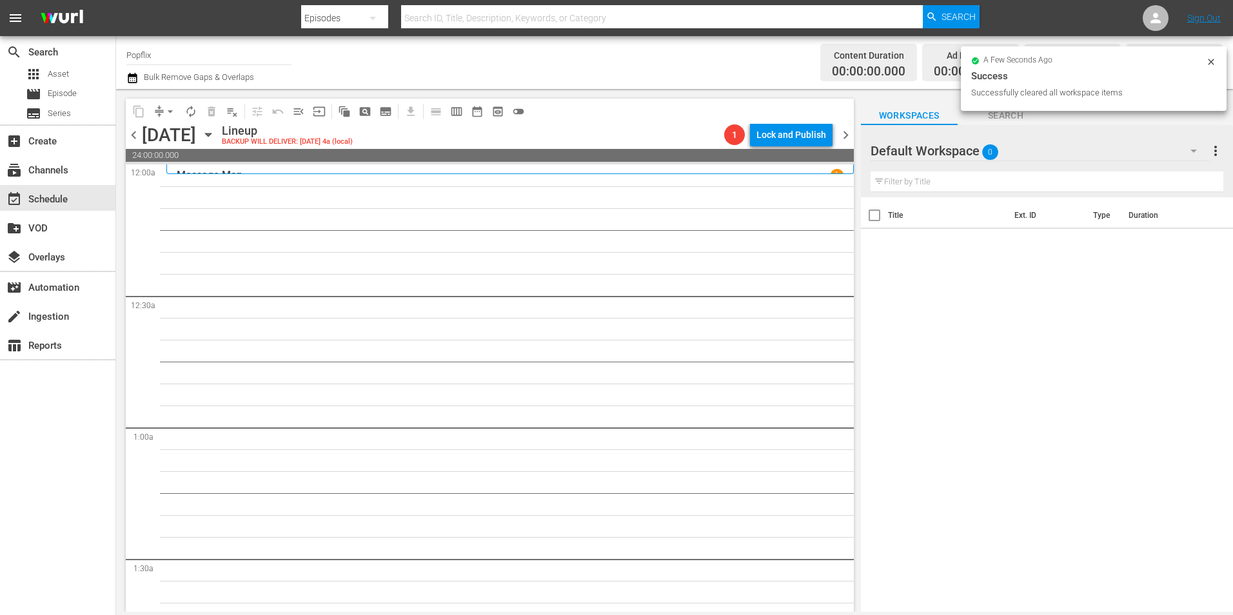
click at [359, 166] on div "Message Man [DEMOGRAPHIC_DATA]" at bounding box center [509, 169] width 687 height 10
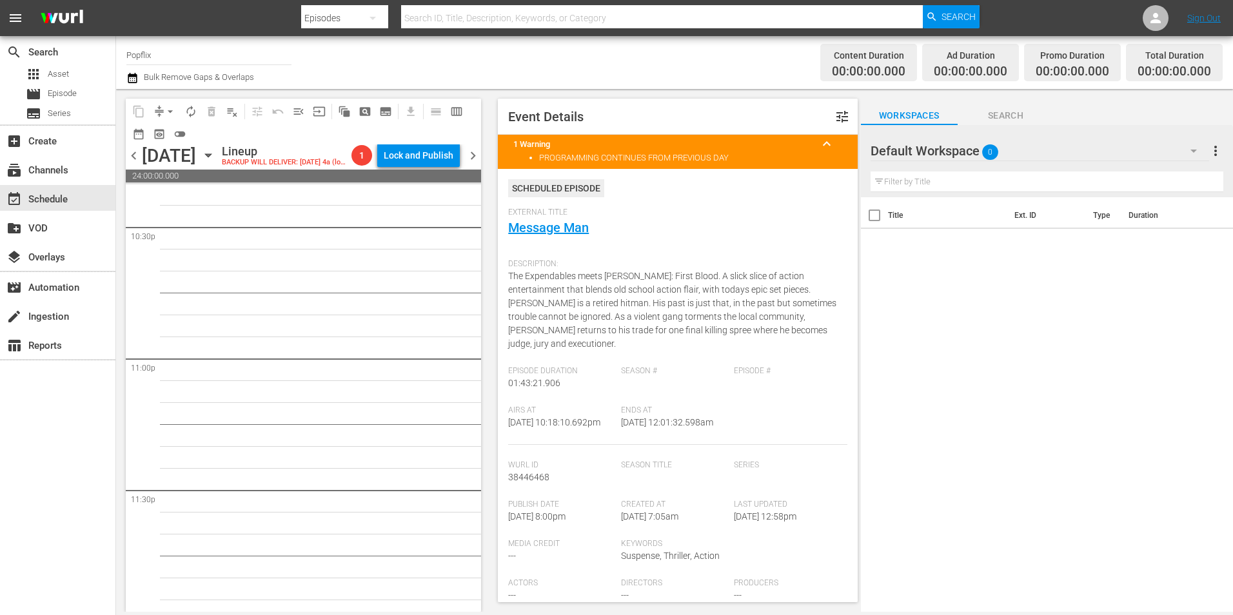
scroll to position [5885, 0]
click at [129, 162] on span "chevron_left" at bounding box center [134, 156] width 16 height 16
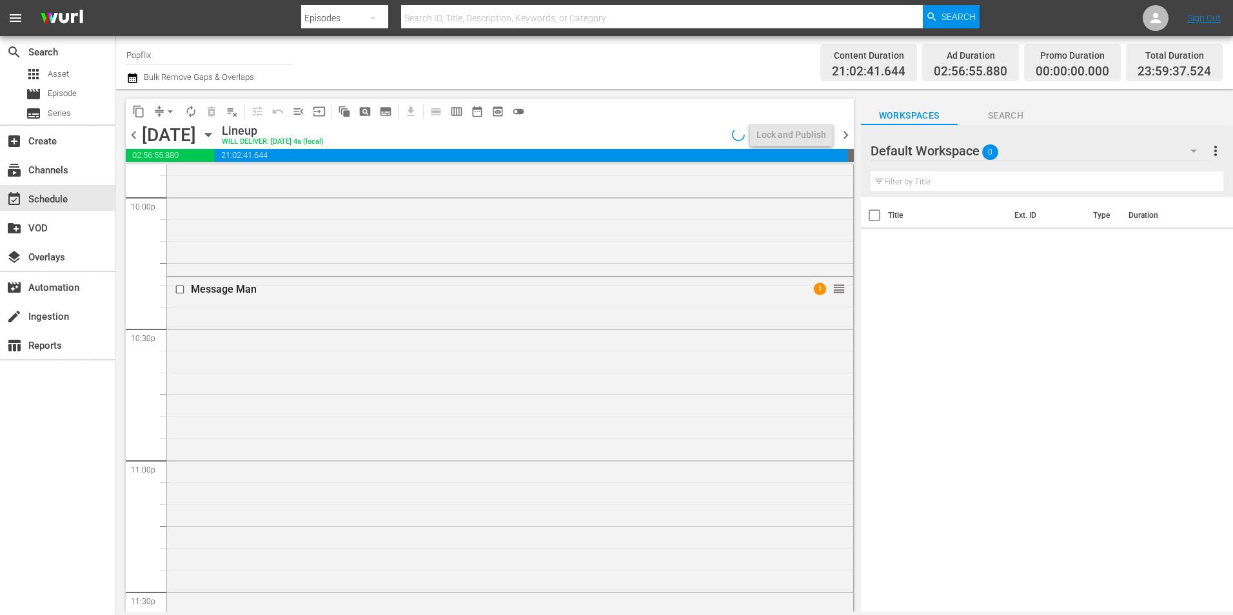
click at [843, 132] on span "chevron_right" at bounding box center [845, 135] width 16 height 16
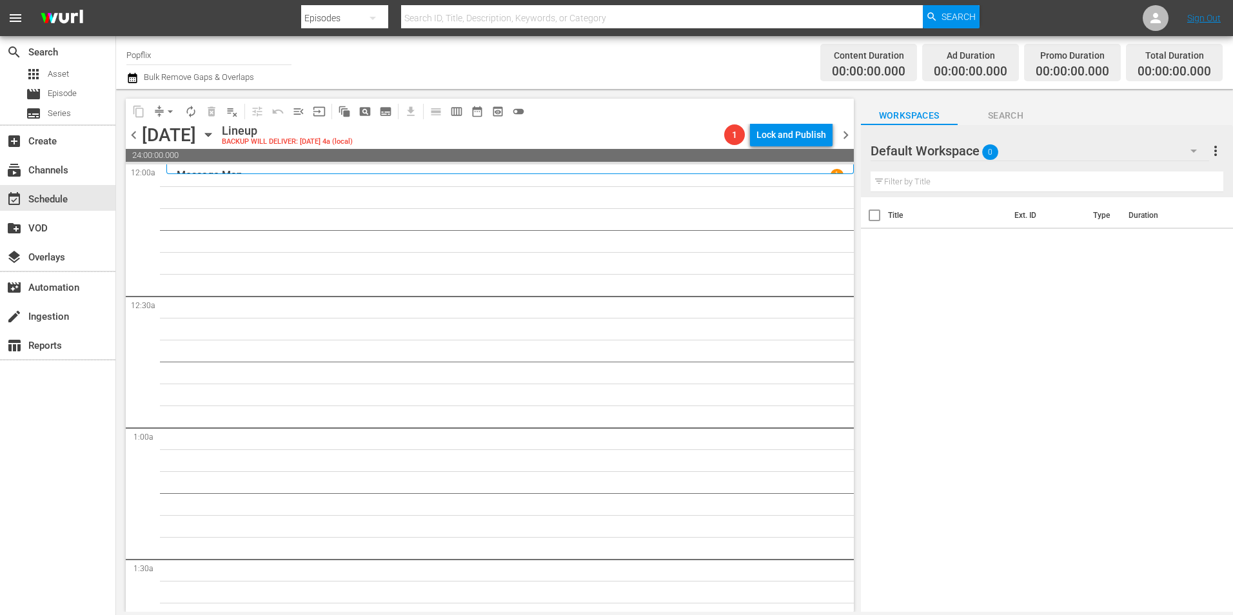
click at [128, 133] on span "chevron_left" at bounding box center [134, 135] width 16 height 16
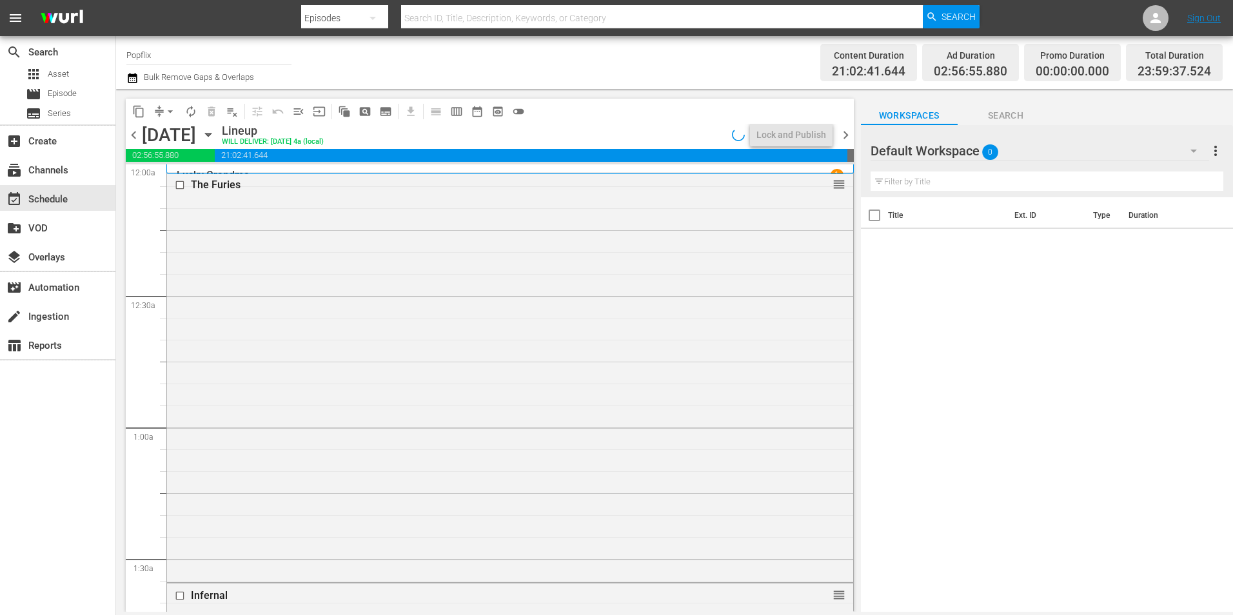
click at [134, 138] on span "chevron_left" at bounding box center [134, 135] width 16 height 16
